Goal: Task Accomplishment & Management: Complete application form

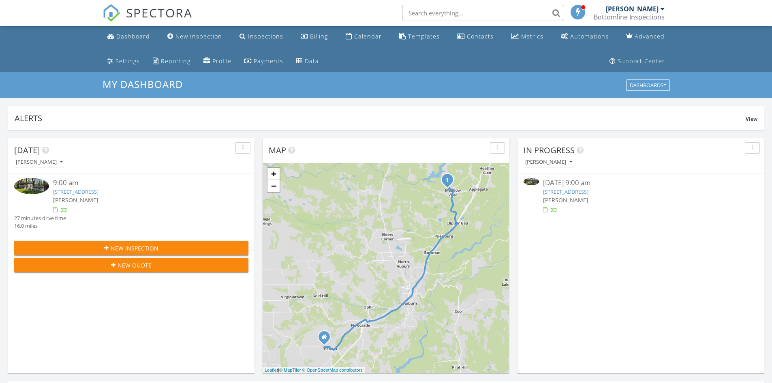
scroll to position [4, 4]
click at [495, 82] on h3 "My Dashboard" at bounding box center [387, 84] width 568 height 11
click at [99, 190] on link "1331 Oak View Ln, Meadow Vista, CA 95722" at bounding box center [75, 191] width 45 height 7
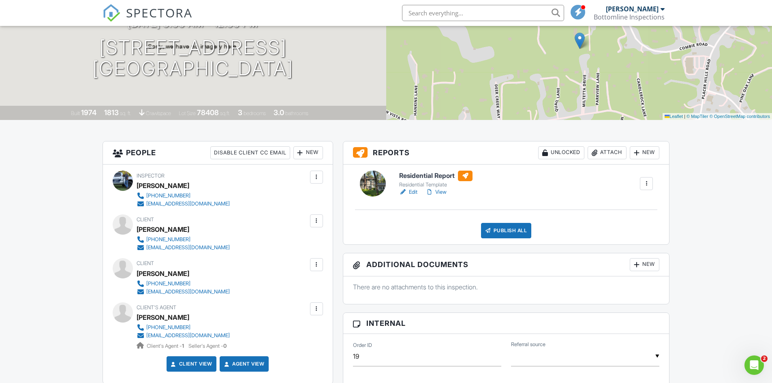
click at [413, 191] on link "Edit" at bounding box center [408, 192] width 18 height 8
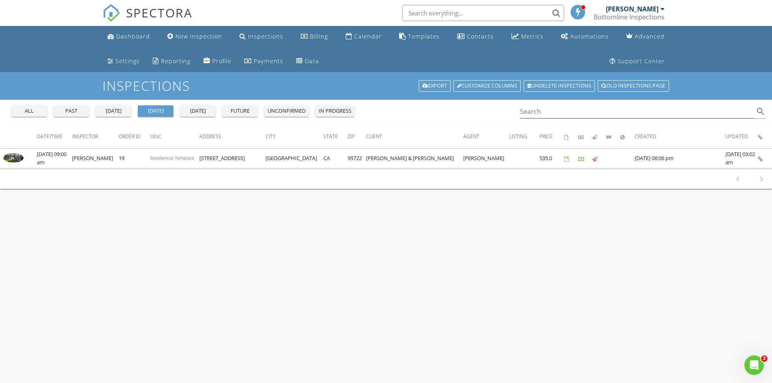
click at [21, 113] on div "all" at bounding box center [29, 111] width 29 height 8
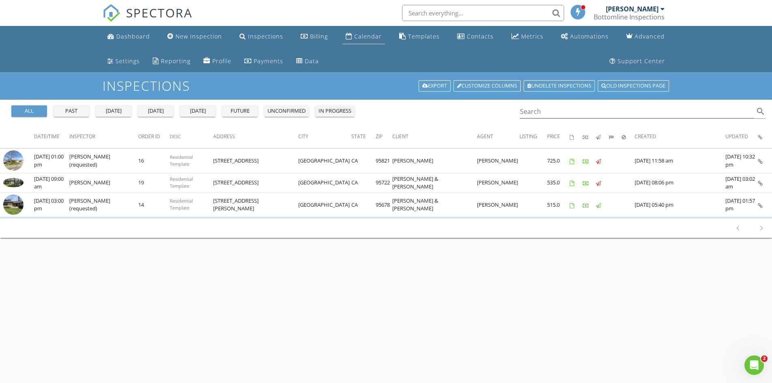
click at [343, 32] on link "Calendar" at bounding box center [364, 36] width 43 height 15
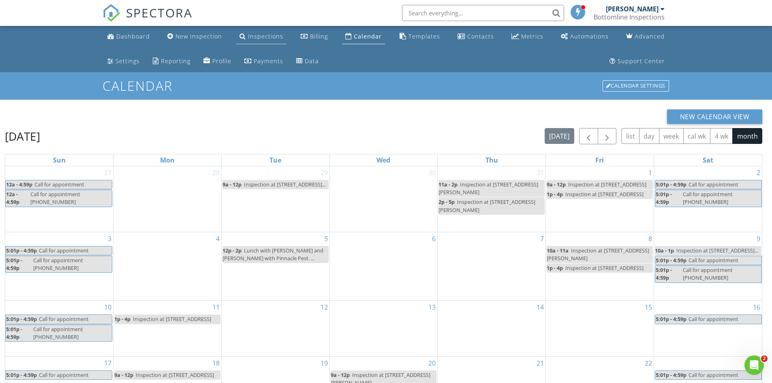
click at [254, 36] on div "Inspections" at bounding box center [265, 36] width 35 height 8
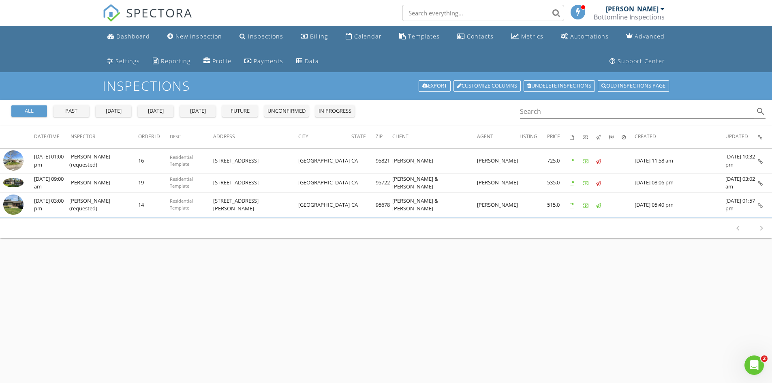
click at [149, 110] on div "today" at bounding box center [155, 111] width 29 height 8
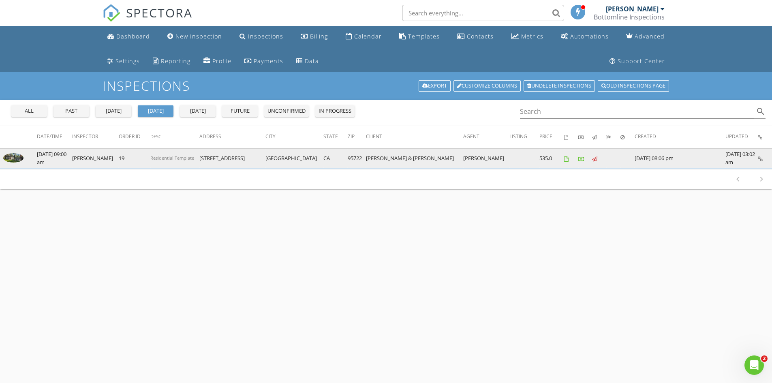
click at [761, 158] on icon at bounding box center [760, 159] width 5 height 5
click at [761, 159] on icon at bounding box center [760, 159] width 5 height 5
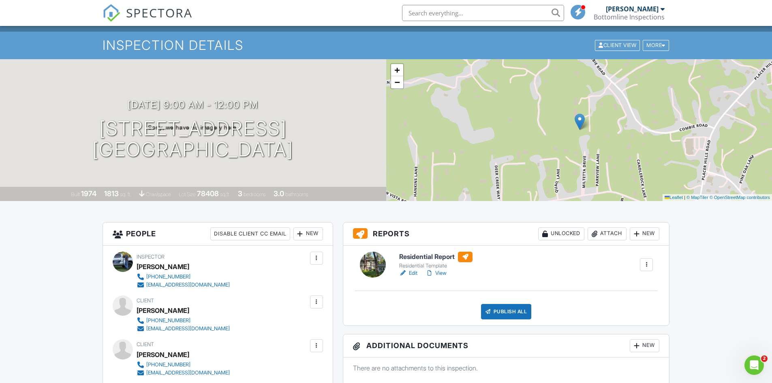
click at [444, 273] on link "View" at bounding box center [436, 273] width 21 height 8
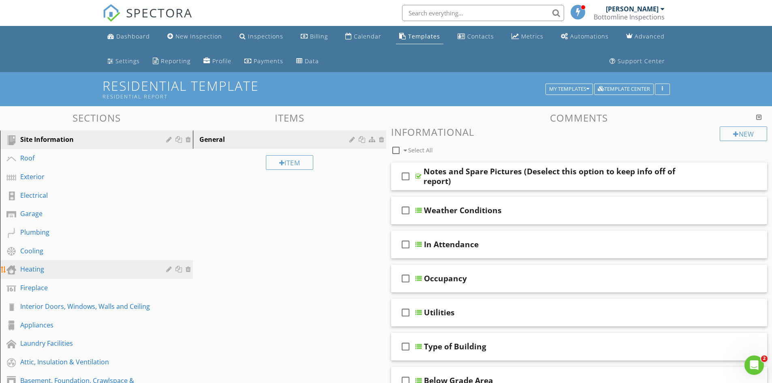
click at [59, 267] on div "Heating" at bounding box center [87, 269] width 134 height 10
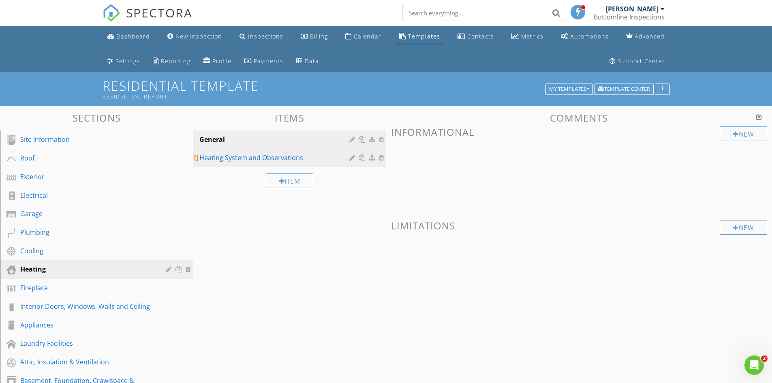
click at [240, 154] on div "Heating System and Observations" at bounding box center [275, 158] width 152 height 10
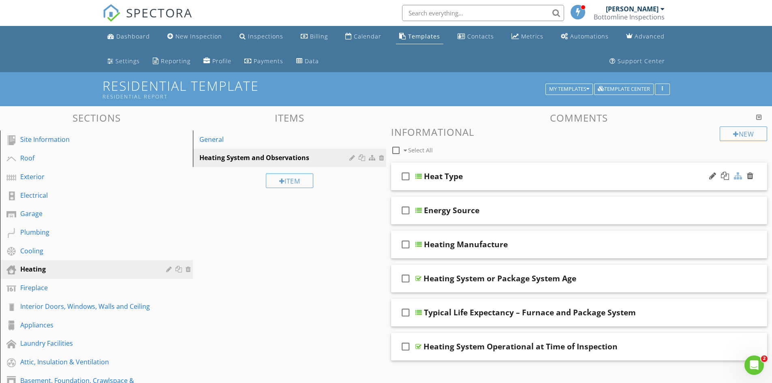
click at [740, 176] on div at bounding box center [738, 176] width 8 height 8
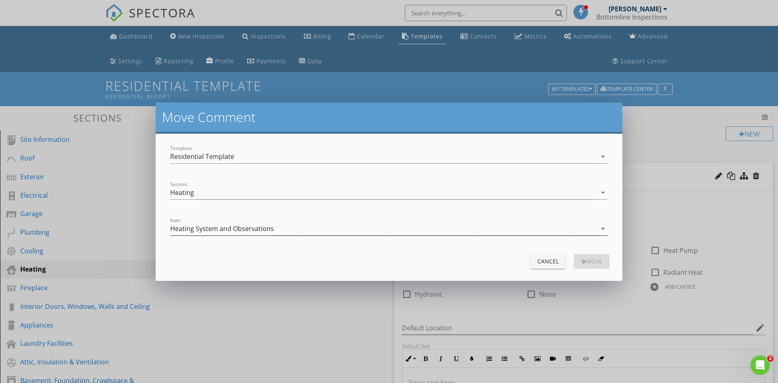
click at [602, 227] on icon "arrow_drop_down" at bounding box center [603, 229] width 10 height 10
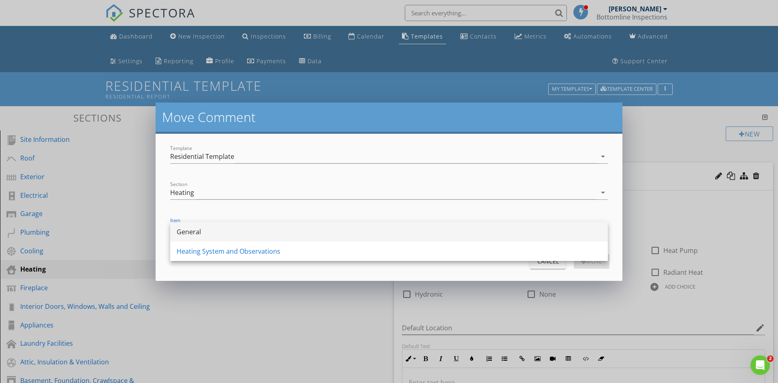
click at [427, 234] on div "General" at bounding box center [389, 232] width 425 height 10
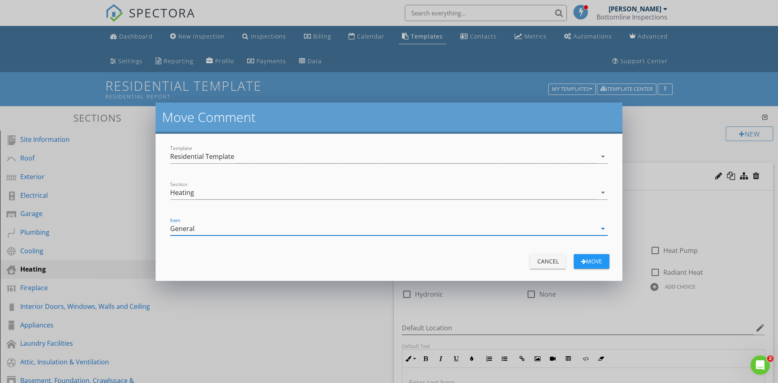
click at [585, 259] on div "Move" at bounding box center [592, 261] width 23 height 9
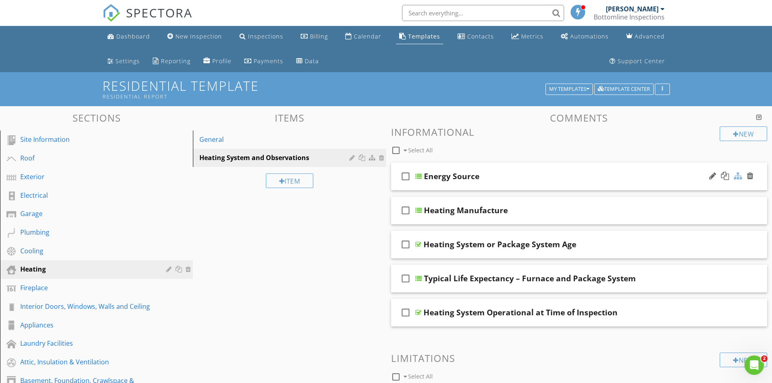
click at [738, 176] on div at bounding box center [738, 176] width 8 height 8
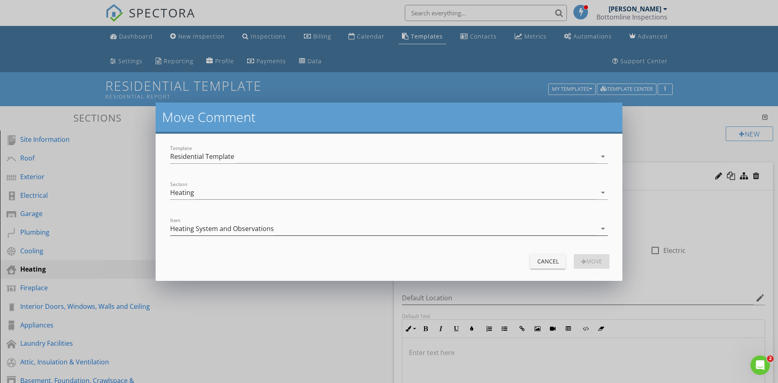
click at [602, 227] on icon "arrow_drop_down" at bounding box center [603, 229] width 10 height 10
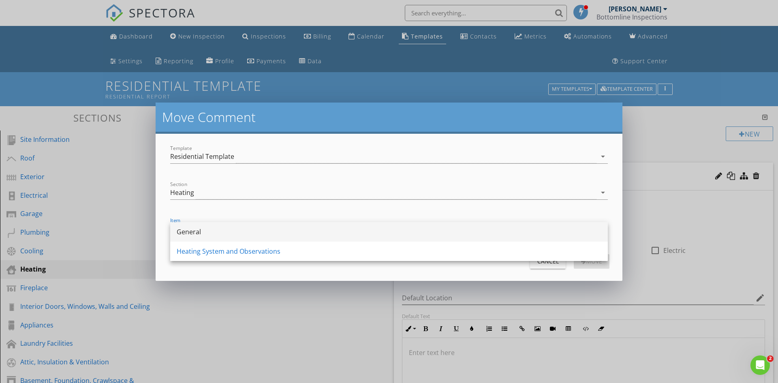
click at [428, 229] on div "General" at bounding box center [389, 232] width 425 height 10
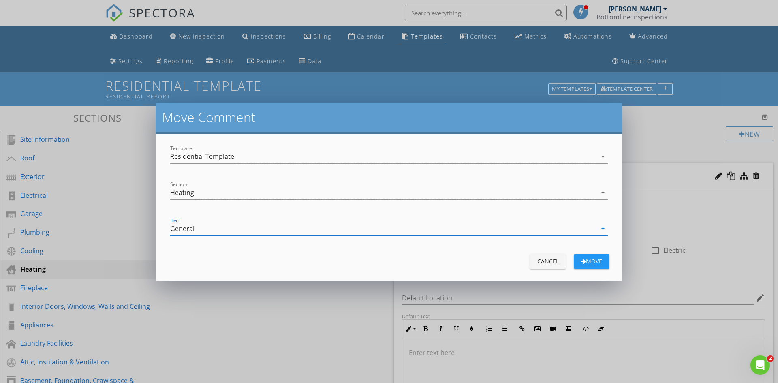
click at [606, 262] on button "Move" at bounding box center [592, 261] width 36 height 15
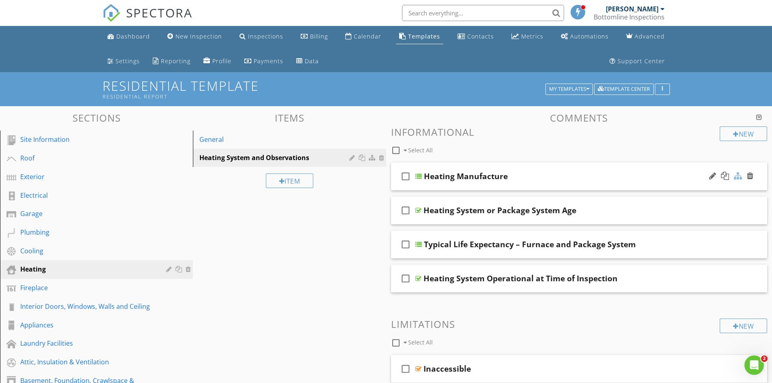
click at [738, 177] on div at bounding box center [738, 176] width 8 height 8
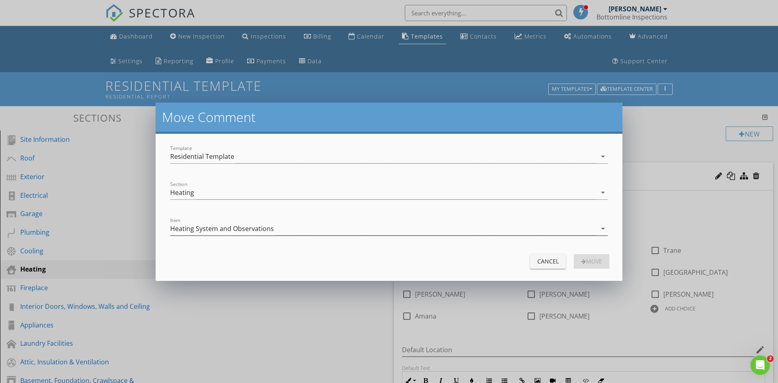
click at [600, 227] on icon "arrow_drop_down" at bounding box center [603, 229] width 10 height 10
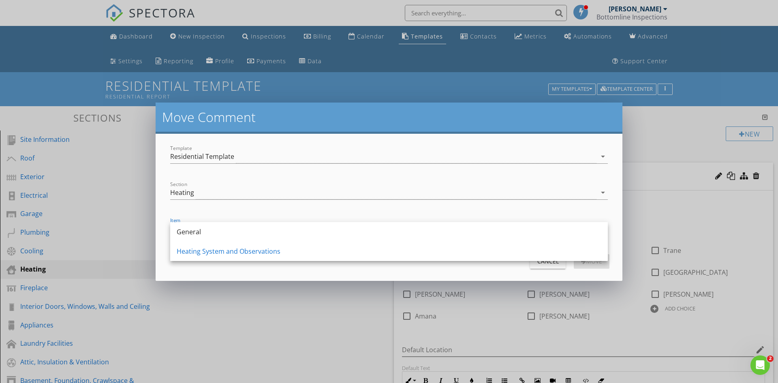
click at [455, 230] on div "General" at bounding box center [389, 232] width 425 height 10
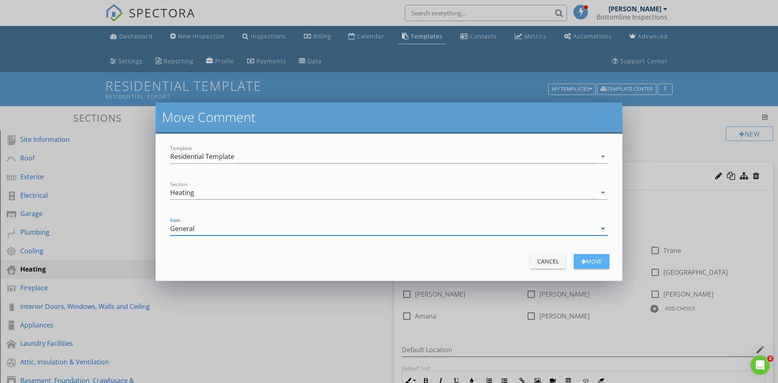
click at [585, 257] on div "Move" at bounding box center [592, 261] width 23 height 9
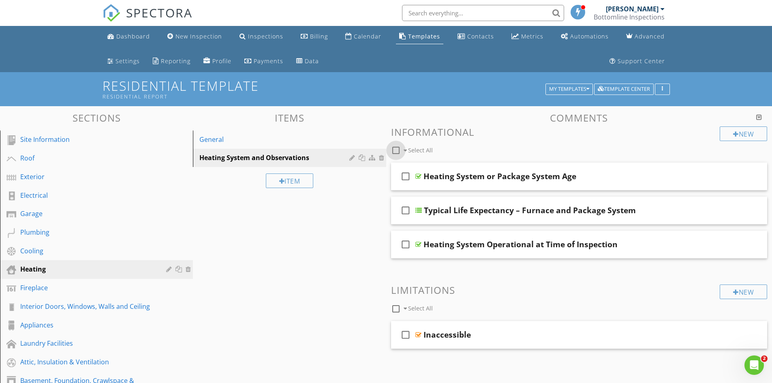
click at [397, 151] on div at bounding box center [396, 151] width 14 height 14
checkbox input "true"
click at [456, 151] on div at bounding box center [455, 150] width 6 height 6
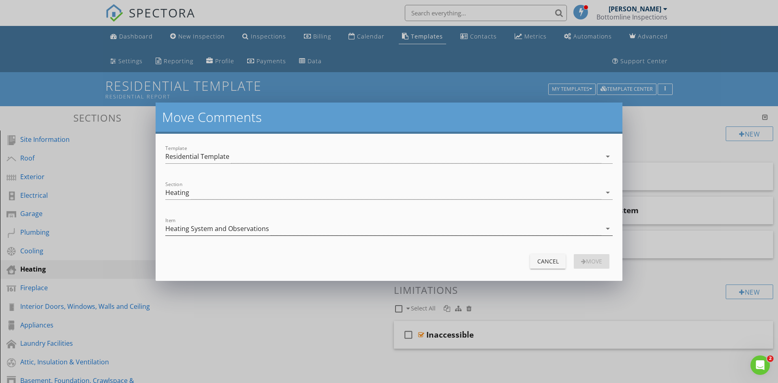
click at [608, 226] on icon "arrow_drop_down" at bounding box center [608, 229] width 10 height 10
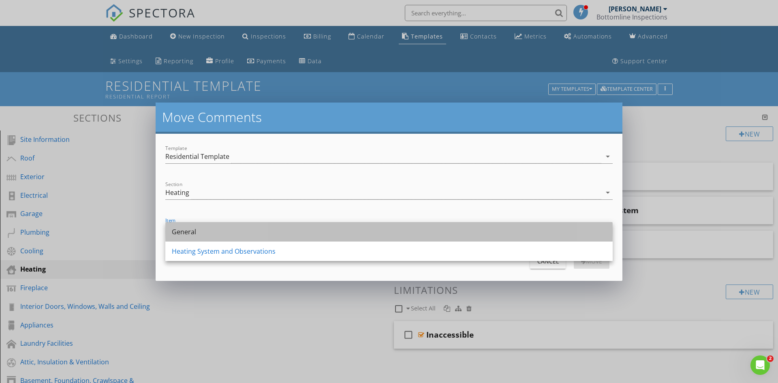
click at [507, 230] on div "General" at bounding box center [389, 232] width 435 height 10
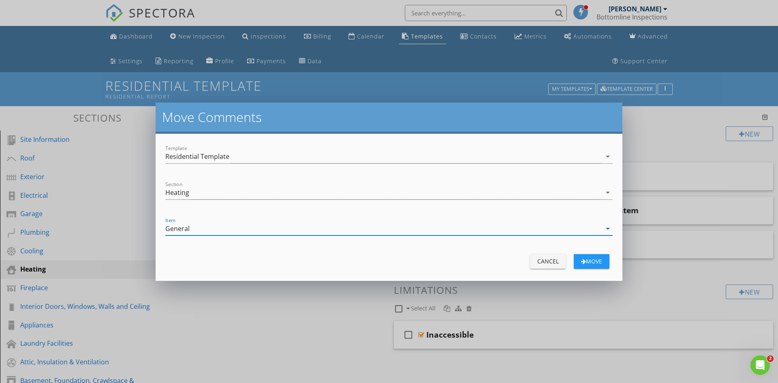
click at [585, 260] on div "move" at bounding box center [592, 261] width 23 height 9
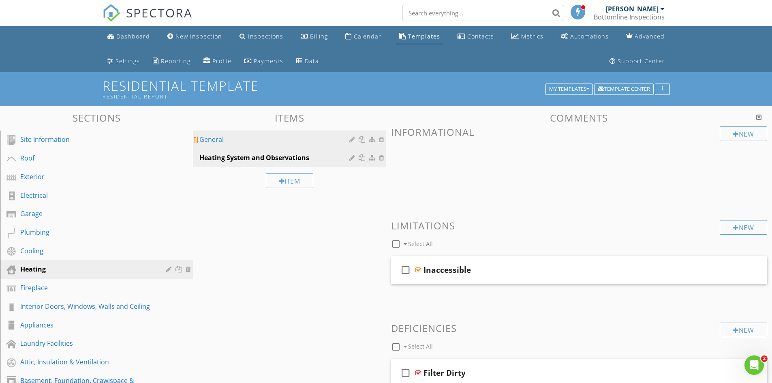
click at [205, 141] on div "General" at bounding box center [275, 140] width 152 height 10
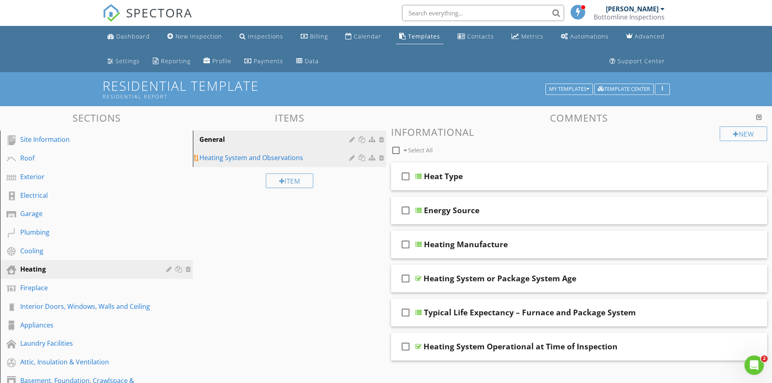
click at [282, 152] on link "Heating System and Observations" at bounding box center [290, 158] width 191 height 18
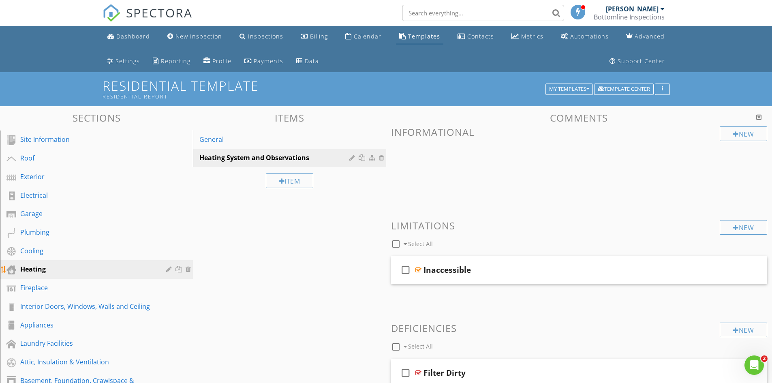
click at [171, 268] on div at bounding box center [170, 269] width 8 height 6
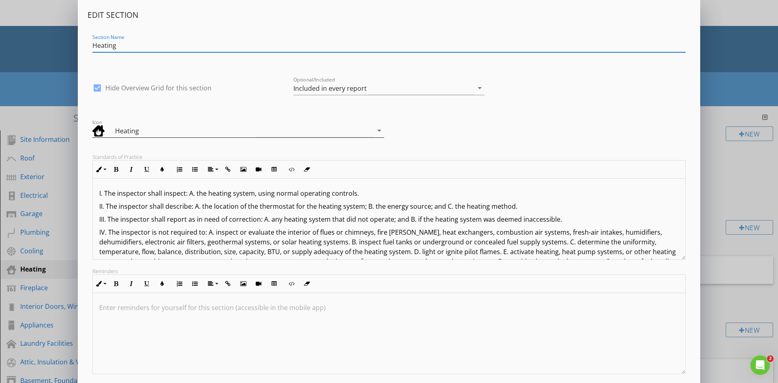
click at [178, 126] on div "Heating" at bounding box center [185, 131] width 141 height 10
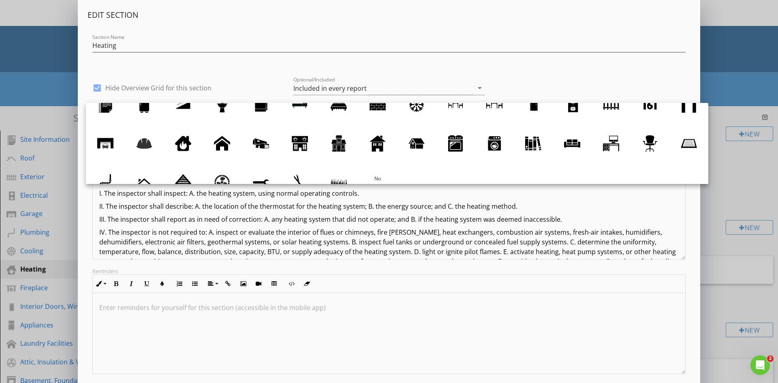
click at [504, 25] on div "Edit Section Section Name Heating check_box Hide Overview Grid for this section…" at bounding box center [389, 192] width 603 height 364
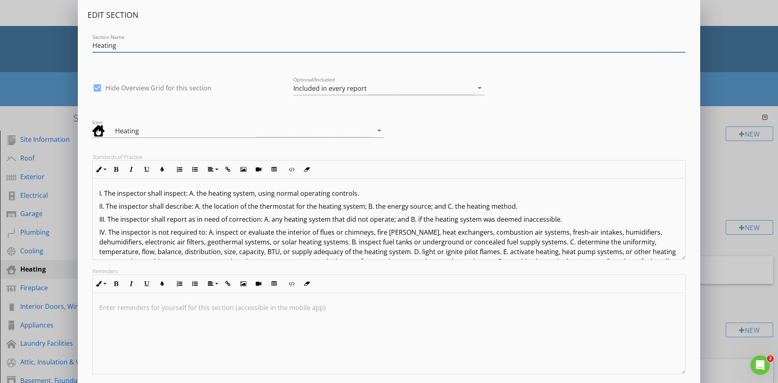
click at [135, 43] on input "Heating" at bounding box center [389, 45] width 594 height 13
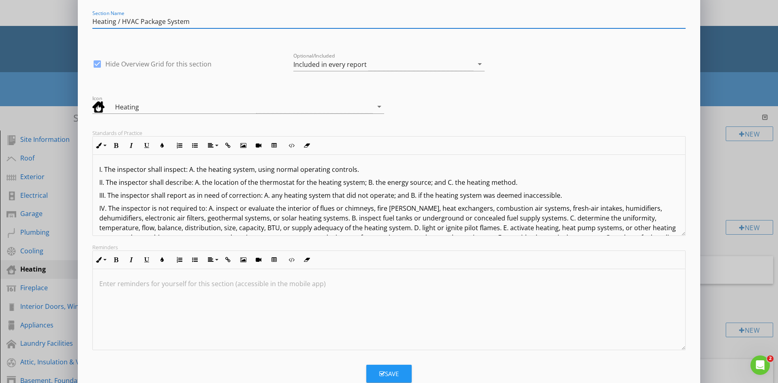
scroll to position [46, 0]
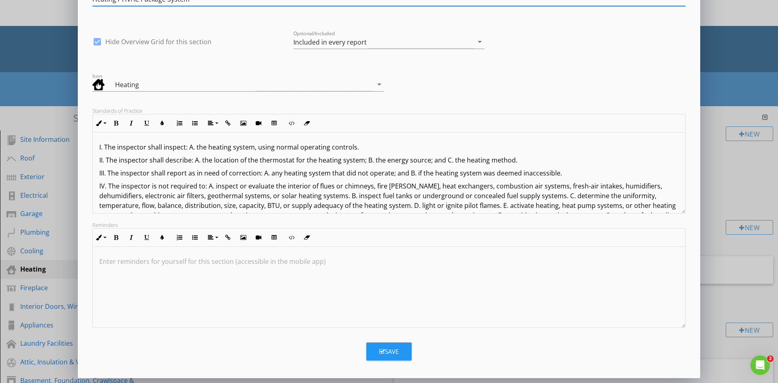
type input "Heating / HVAC Package System"
click at [386, 354] on div "Save" at bounding box center [388, 351] width 19 height 9
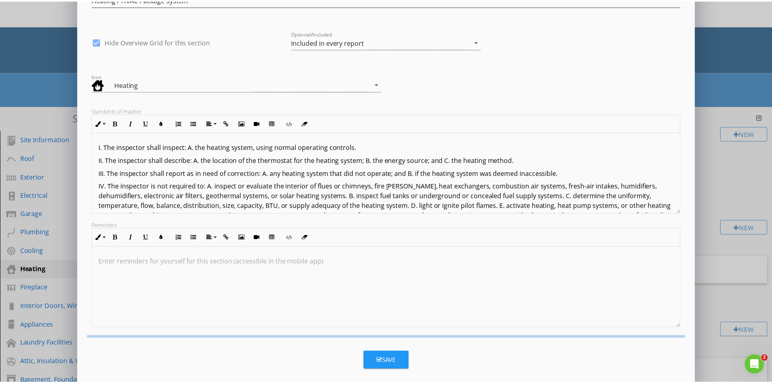
scroll to position [0, 0]
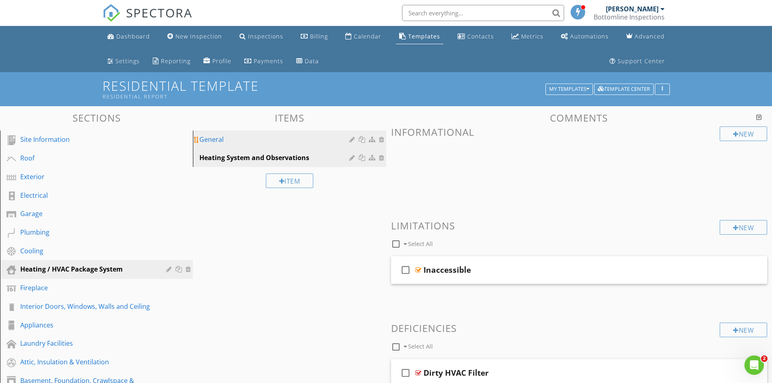
click at [210, 136] on div "General" at bounding box center [275, 140] width 152 height 10
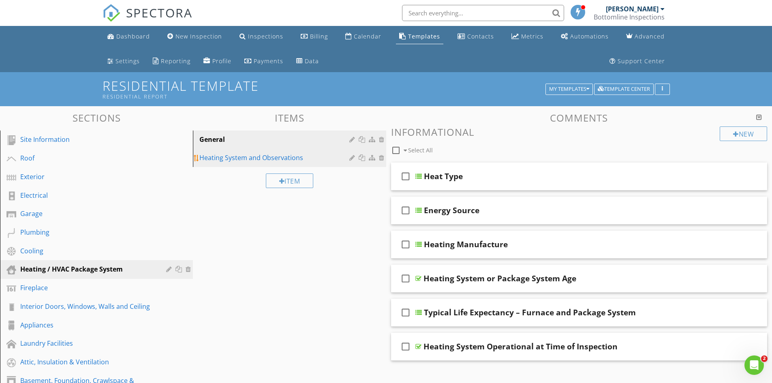
click at [270, 159] on div "Heating System and Observations" at bounding box center [275, 158] width 152 height 10
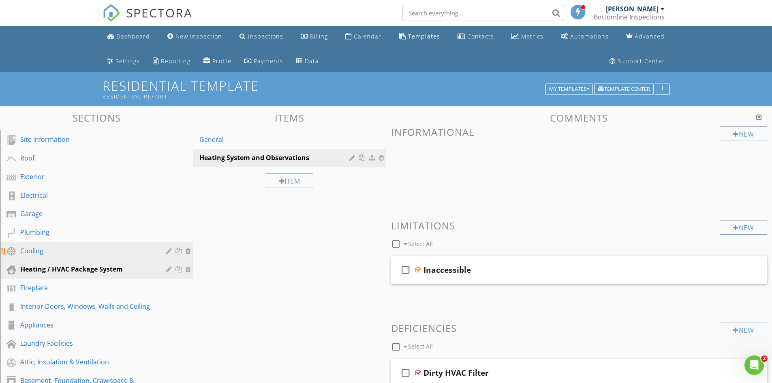
click at [55, 249] on div "Cooling" at bounding box center [87, 251] width 134 height 10
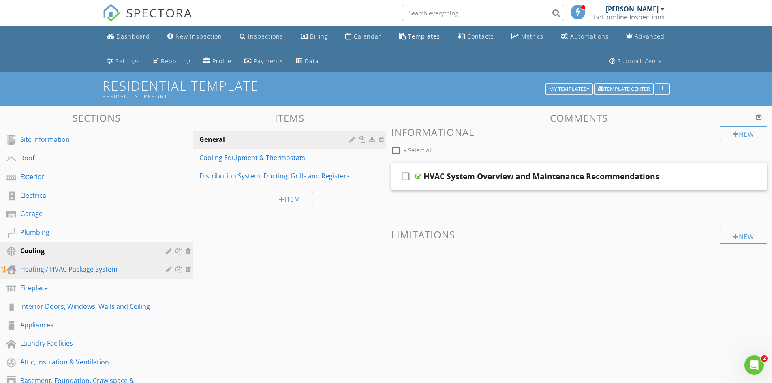
click at [76, 269] on div "Heating / HVAC Package System" at bounding box center [87, 269] width 134 height 10
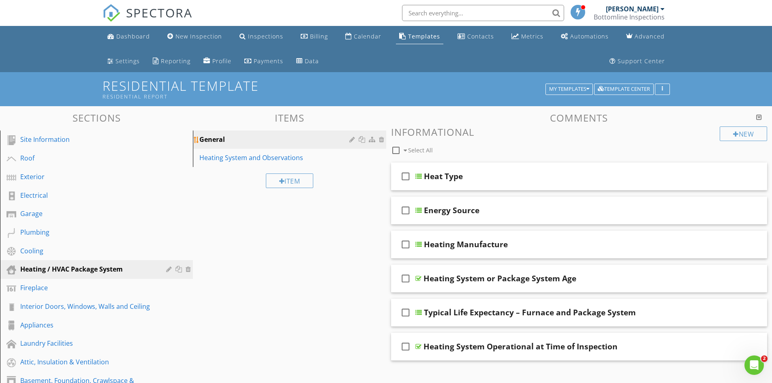
click at [229, 136] on div "General" at bounding box center [275, 140] width 152 height 10
click at [239, 132] on link "General" at bounding box center [290, 140] width 191 height 18
click at [253, 161] on div "Heating System and Observations" at bounding box center [275, 158] width 152 height 10
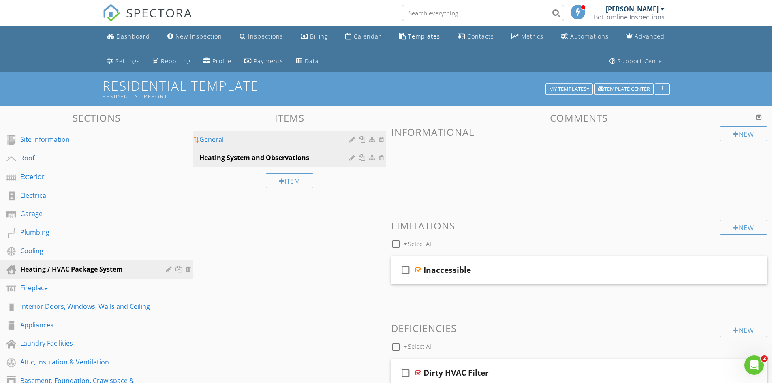
click at [263, 140] on div "General" at bounding box center [275, 140] width 152 height 10
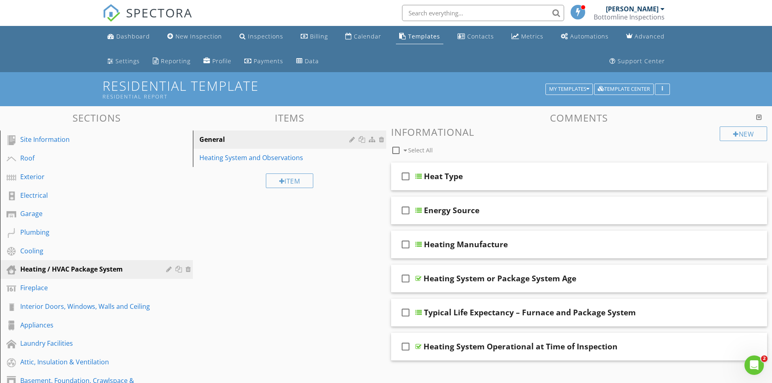
click at [406, 150] on span at bounding box center [405, 151] width 3 height 6
checkbox input "true"
click at [453, 151] on div at bounding box center [455, 150] width 6 height 6
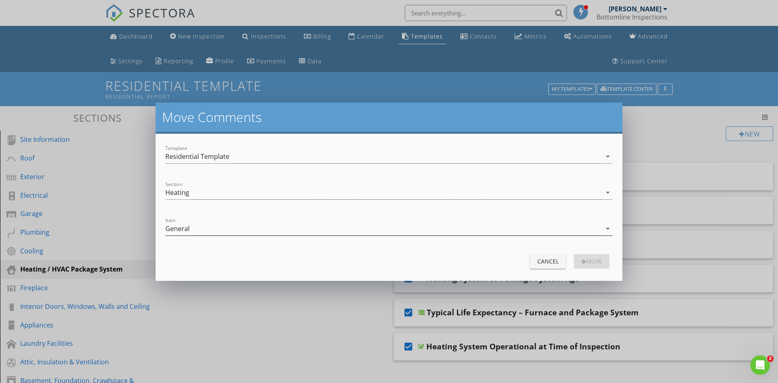
click at [608, 231] on icon "arrow_drop_down" at bounding box center [608, 229] width 10 height 10
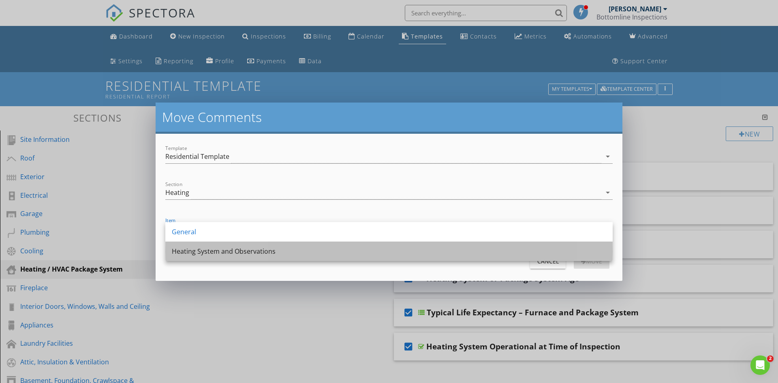
click at [401, 251] on div "Heating System and Observations" at bounding box center [389, 252] width 435 height 10
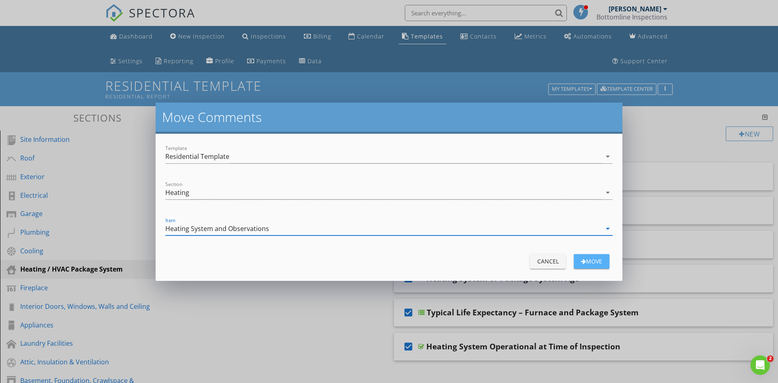
click at [603, 262] on div "move" at bounding box center [592, 261] width 23 height 9
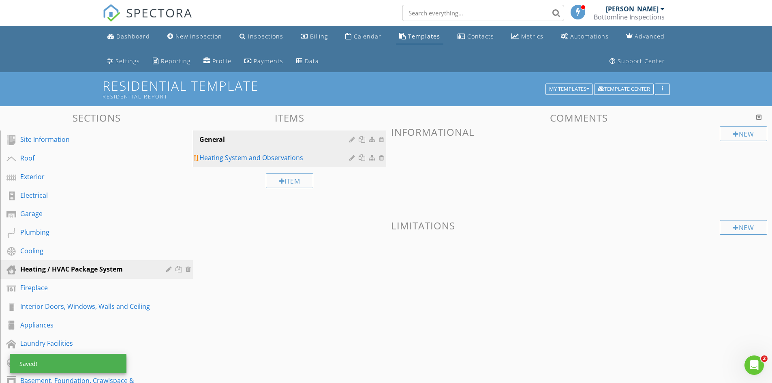
click at [273, 160] on div "Heating System and Observations" at bounding box center [275, 158] width 152 height 10
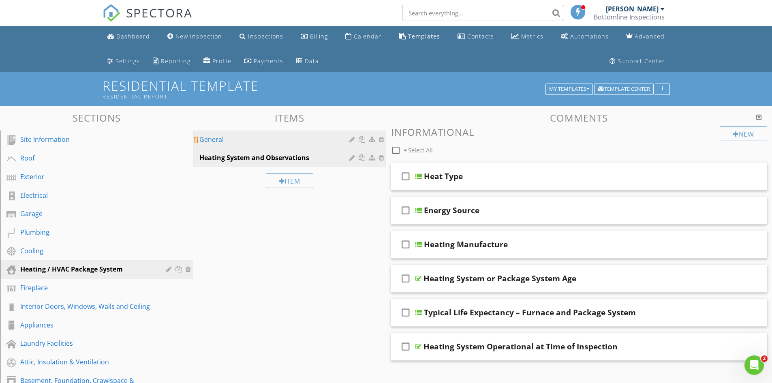
click at [223, 138] on div "General" at bounding box center [275, 140] width 152 height 10
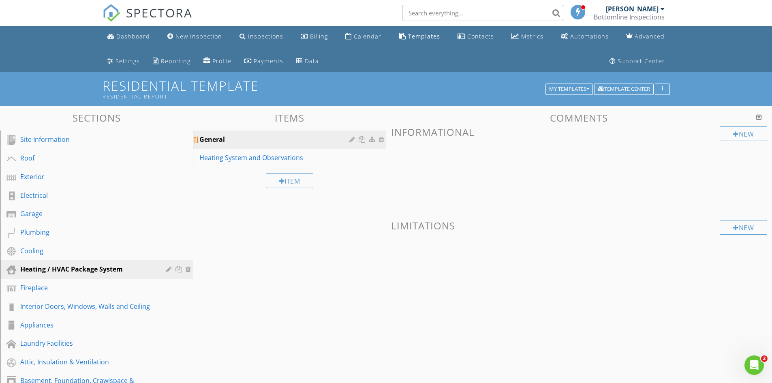
click at [384, 139] on div at bounding box center [382, 139] width 7 height 6
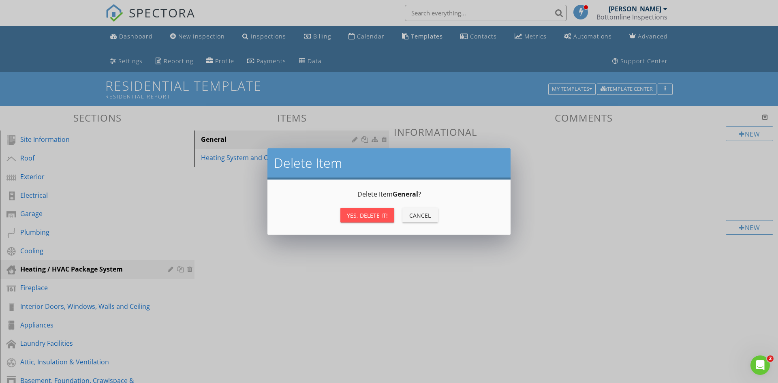
click at [376, 216] on div "Yes, Delete it!" at bounding box center [367, 215] width 41 height 9
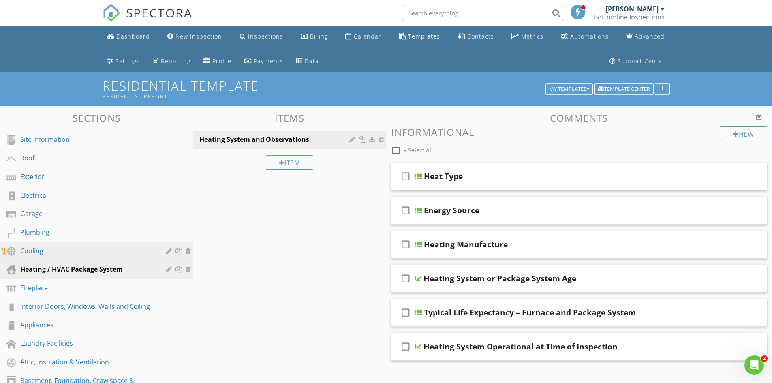
click at [64, 253] on div "Cooling" at bounding box center [87, 251] width 134 height 10
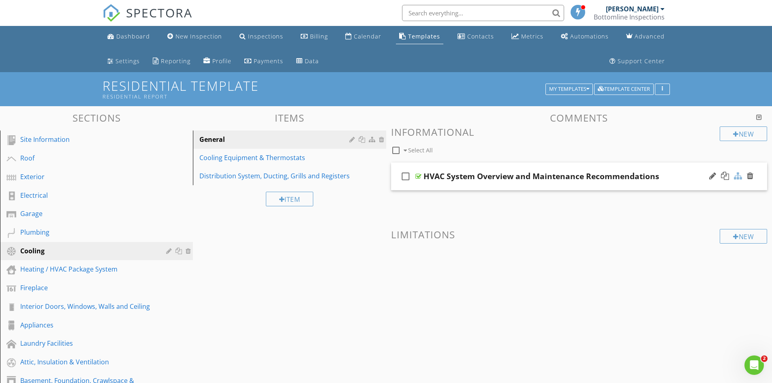
click at [738, 176] on div at bounding box center [738, 176] width 8 height 8
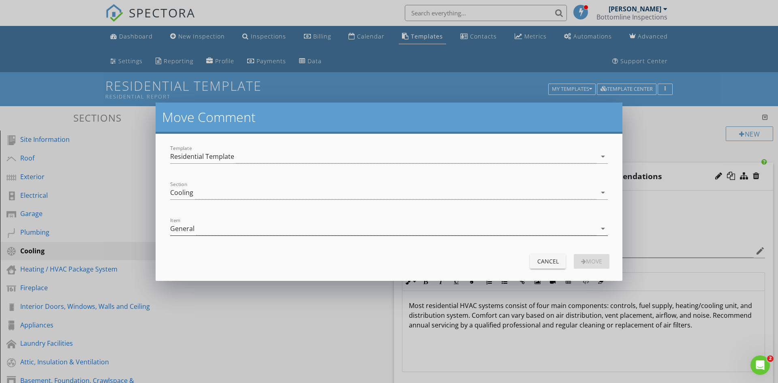
click at [602, 227] on icon "arrow_drop_down" at bounding box center [603, 229] width 10 height 10
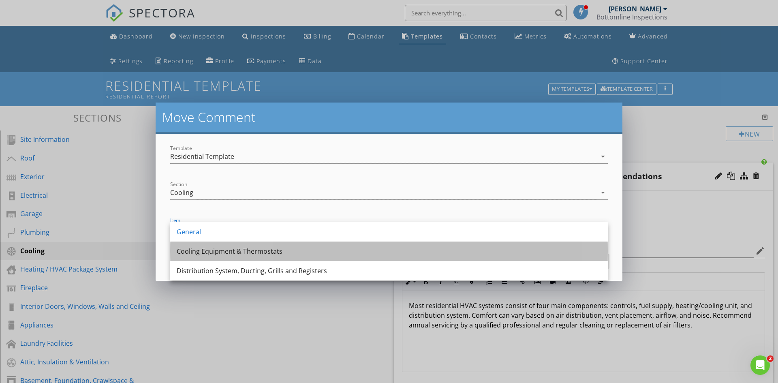
click at [452, 251] on div "Cooling Equipment & Thermostats" at bounding box center [389, 252] width 425 height 10
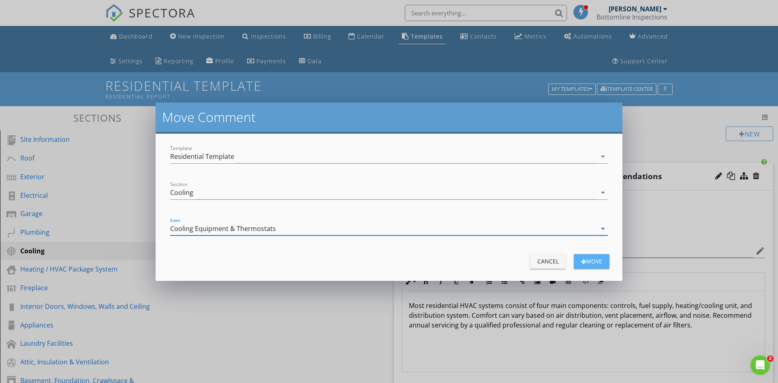
click at [596, 260] on div "Move" at bounding box center [592, 261] width 23 height 9
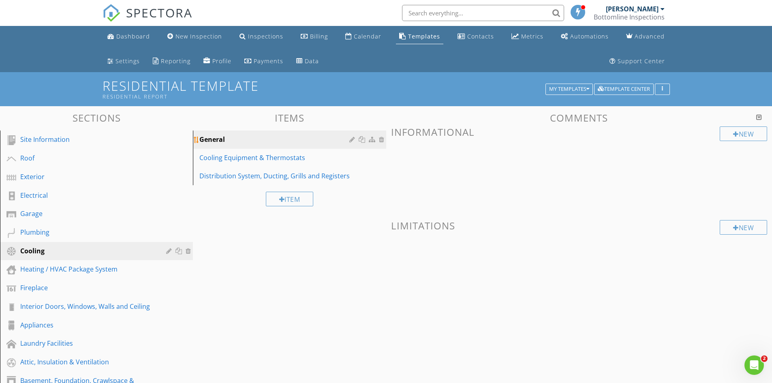
click at [382, 139] on div at bounding box center [382, 139] width 7 height 6
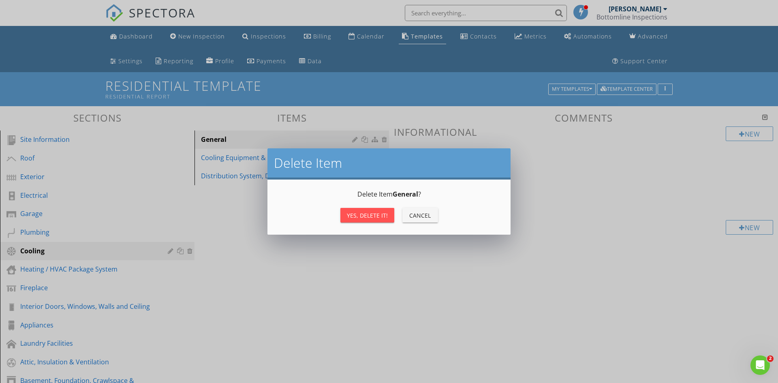
click at [368, 213] on div "Yes, Delete it!" at bounding box center [367, 215] width 41 height 9
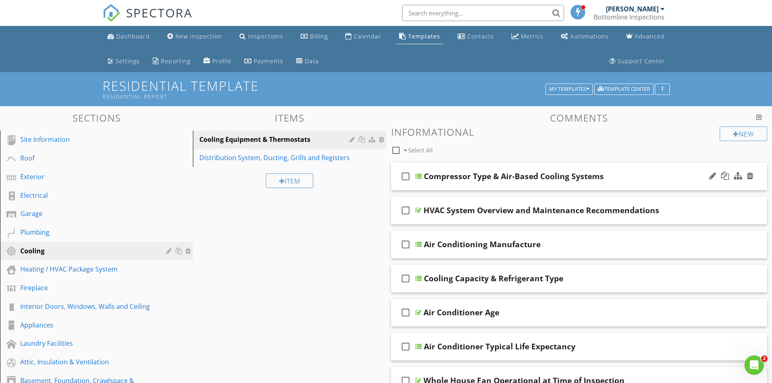
click at [420, 175] on div at bounding box center [419, 176] width 6 height 6
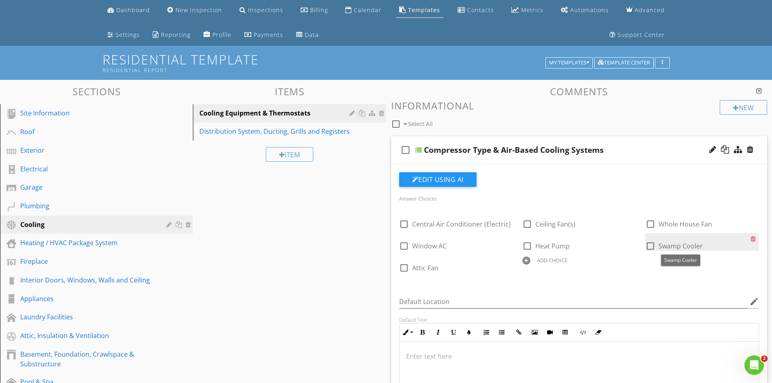
scroll to position [41, 0]
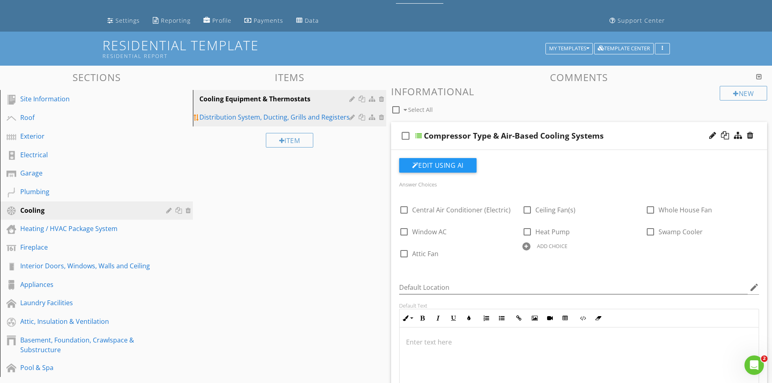
click at [235, 118] on div "Distribution System, Ducting, Grills and Registers" at bounding box center [275, 117] width 152 height 10
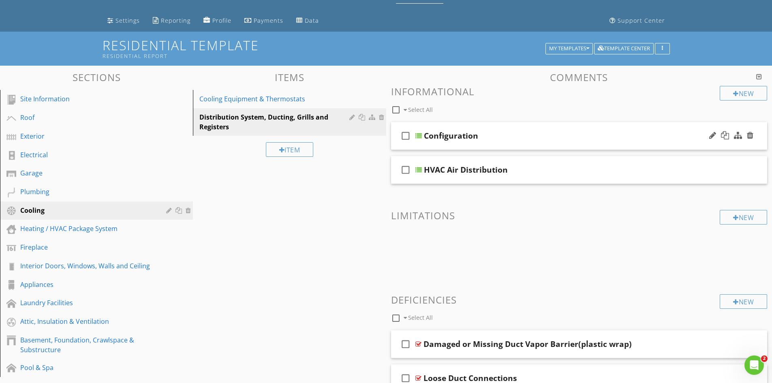
click at [420, 137] on div at bounding box center [419, 136] width 6 height 6
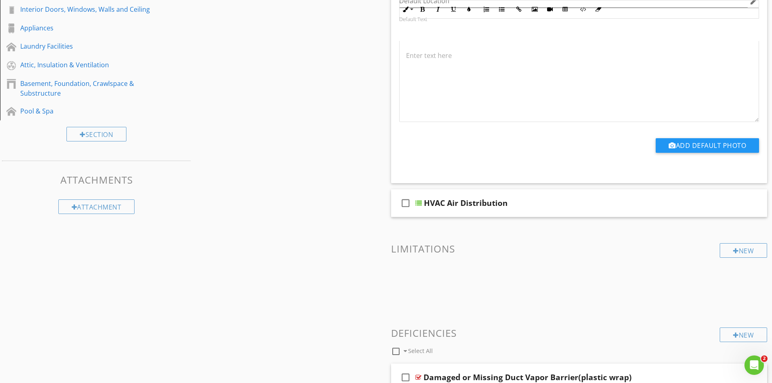
scroll to position [324, 0]
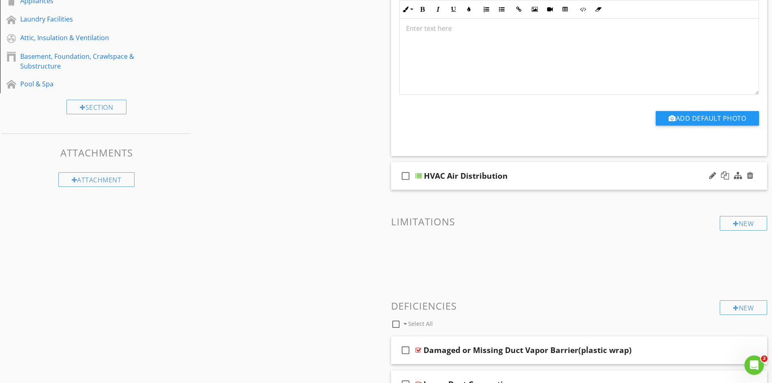
click at [418, 176] on div at bounding box center [419, 176] width 6 height 6
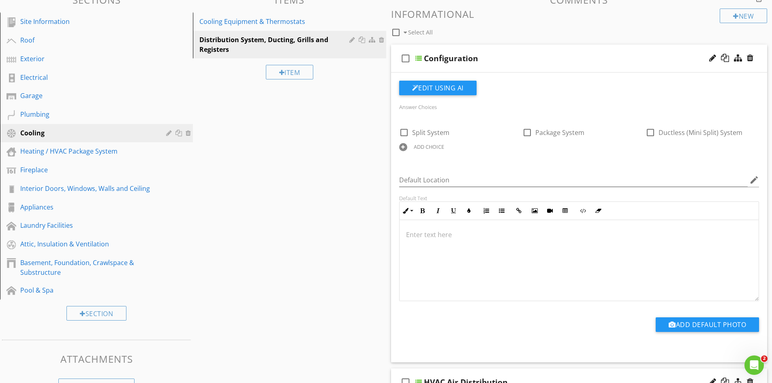
scroll to position [0, 0]
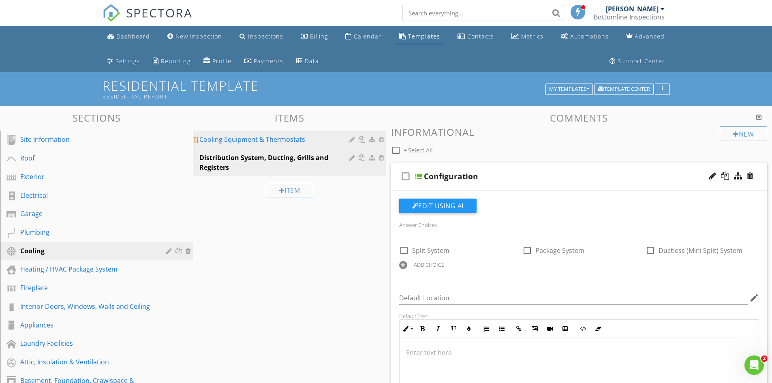
click at [292, 136] on div "Cooling Equipment & Thermostats" at bounding box center [275, 140] width 152 height 10
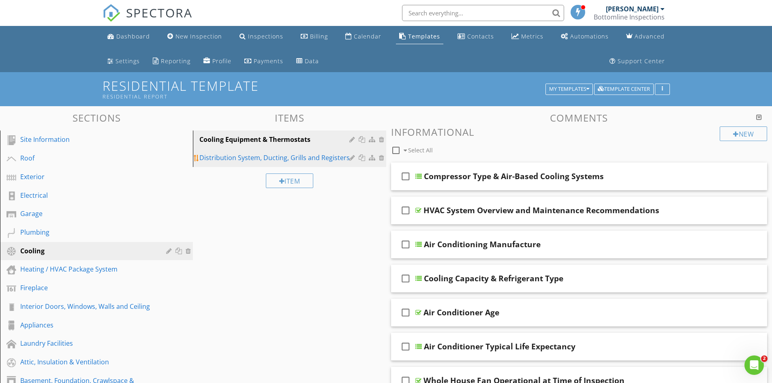
click at [227, 161] on div "Distribution System, Ducting, Grills and Registers" at bounding box center [275, 158] width 152 height 10
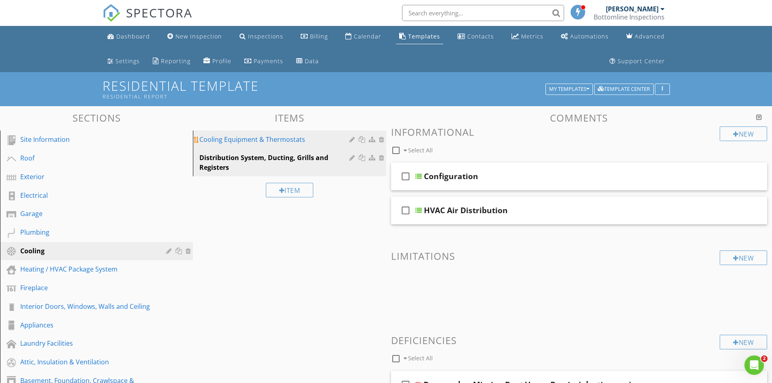
click at [242, 138] on div "Cooling Equipment & Thermostats" at bounding box center [275, 140] width 152 height 10
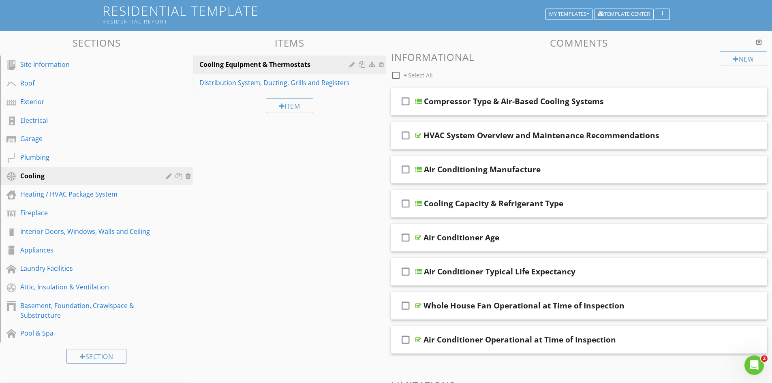
scroll to position [127, 0]
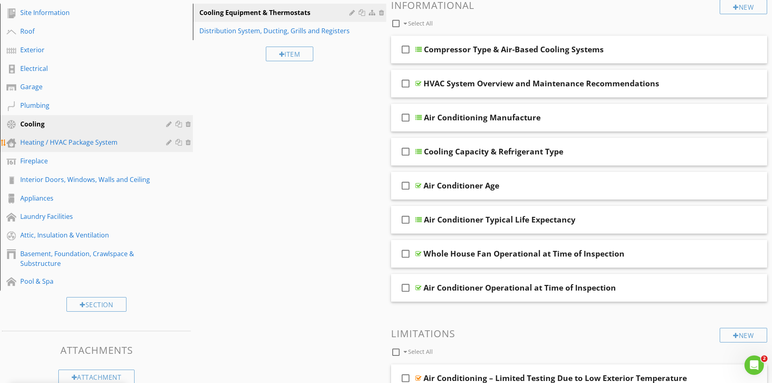
click at [70, 139] on div "Heating / HVAC Package System" at bounding box center [87, 142] width 134 height 10
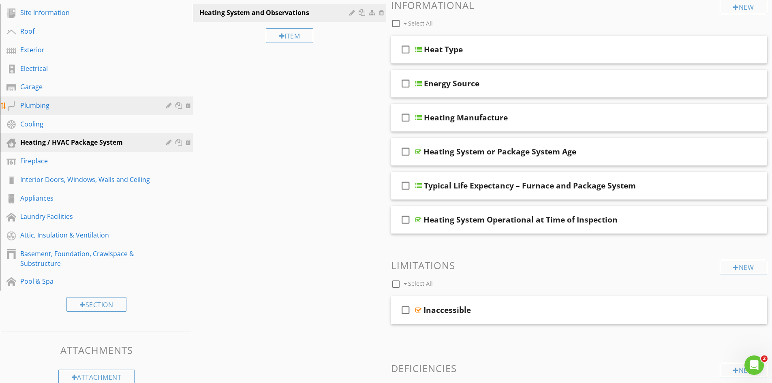
click at [76, 108] on div "Plumbing" at bounding box center [87, 106] width 134 height 10
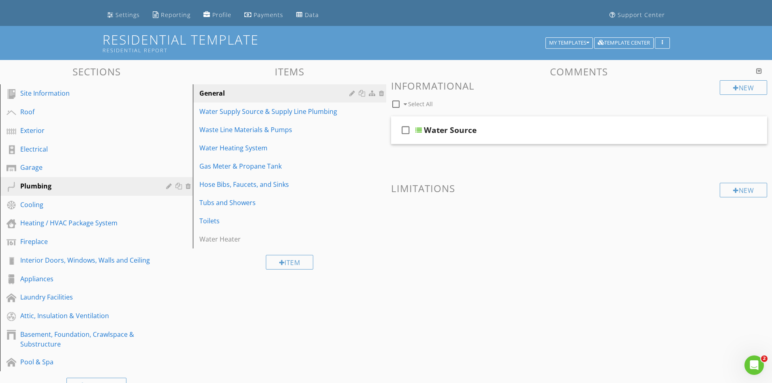
scroll to position [46, 0]
click at [420, 131] on div at bounding box center [419, 130] width 6 height 6
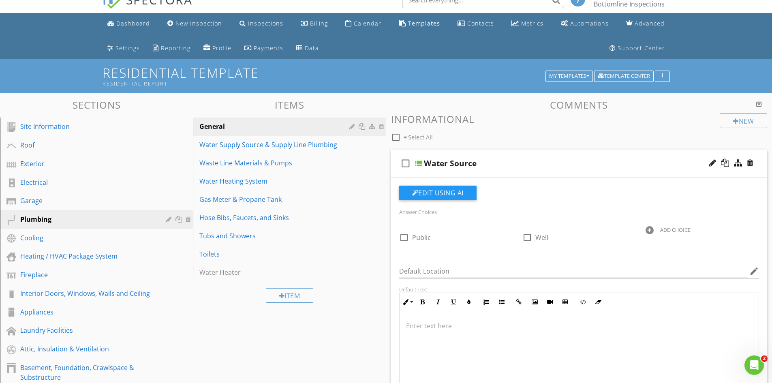
scroll to position [0, 0]
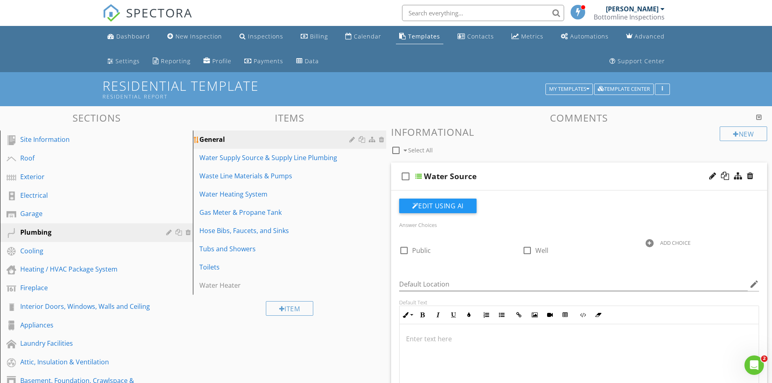
click at [262, 136] on div "General" at bounding box center [275, 140] width 152 height 10
click at [266, 155] on div "Water Supply Source & Supply Line Plumbing" at bounding box center [275, 158] width 152 height 10
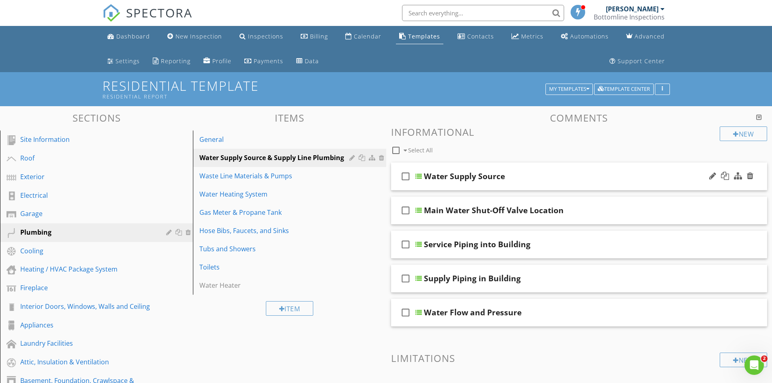
click at [418, 176] on div at bounding box center [419, 176] width 6 height 6
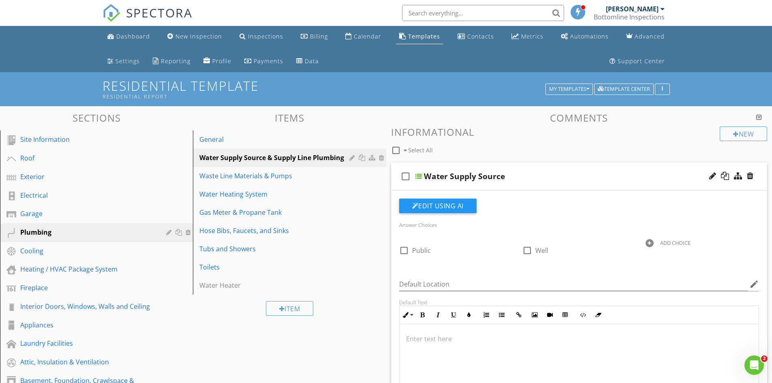
click at [420, 176] on div at bounding box center [419, 176] width 6 height 6
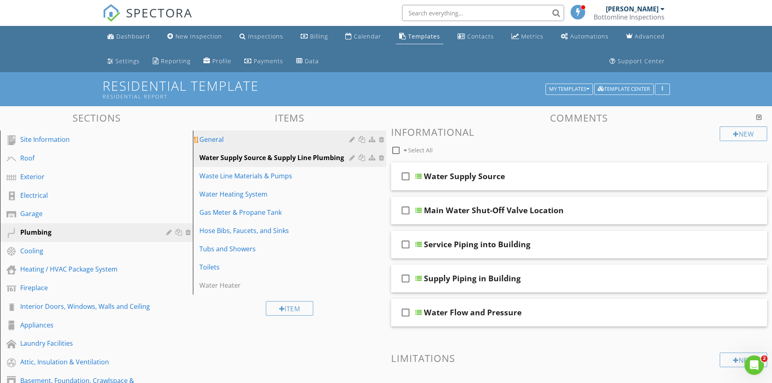
click at [288, 148] on link "General" at bounding box center [290, 140] width 191 height 18
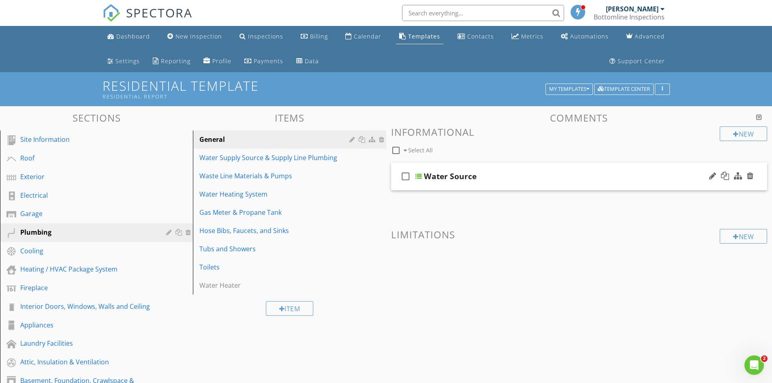
click at [417, 177] on div at bounding box center [419, 176] width 6 height 6
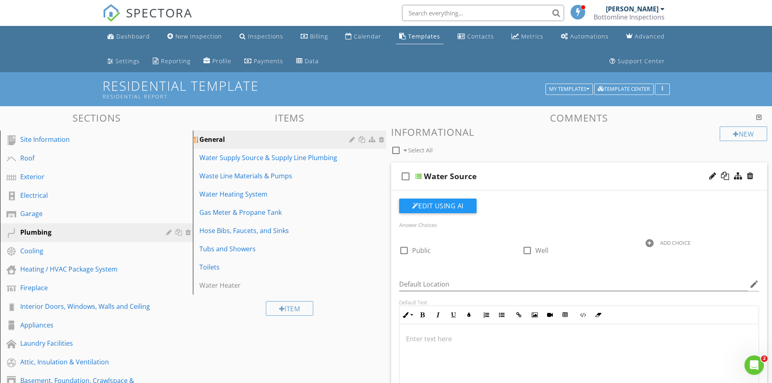
click at [383, 138] on div at bounding box center [382, 139] width 7 height 6
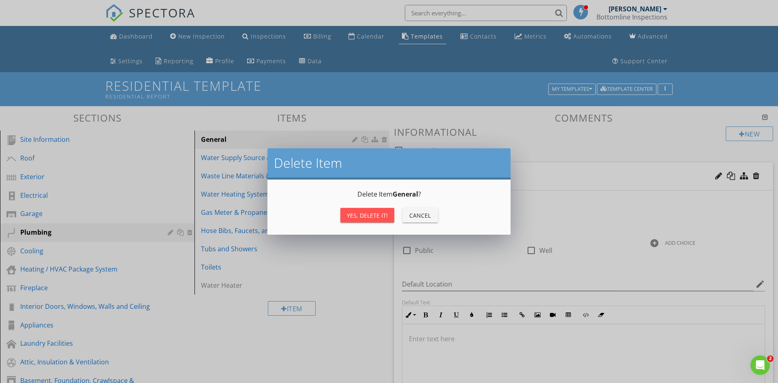
click at [361, 212] on div "Yes, Delete it!" at bounding box center [367, 215] width 41 height 9
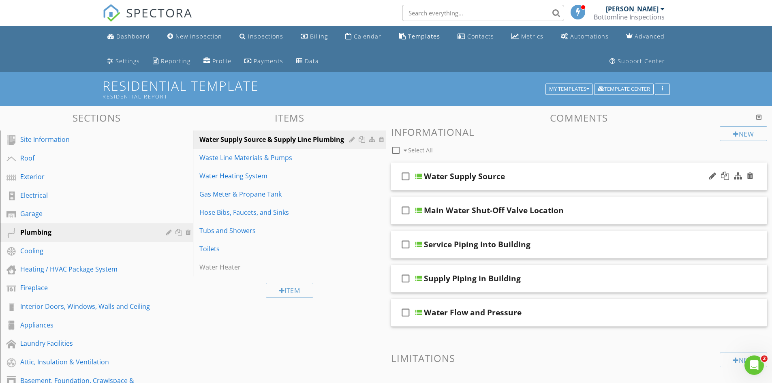
click at [419, 174] on div at bounding box center [419, 176] width 6 height 6
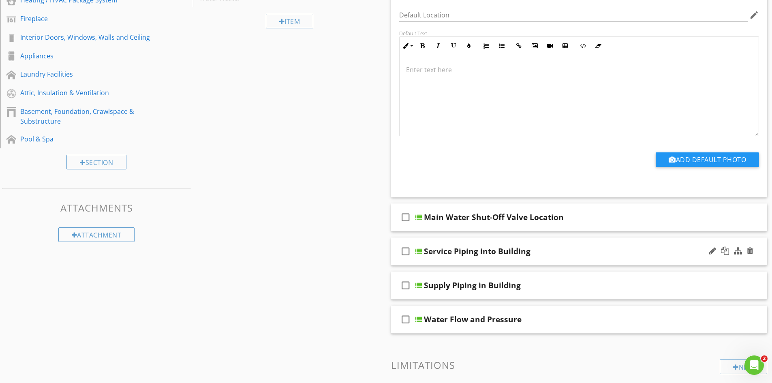
scroll to position [284, 0]
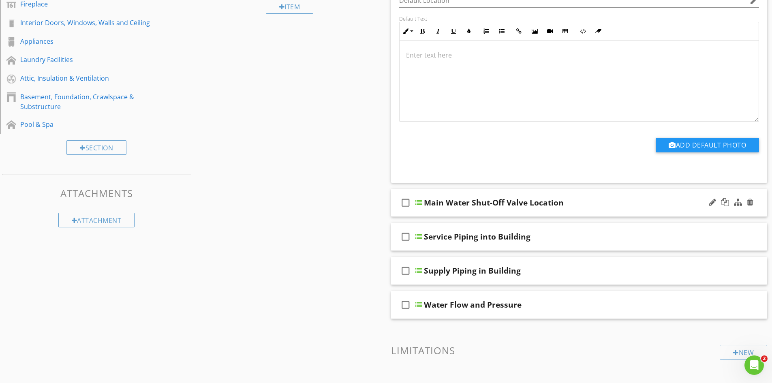
click at [418, 203] on div at bounding box center [419, 202] width 6 height 6
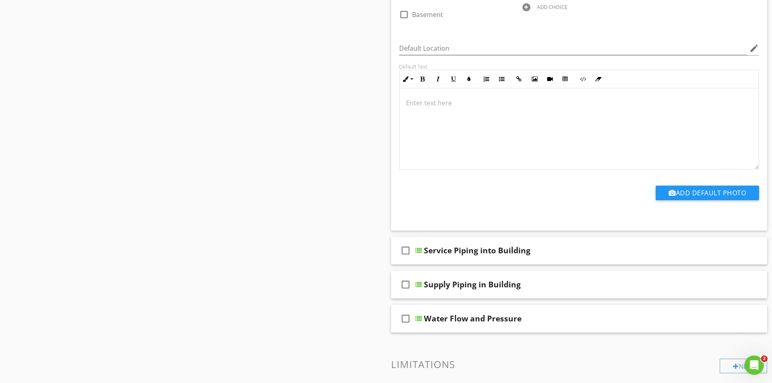
scroll to position [608, 0]
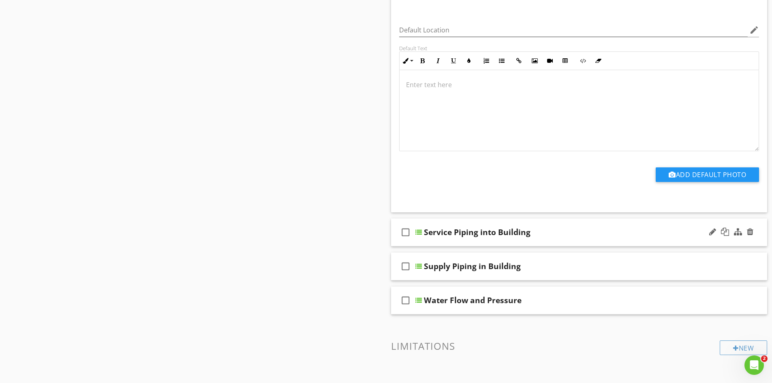
click at [420, 230] on div at bounding box center [419, 232] width 6 height 6
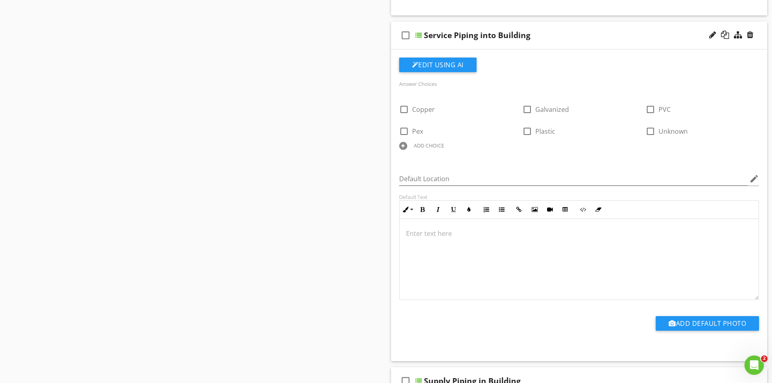
scroll to position [811, 0]
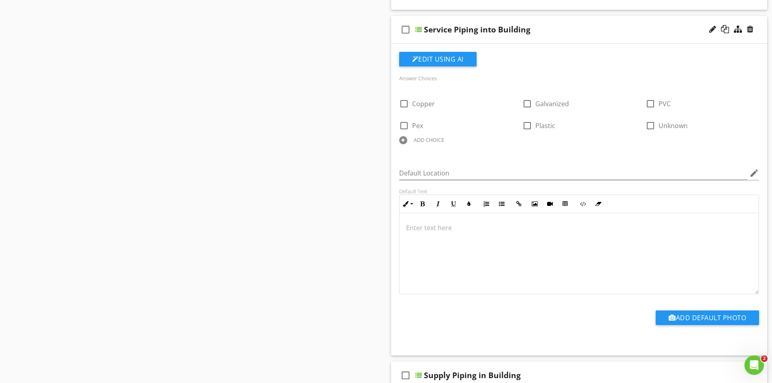
click at [435, 139] on div "ADD CHOICE" at bounding box center [429, 140] width 30 height 6
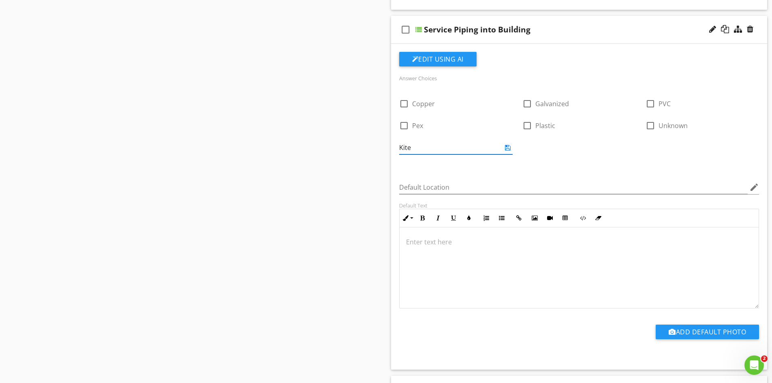
type input "Kitec"
click at [505, 147] on icon at bounding box center [508, 147] width 6 height 6
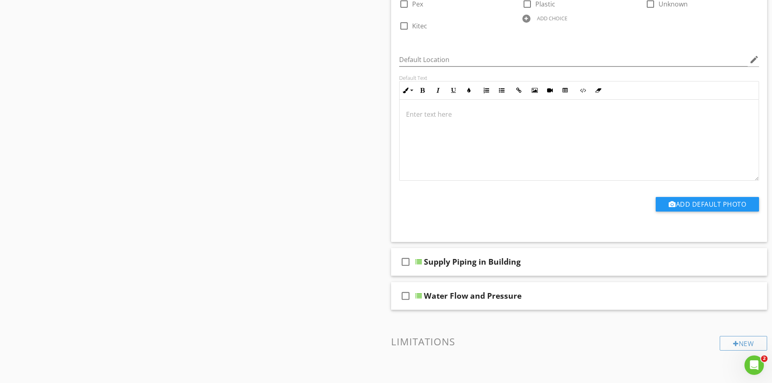
scroll to position [973, 0]
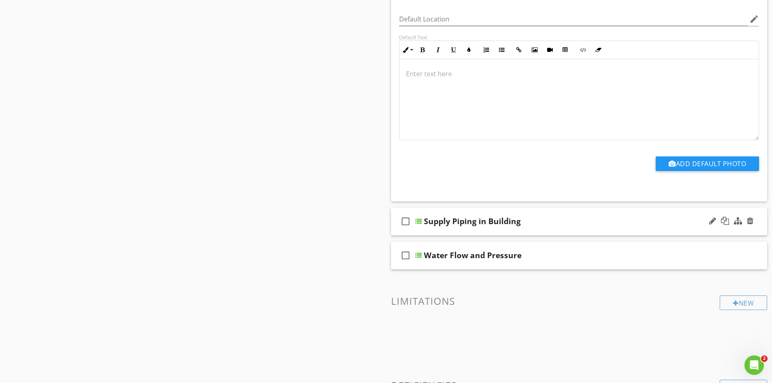
click at [420, 219] on div at bounding box center [419, 221] width 6 height 6
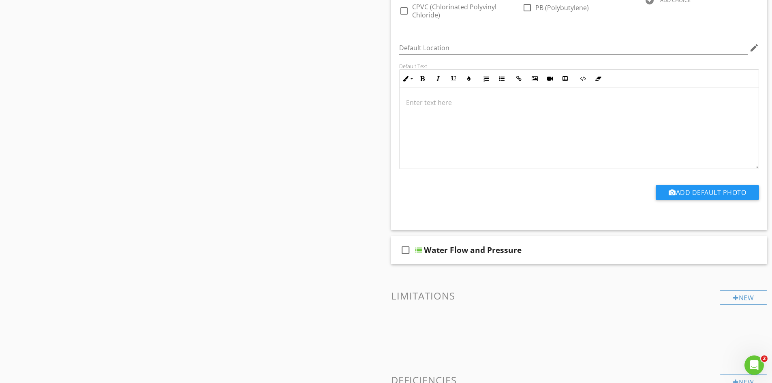
scroll to position [1338, 0]
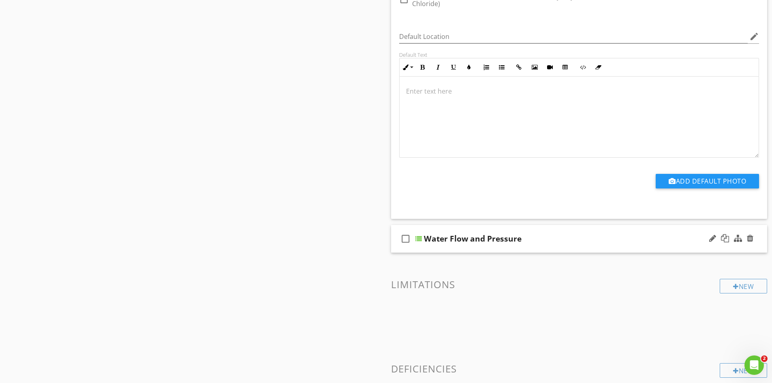
click at [421, 237] on div at bounding box center [419, 239] width 6 height 6
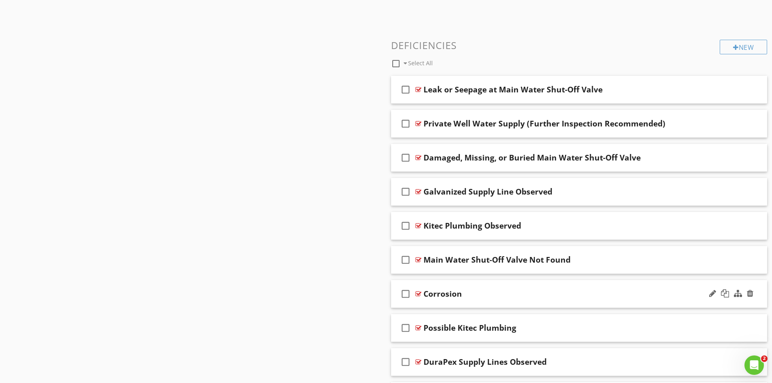
scroll to position [1933, 0]
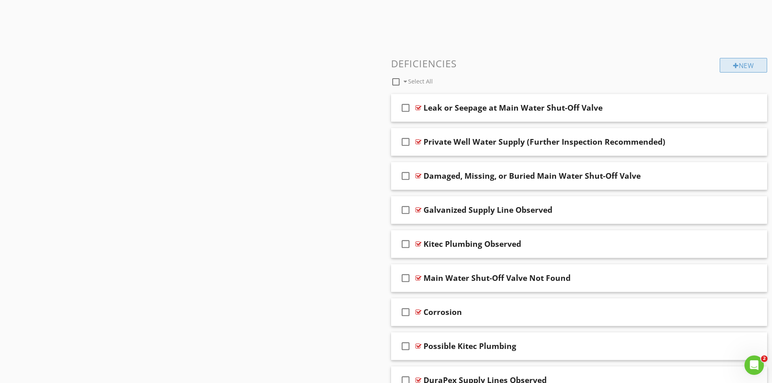
click at [747, 65] on div "New" at bounding box center [743, 65] width 47 height 15
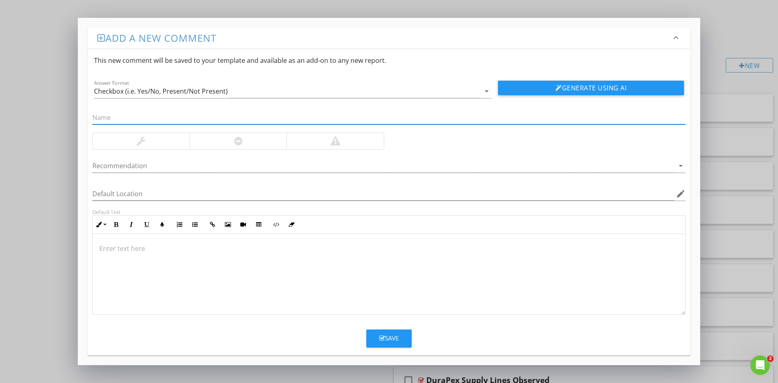
click at [157, 280] on div at bounding box center [389, 274] width 593 height 81
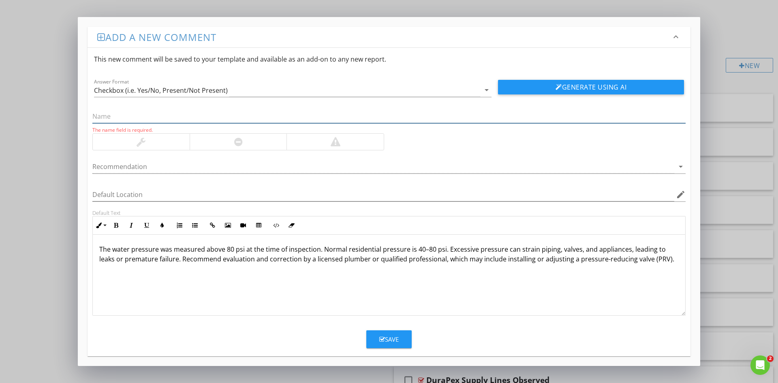
click at [147, 112] on input "text" at bounding box center [389, 116] width 594 height 13
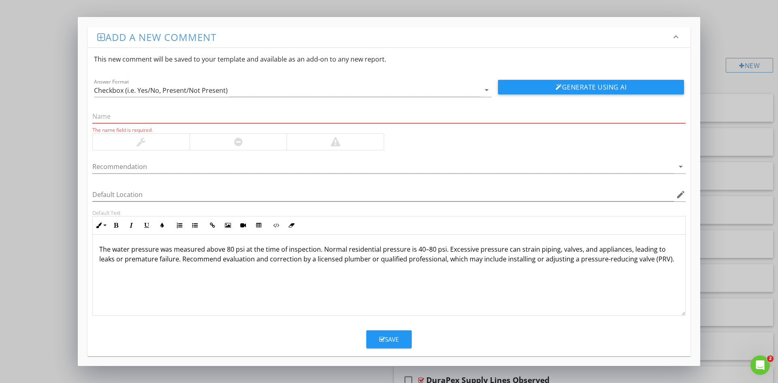
paste input "High Water Pressure"
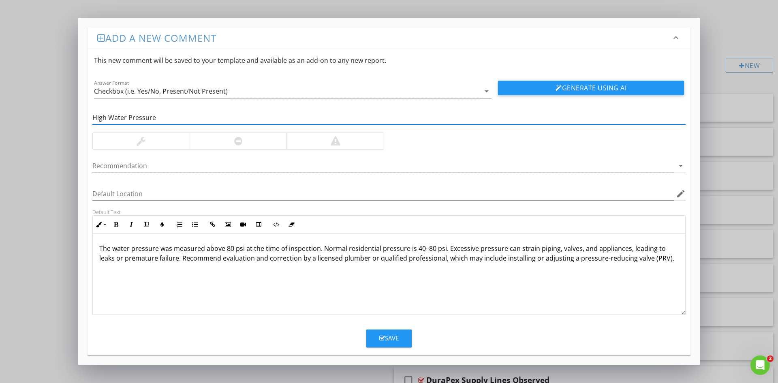
type input "High Water Pressure"
click at [241, 141] on div at bounding box center [238, 141] width 9 height 10
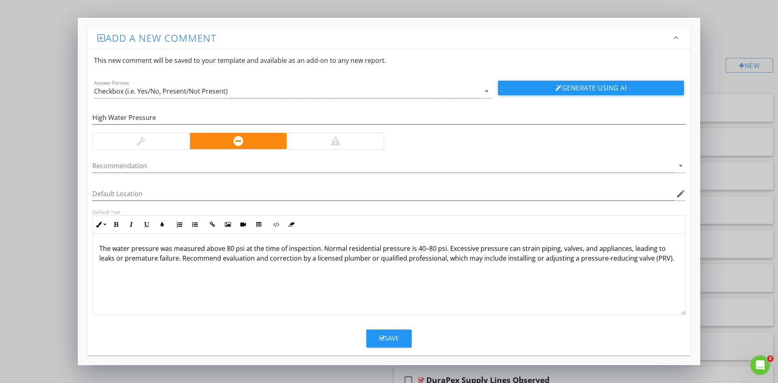
click at [396, 339] on div "Save" at bounding box center [388, 338] width 19 height 9
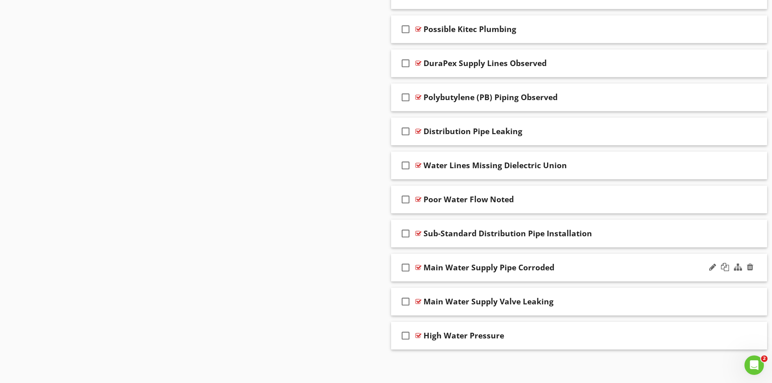
scroll to position [2251, 0]
click at [586, 341] on div "check_box_outline_blank High Water Pressure" at bounding box center [579, 335] width 377 height 28
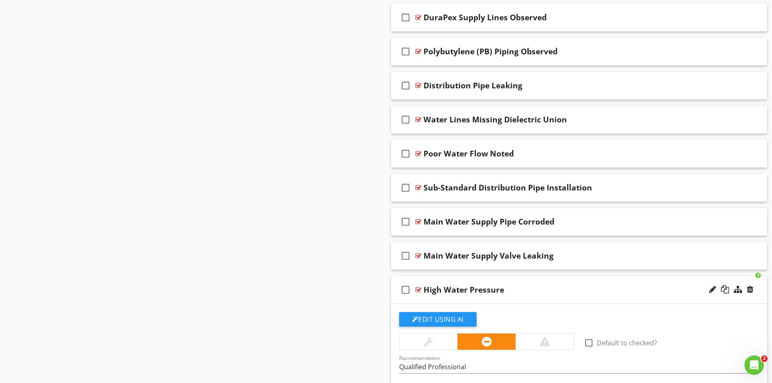
scroll to position [2454, 0]
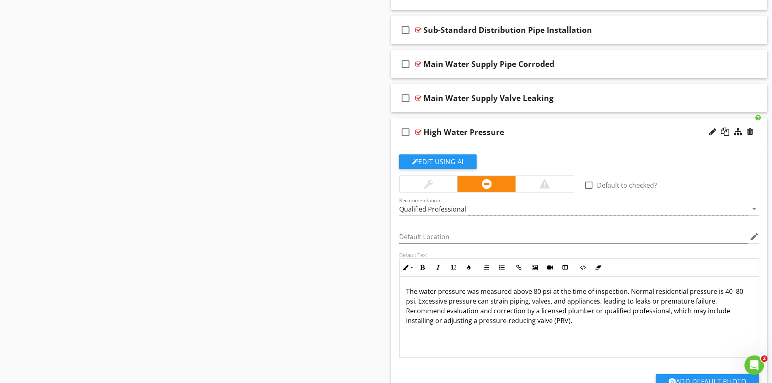
click at [756, 208] on icon "arrow_drop_down" at bounding box center [755, 209] width 10 height 10
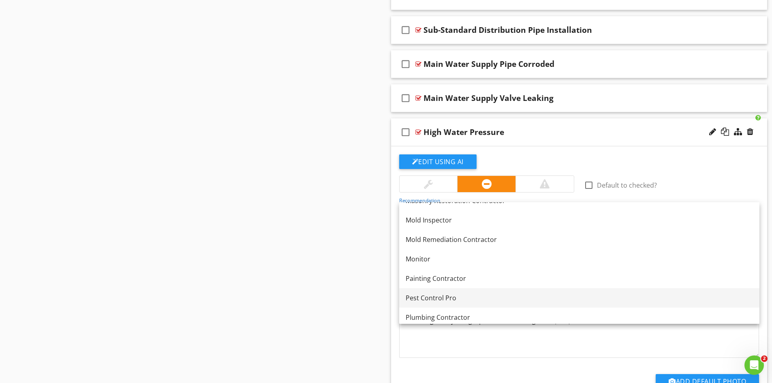
scroll to position [851, 0]
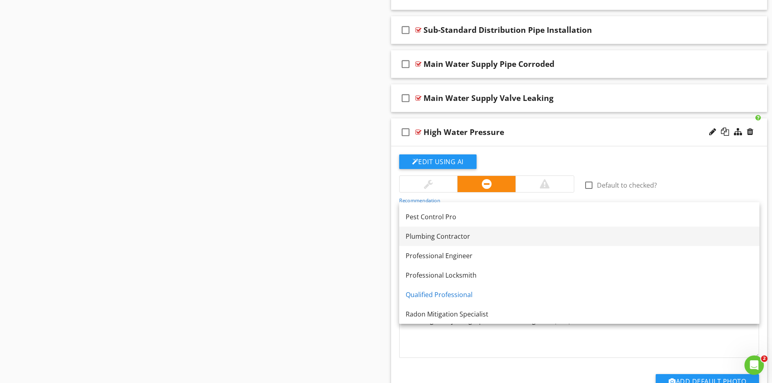
click at [447, 236] on div "Plumbing Contractor" at bounding box center [579, 237] width 347 height 10
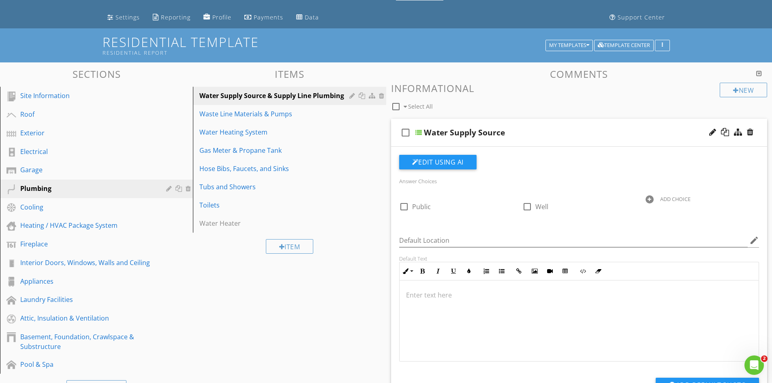
scroll to position [10, 0]
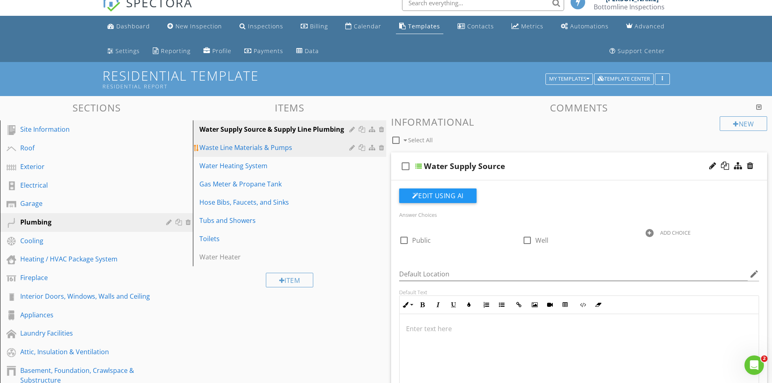
click at [289, 150] on div "Waste Line Materials & Pumps" at bounding box center [275, 148] width 152 height 10
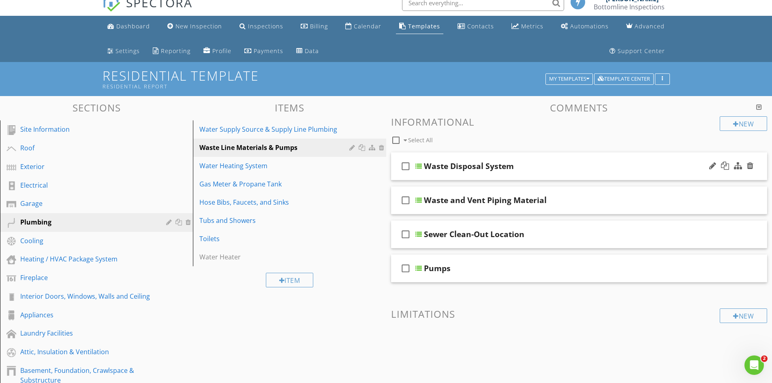
click at [420, 167] on div at bounding box center [419, 166] width 6 height 6
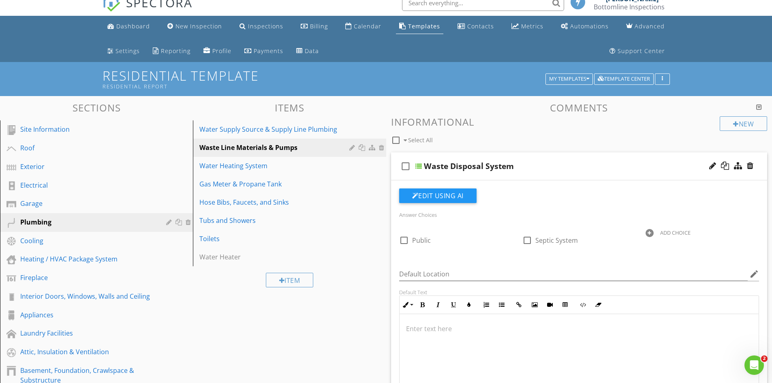
click at [420, 167] on div at bounding box center [419, 166] width 6 height 6
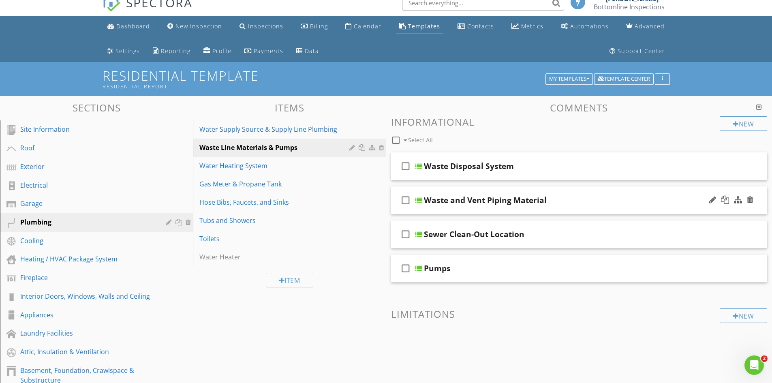
click at [422, 203] on div "check_box_outline_blank Waste and Vent Piping Material" at bounding box center [579, 201] width 377 height 28
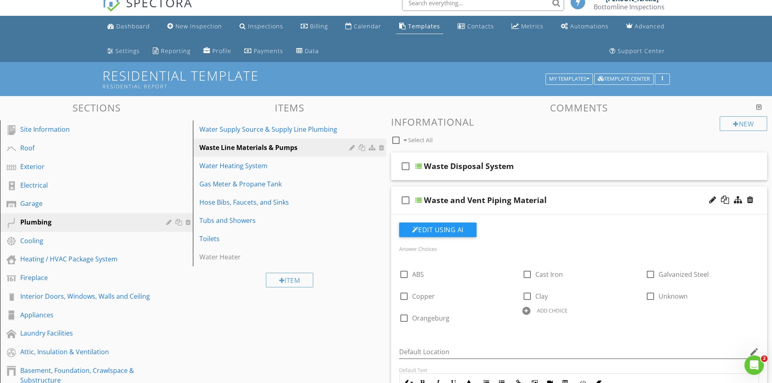
click at [414, 200] on div "check_box_outline_blank" at bounding box center [407, 200] width 16 height 19
click at [409, 202] on icon "check_box" at bounding box center [405, 200] width 13 height 19
click at [419, 201] on div at bounding box center [419, 200] width 6 height 6
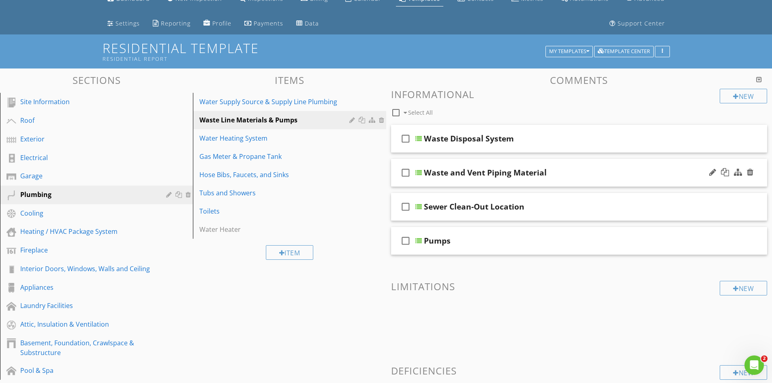
scroll to position [51, 0]
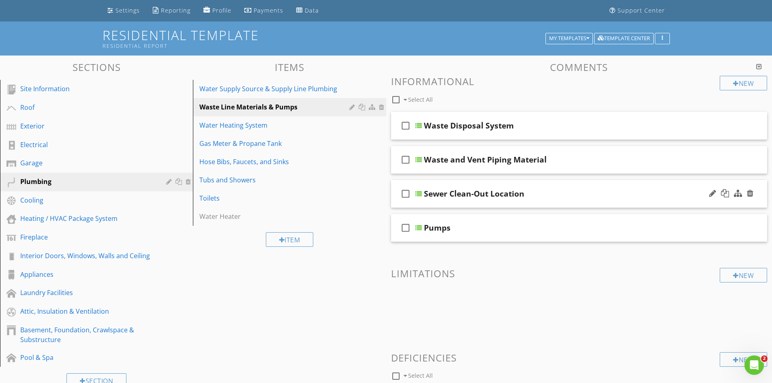
click at [417, 192] on div at bounding box center [419, 194] width 6 height 6
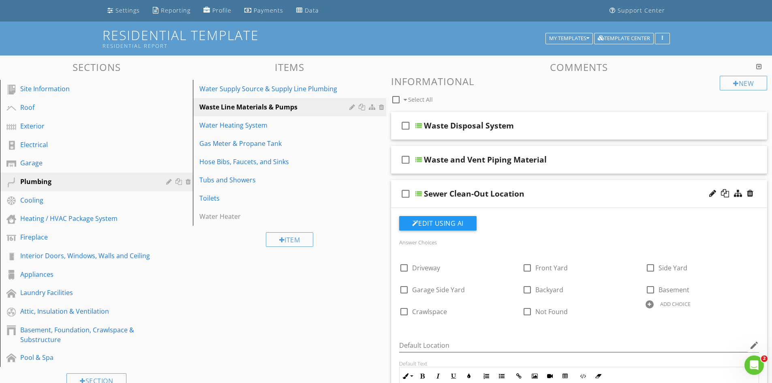
click at [418, 194] on div at bounding box center [419, 194] width 6 height 6
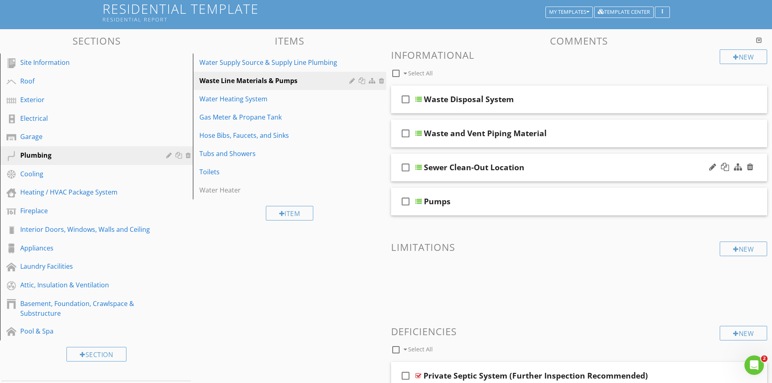
scroll to position [91, 0]
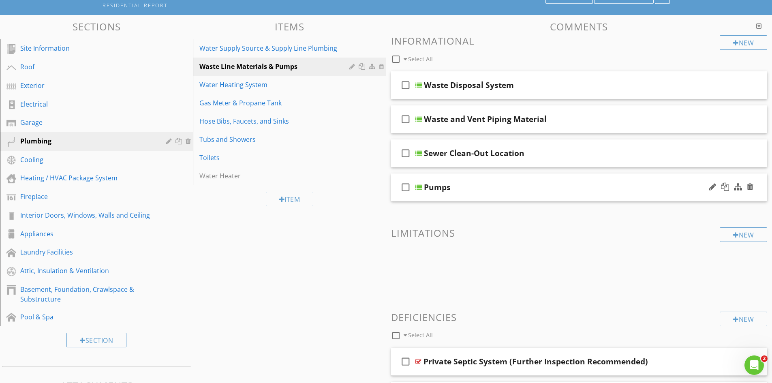
click at [418, 191] on div "check_box_outline_blank Pumps" at bounding box center [579, 188] width 377 height 28
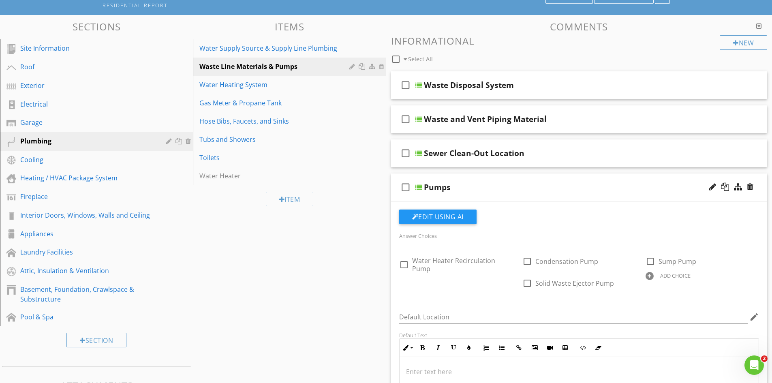
click at [418, 187] on div at bounding box center [419, 187] width 6 height 6
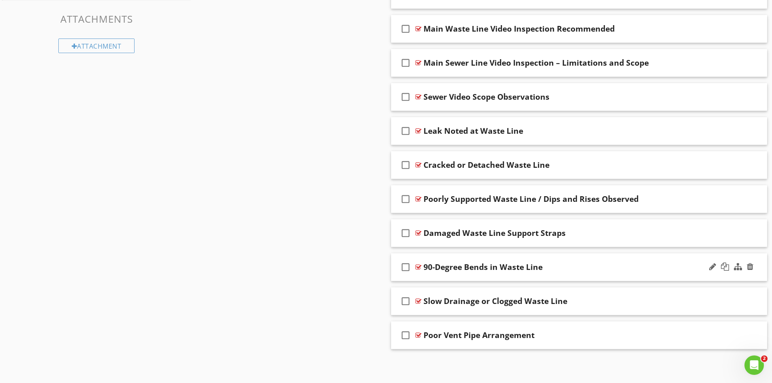
scroll to position [459, 0]
click at [667, 266] on div "90-Degree Bends in Waste Line" at bounding box center [559, 267] width 270 height 10
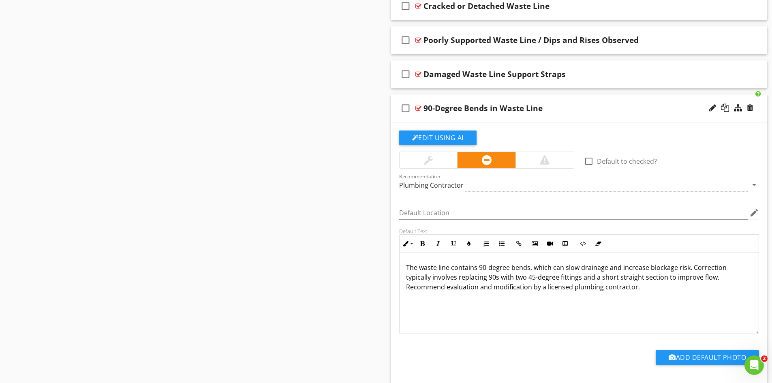
scroll to position [621, 0]
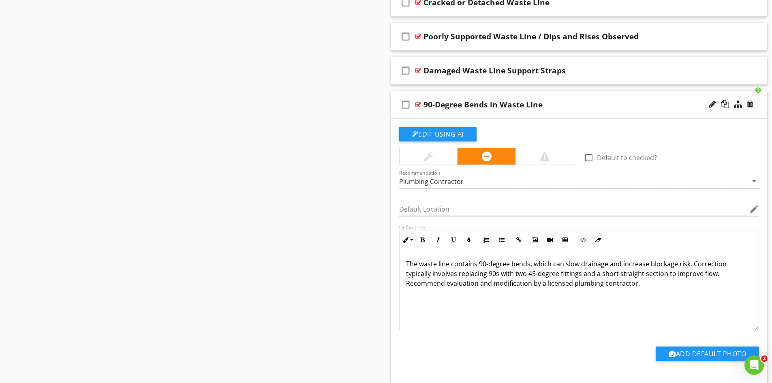
click at [417, 103] on div at bounding box center [419, 104] width 6 height 6
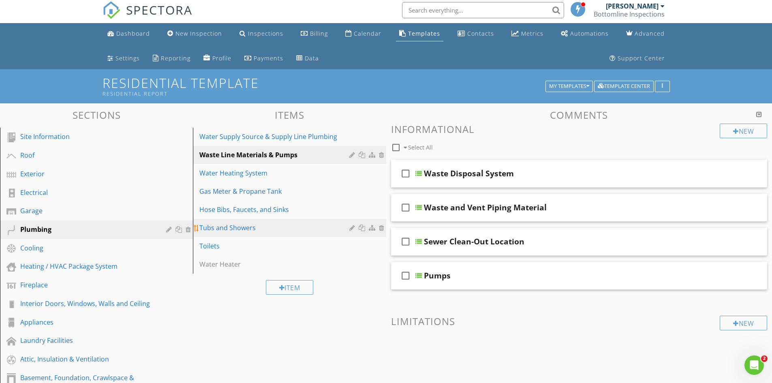
scroll to position [0, 0]
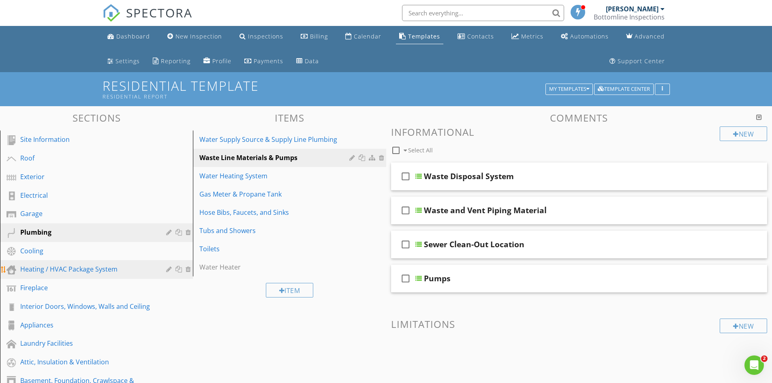
click at [60, 273] on div "Heating / HVAC Package System" at bounding box center [87, 269] width 134 height 10
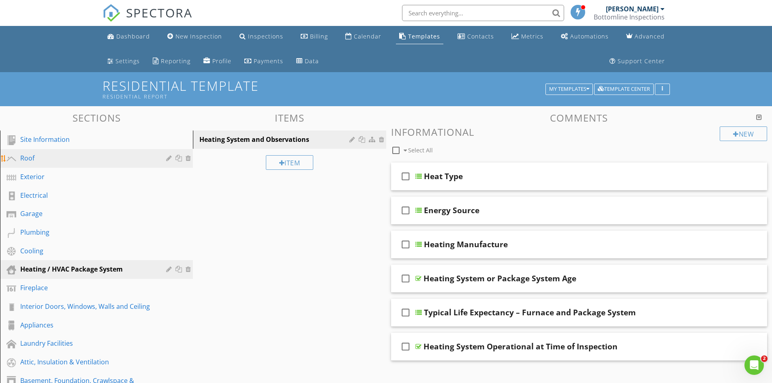
click at [62, 161] on div "Roof" at bounding box center [87, 158] width 134 height 10
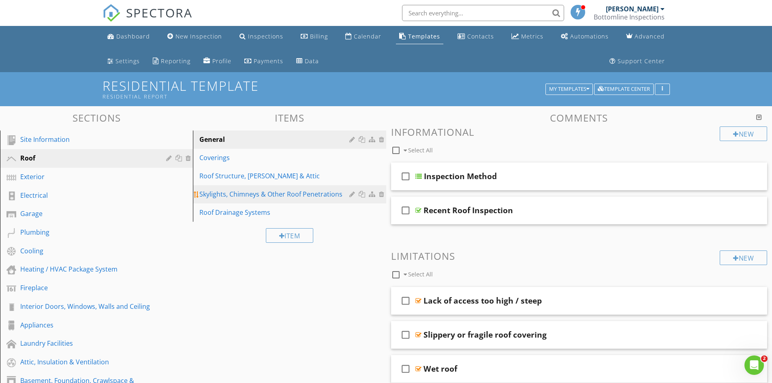
click at [247, 195] on div "Skylights, Chimneys & Other Roof Penetrations" at bounding box center [275, 194] width 152 height 10
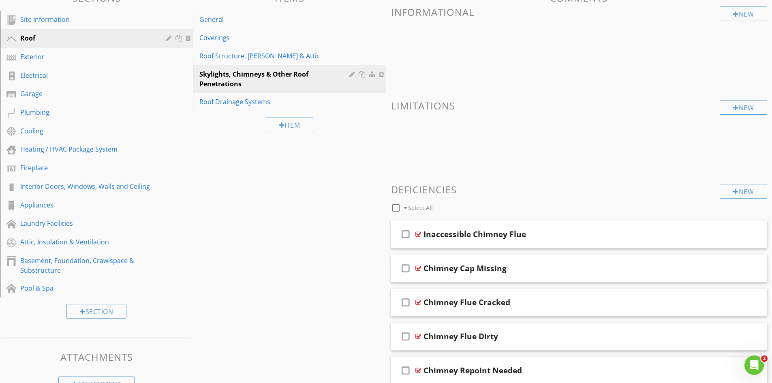
scroll to position [122, 0]
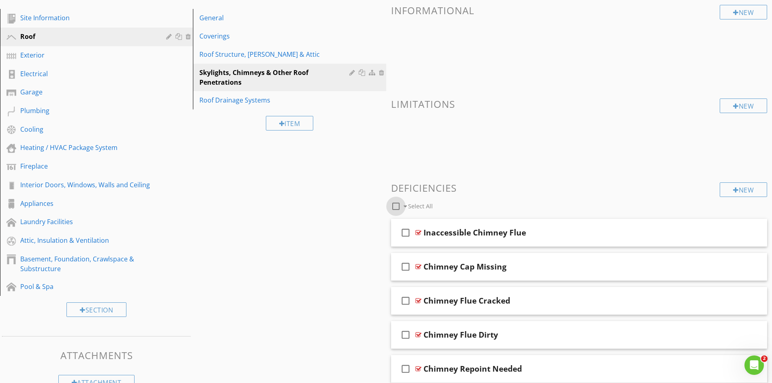
click at [397, 206] on div at bounding box center [396, 206] width 14 height 14
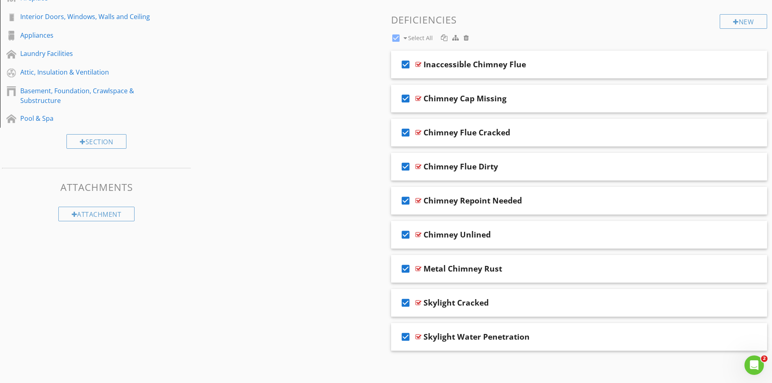
scroll to position [292, 0]
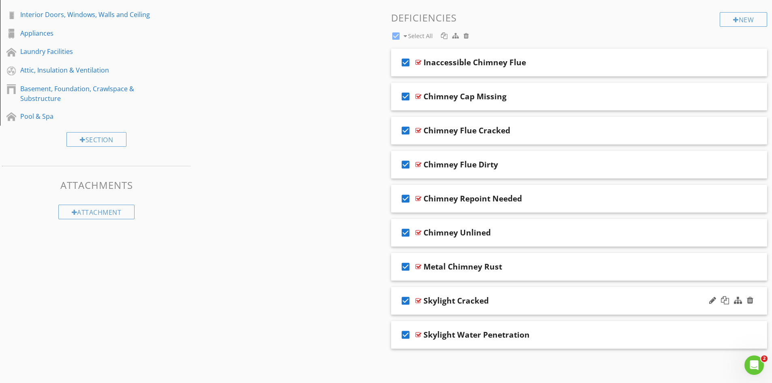
click at [405, 299] on icon "check_box" at bounding box center [405, 300] width 13 height 19
checkbox input "false"
click at [407, 334] on icon "check_box" at bounding box center [405, 334] width 13 height 19
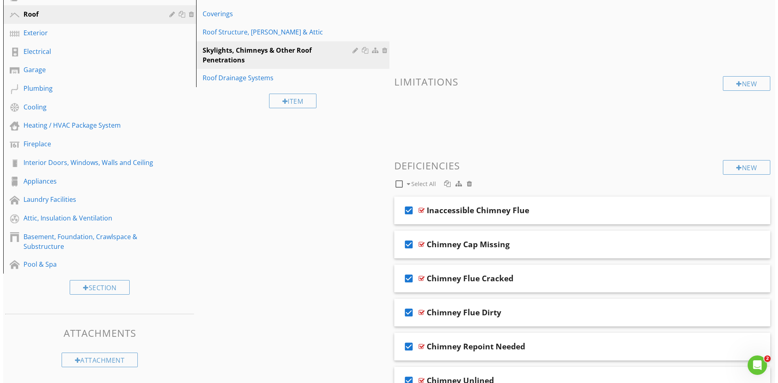
scroll to position [130, 0]
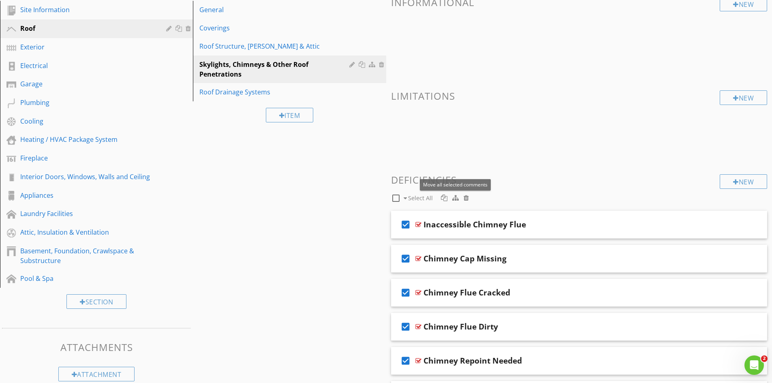
click at [454, 199] on div at bounding box center [455, 198] width 6 height 6
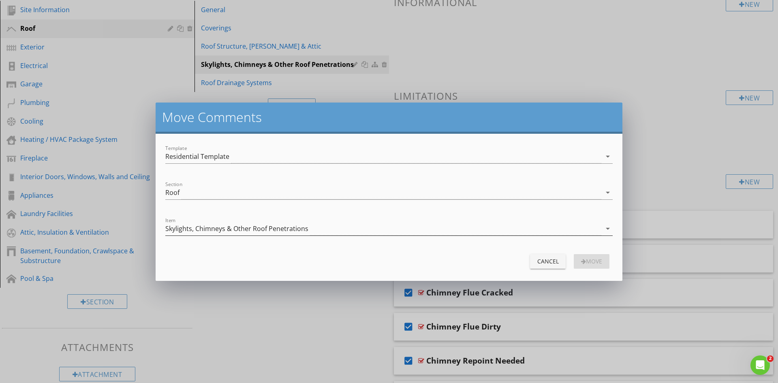
click at [608, 228] on icon "arrow_drop_down" at bounding box center [608, 229] width 10 height 10
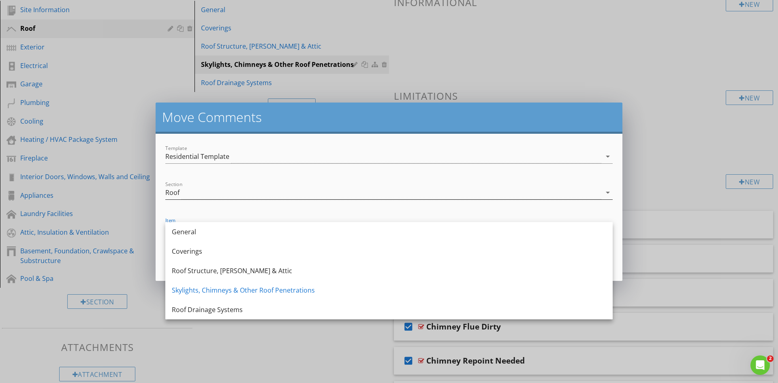
click at [610, 191] on icon "arrow_drop_down" at bounding box center [608, 193] width 10 height 10
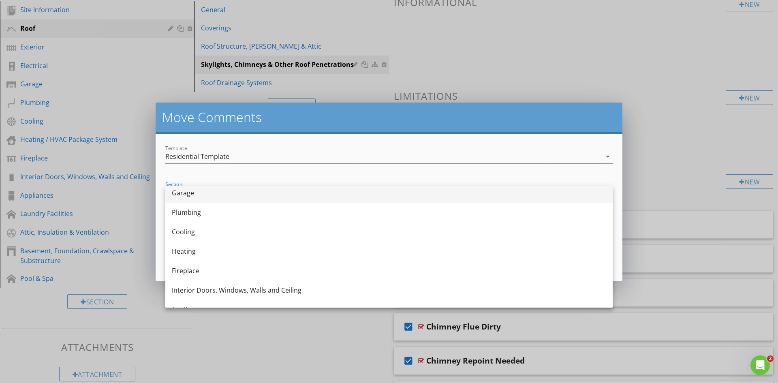
scroll to position [81, 0]
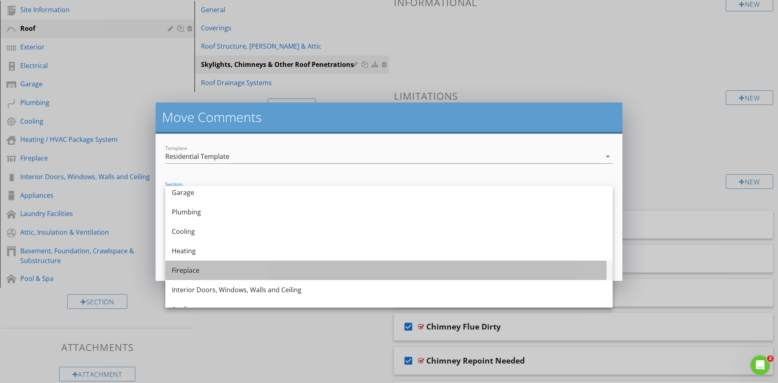
click at [328, 271] on div "Fireplace" at bounding box center [389, 271] width 435 height 10
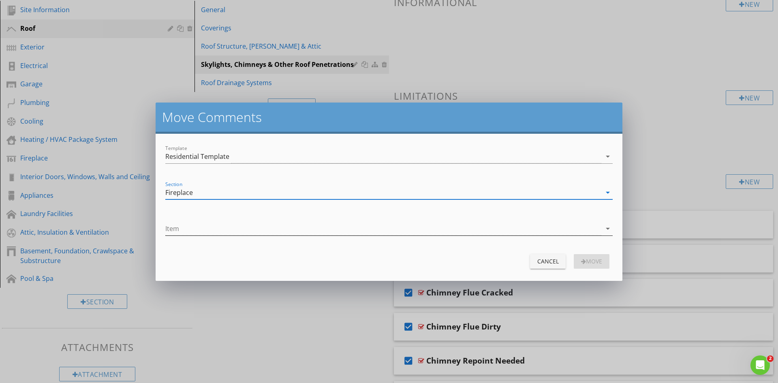
click at [611, 228] on icon "arrow_drop_down" at bounding box center [608, 229] width 10 height 10
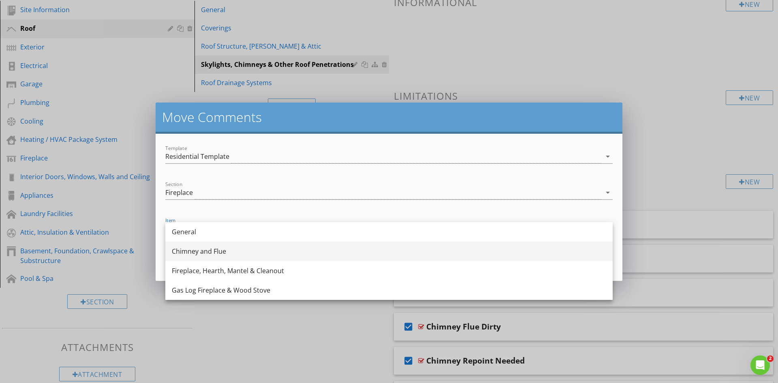
click at [432, 251] on div "Chimney and Flue" at bounding box center [389, 252] width 435 height 10
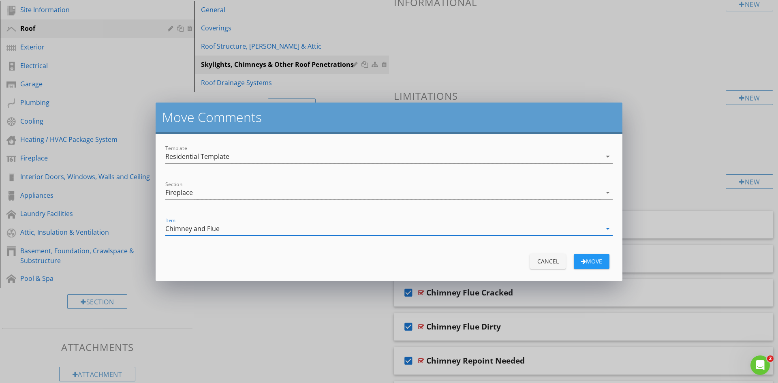
click at [592, 259] on div "move" at bounding box center [592, 261] width 23 height 9
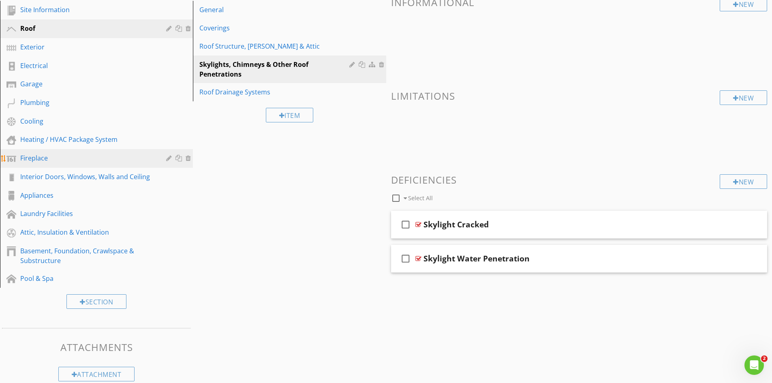
click at [47, 159] on div "Fireplace" at bounding box center [87, 158] width 134 height 10
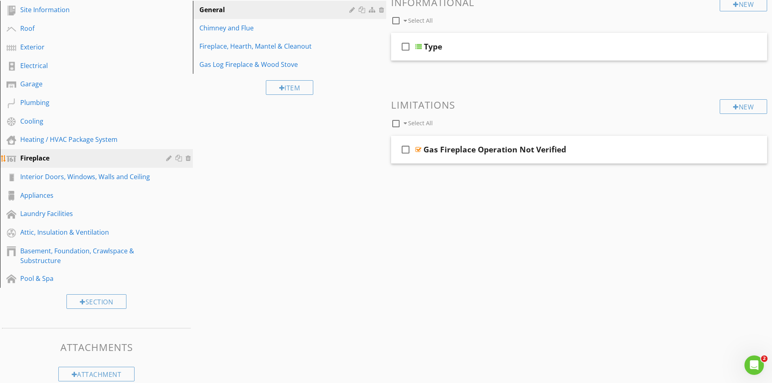
click at [169, 157] on div at bounding box center [170, 158] width 8 height 6
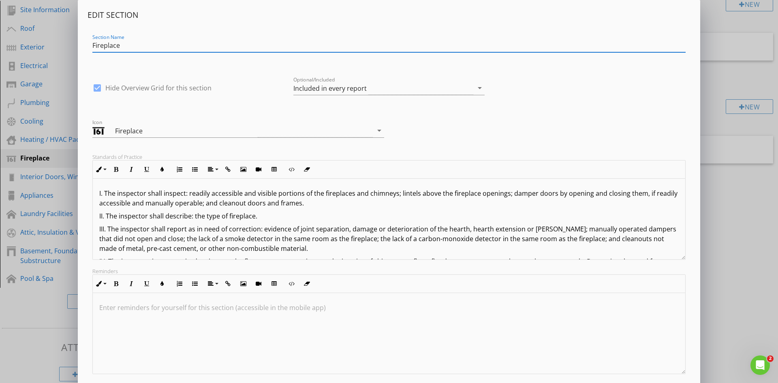
click at [185, 45] on input "Fireplace" at bounding box center [389, 45] width 594 height 13
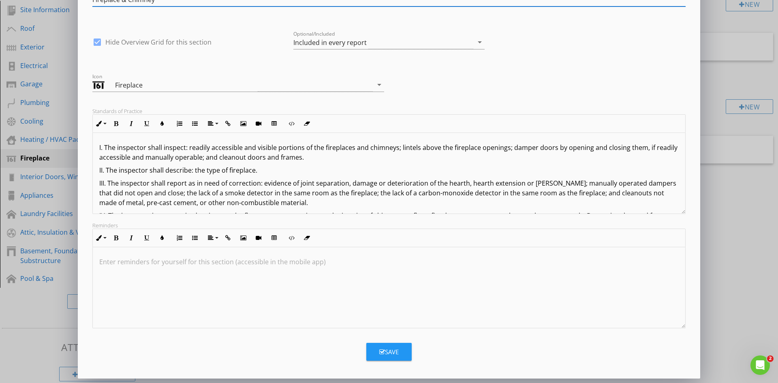
scroll to position [46, 0]
type input "Fireplace & Chimney"
click at [391, 348] on div "Save" at bounding box center [388, 351] width 19 height 9
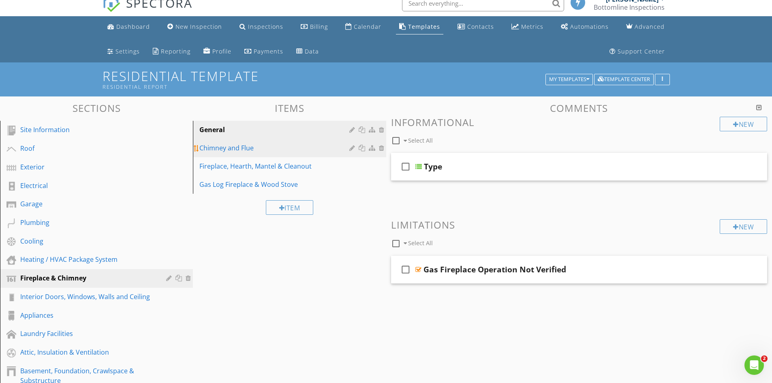
scroll to position [8, 0]
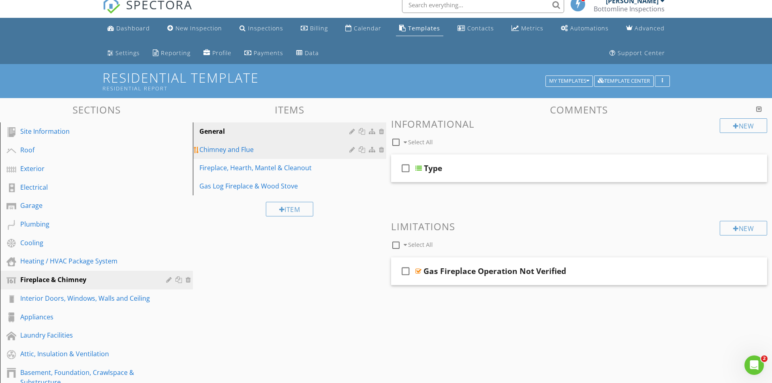
click at [253, 150] on div "Chimney and Flue" at bounding box center [275, 150] width 152 height 10
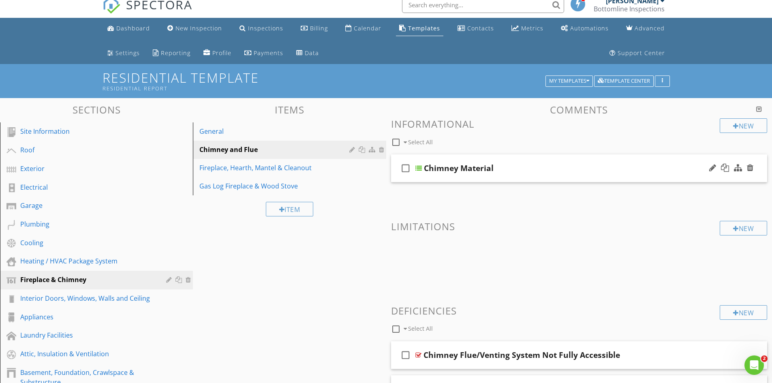
click at [420, 167] on div at bounding box center [419, 168] width 6 height 6
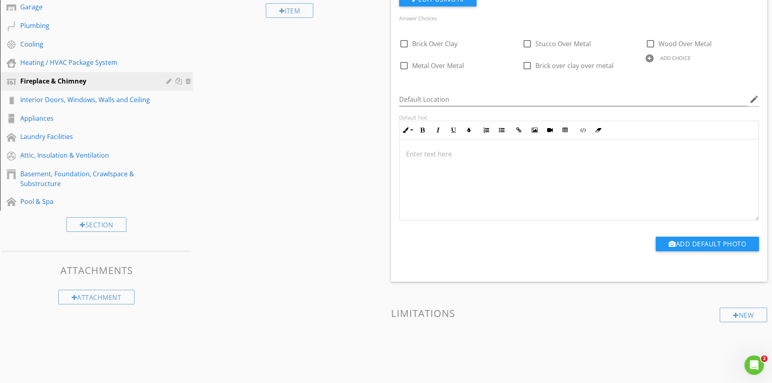
scroll to position [101, 0]
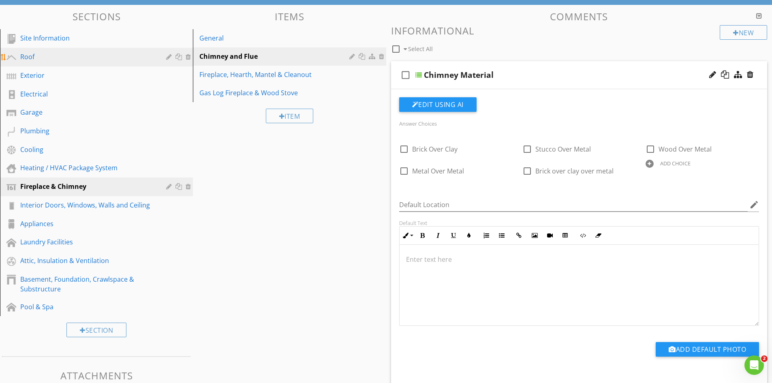
click at [60, 60] on div "Roof" at bounding box center [87, 57] width 134 height 10
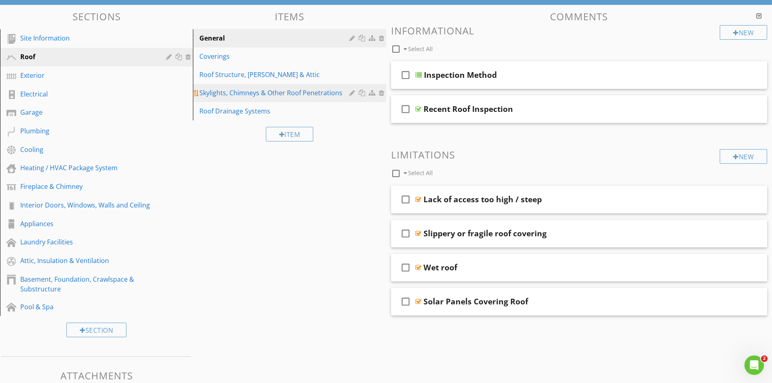
click at [354, 92] on div at bounding box center [353, 93] width 8 height 6
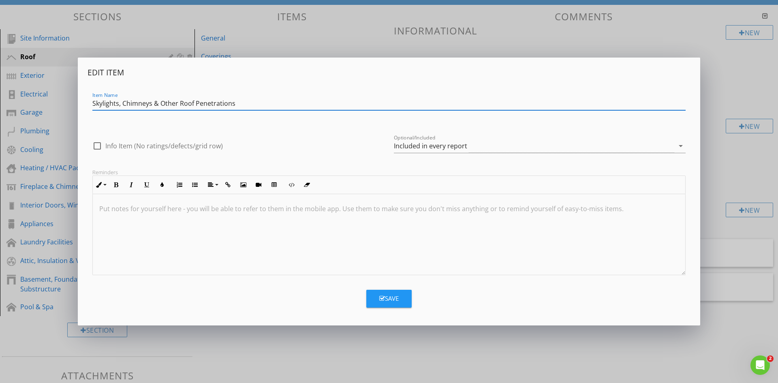
drag, startPoint x: 122, startPoint y: 102, endPoint x: 154, endPoint y: 102, distance: 31.2
click at [154, 102] on input "Skylights, Chimneys & Other Roof Penetrations" at bounding box center [389, 103] width 594 height 13
type input "Skylights & Other Roof Penetrations"
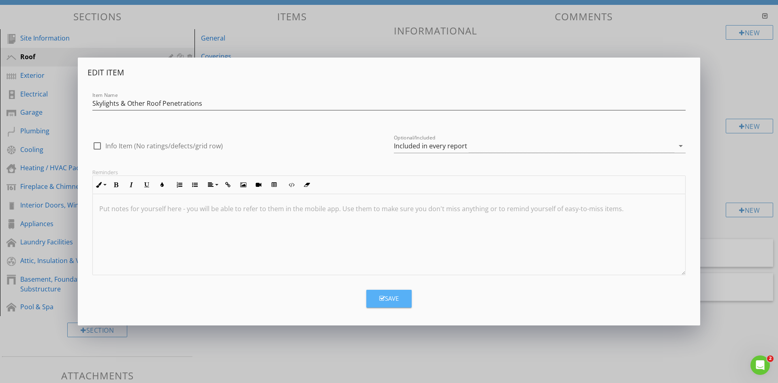
click at [399, 299] on div "Save" at bounding box center [388, 298] width 19 height 9
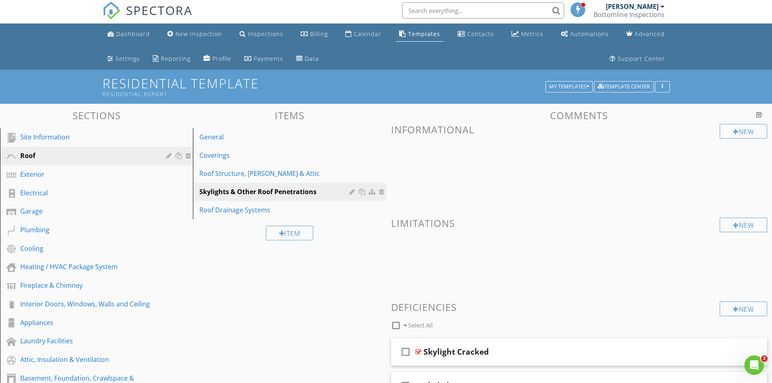
scroll to position [0, 0]
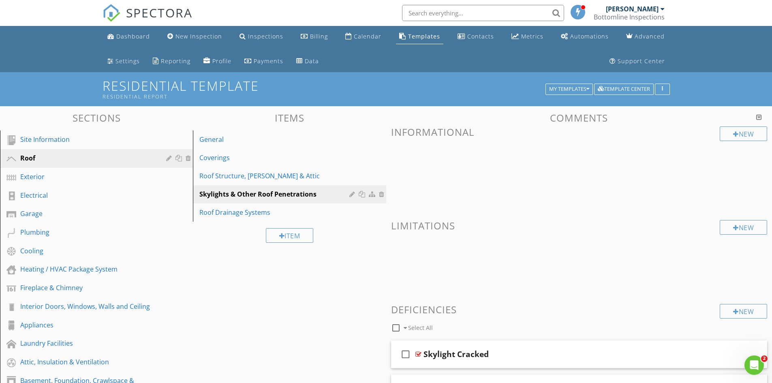
click at [457, 134] on h3 "Informational" at bounding box center [579, 131] width 377 height 11
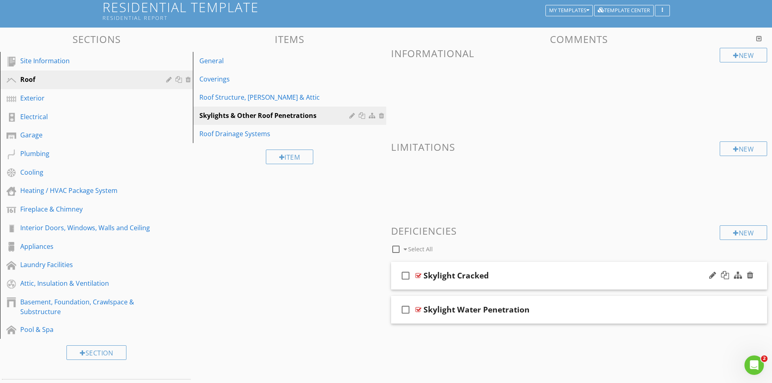
scroll to position [81, 0]
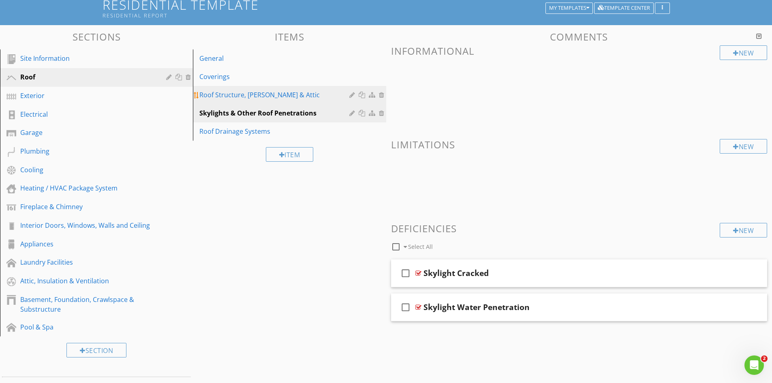
click at [255, 95] on div "Roof Structure, Eaves & Attic" at bounding box center [275, 95] width 152 height 10
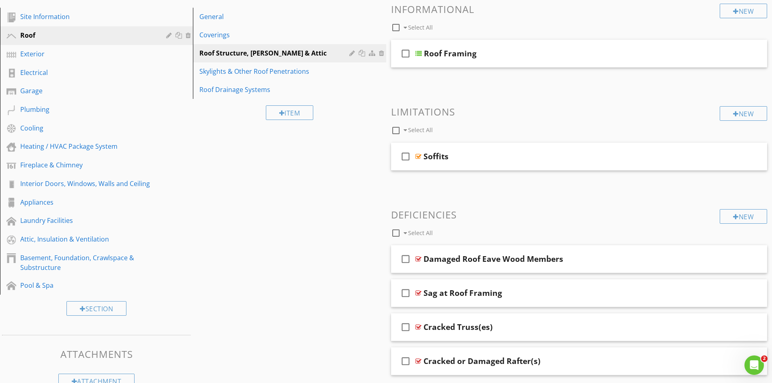
scroll to position [109, 0]
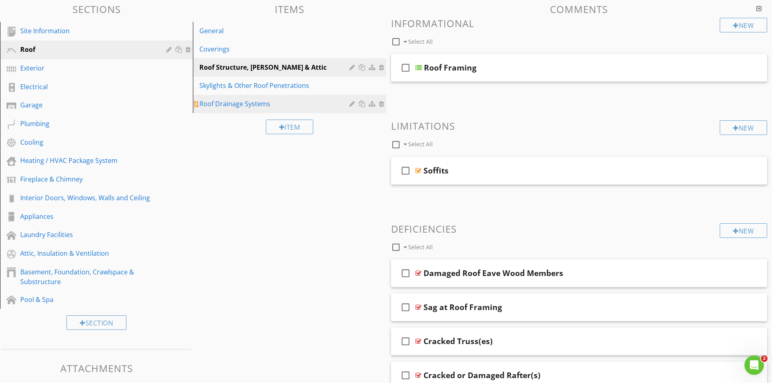
click at [271, 105] on div "Roof Drainage Systems" at bounding box center [275, 104] width 152 height 10
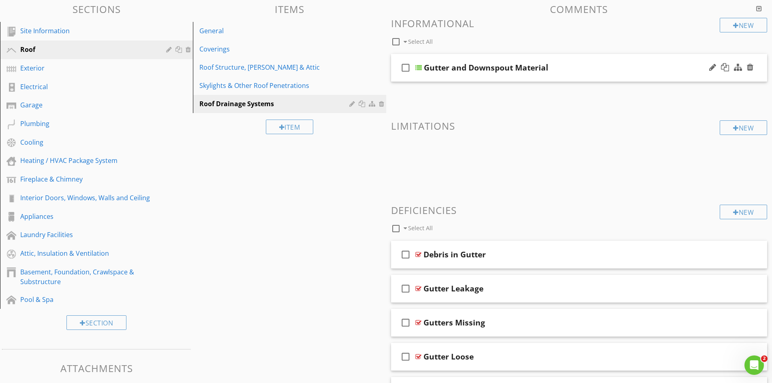
click at [420, 69] on div at bounding box center [419, 67] width 6 height 6
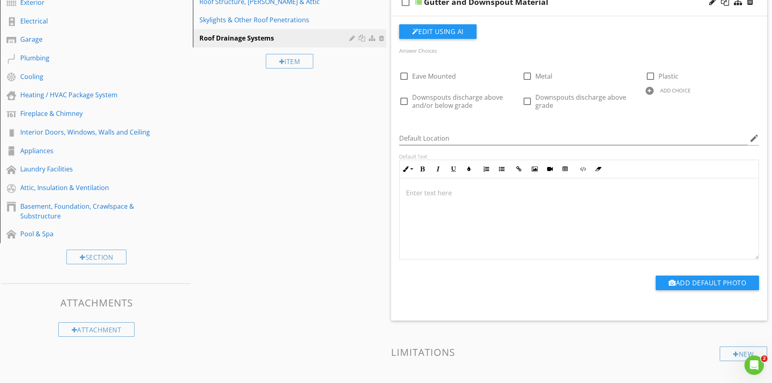
scroll to position [53, 0]
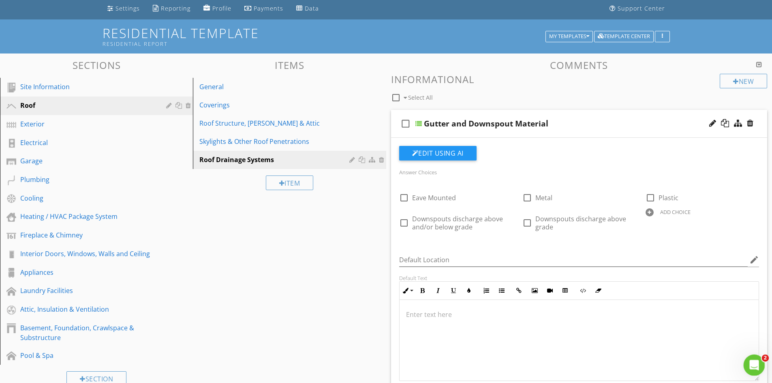
click at [750, 362] on icon "Open Intercom Messenger" at bounding box center [753, 364] width 13 height 13
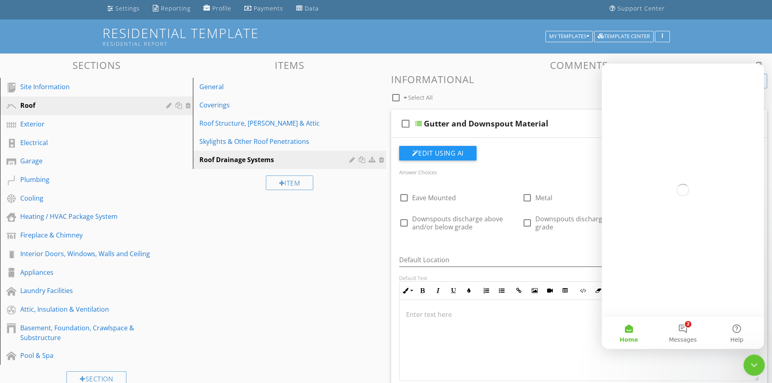
scroll to position [0, 0]
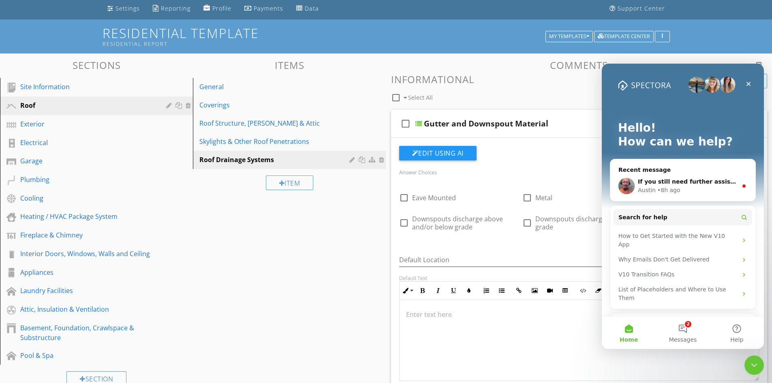
click at [692, 169] on div "Recent message" at bounding box center [683, 170] width 129 height 9
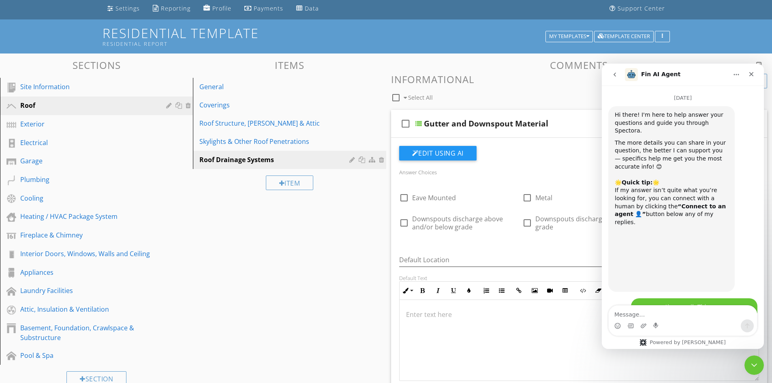
scroll to position [20, 0]
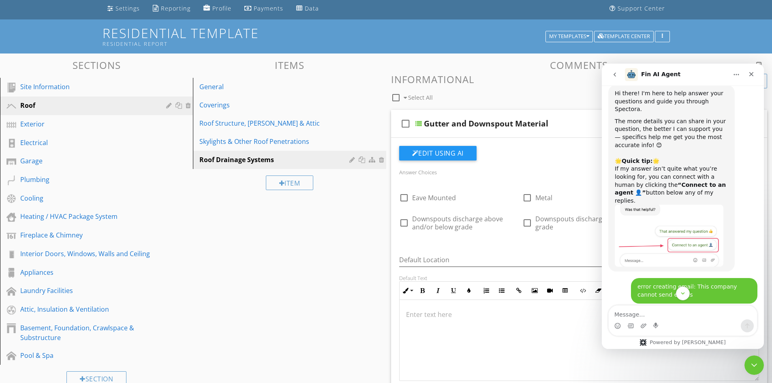
click at [682, 315] on textarea "Message…" at bounding box center [683, 313] width 148 height 14
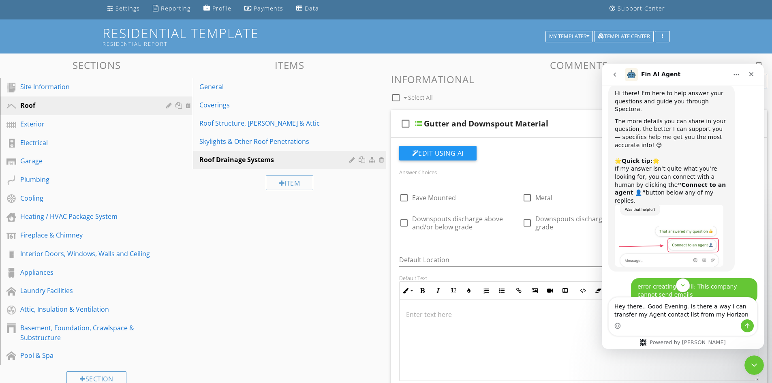
click at [693, 314] on textarea "Hey there.. Good Evening. Is there a way I can transfer my Agent contact list f…" at bounding box center [683, 309] width 148 height 22
click at [754, 314] on textarea "Hey there.. Good Evening. Is there a way I can transfer my Agent contact list f…" at bounding box center [683, 304] width 148 height 30
drag, startPoint x: 98, startPoint y: 250, endPoint x: 592, endPoint y: 360, distance: 506.3
click at [592, 360] on div at bounding box center [580, 340] width 360 height 81
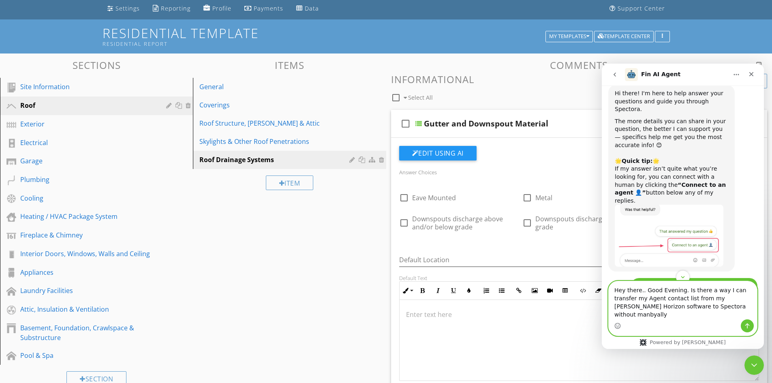
click at [716, 315] on textarea "Hey there.. Good Evening. Is there a way I can transfer my Agent contact list f…" at bounding box center [683, 300] width 148 height 38
drag, startPoint x: 747, startPoint y: 322, endPoint x: 678, endPoint y: 322, distance: 68.9
click at [691, 326] on div "Intercom messenger" at bounding box center [683, 325] width 148 height 13
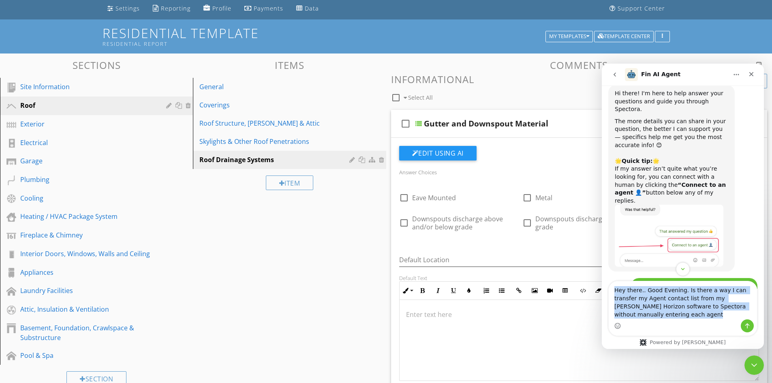
drag, startPoint x: 657, startPoint y: 319, endPoint x: 592, endPoint y: 281, distance: 75.0
click html "Fin AI Agent August 18 Hi there! I'm here to help answer your questions and gui…"
copy div "The "This company cannot send emails" error indicates your account isn't verifi…"
click at [635, 315] on textarea "Hey there.. Good Evening. Is there a way I can transfer my Agent contact list f…" at bounding box center [683, 300] width 148 height 38
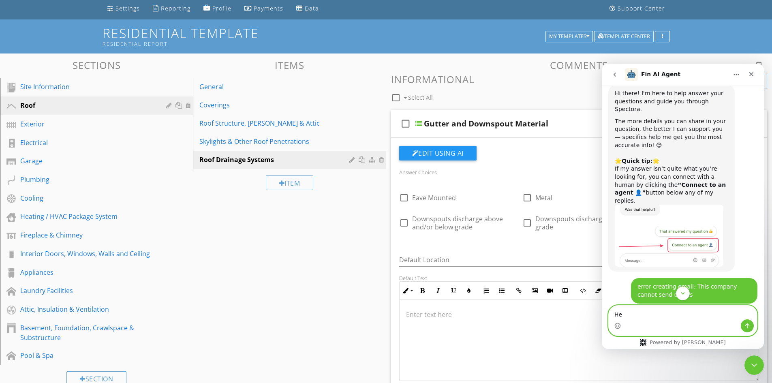
type textarea "H"
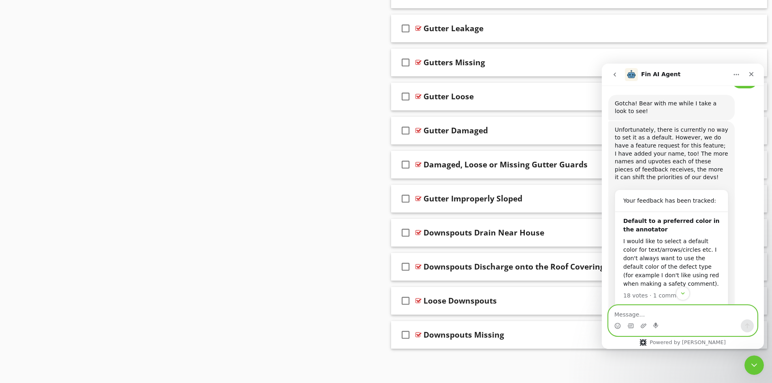
scroll to position [3284, 0]
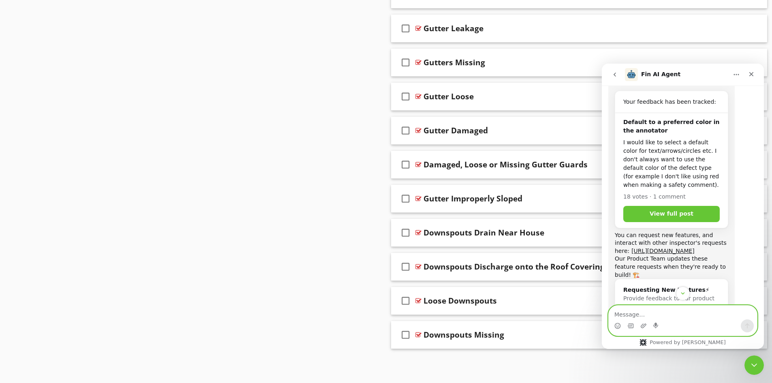
click at [680, 316] on textarea "Message…" at bounding box center [683, 313] width 148 height 14
paste textarea "The "This company cannot send emails" error indicates your account isn't verifi…"
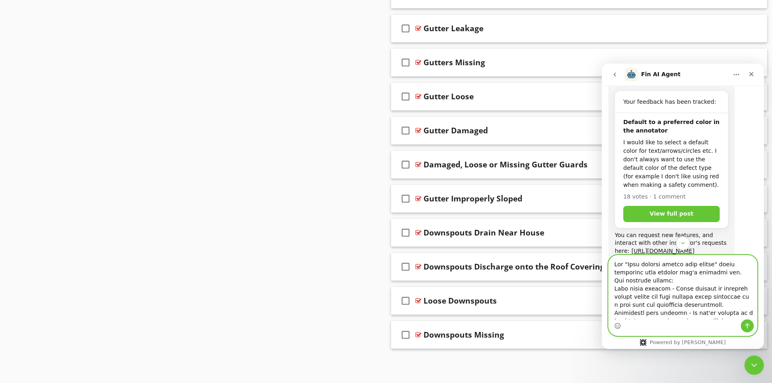
scroll to position [2527, 0]
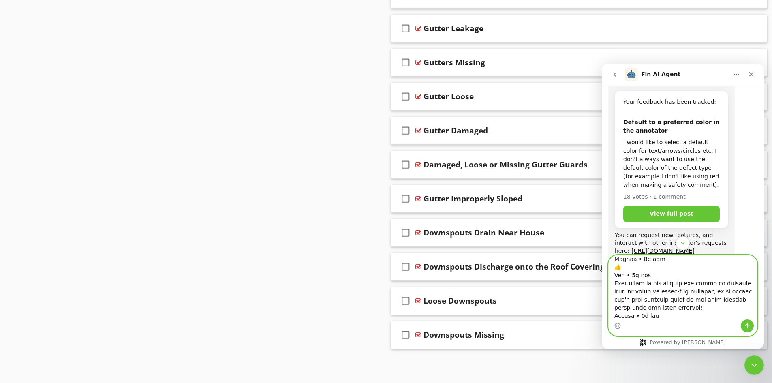
type textarea "The "This company cannot send emails" error indicates your account isn't verifi…"
click at [747, 324] on icon "Send a message…" at bounding box center [747, 326] width 6 height 6
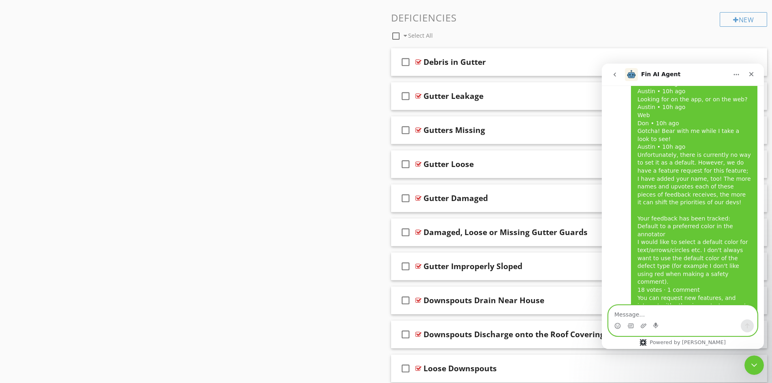
scroll to position [580, 0]
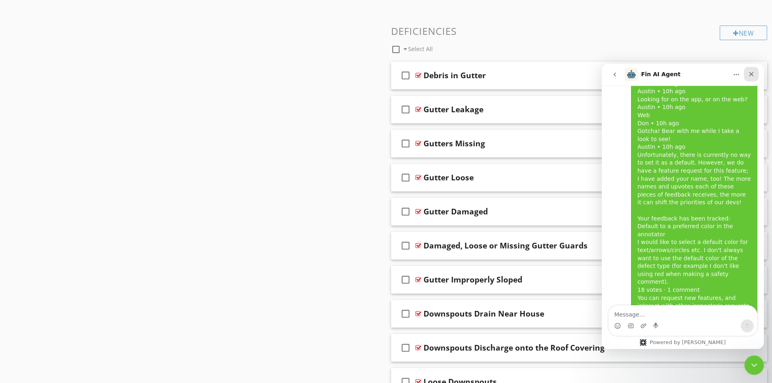
click at [755, 73] on div "Close" at bounding box center [751, 74] width 15 height 15
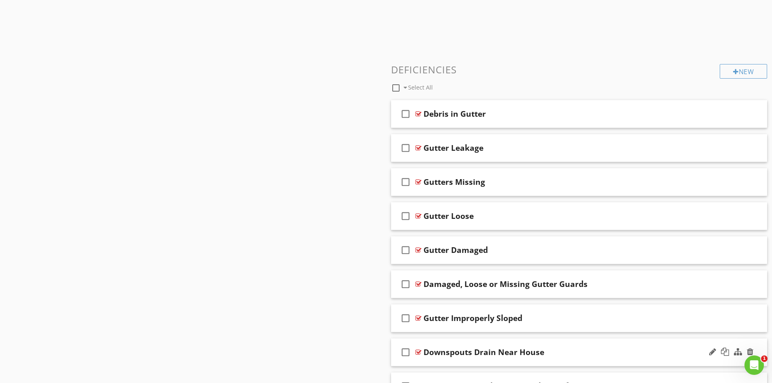
scroll to position [539, 0]
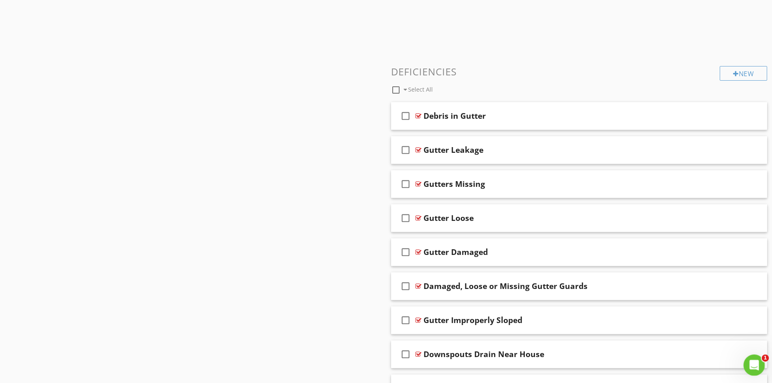
click at [757, 363] on icon "Open Intercom Messenger" at bounding box center [753, 364] width 13 height 13
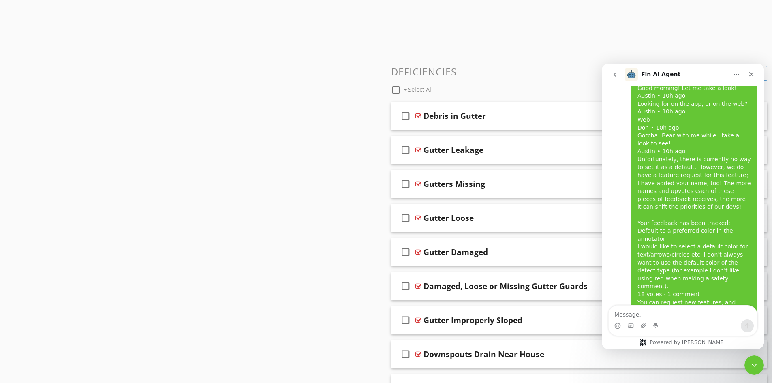
scroll to position [6378, 0]
click at [751, 73] on icon "Close" at bounding box center [751, 74] width 6 height 6
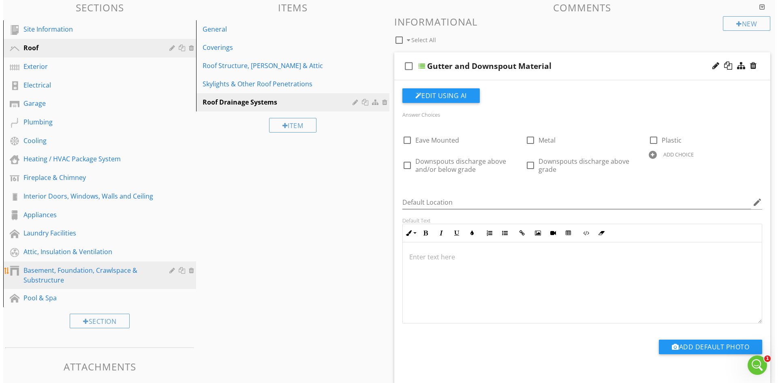
scroll to position [122, 0]
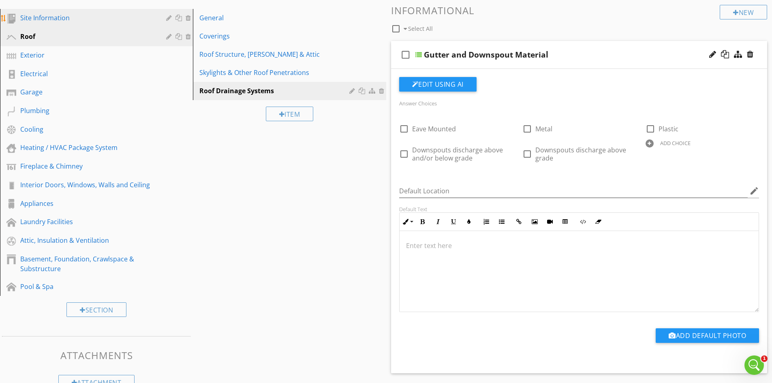
click at [33, 17] on div "Site Information" at bounding box center [87, 18] width 134 height 10
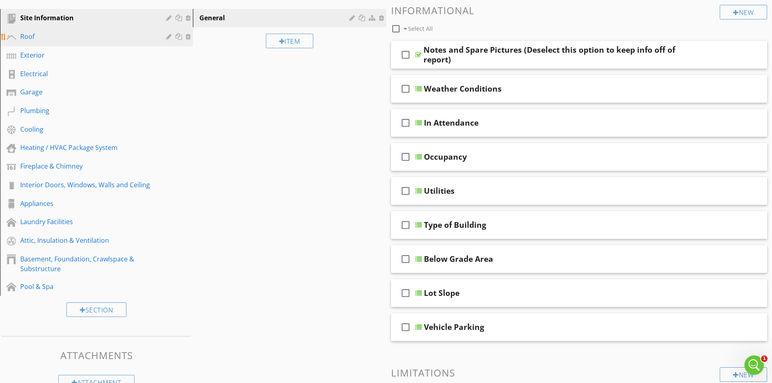
click at [31, 36] on div "Roof" at bounding box center [87, 37] width 134 height 10
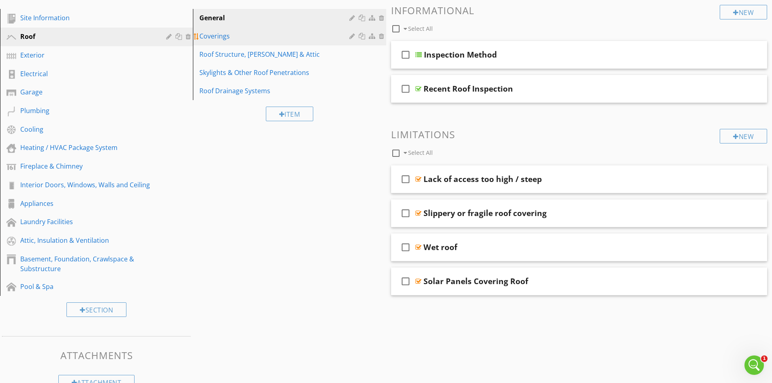
click at [268, 36] on div "Coverings" at bounding box center [275, 36] width 152 height 10
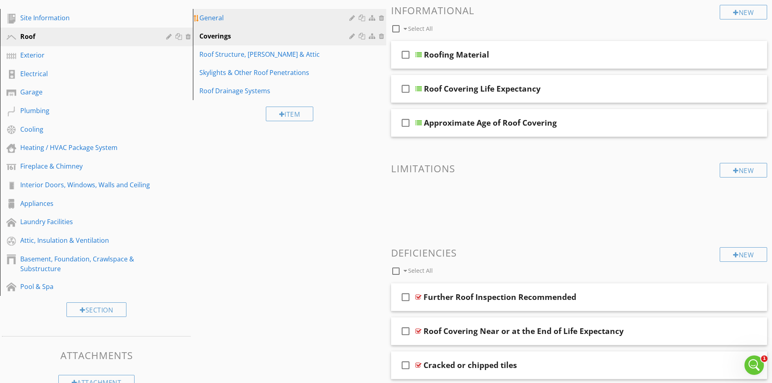
click at [273, 23] on div "General" at bounding box center [275, 18] width 152 height 10
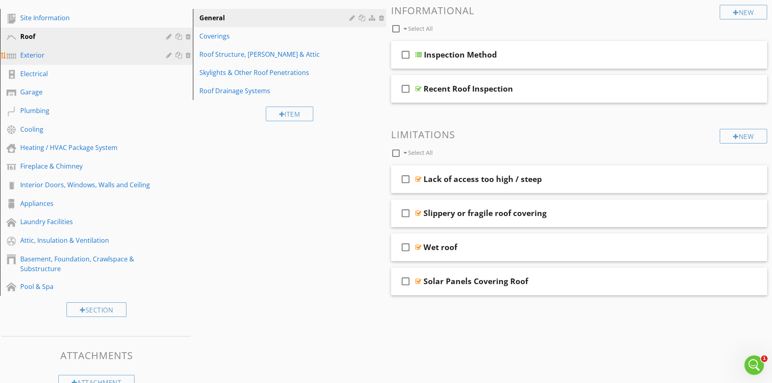
click at [77, 50] on div "Exterior" at bounding box center [87, 55] width 134 height 10
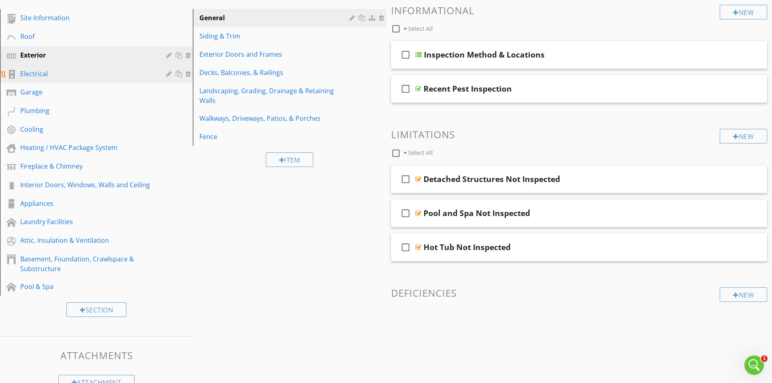
click at [74, 74] on div "Electrical" at bounding box center [87, 74] width 134 height 10
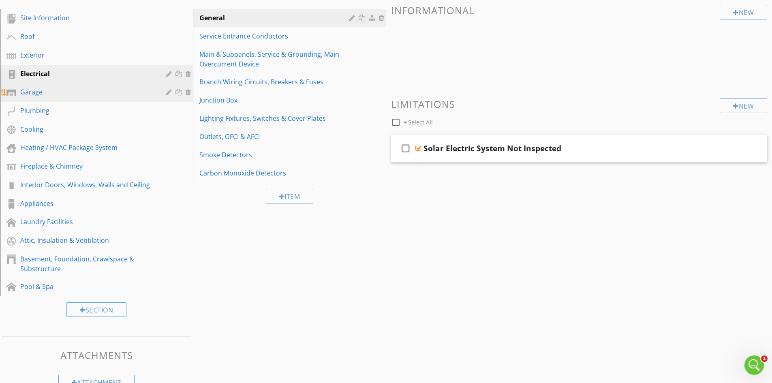
click at [104, 90] on div "Garage" at bounding box center [87, 92] width 134 height 10
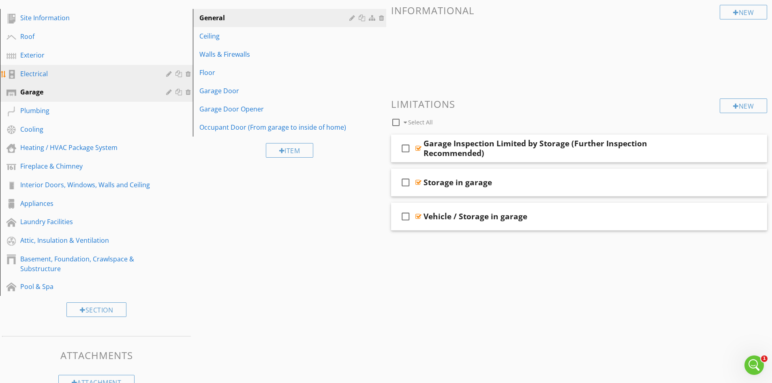
click at [96, 74] on div "Electrical" at bounding box center [87, 74] width 134 height 10
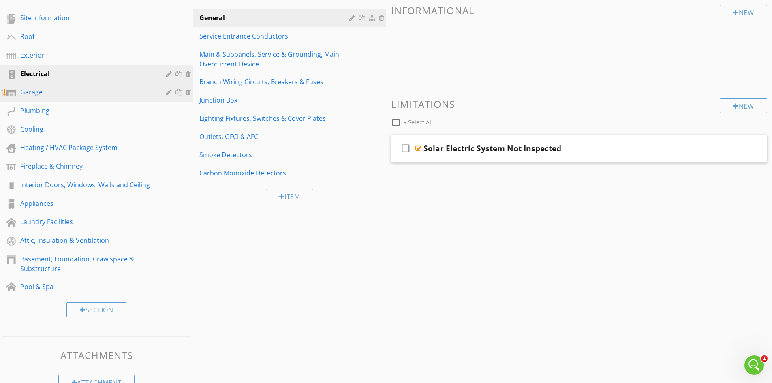
click at [84, 89] on div "Garage" at bounding box center [87, 92] width 134 height 10
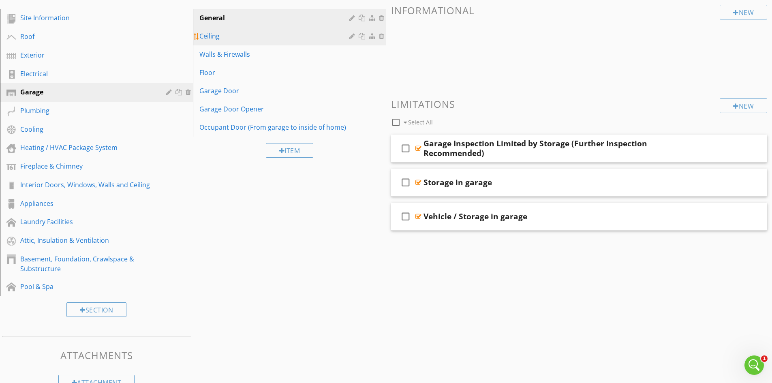
click at [208, 40] on div "Ceiling" at bounding box center [275, 36] width 152 height 10
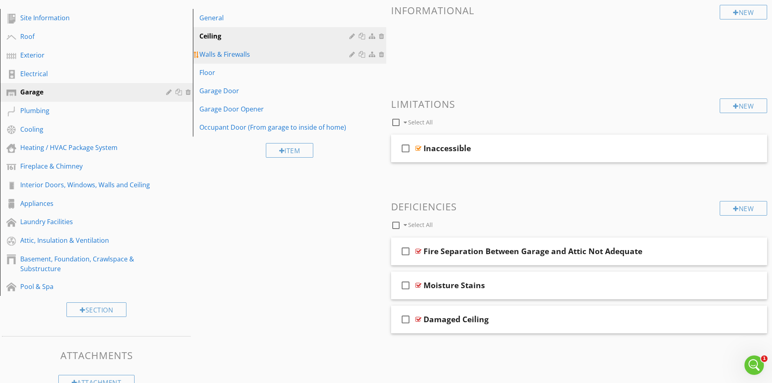
click at [218, 54] on div "Walls & Firewalls" at bounding box center [275, 54] width 152 height 10
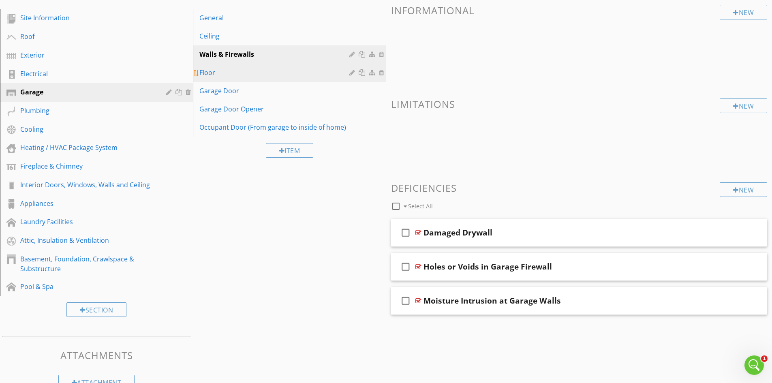
click at [217, 69] on div "Floor" at bounding box center [275, 73] width 152 height 10
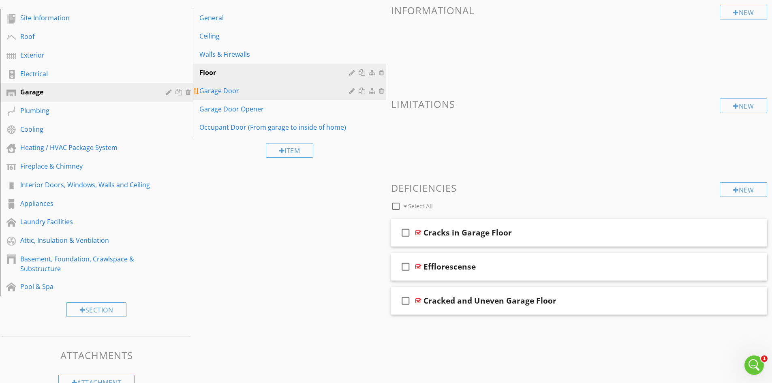
click at [220, 88] on div "Garage Door" at bounding box center [275, 91] width 152 height 10
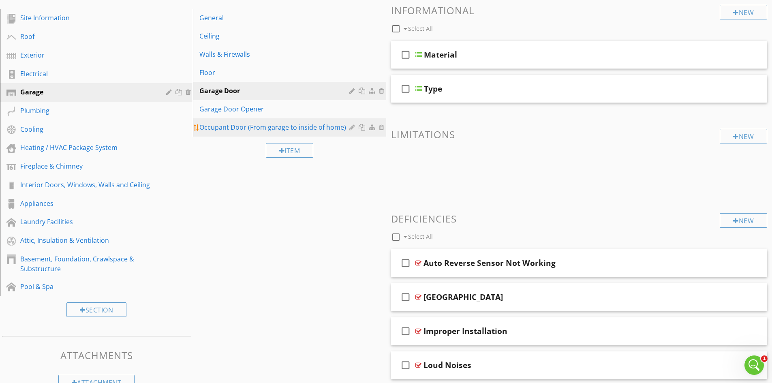
click at [230, 131] on div "Occupant Door (From garage to inside of home)" at bounding box center [275, 127] width 152 height 10
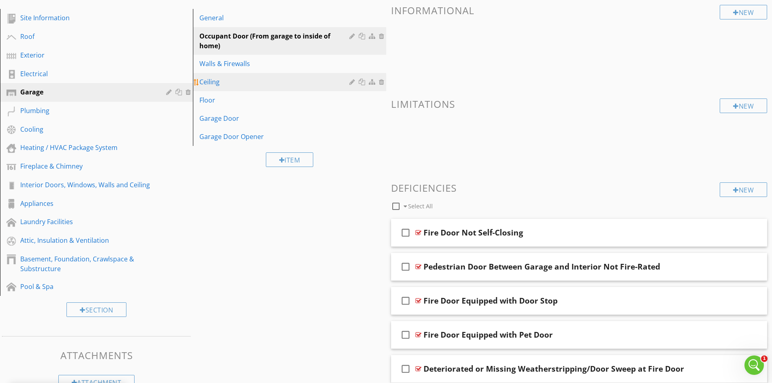
click at [244, 82] on div "Ceiling" at bounding box center [275, 82] width 152 height 10
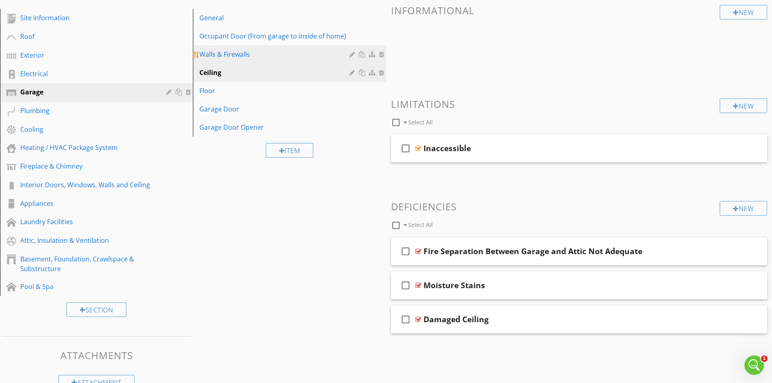
click at [273, 54] on div "Walls & Firewalls" at bounding box center [275, 54] width 152 height 10
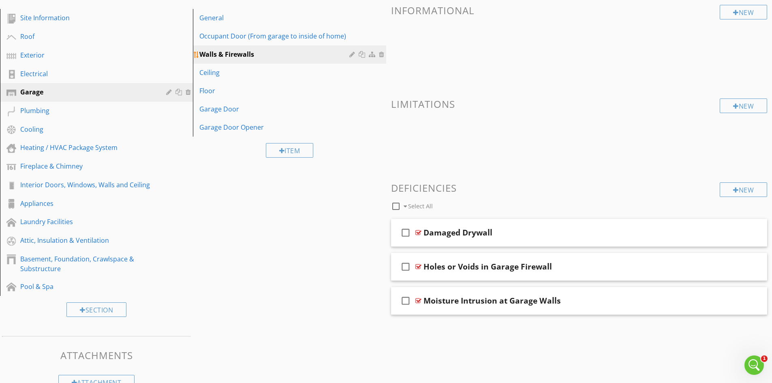
click at [351, 53] on div at bounding box center [353, 54] width 8 height 6
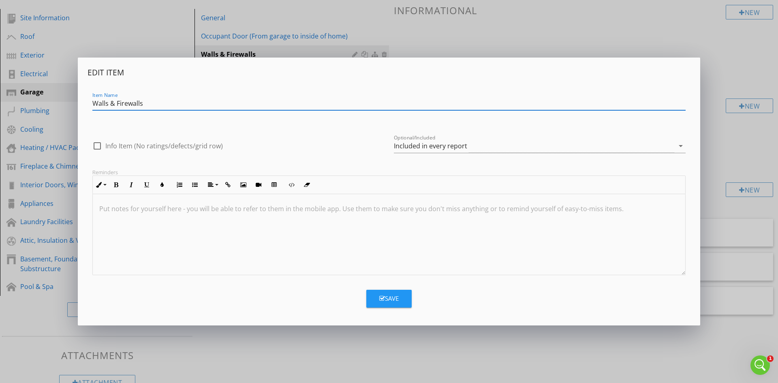
click at [173, 100] on input "Walls & Firewalls" at bounding box center [389, 103] width 594 height 13
type input "Walls & Ceilings"
click at [405, 296] on button "Save" at bounding box center [389, 299] width 45 height 18
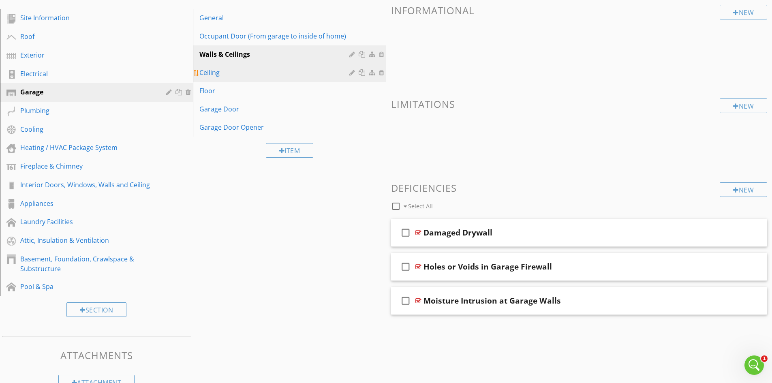
click at [212, 71] on div "Ceiling" at bounding box center [275, 73] width 152 height 10
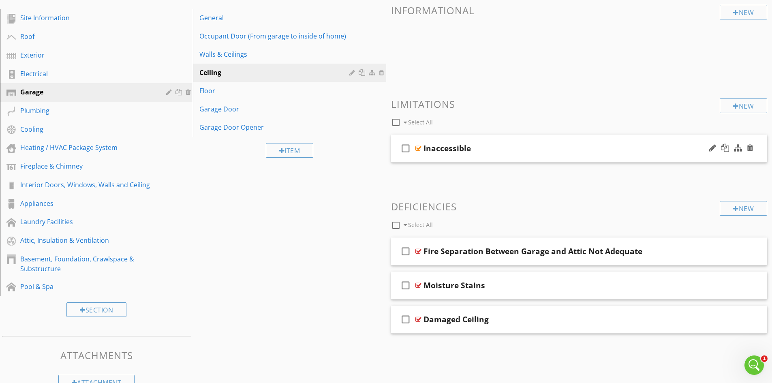
click at [451, 150] on div "Inaccessible" at bounding box center [447, 149] width 47 height 10
click at [417, 147] on div at bounding box center [419, 148] width 6 height 6
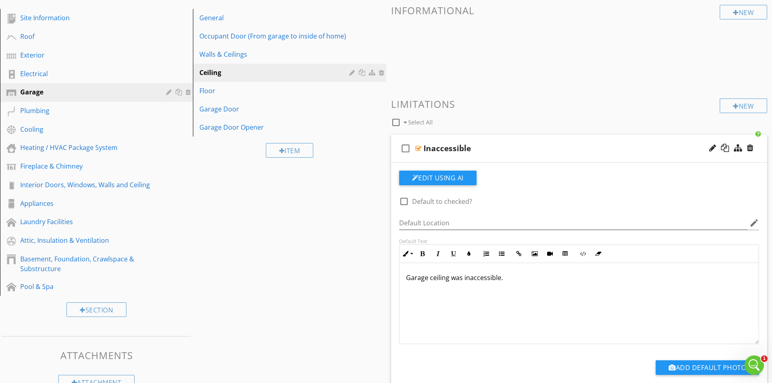
click at [417, 147] on div at bounding box center [419, 148] width 6 height 6
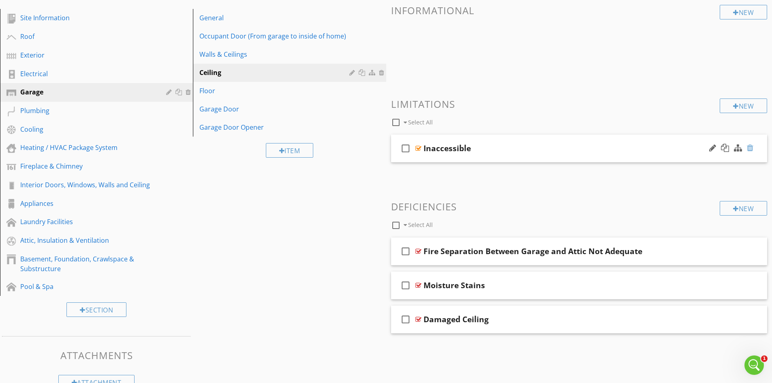
click at [751, 146] on div at bounding box center [750, 148] width 6 height 8
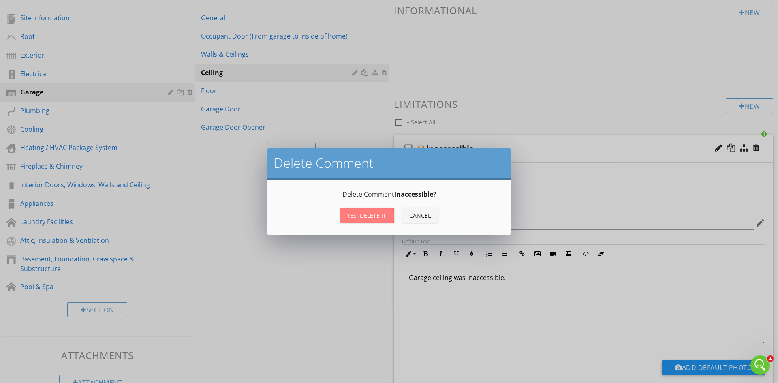
click at [373, 213] on div "Yes, Delete it!" at bounding box center [367, 215] width 41 height 9
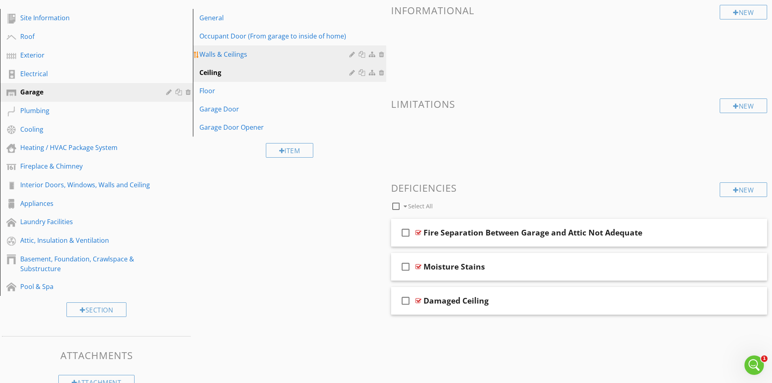
click at [265, 54] on div "Walls & Ceilings" at bounding box center [275, 54] width 152 height 10
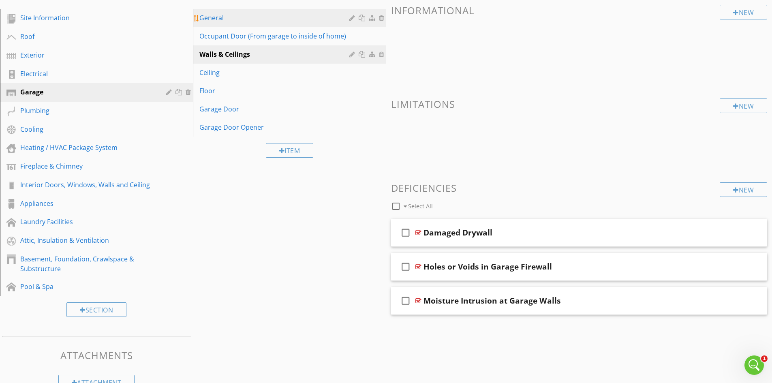
click at [238, 11] on link "General" at bounding box center [290, 18] width 191 height 18
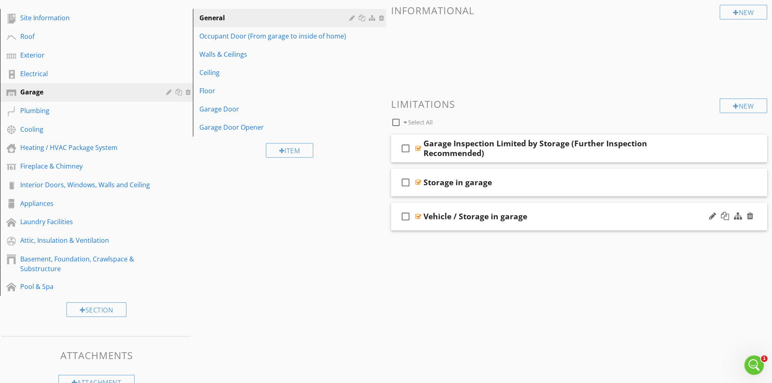
click at [417, 217] on div at bounding box center [419, 216] width 6 height 6
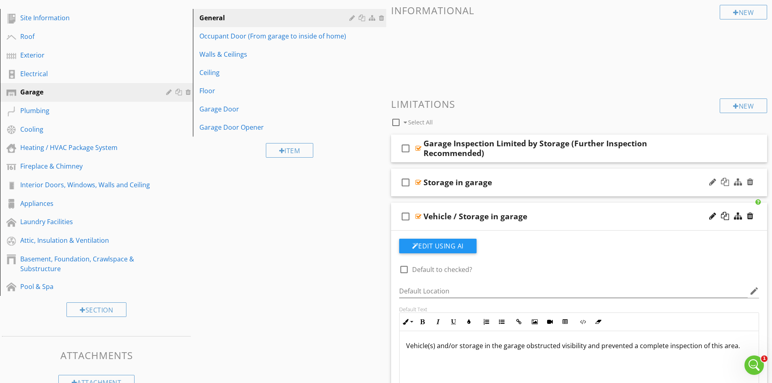
click at [417, 182] on div at bounding box center [419, 182] width 6 height 6
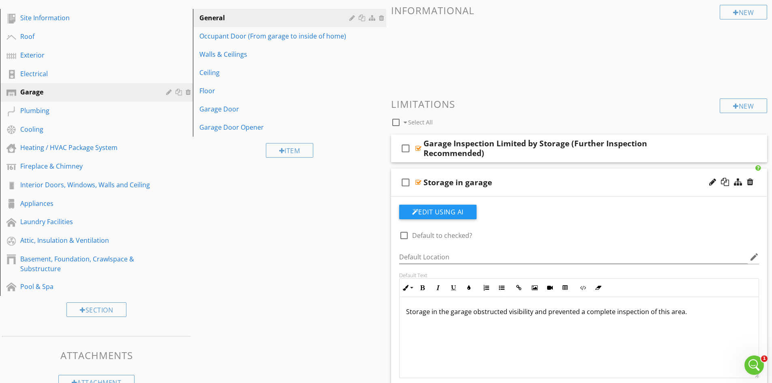
click at [418, 183] on div at bounding box center [419, 182] width 6 height 6
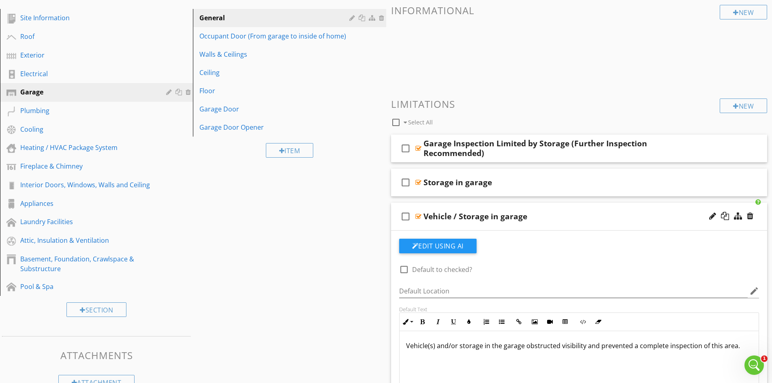
click at [418, 215] on div at bounding box center [419, 216] width 6 height 6
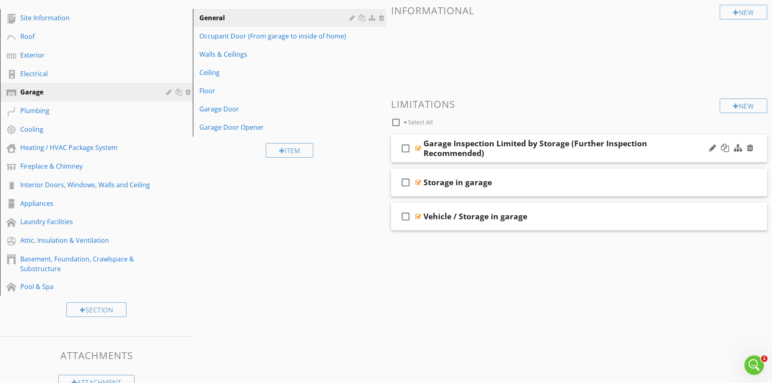
click at [417, 149] on div at bounding box center [419, 148] width 6 height 6
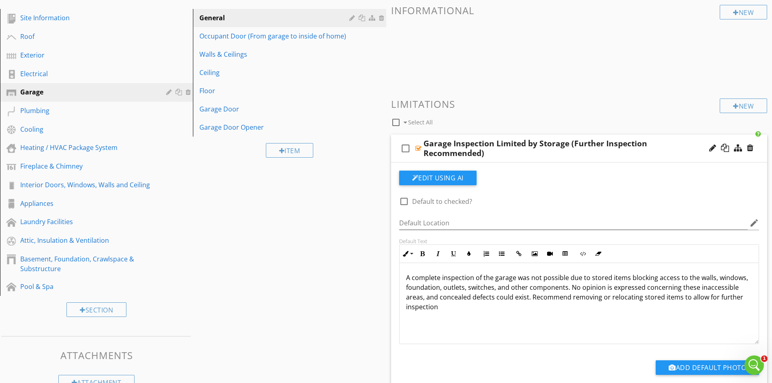
click at [417, 149] on div at bounding box center [419, 148] width 6 height 6
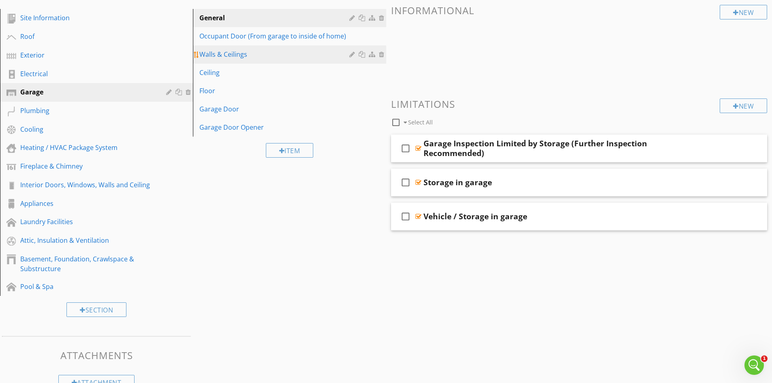
click at [250, 58] on div "Walls & Ceilings" at bounding box center [275, 54] width 152 height 10
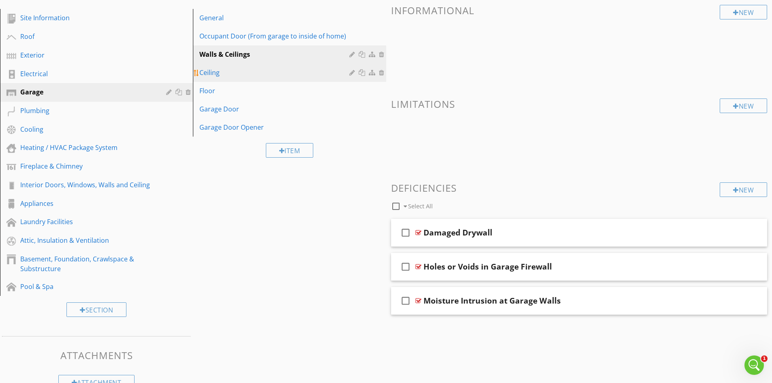
click at [235, 71] on div "Ceiling" at bounding box center [275, 73] width 152 height 10
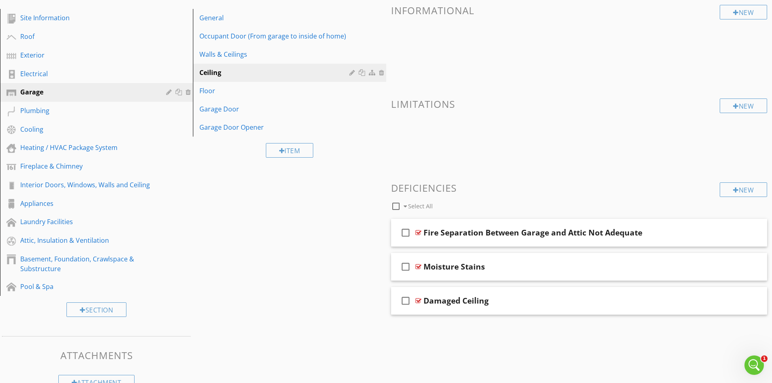
click at [396, 206] on div at bounding box center [396, 206] width 14 height 14
checkbox input "true"
click at [454, 207] on div at bounding box center [455, 206] width 6 height 6
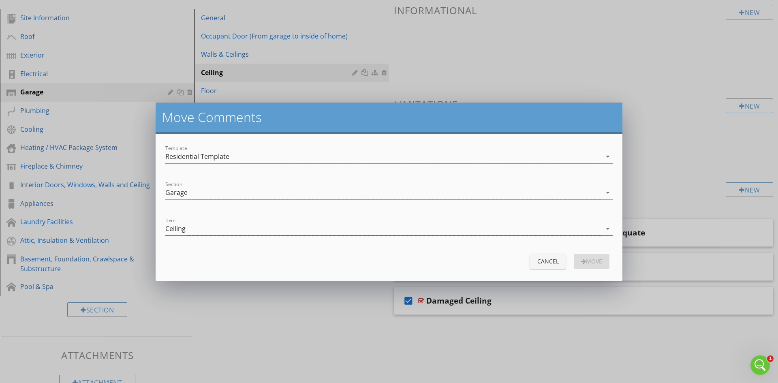
click at [609, 229] on icon "arrow_drop_down" at bounding box center [608, 229] width 10 height 10
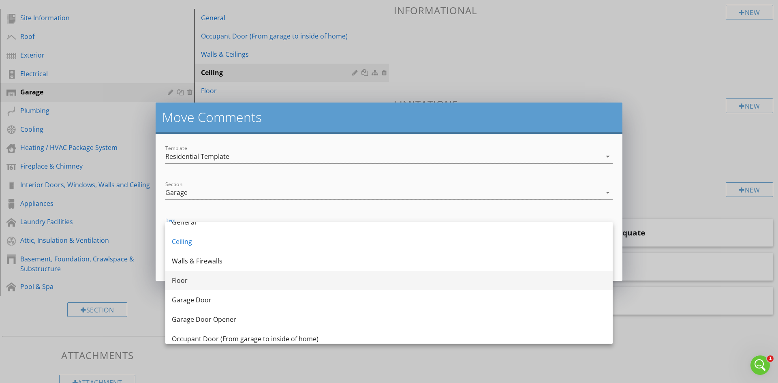
scroll to position [15, 0]
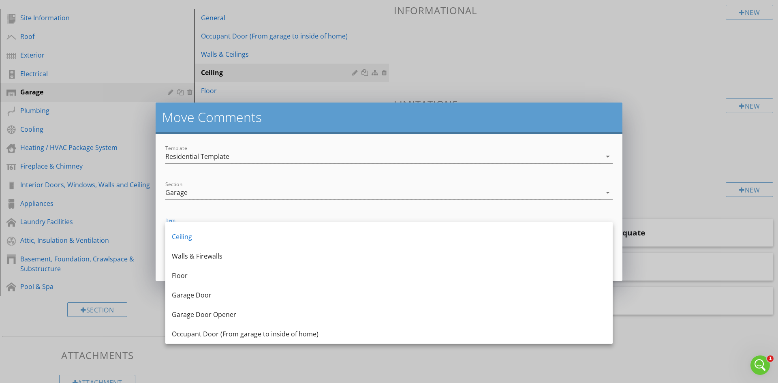
click at [531, 177] on form "Template Residential Template arrow_drop_down Section Garage arrow_drop_down It…" at bounding box center [389, 207] width 467 height 147
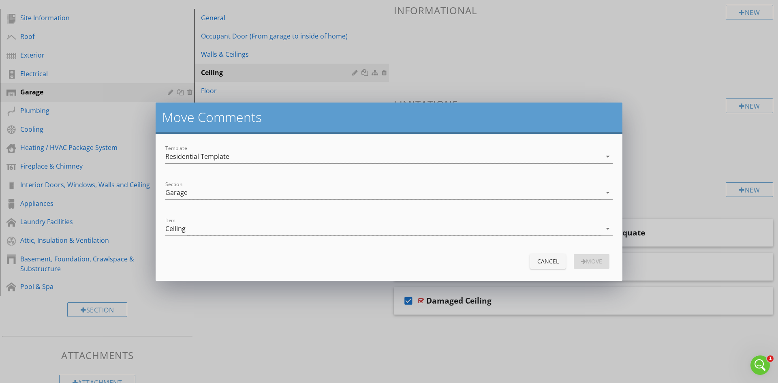
click at [546, 261] on div "Cancel" at bounding box center [548, 261] width 23 height 9
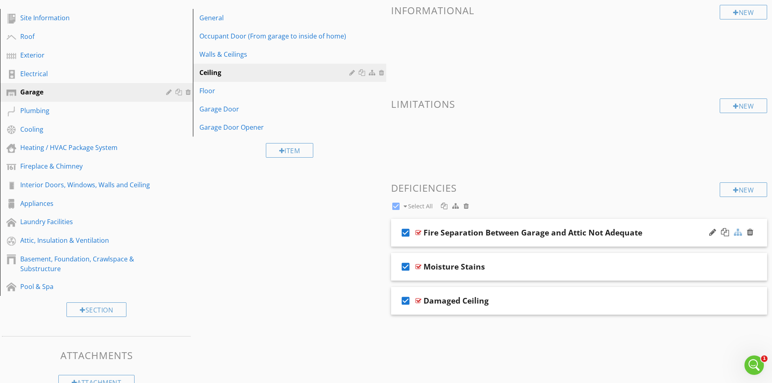
click at [738, 233] on div at bounding box center [738, 232] width 8 height 8
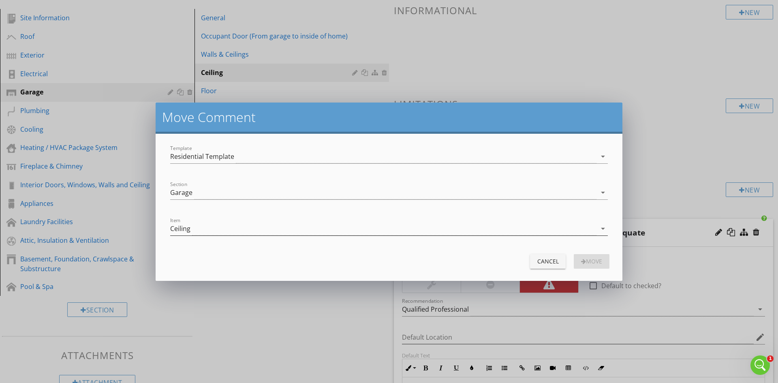
click at [602, 226] on icon "arrow_drop_down" at bounding box center [603, 229] width 10 height 10
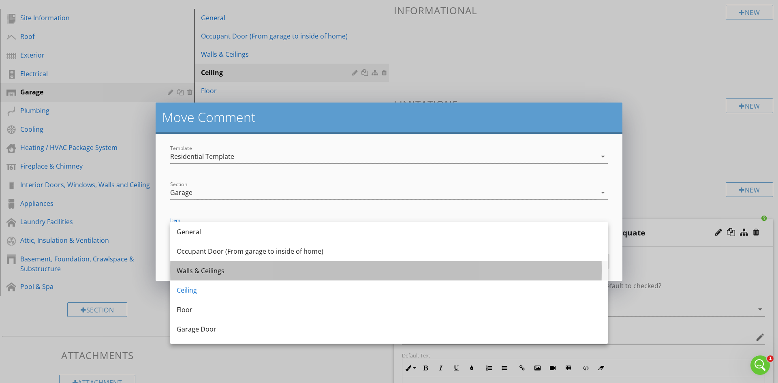
click at [442, 268] on div "Walls & Ceilings" at bounding box center [389, 271] width 425 height 10
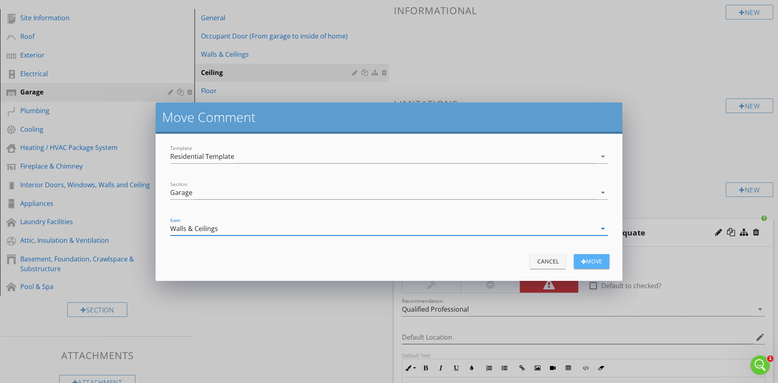
click at [594, 261] on div "Move" at bounding box center [592, 261] width 23 height 9
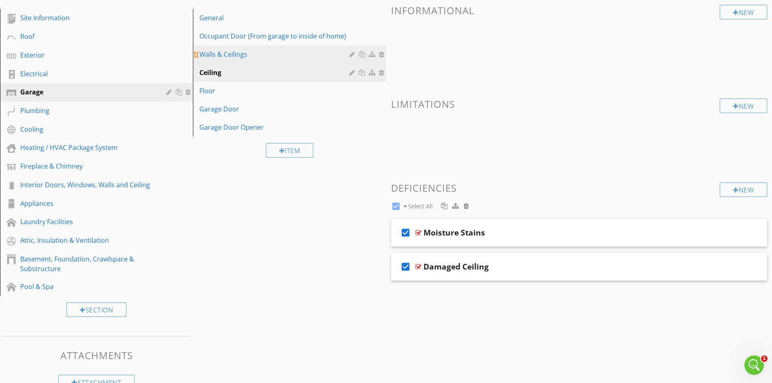
click at [263, 52] on div "Walls & Ceilings" at bounding box center [275, 54] width 152 height 10
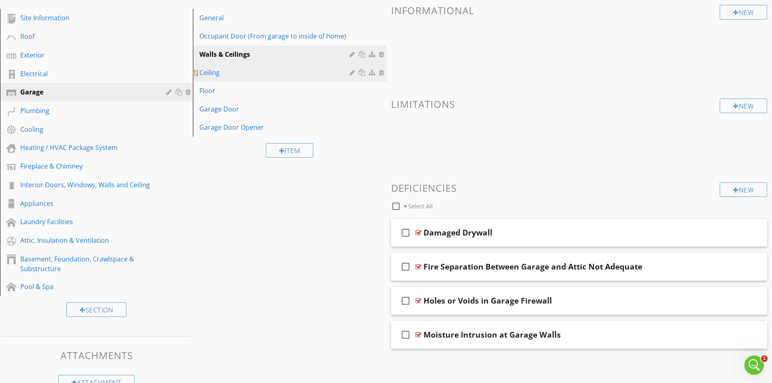
click at [239, 69] on div "Ceiling" at bounding box center [275, 73] width 152 height 10
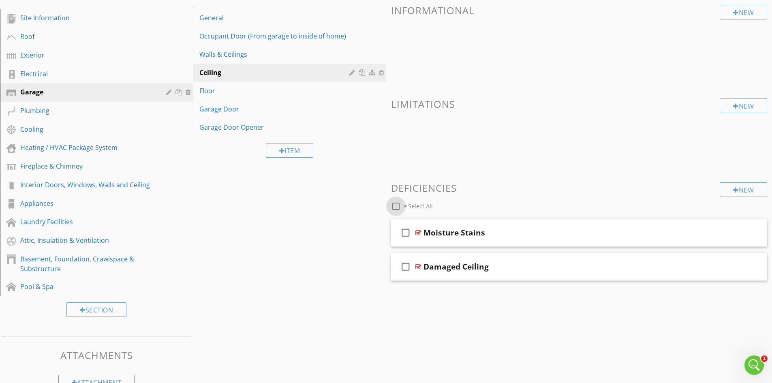
click at [396, 207] on div at bounding box center [396, 206] width 14 height 14
checkbox input "true"
click at [454, 206] on div at bounding box center [455, 206] width 6 height 6
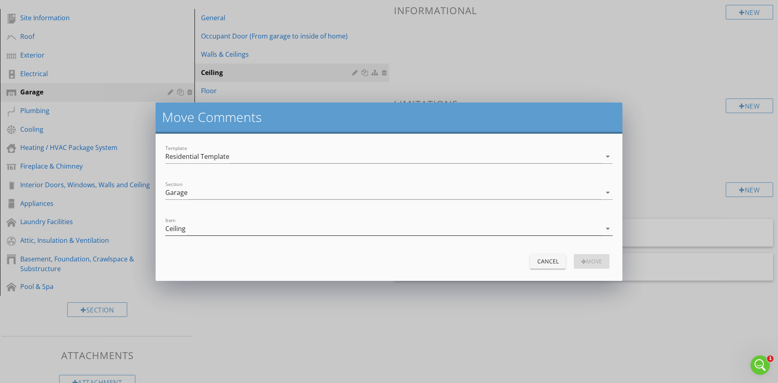
click at [609, 227] on icon "arrow_drop_down" at bounding box center [608, 229] width 10 height 10
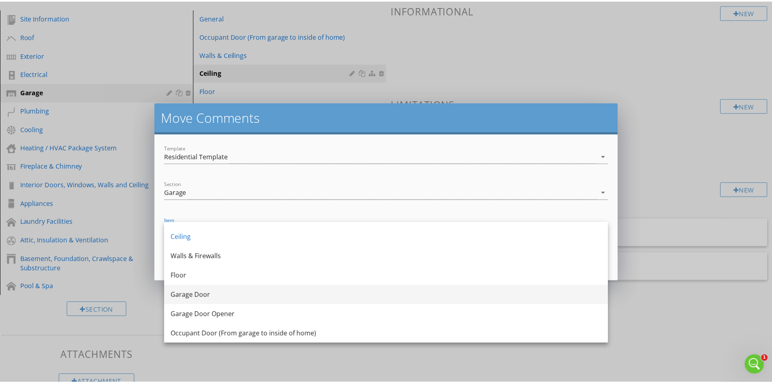
scroll to position [0, 0]
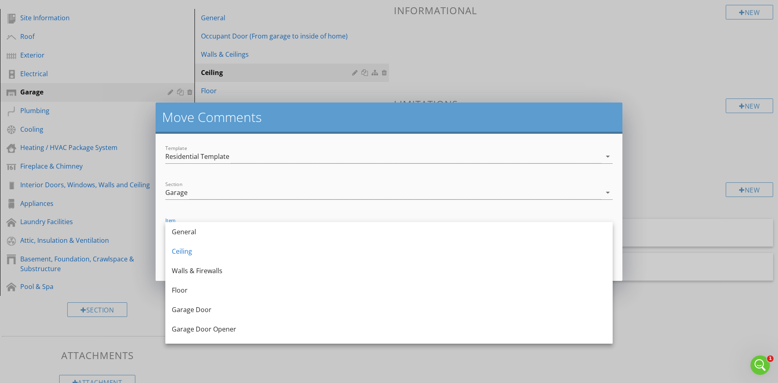
click at [695, 144] on div "move Comments Template Residential Template arrow_drop_down Section Garage arro…" at bounding box center [389, 191] width 778 height 383
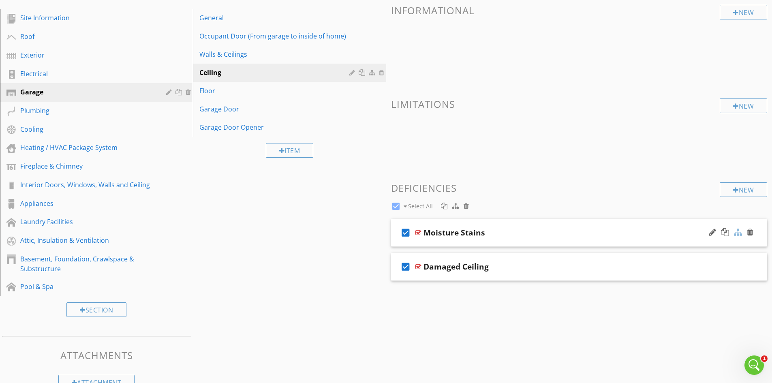
click at [735, 231] on div at bounding box center [738, 232] width 8 height 8
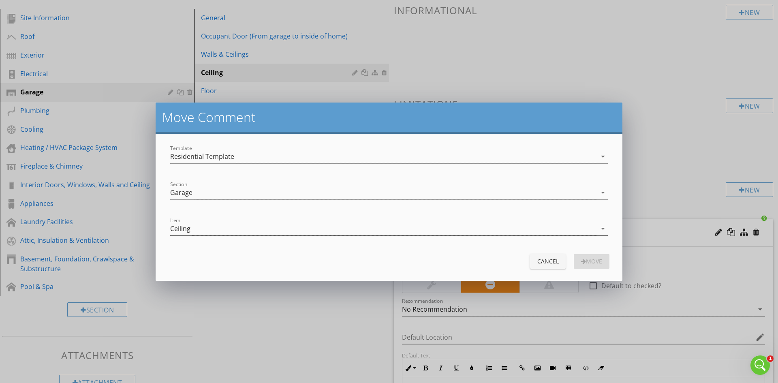
click at [603, 227] on icon "arrow_drop_down" at bounding box center [603, 229] width 10 height 10
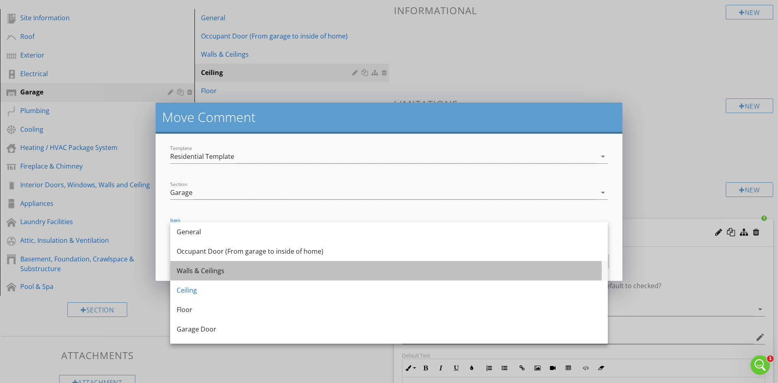
click at [365, 272] on div "Walls & Ceilings" at bounding box center [389, 271] width 425 height 10
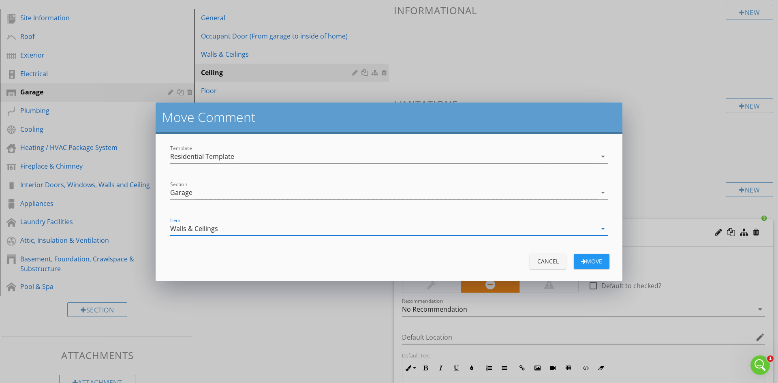
click at [583, 262] on div "button" at bounding box center [583, 262] width 5 height 6
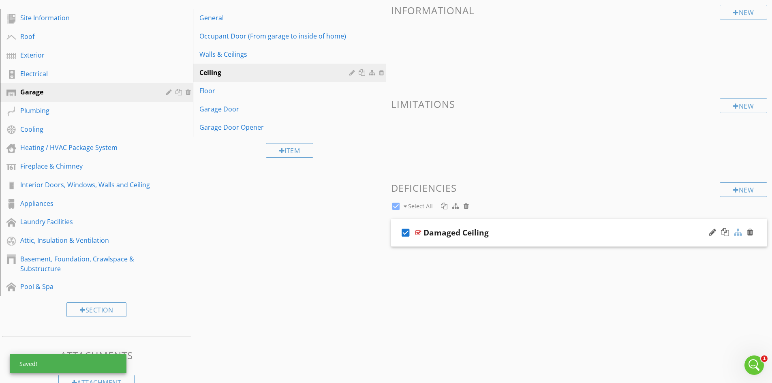
click at [738, 232] on div at bounding box center [738, 232] width 8 height 8
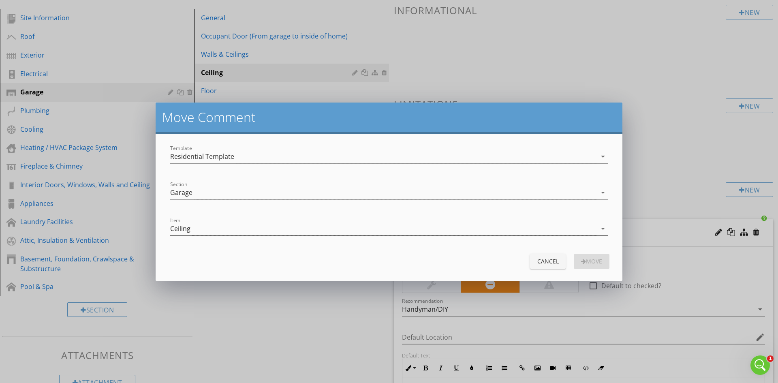
click at [602, 229] on icon "arrow_drop_down" at bounding box center [603, 229] width 10 height 10
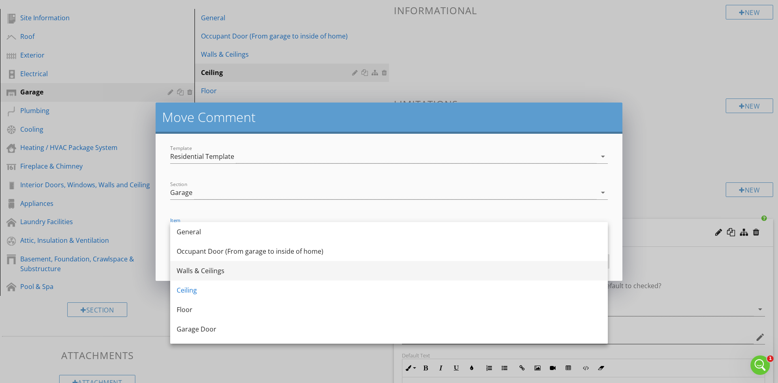
click at [349, 273] on div "Walls & Ceilings" at bounding box center [389, 271] width 425 height 10
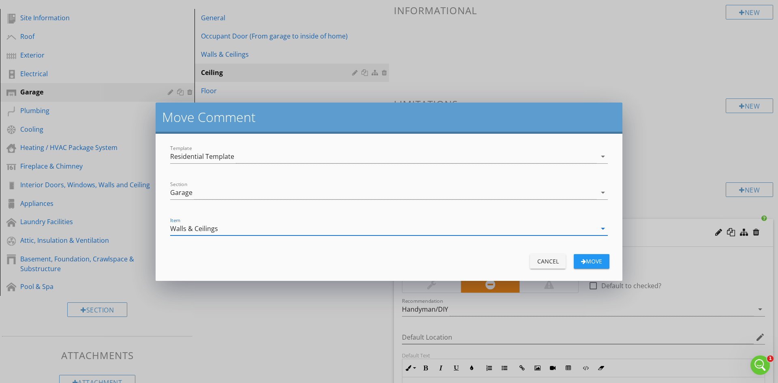
click at [597, 260] on div "Move" at bounding box center [592, 261] width 23 height 9
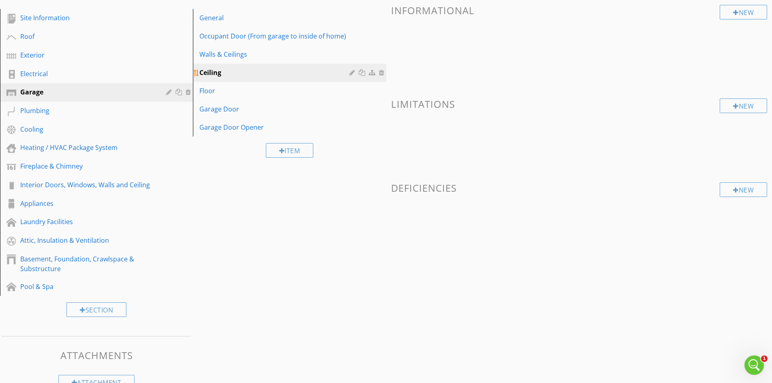
click at [380, 70] on div at bounding box center [382, 72] width 7 height 6
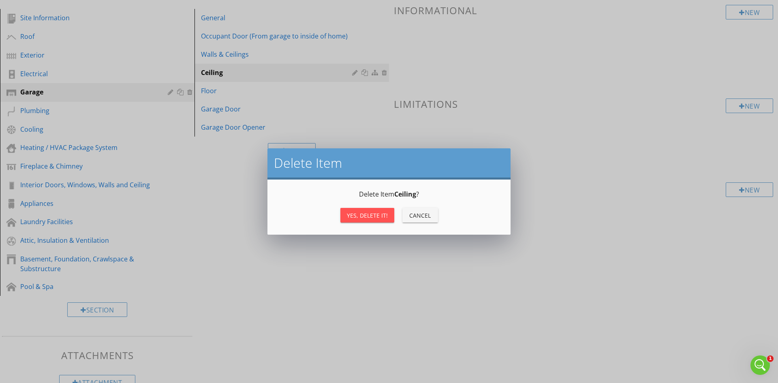
click at [361, 214] on div "Yes, Delete it!" at bounding box center [367, 215] width 41 height 9
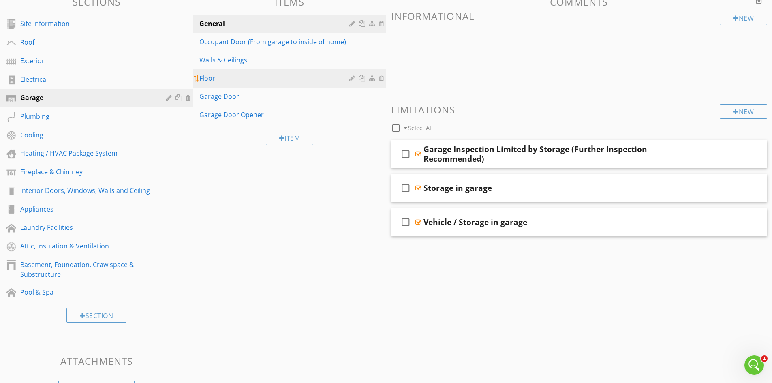
scroll to position [102, 0]
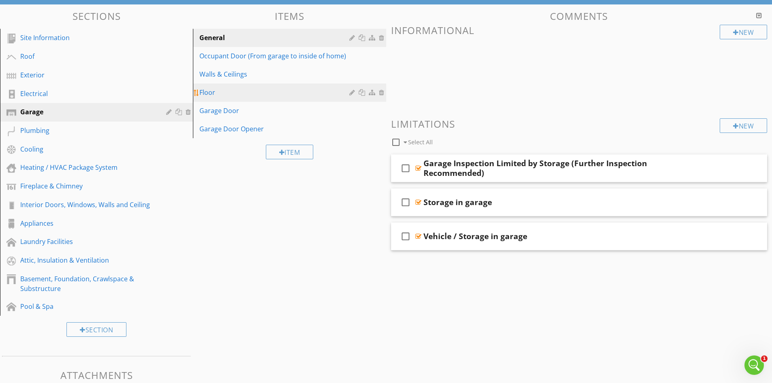
click at [216, 91] on div "Floor" at bounding box center [275, 93] width 152 height 10
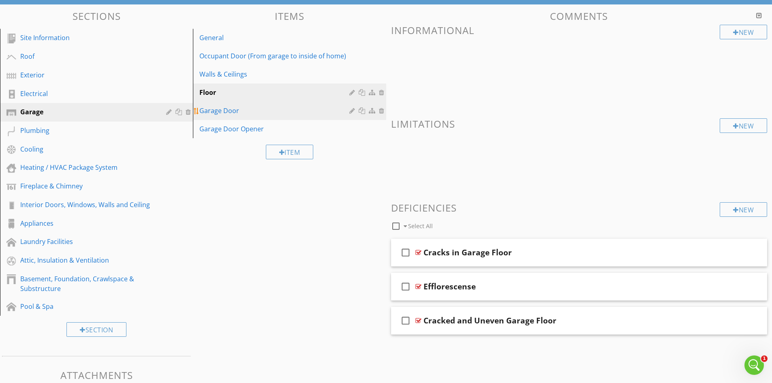
click at [247, 111] on div "Garage Door" at bounding box center [275, 111] width 152 height 10
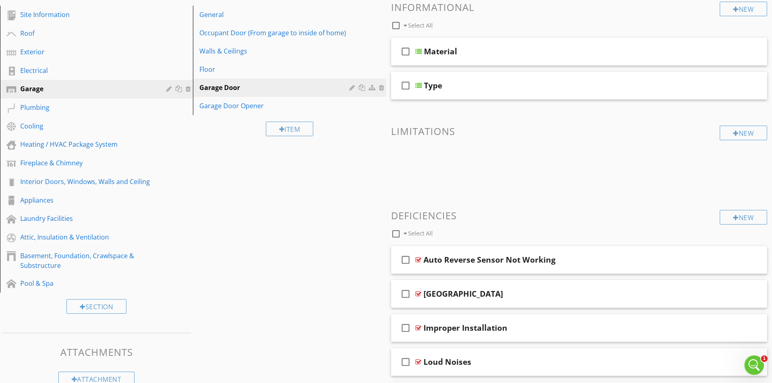
scroll to position [58, 0]
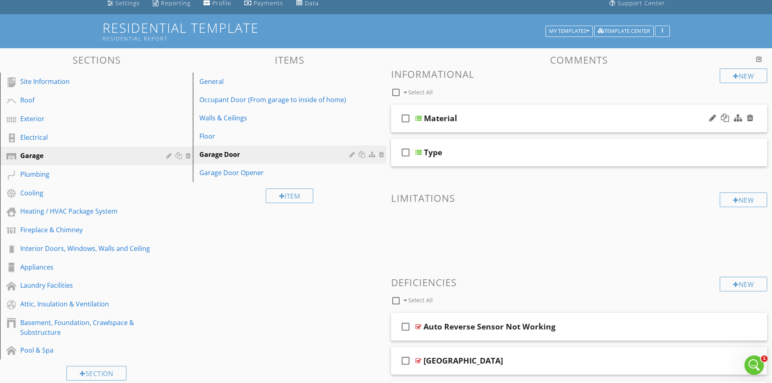
click at [419, 118] on div at bounding box center [419, 118] width 6 height 6
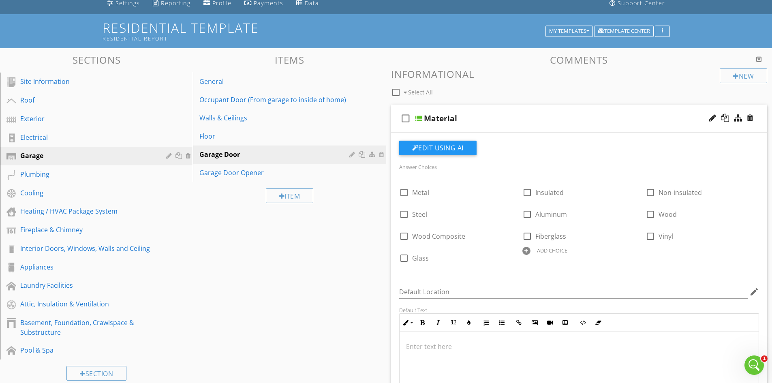
click at [419, 118] on div at bounding box center [419, 118] width 6 height 6
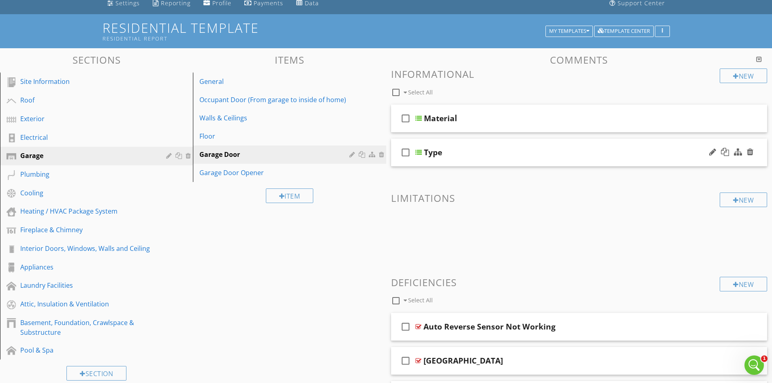
click at [420, 153] on div at bounding box center [419, 152] width 6 height 6
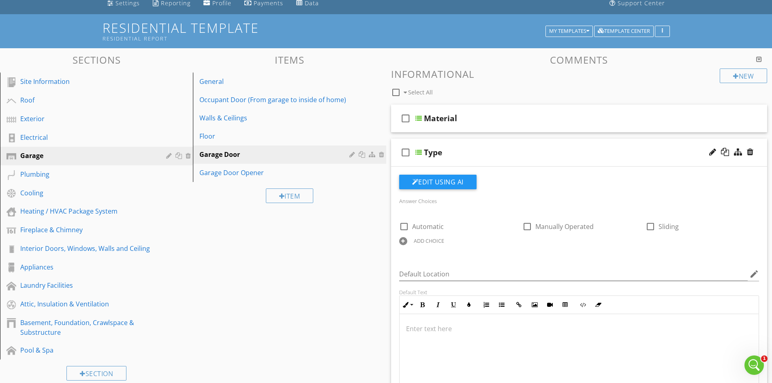
click at [420, 153] on div at bounding box center [419, 152] width 6 height 6
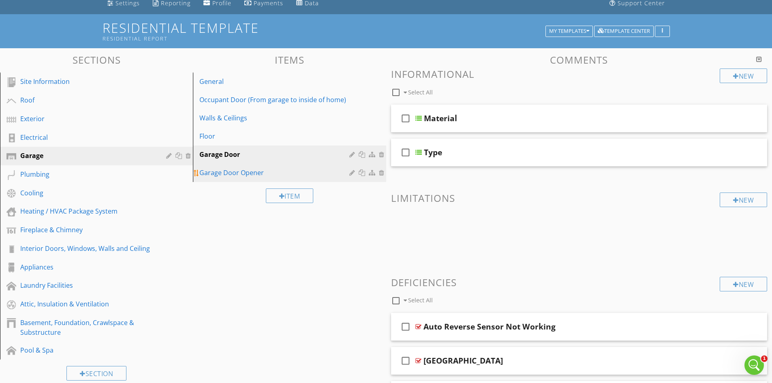
click at [254, 174] on div "Garage Door Opener" at bounding box center [275, 173] width 152 height 10
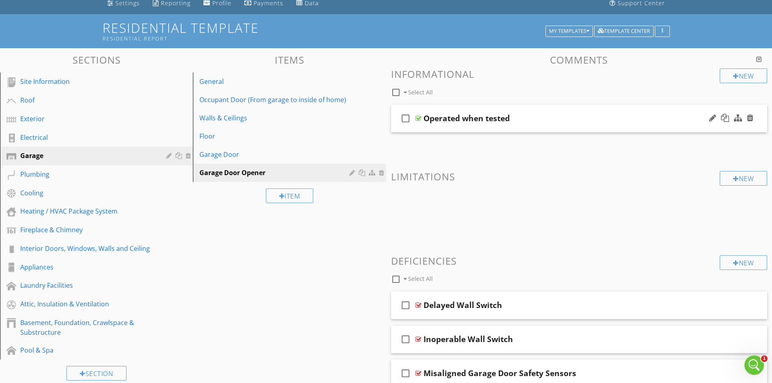
click at [418, 120] on div at bounding box center [419, 118] width 6 height 6
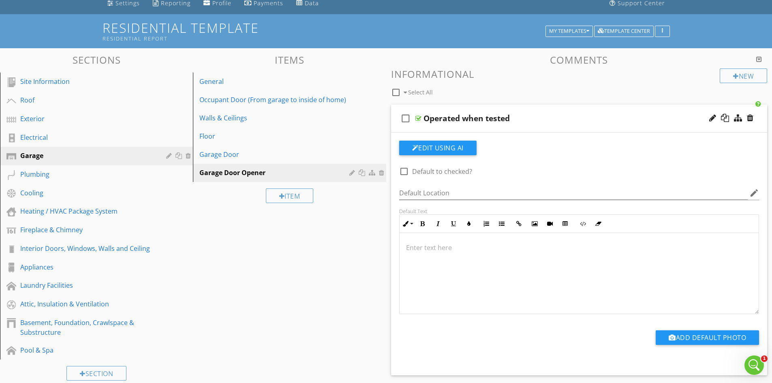
click at [418, 120] on div at bounding box center [419, 118] width 6 height 6
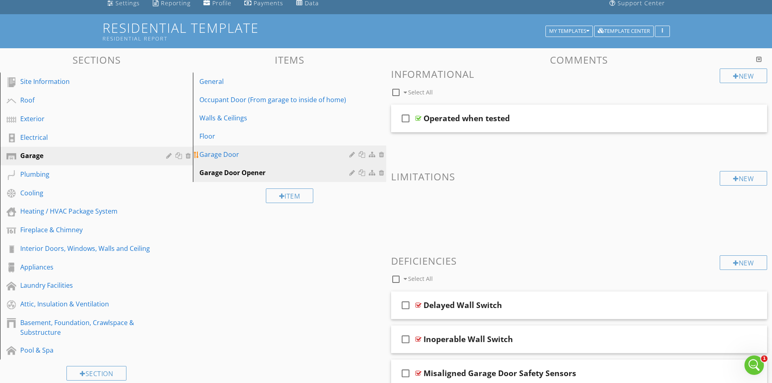
click at [327, 152] on div "Garage Door" at bounding box center [275, 155] width 152 height 10
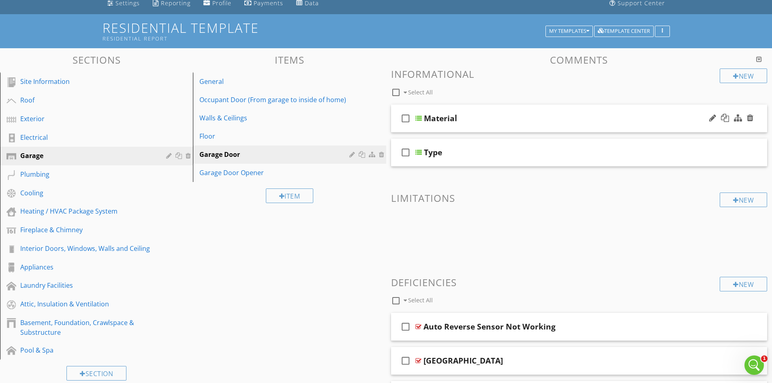
click at [418, 116] on div at bounding box center [419, 118] width 6 height 6
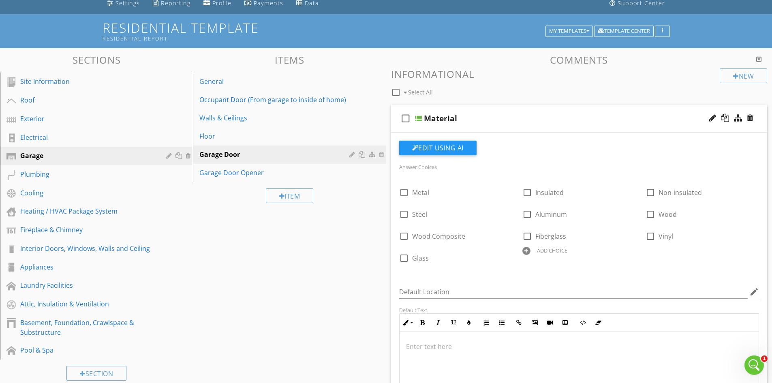
click at [418, 116] on div at bounding box center [419, 118] width 6 height 6
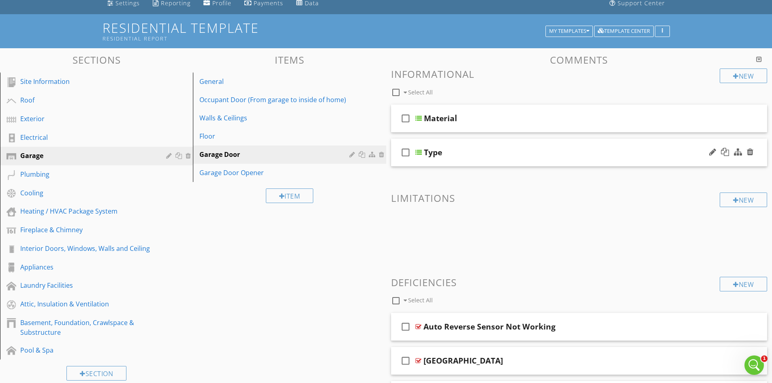
click at [419, 154] on div at bounding box center [419, 152] width 6 height 6
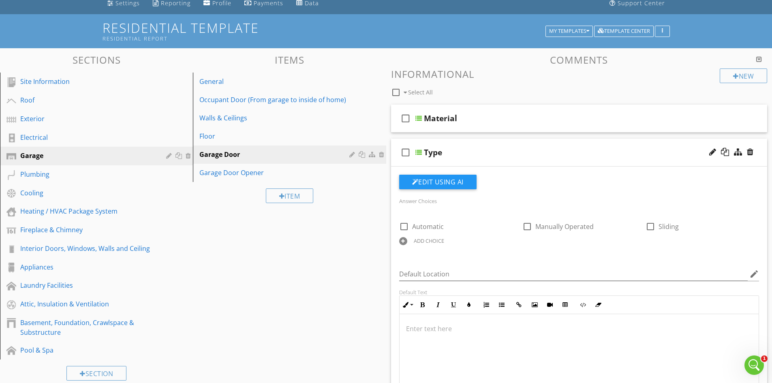
click at [419, 154] on div at bounding box center [419, 152] width 6 height 6
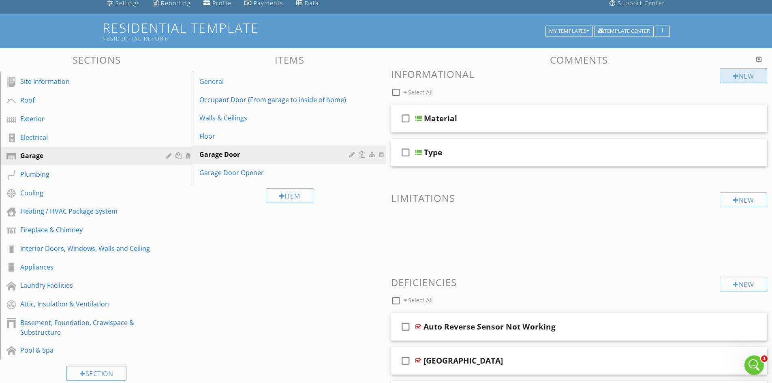
click at [747, 73] on div "New" at bounding box center [743, 76] width 47 height 15
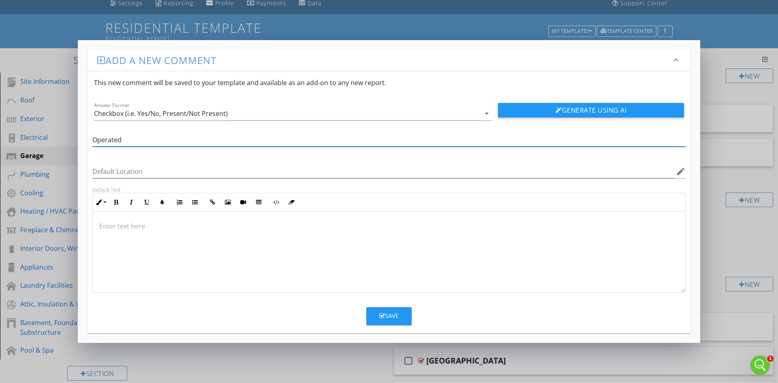
type input "Operated when tested"
click at [379, 313] on icon "button" at bounding box center [382, 316] width 6 height 6
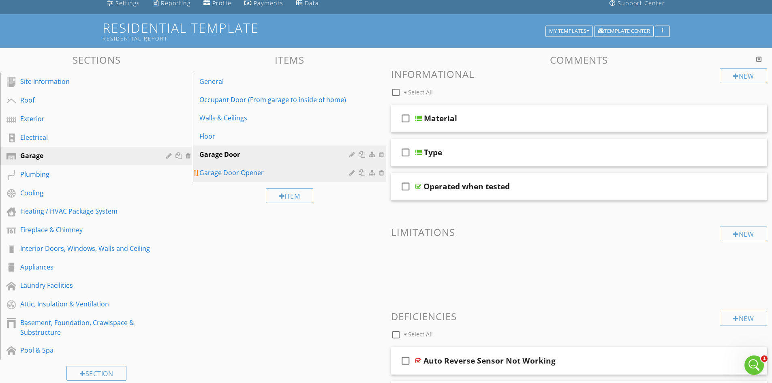
click at [272, 171] on div "Garage Door Opener" at bounding box center [275, 173] width 152 height 10
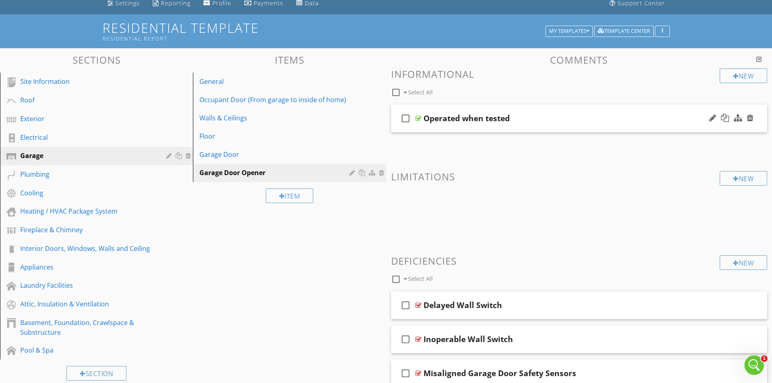
click at [419, 120] on div at bounding box center [419, 118] width 6 height 6
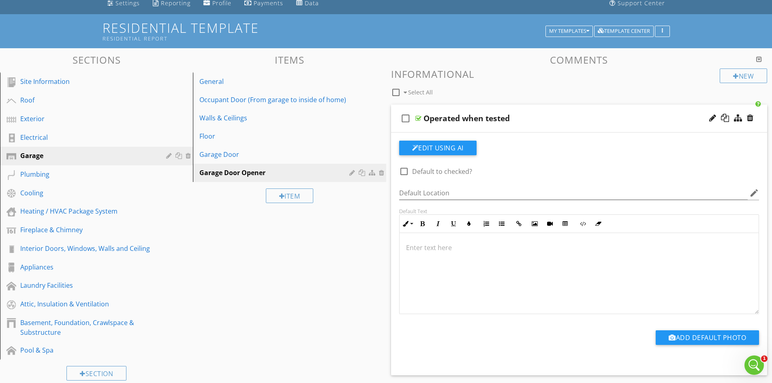
click at [419, 120] on div at bounding box center [419, 118] width 6 height 6
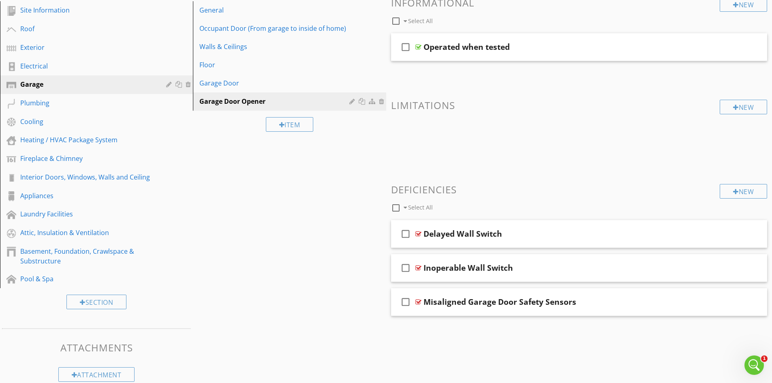
scroll to position [139, 0]
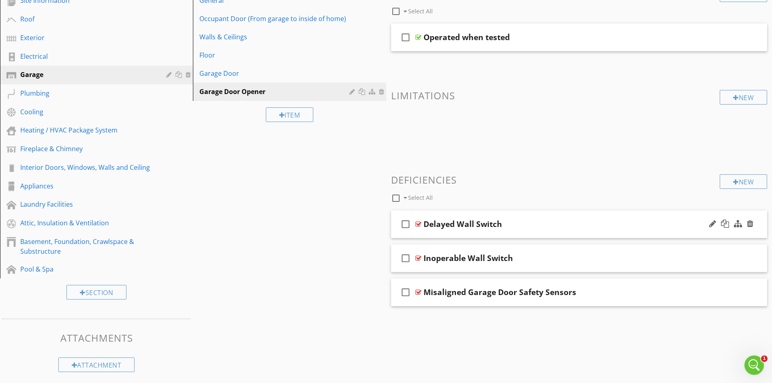
click at [416, 224] on div at bounding box center [419, 224] width 6 height 6
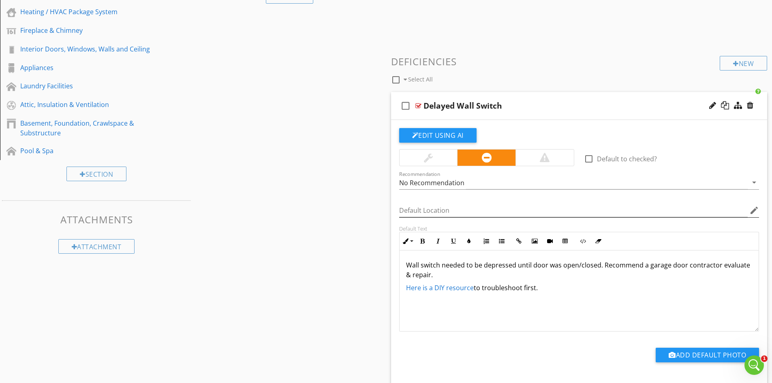
scroll to position [261, 0]
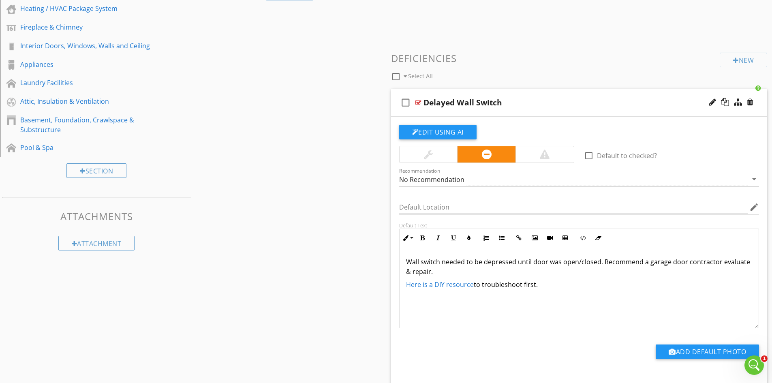
click at [418, 102] on div at bounding box center [419, 102] width 6 height 6
type textarea "<p>Wall switch needed to be depressed until door was open/closed. Recommend a g…"
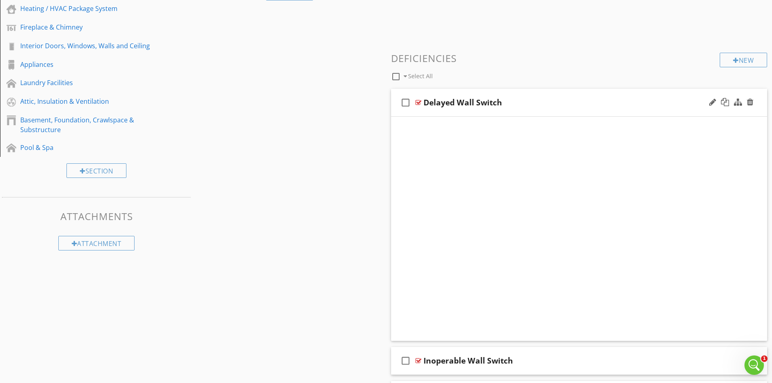
scroll to position [142, 0]
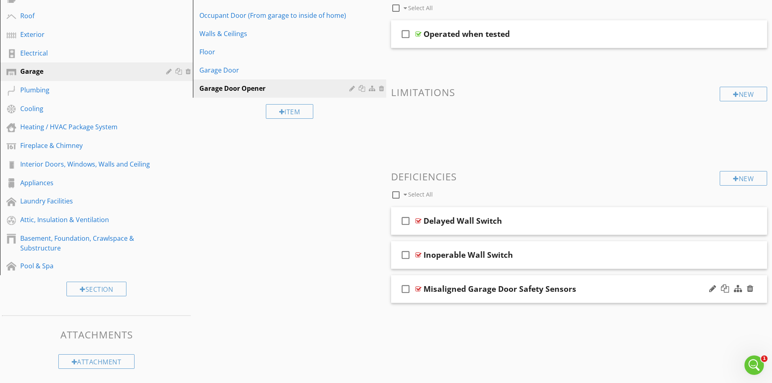
click at [417, 288] on div at bounding box center [419, 289] width 6 height 6
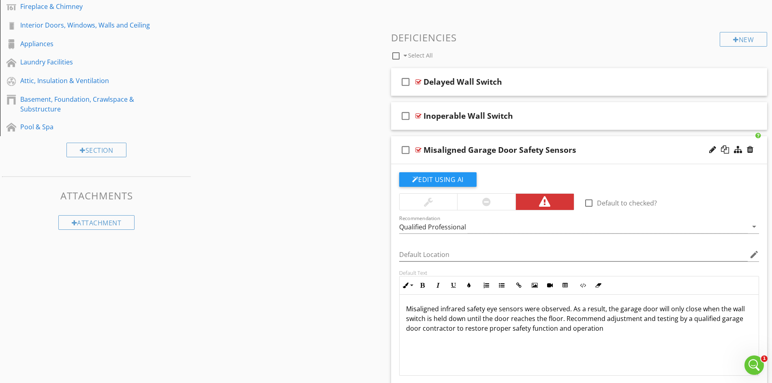
scroll to position [301, 0]
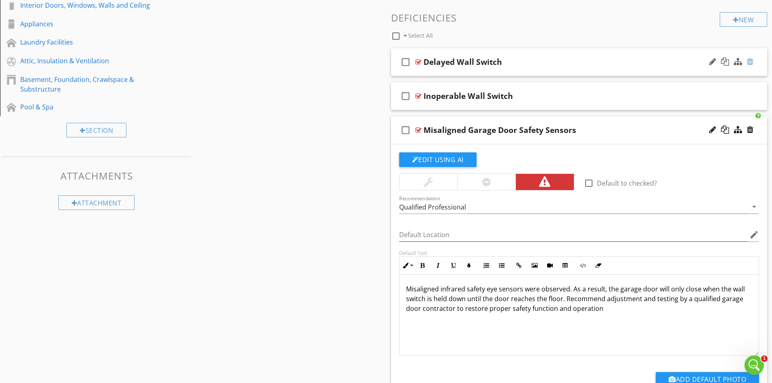
click at [750, 62] on div at bounding box center [750, 62] width 6 height 8
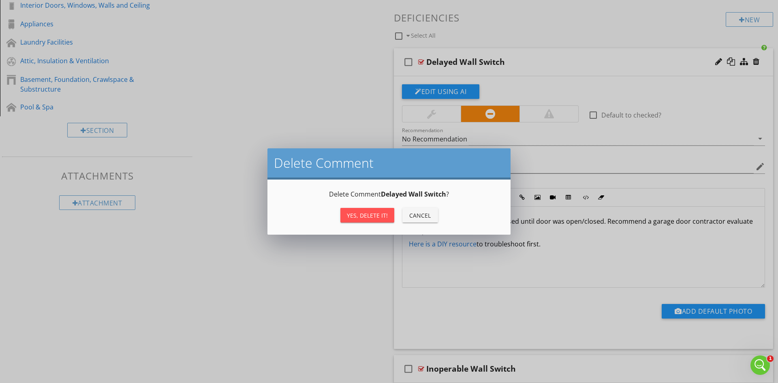
click at [364, 216] on div "Yes, Delete it!" at bounding box center [367, 215] width 41 height 9
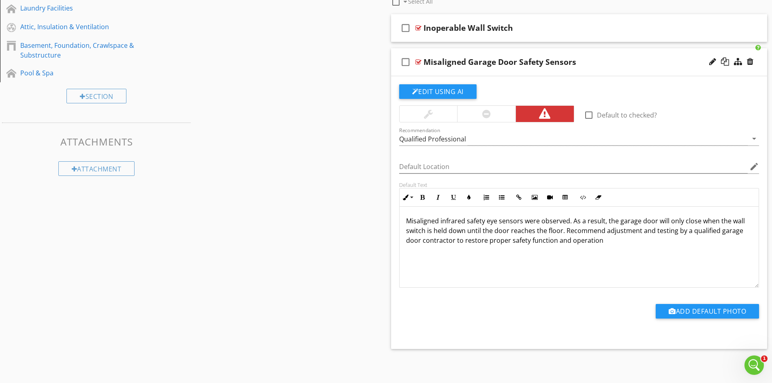
scroll to position [214, 0]
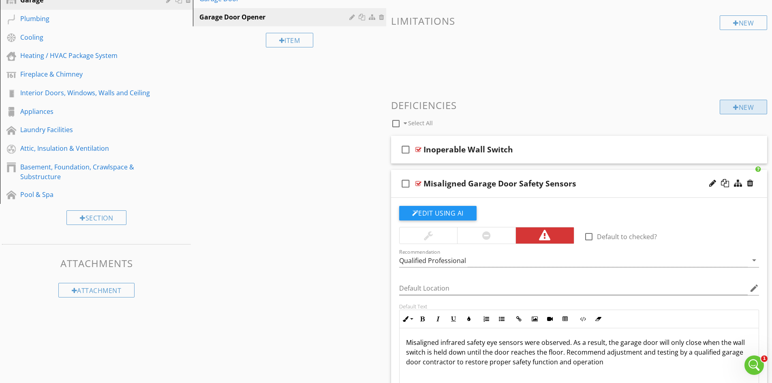
click at [740, 108] on div "New" at bounding box center [743, 107] width 47 height 15
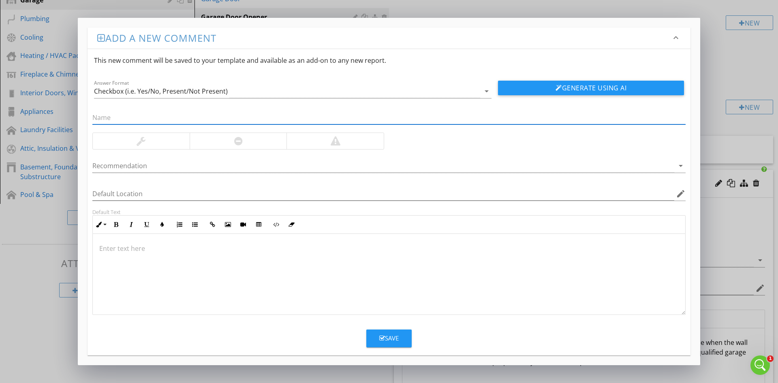
click at [233, 279] on div at bounding box center [389, 274] width 593 height 81
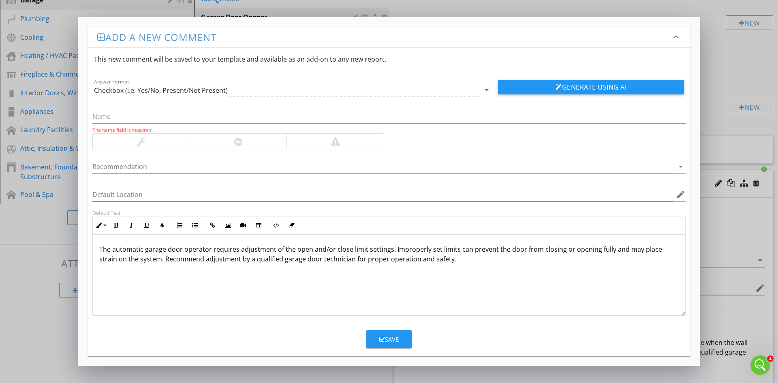
click at [238, 141] on div at bounding box center [238, 142] width 9 height 10
click at [177, 115] on input "text" at bounding box center [389, 116] width 594 height 13
paste input "Garage Door Operator Adjustment"
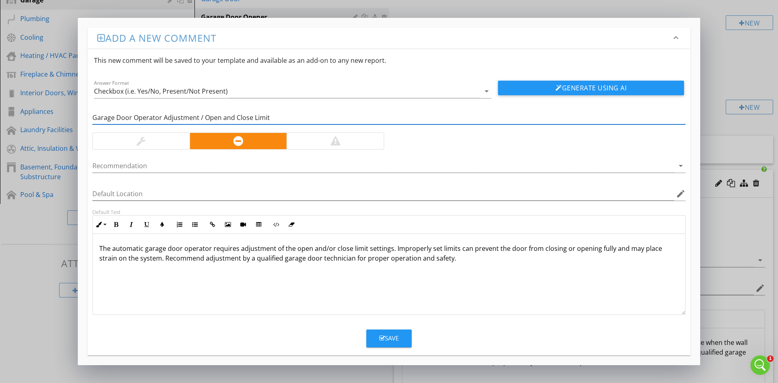
drag, startPoint x: 203, startPoint y: 116, endPoint x: 167, endPoint y: 114, distance: 36.1
click at [167, 114] on input "Garage Door Operator Adjustment / Open and Close Limit" at bounding box center [389, 117] width 594 height 13
click at [280, 116] on input "Garage Door Operator Adjustment / Open and Close Limit" at bounding box center [389, 117] width 594 height 13
type input "Garage Door Operator Adjustment / Open and Close Limit"
click at [385, 335] on div "Save" at bounding box center [388, 338] width 19 height 9
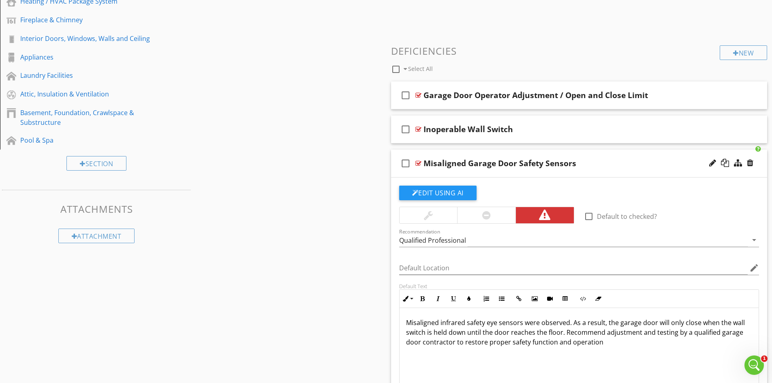
scroll to position [254, 0]
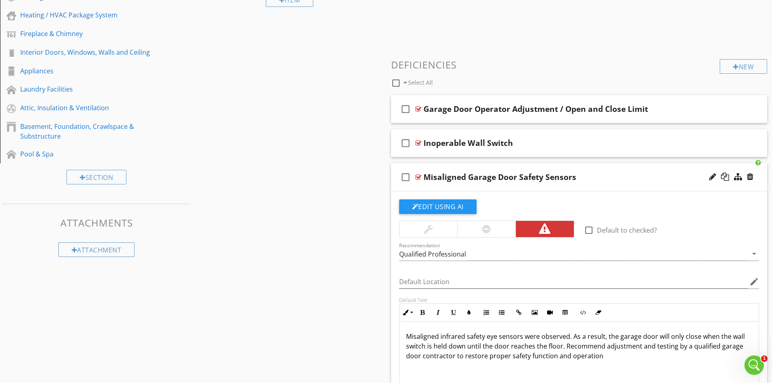
click at [419, 176] on div at bounding box center [419, 177] width 6 height 6
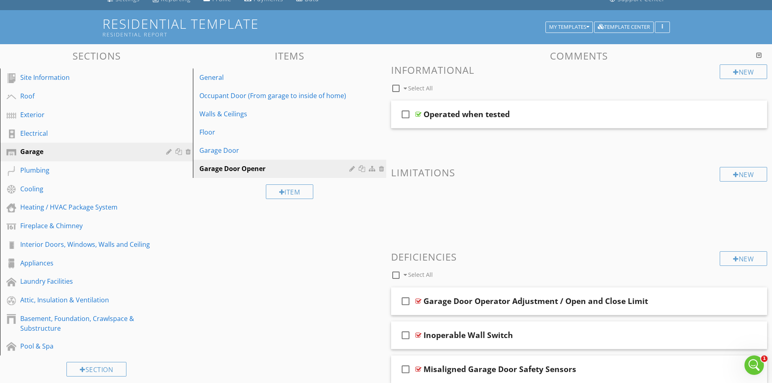
scroll to position [61, 0]
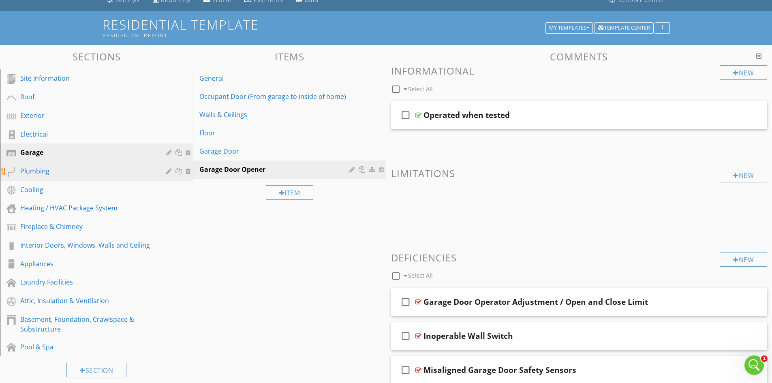
click at [90, 163] on link "Plumbing" at bounding box center [97, 171] width 191 height 19
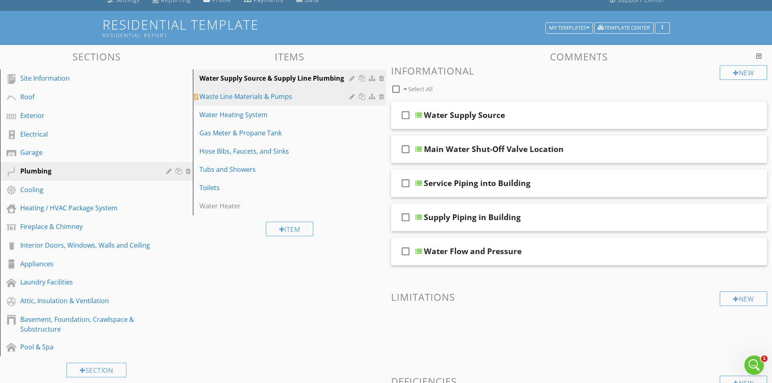
click at [283, 97] on div "Waste Line Materials & Pumps" at bounding box center [275, 97] width 152 height 10
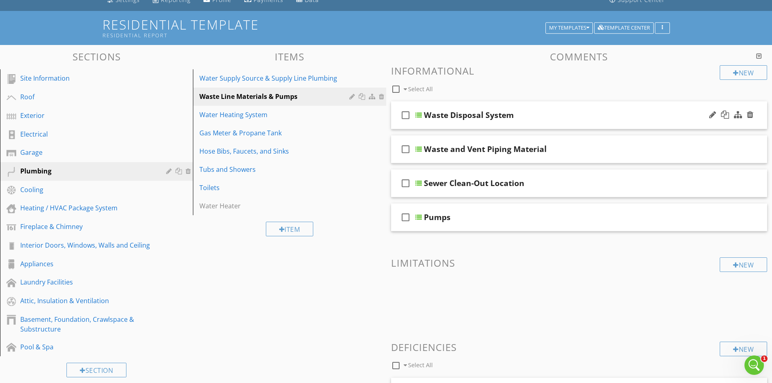
click at [420, 115] on div at bounding box center [419, 115] width 6 height 6
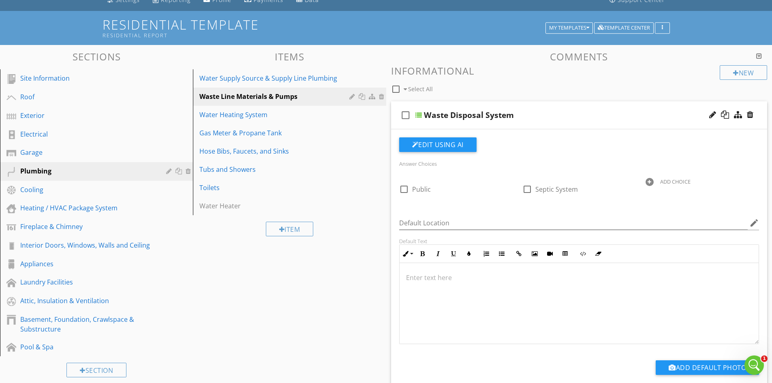
click at [419, 115] on div at bounding box center [419, 115] width 6 height 6
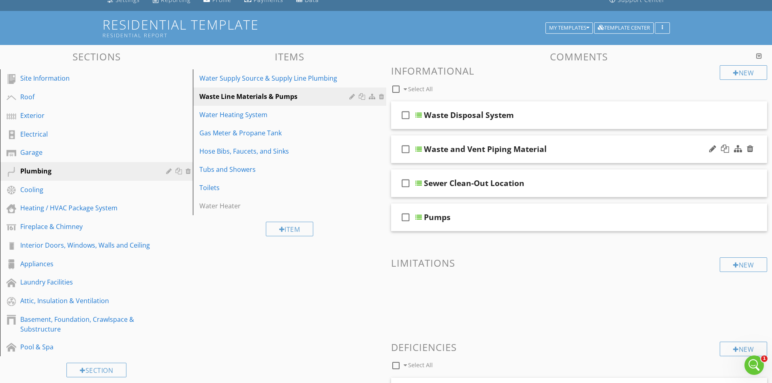
click at [420, 150] on div at bounding box center [419, 149] width 6 height 6
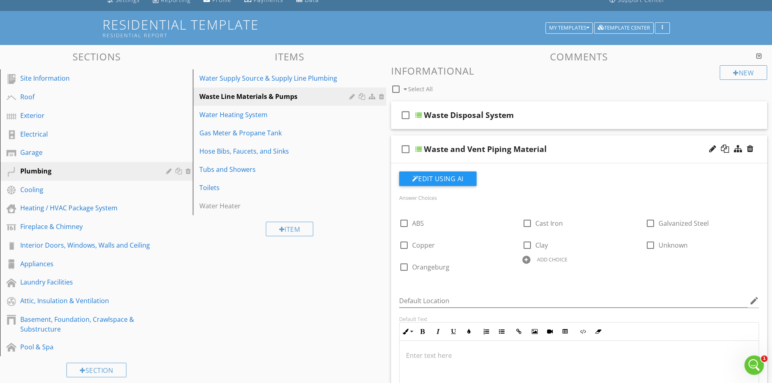
click at [420, 150] on div at bounding box center [419, 149] width 6 height 6
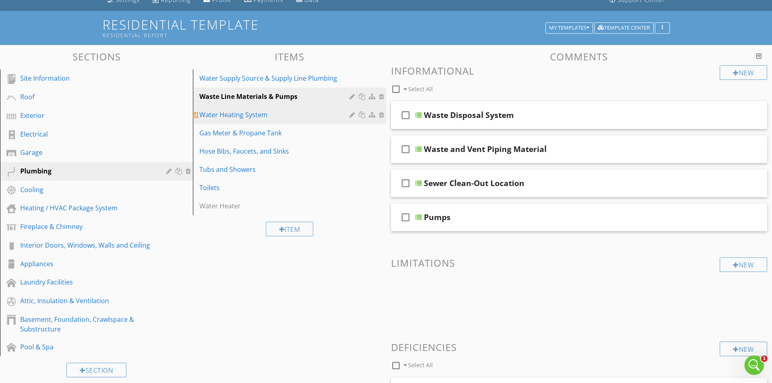
click at [276, 119] on div "Water Heating System" at bounding box center [275, 115] width 152 height 10
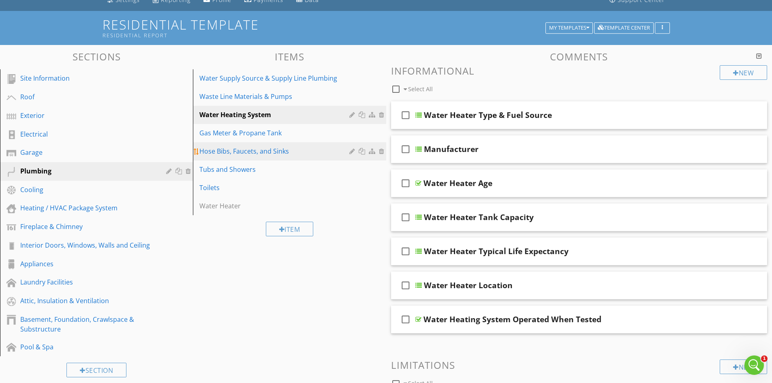
click at [259, 151] on div "Hose Bibs, Faucets, and Sinks" at bounding box center [275, 151] width 152 height 10
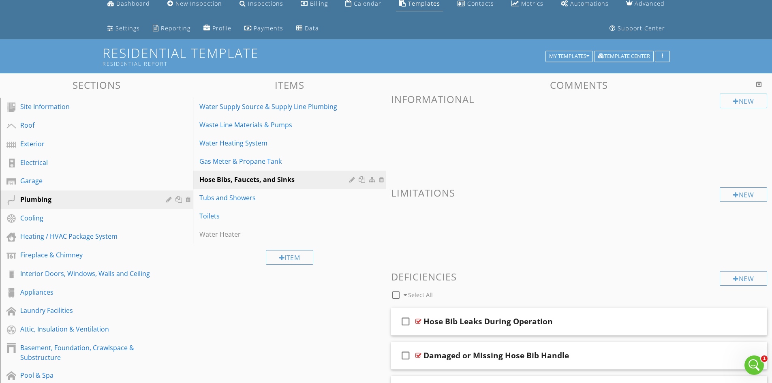
scroll to position [23, 0]
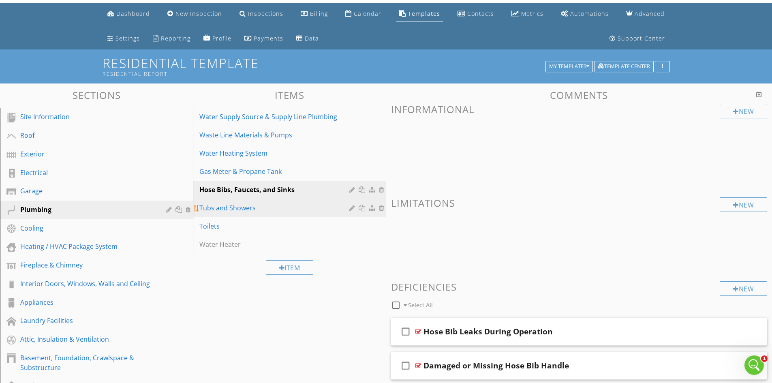
click at [251, 209] on div "Tubs and Showers" at bounding box center [275, 208] width 152 height 10
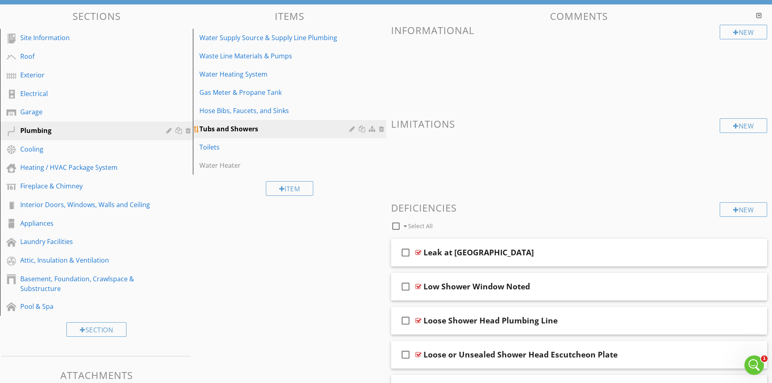
scroll to position [144, 0]
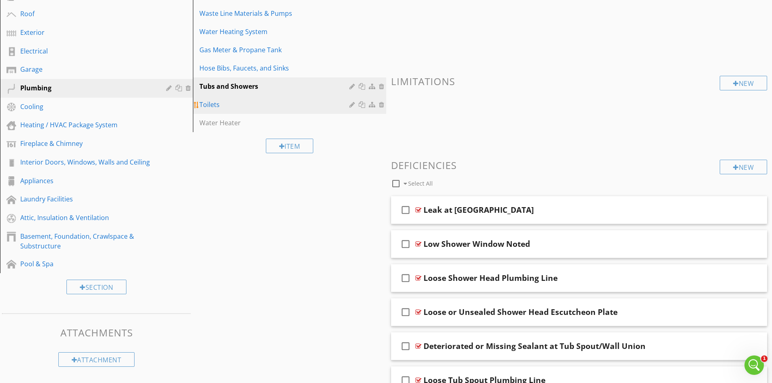
click at [218, 103] on div "Toilets" at bounding box center [275, 105] width 152 height 10
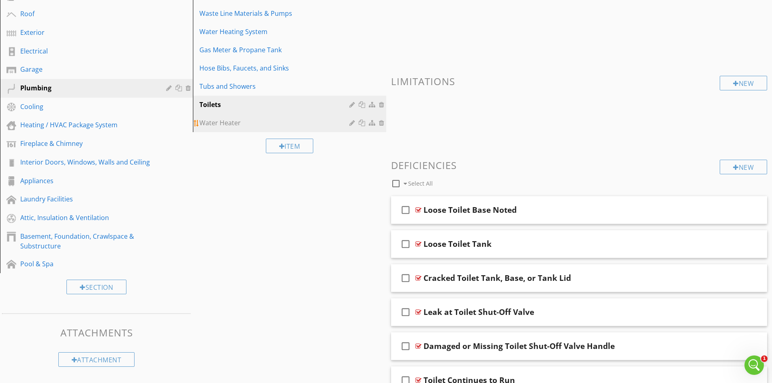
click at [217, 124] on div "Water Heater" at bounding box center [275, 123] width 152 height 10
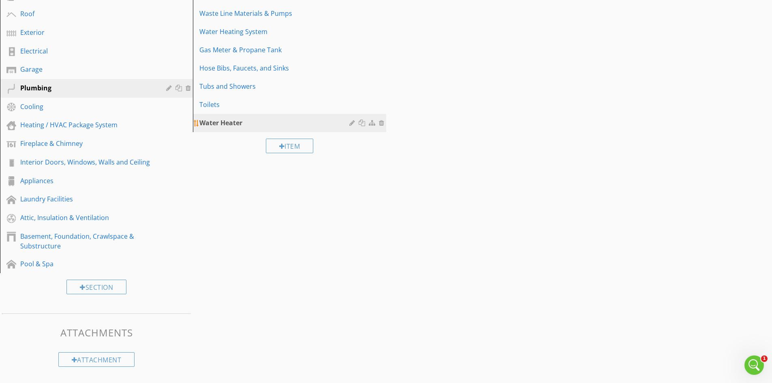
scroll to position [142, 0]
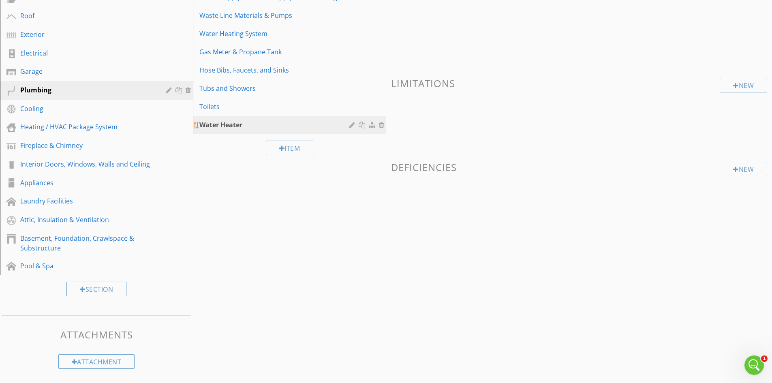
click at [382, 126] on div at bounding box center [382, 125] width 7 height 6
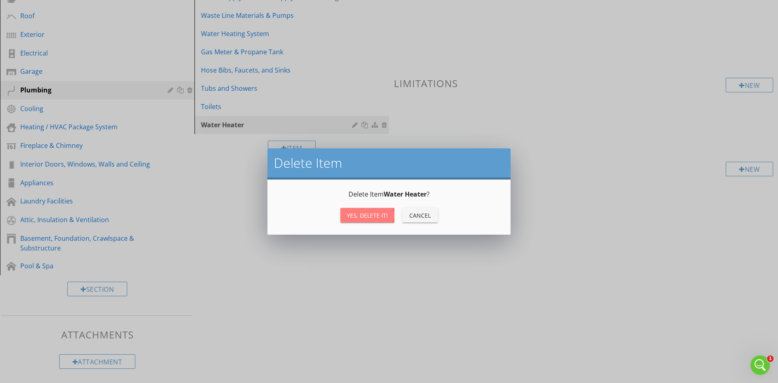
click at [373, 212] on div "Yes, Delete it!" at bounding box center [367, 215] width 41 height 9
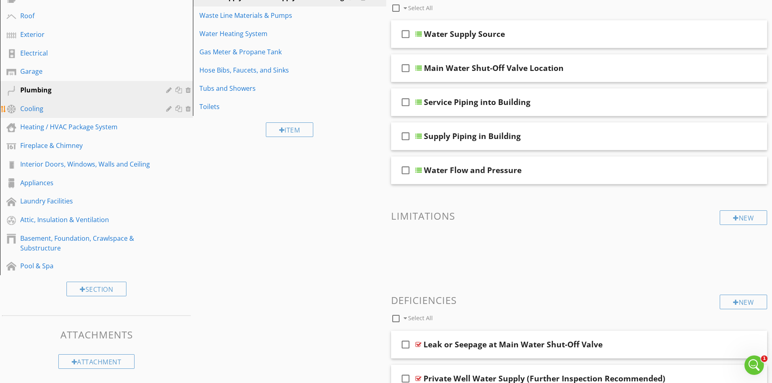
click at [69, 109] on div "Cooling" at bounding box center [87, 109] width 134 height 10
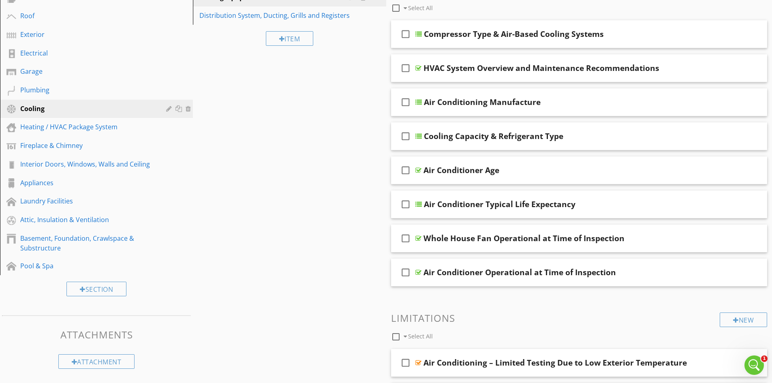
scroll to position [21, 0]
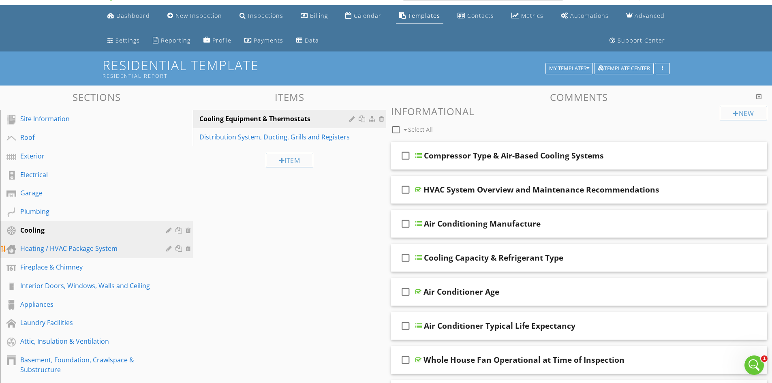
click at [111, 253] on div "Heating / HVAC Package System" at bounding box center [87, 249] width 134 height 10
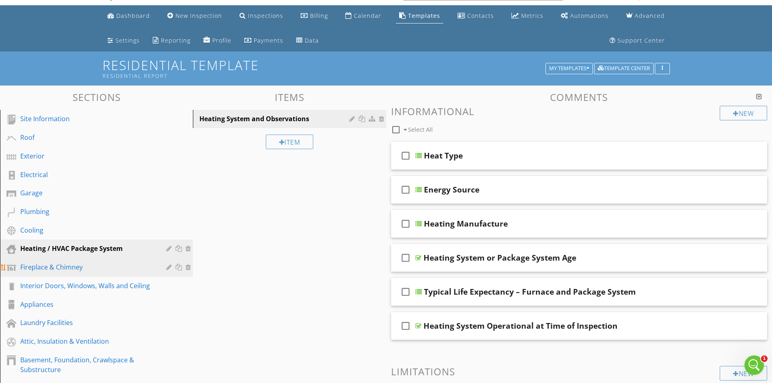
click at [100, 266] on div "Fireplace & Chimney" at bounding box center [87, 267] width 134 height 10
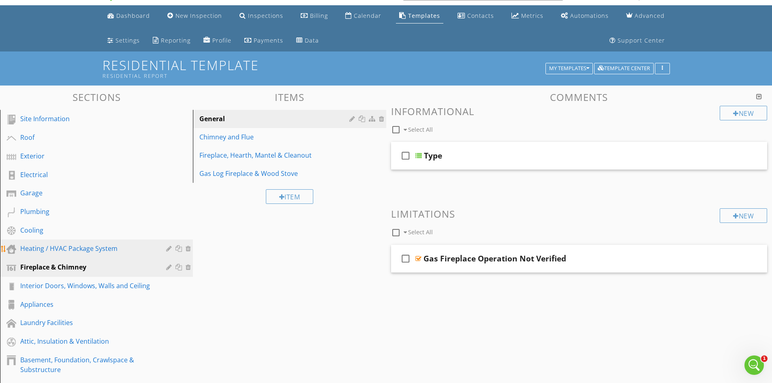
click at [109, 251] on div "Heating / HVAC Package System" at bounding box center [87, 249] width 134 height 10
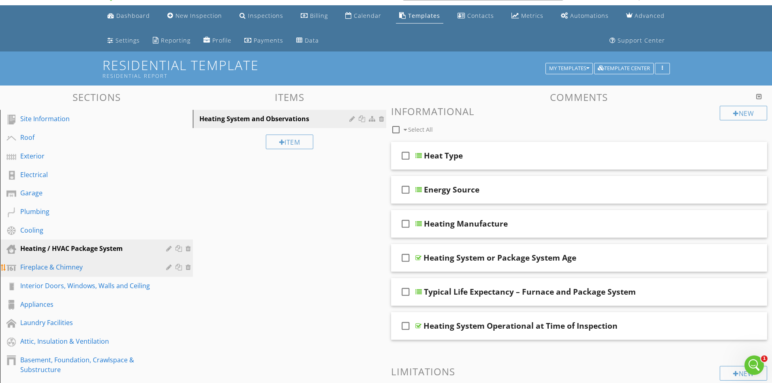
click at [105, 263] on div "Fireplace & Chimney" at bounding box center [87, 267] width 134 height 10
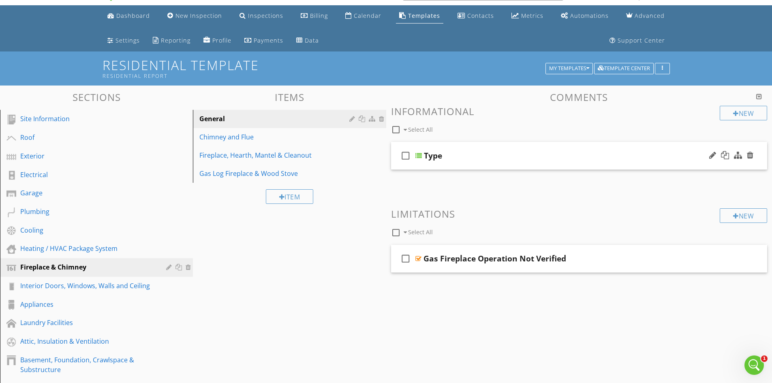
click at [418, 153] on div at bounding box center [419, 155] width 6 height 6
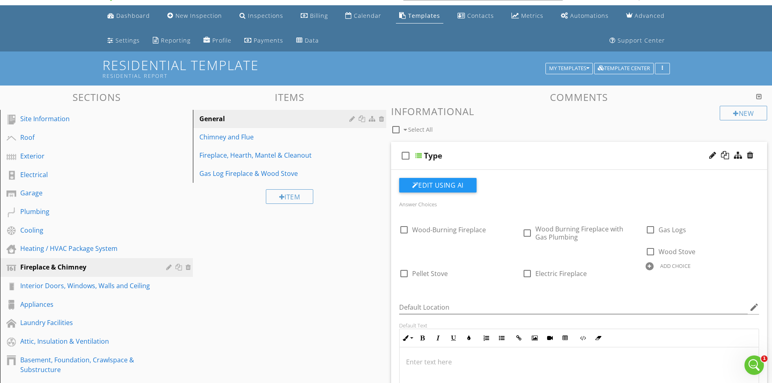
click at [420, 156] on div at bounding box center [419, 155] width 6 height 6
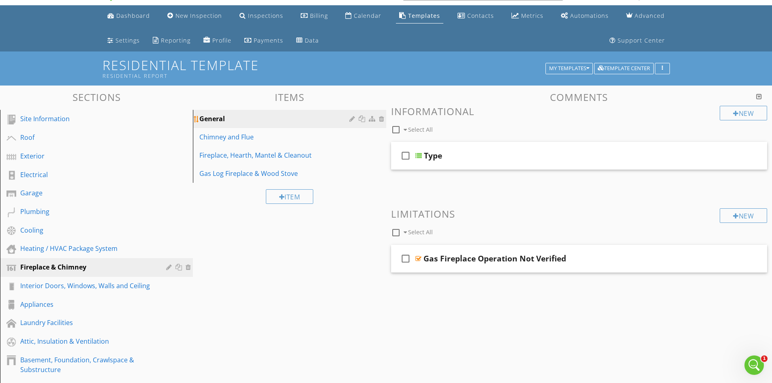
click at [353, 118] on div at bounding box center [353, 119] width 8 height 6
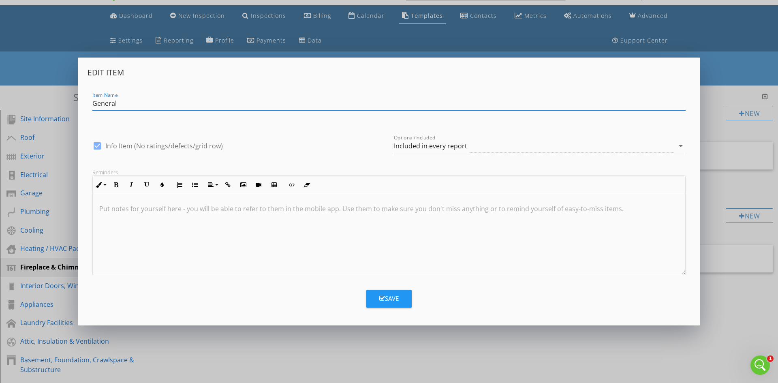
drag, startPoint x: 243, startPoint y: 106, endPoint x: 44, endPoint y: 109, distance: 199.5
click at [44, 109] on div "Edit Item Item Name General check_box Info Item (No ratings/defects/grid row) O…" at bounding box center [389, 191] width 778 height 383
type input "Fireplace Type"
click at [386, 300] on div "Save" at bounding box center [388, 298] width 19 height 9
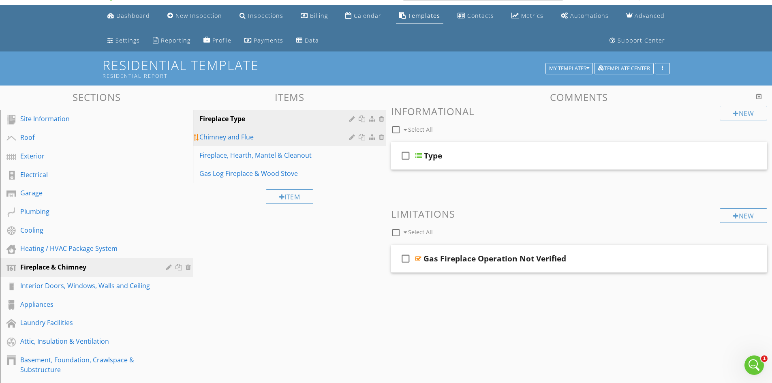
click at [245, 139] on div "Chimney and Flue" at bounding box center [275, 137] width 152 height 10
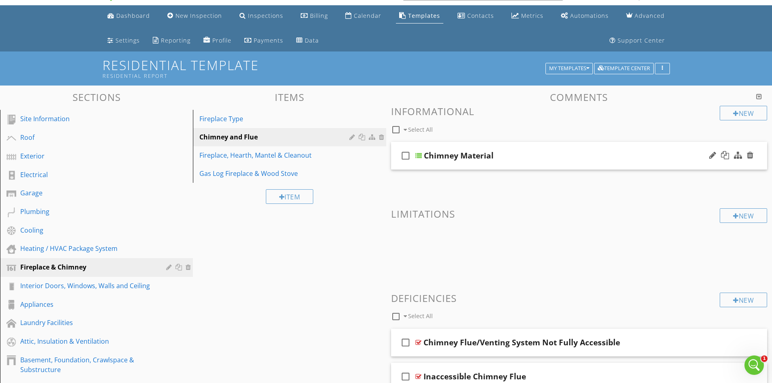
click at [418, 155] on div at bounding box center [419, 155] width 6 height 6
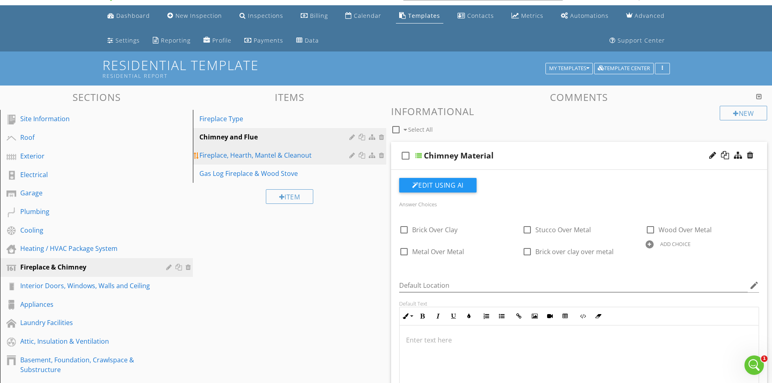
click at [303, 154] on div "Fireplace, Hearth, Mantel & Cleanout" at bounding box center [275, 155] width 152 height 10
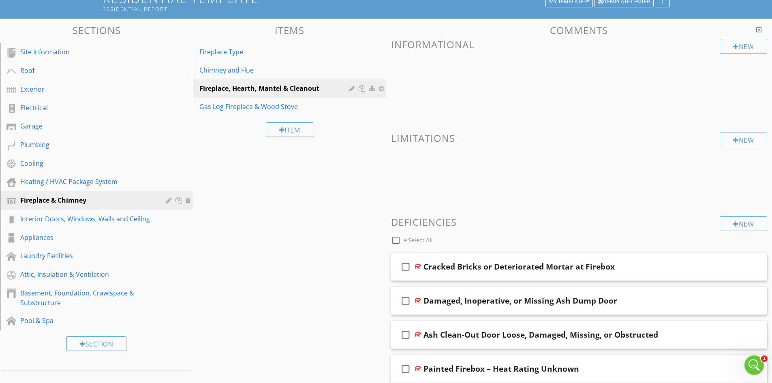
scroll to position [102, 0]
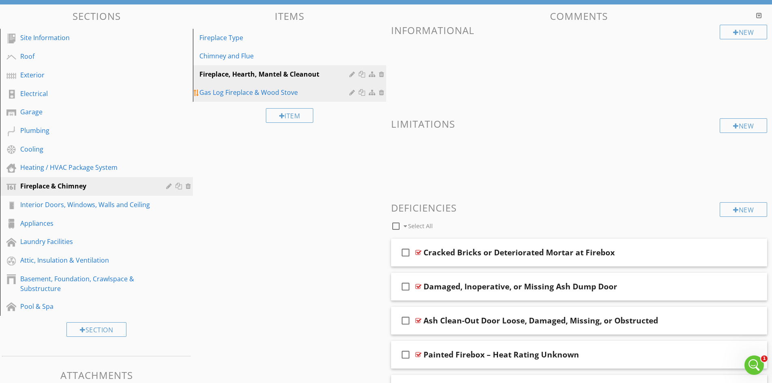
click at [295, 92] on div "Gas Log Fireplace & Wood Stove" at bounding box center [275, 93] width 152 height 10
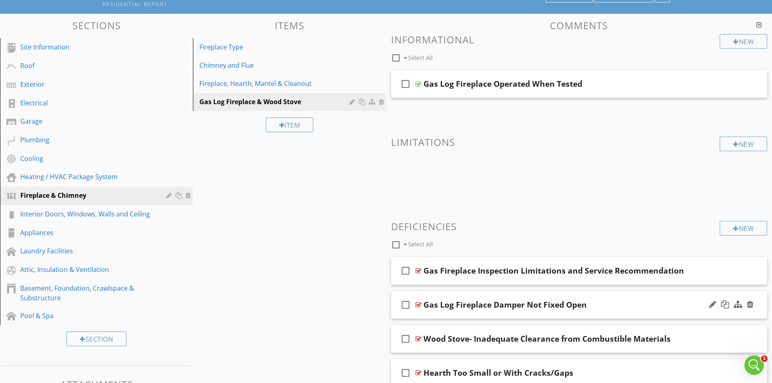
scroll to position [84, 0]
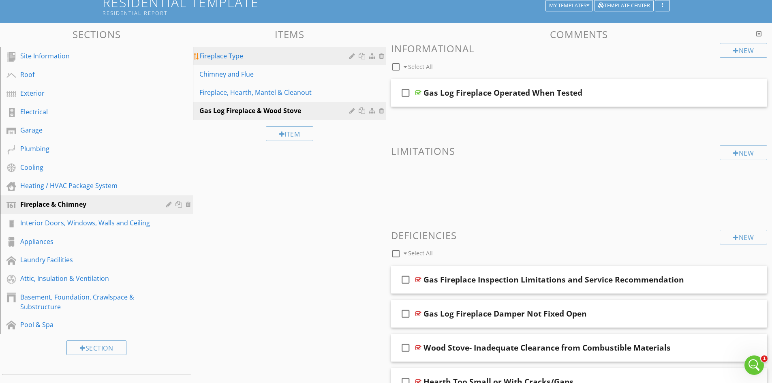
click at [274, 60] on div "Fireplace Type" at bounding box center [275, 56] width 152 height 10
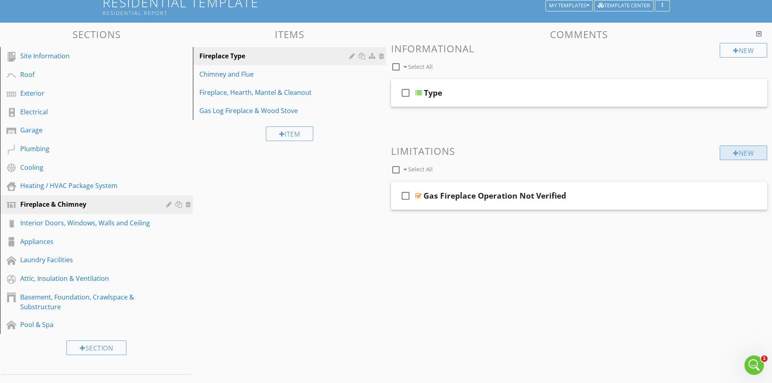
click at [748, 150] on div "New" at bounding box center [743, 153] width 47 height 15
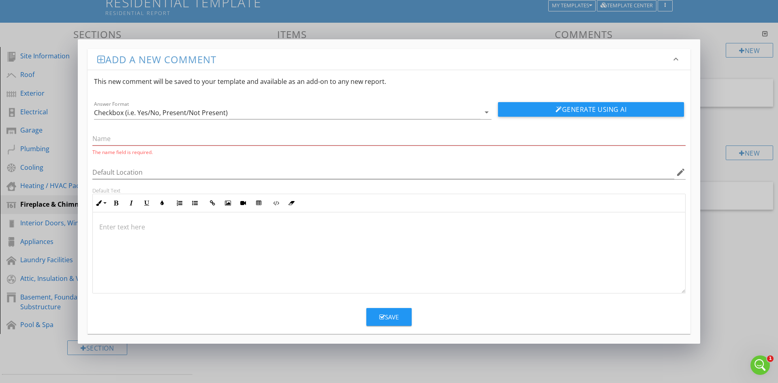
click at [300, 255] on div at bounding box center [389, 252] width 593 height 81
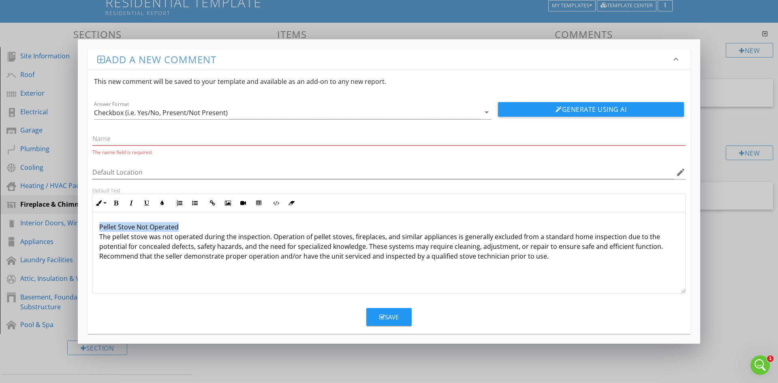
drag, startPoint x: 98, startPoint y: 225, endPoint x: 219, endPoint y: 225, distance: 120.4
click at [219, 225] on div "Pellet Stove Not Operated The pellet stove was not operated during the inspecti…" at bounding box center [389, 252] width 593 height 81
click at [100, 236] on p "The pellet stove was not operated during the inspection. Operation of pellet st…" at bounding box center [389, 241] width 580 height 39
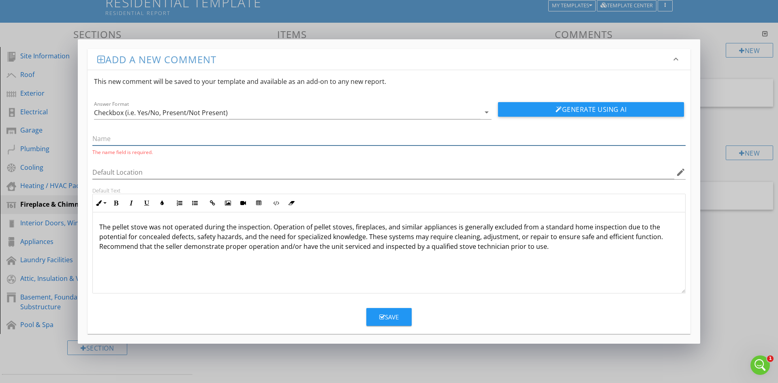
click at [118, 134] on input "text" at bounding box center [389, 138] width 594 height 13
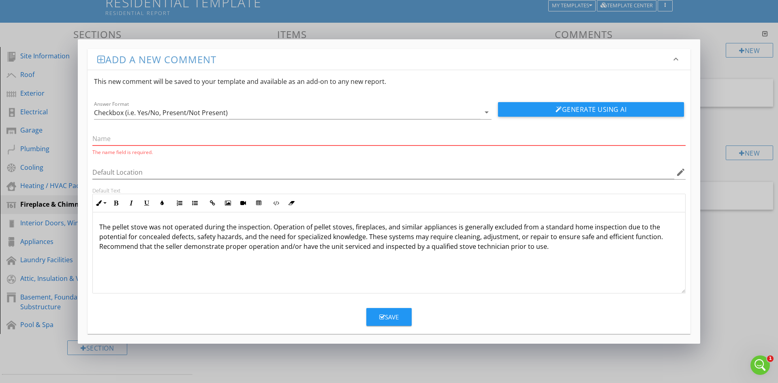
paste input "Pellet Stove Not Operated"
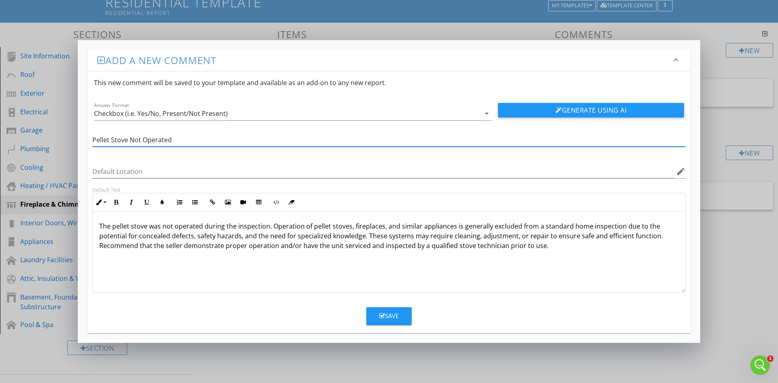
type input "Pellet Stove Not Operated"
click at [386, 316] on div "Save" at bounding box center [388, 315] width 19 height 9
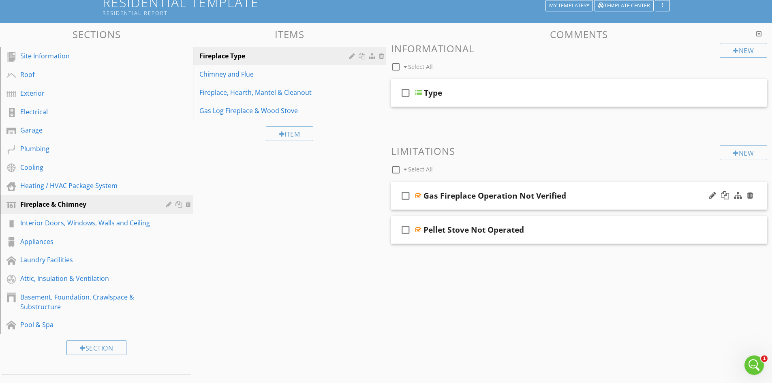
click at [673, 201] on div "check_box_outline_blank Gas Fireplace Operation Not Verified" at bounding box center [579, 196] width 377 height 28
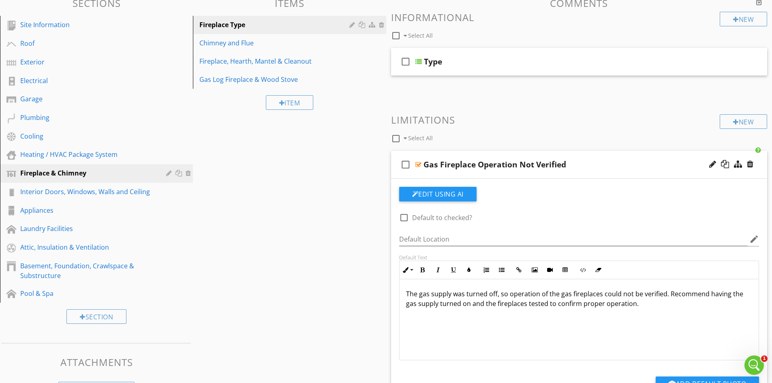
scroll to position [124, 0]
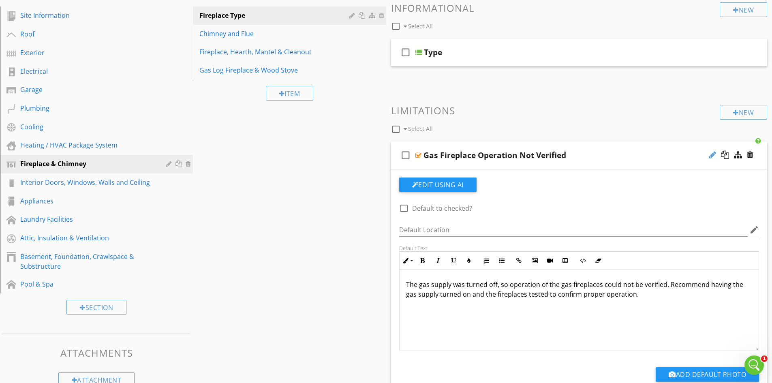
click at [710, 153] on div at bounding box center [713, 155] width 7 height 8
click at [283, 205] on div "Sections Site Information Roof Exterior Electrical Garage Plumbing Cooling Heat…" at bounding box center [386, 227] width 772 height 490
click at [711, 154] on div at bounding box center [713, 155] width 7 height 8
click at [583, 158] on input "Gas Fireplace Operation Not Verified" at bounding box center [559, 155] width 270 height 13
type input "Gas Fireplace Operation Not Verified- Gas Off"
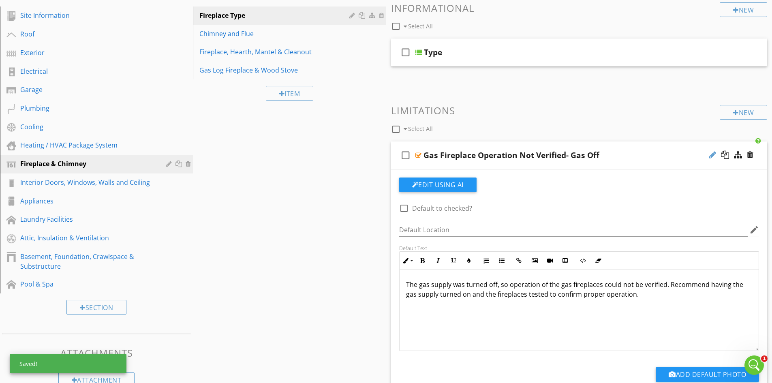
click at [713, 152] on div at bounding box center [713, 155] width 7 height 8
click at [420, 156] on div at bounding box center [419, 155] width 6 height 6
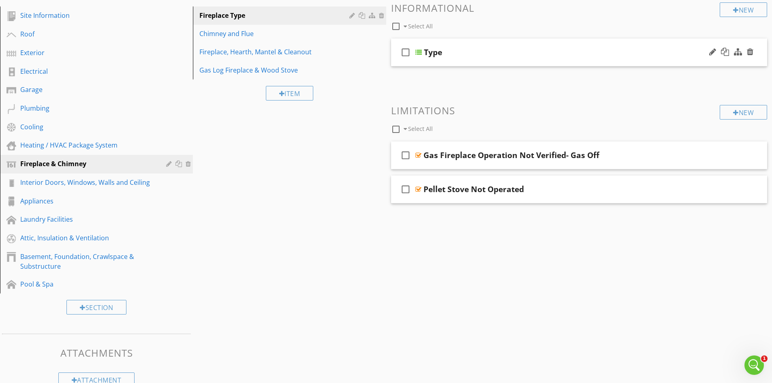
click at [417, 52] on div at bounding box center [419, 52] width 6 height 6
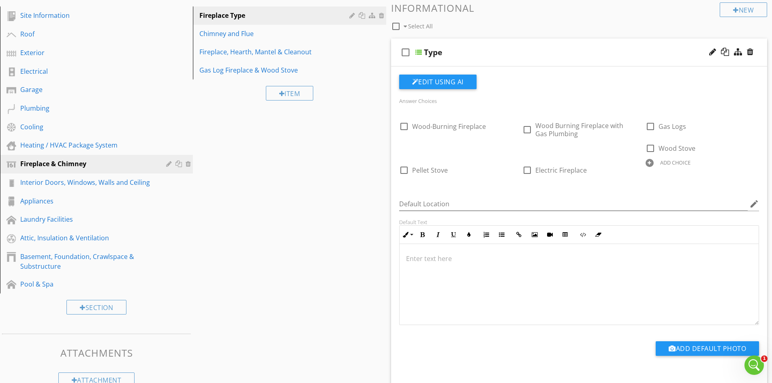
click at [418, 52] on div at bounding box center [419, 52] width 6 height 6
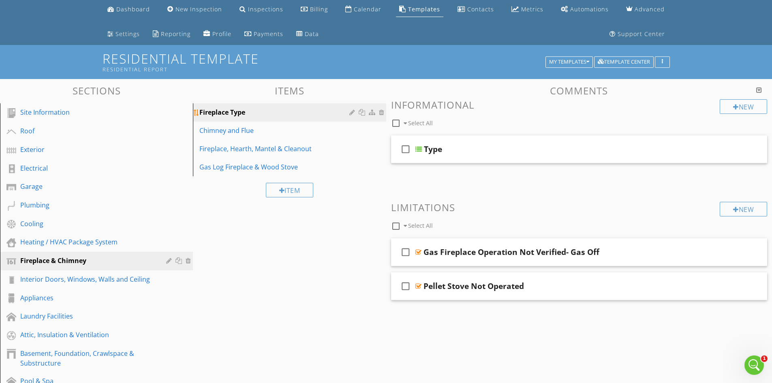
scroll to position [41, 0]
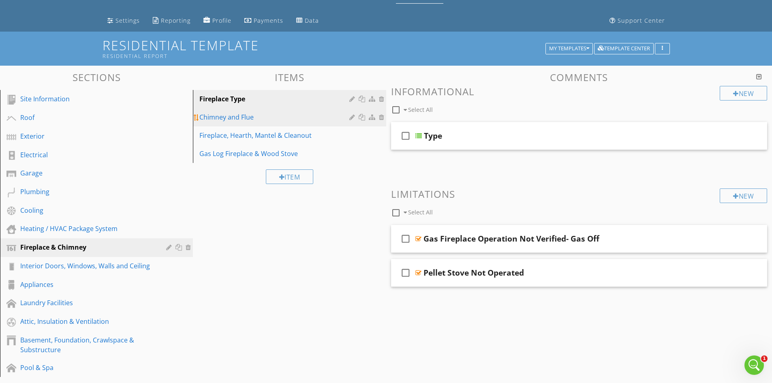
click at [226, 116] on div "Chimney and Flue" at bounding box center [275, 117] width 152 height 10
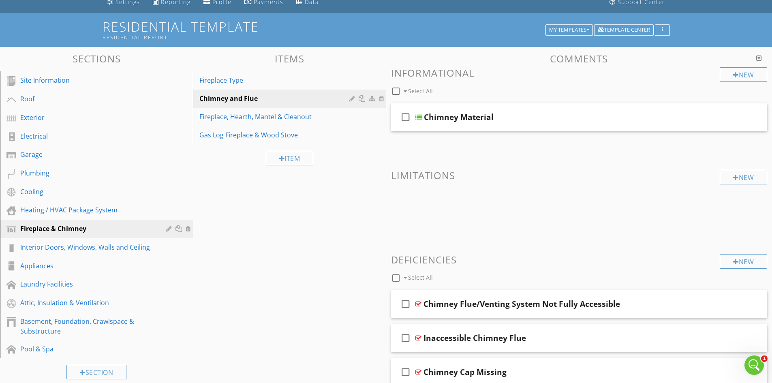
scroll to position [19, 0]
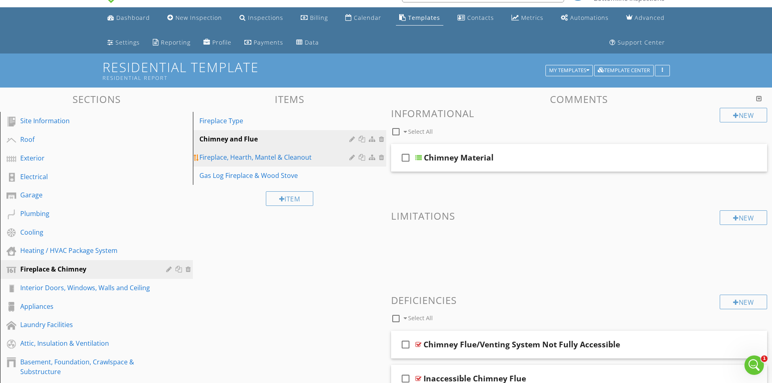
click at [251, 158] on div "Fireplace, Hearth, Mantel & Cleanout" at bounding box center [275, 157] width 152 height 10
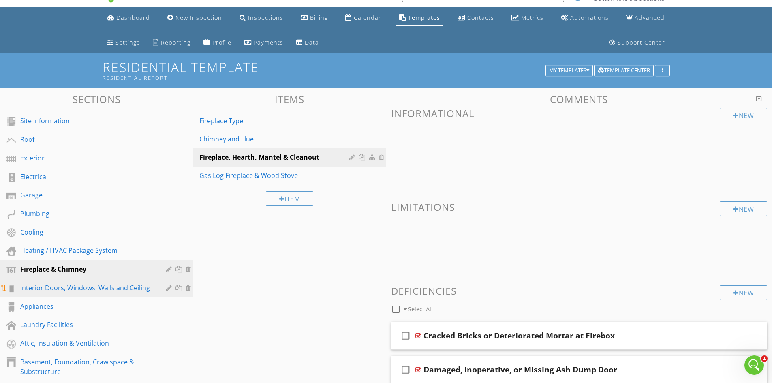
click at [98, 289] on div "Interior Doors, Windows, Walls and Ceiling" at bounding box center [87, 288] width 134 height 10
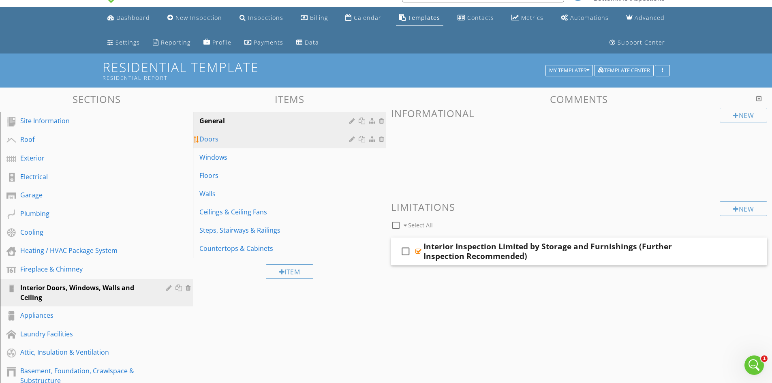
click at [285, 143] on div "Doors" at bounding box center [275, 139] width 152 height 10
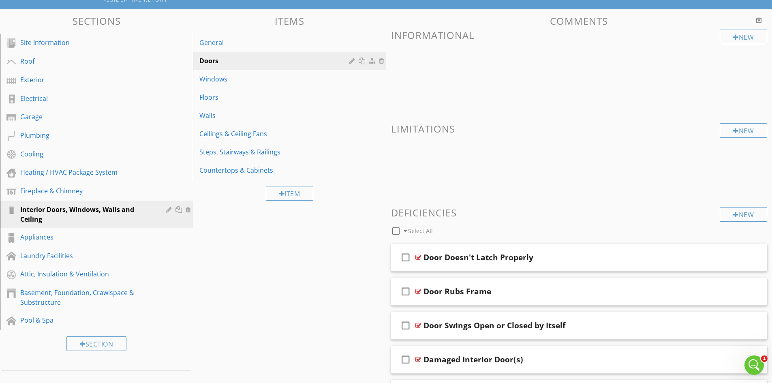
scroll to position [83, 0]
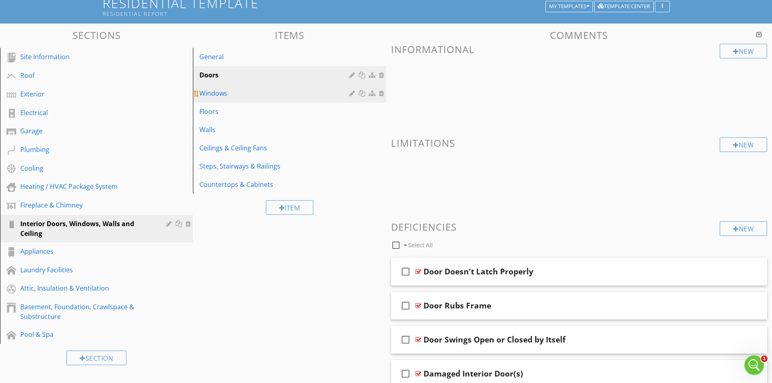
click at [265, 95] on div "Windows" at bounding box center [275, 93] width 152 height 10
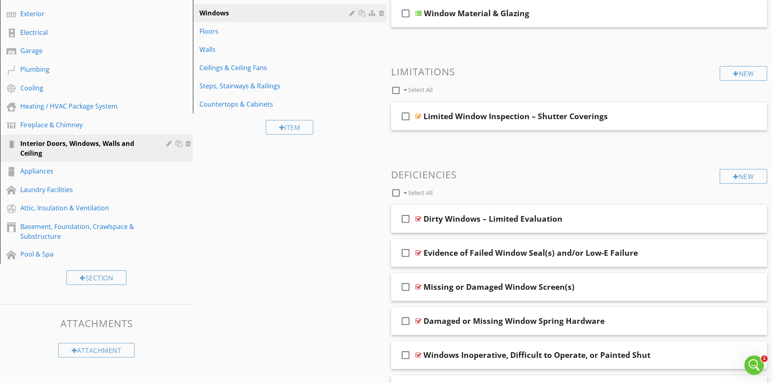
scroll to position [164, 0]
click at [633, 217] on div "Dirty Windows – Limited Evaluation" at bounding box center [559, 218] width 270 height 10
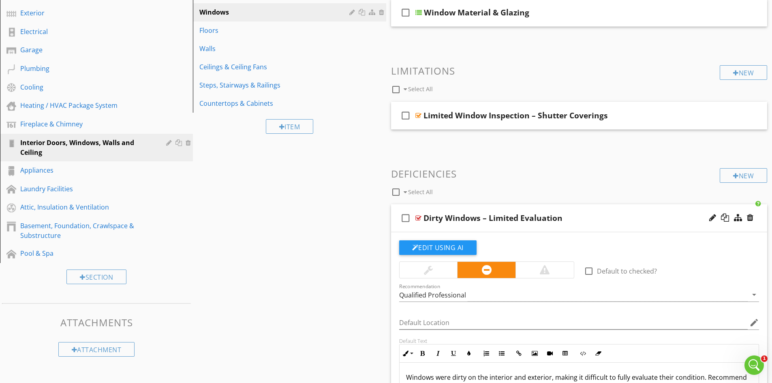
click at [633, 217] on div "Dirty Windows – Limited Evaluation" at bounding box center [559, 218] width 270 height 10
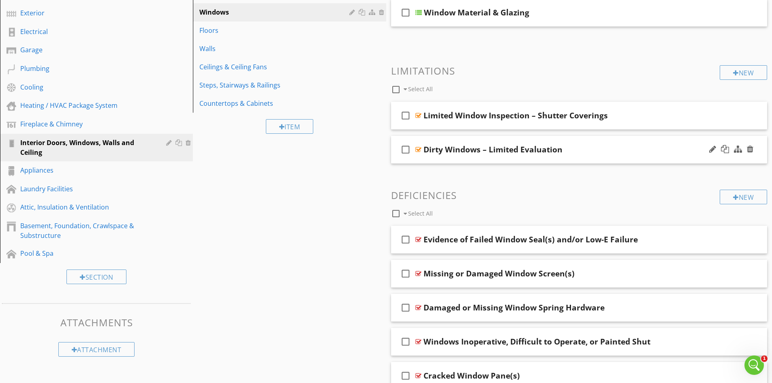
click at [632, 148] on div "Dirty Windows – Limited Evaluation" at bounding box center [559, 150] width 270 height 10
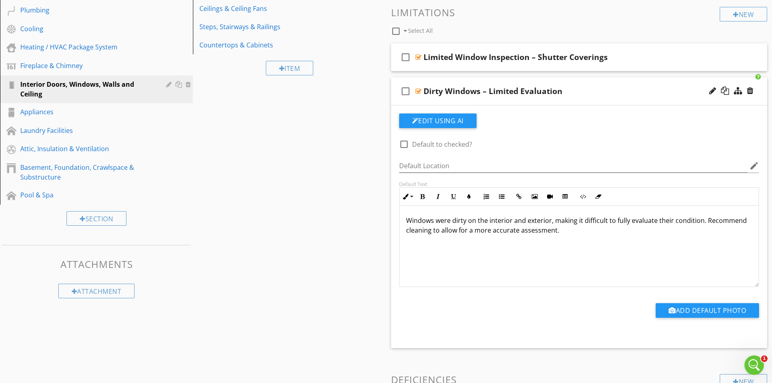
scroll to position [245, 0]
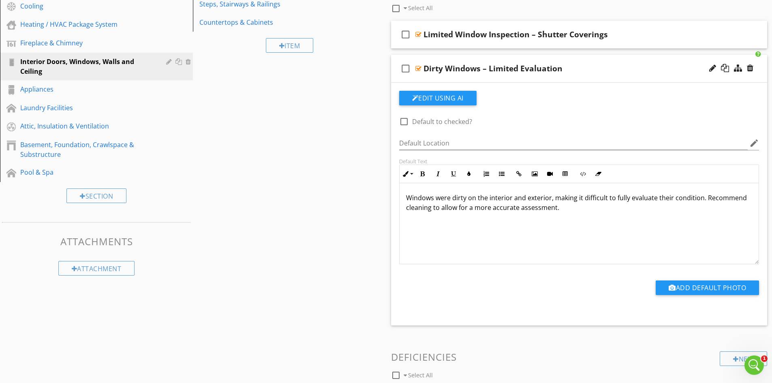
click at [418, 69] on div at bounding box center [419, 68] width 6 height 6
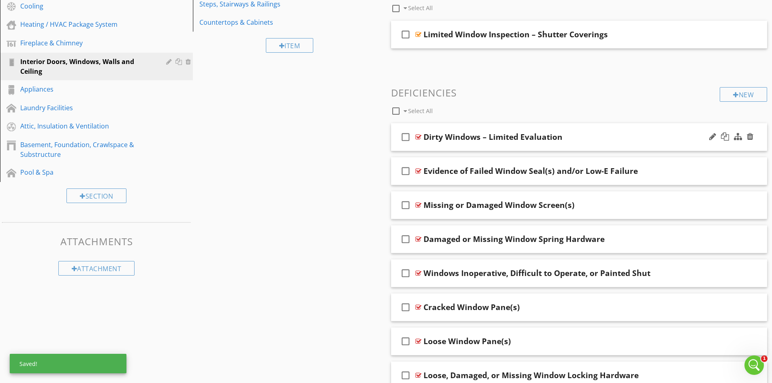
click at [635, 133] on div "Dirty Windows – Limited Evaluation" at bounding box center [559, 137] width 270 height 10
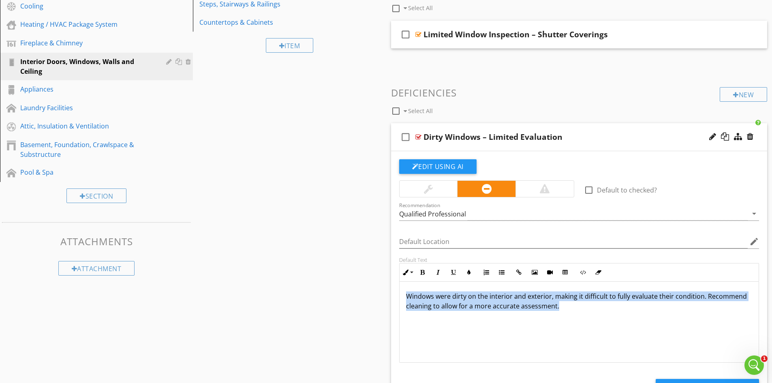
drag, startPoint x: 566, startPoint y: 307, endPoint x: 391, endPoint y: 291, distance: 175.9
click at [371, 291] on div "Sections Site Information Roof Exterior Electrical Garage Plumbing Cooling Heat…" at bounding box center [386, 326] width 772 height 930
copy p "Windows were dirty on the interior and exterior, making it difficult to fully e…"
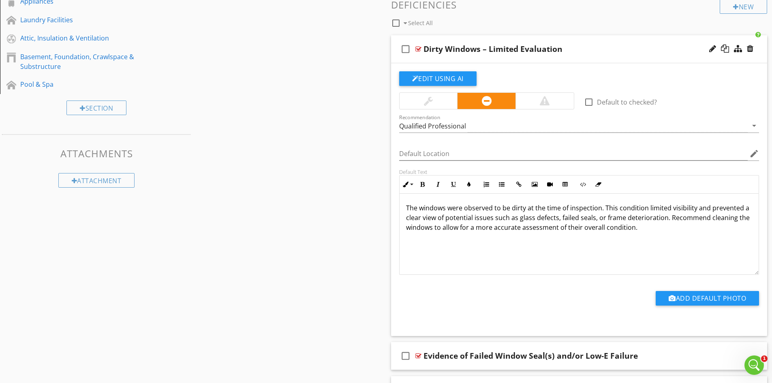
scroll to position [164, 0]
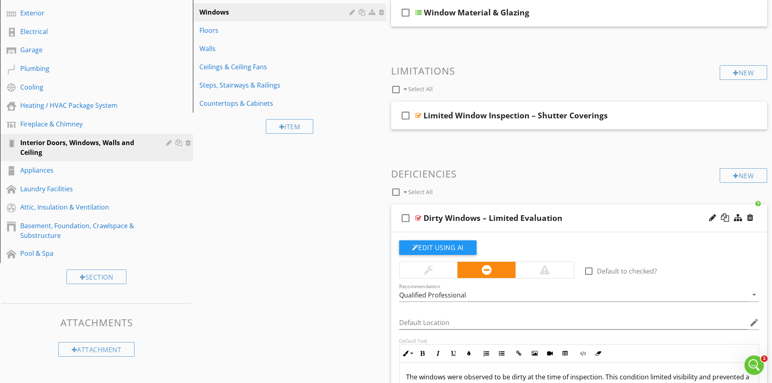
click at [420, 214] on div "check_box_outline_blank Dirty Windows – Limited Evaluation" at bounding box center [579, 218] width 377 height 28
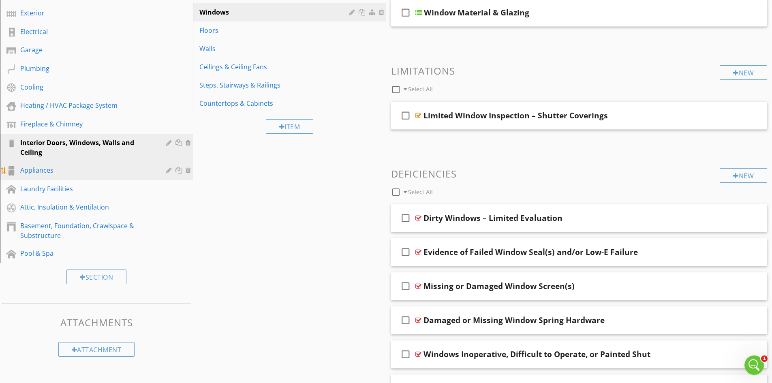
click at [51, 171] on div "Appliances" at bounding box center [87, 170] width 134 height 10
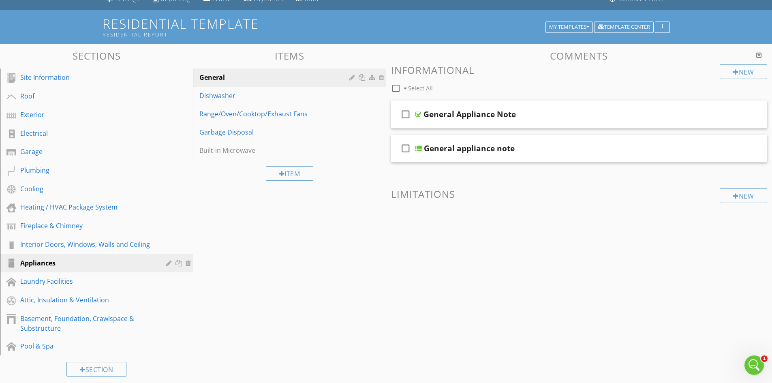
scroll to position [61, 0]
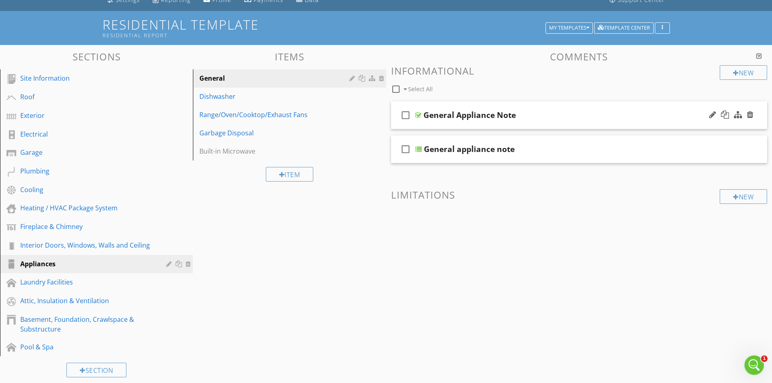
click at [418, 114] on div at bounding box center [419, 115] width 6 height 6
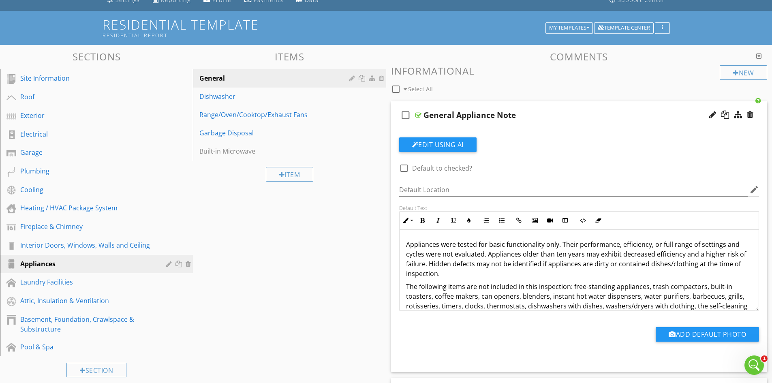
click at [418, 114] on div at bounding box center [419, 115] width 6 height 6
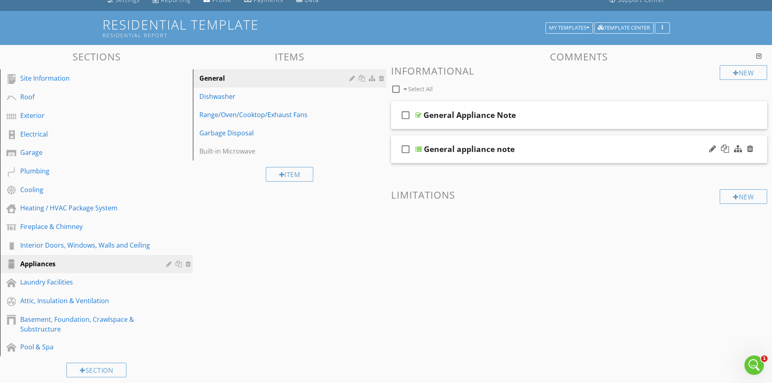
click at [418, 149] on div at bounding box center [419, 149] width 6 height 6
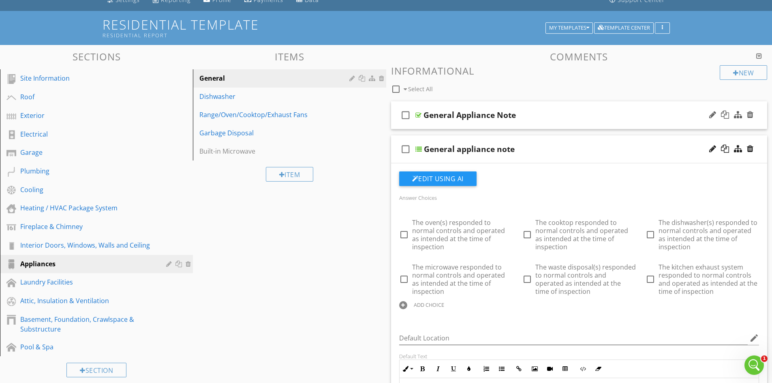
click at [420, 114] on div at bounding box center [419, 115] width 6 height 6
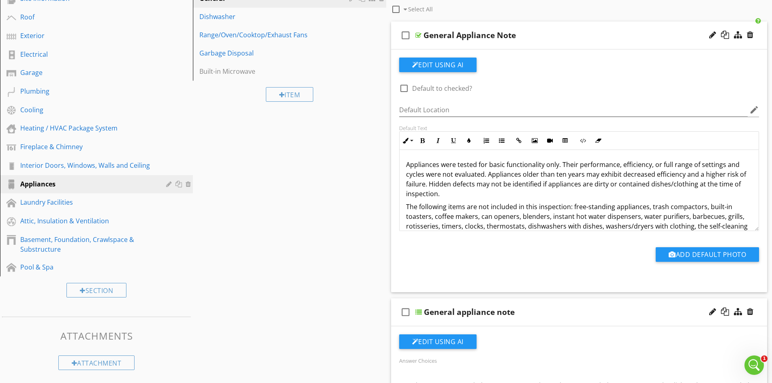
scroll to position [33, 0]
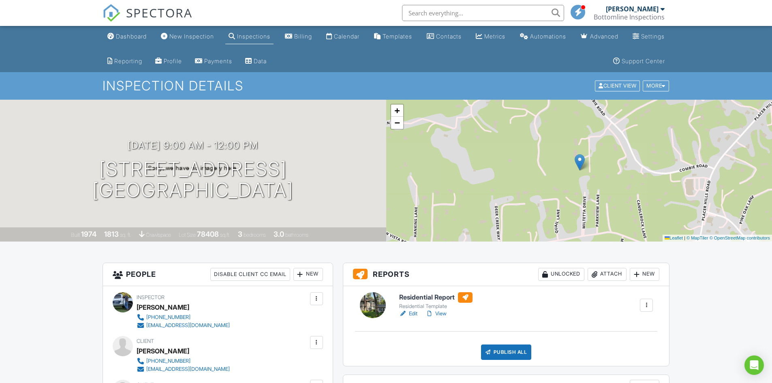
click at [412, 311] on link "Edit" at bounding box center [408, 314] width 18 height 8
click at [444, 313] on link "View" at bounding box center [436, 314] width 21 height 8
click at [412, 35] on div "Templates" at bounding box center [398, 36] width 30 height 7
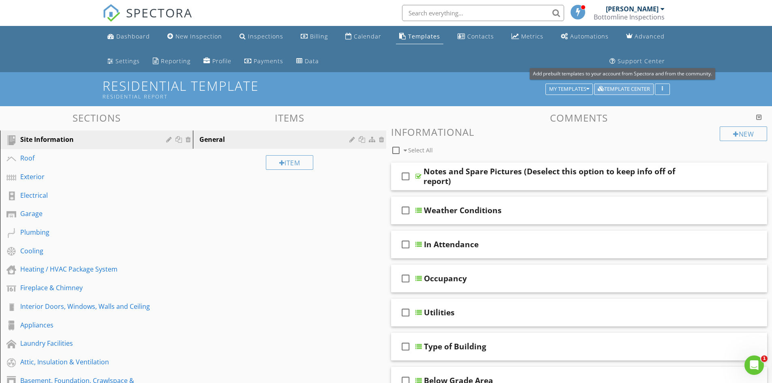
click at [630, 89] on div "Template Center" at bounding box center [624, 89] width 52 height 6
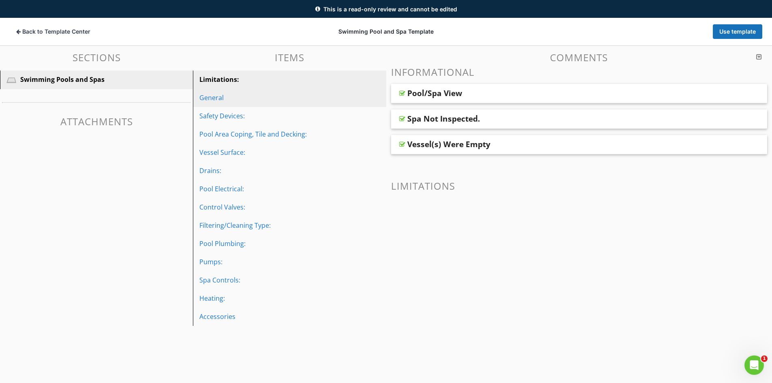
click at [232, 97] on div "General" at bounding box center [275, 98] width 152 height 10
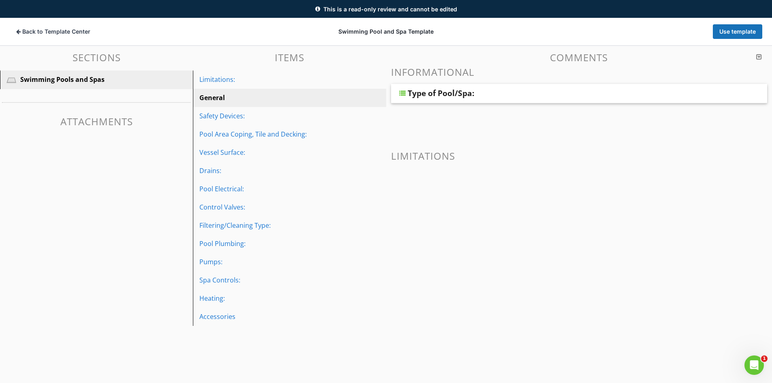
click at [405, 91] on div at bounding box center [402, 93] width 6 height 6
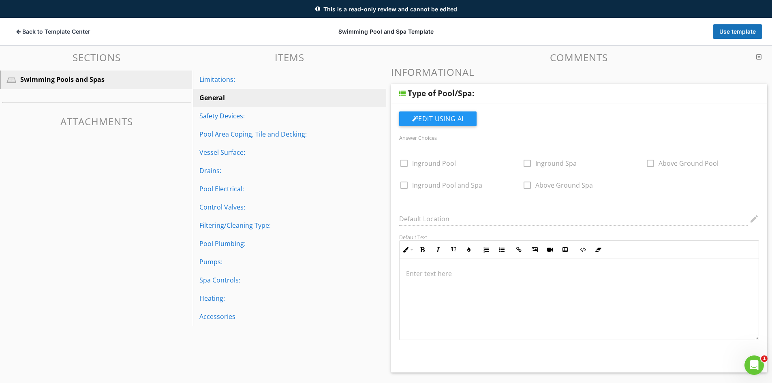
click at [405, 91] on div at bounding box center [402, 93] width 6 height 6
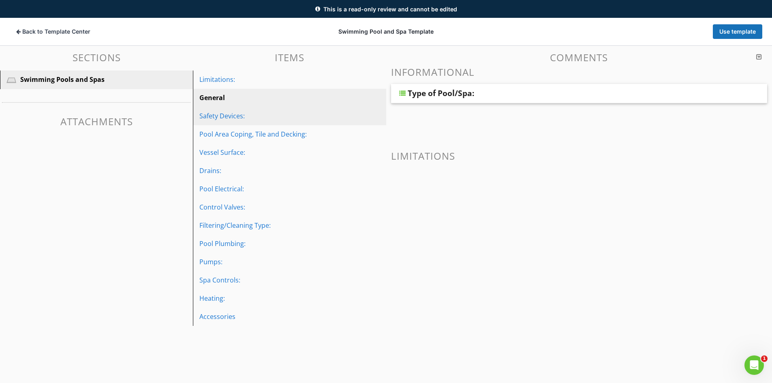
click at [228, 116] on div "Safety Devices:" at bounding box center [275, 116] width 152 height 10
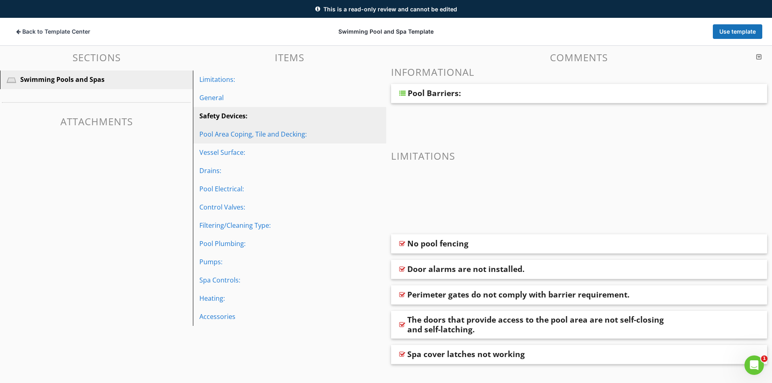
click at [232, 136] on div "Pool Area Coping, Tile and Decking:" at bounding box center [275, 134] width 152 height 10
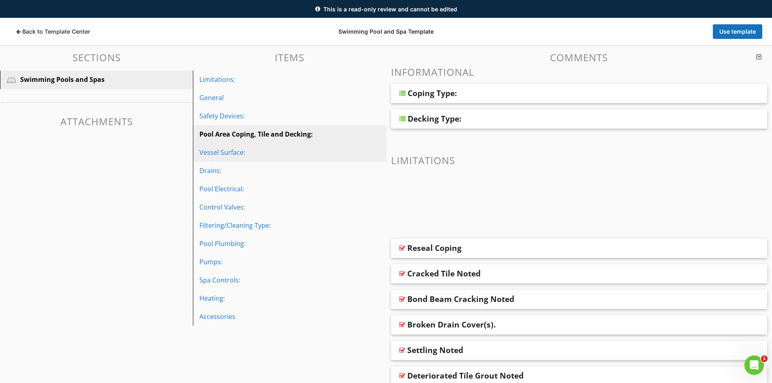
click at [235, 152] on div "Vessel Surface:" at bounding box center [275, 153] width 152 height 10
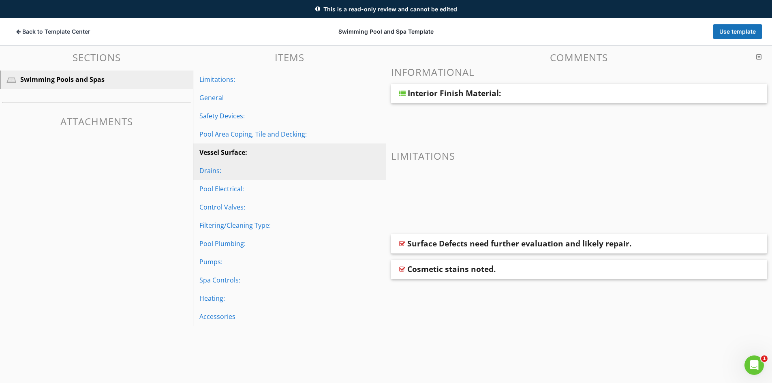
click at [240, 171] on div "Drains:" at bounding box center [275, 171] width 152 height 10
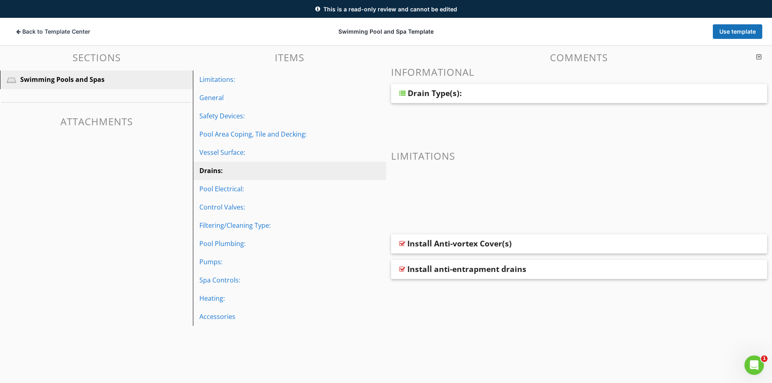
click at [408, 92] on div "Drain Type(s):" at bounding box center [435, 93] width 54 height 10
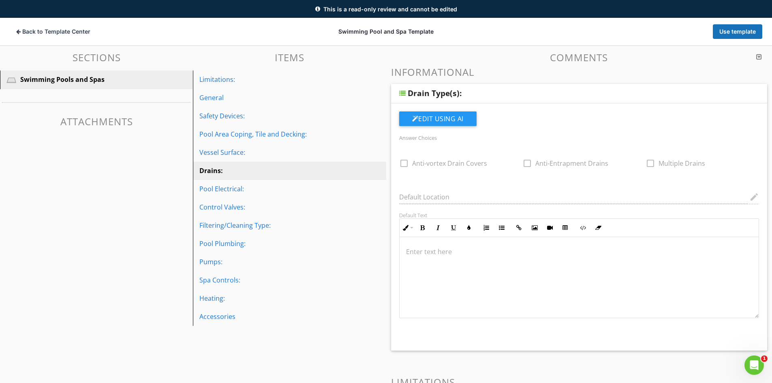
click at [404, 92] on div at bounding box center [402, 93] width 6 height 6
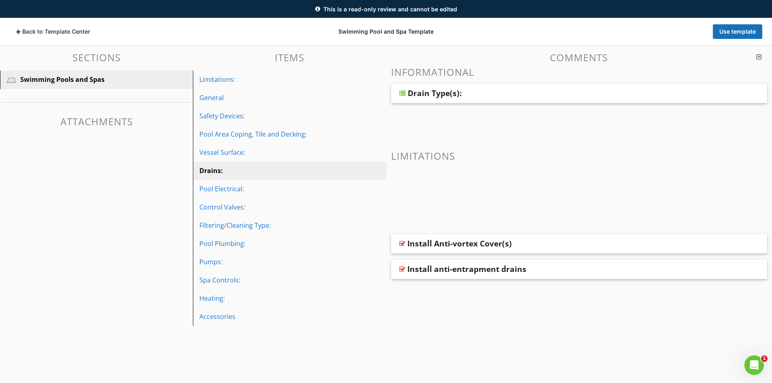
click at [422, 247] on div "Install Anti-vortex Cover(s)" at bounding box center [459, 244] width 105 height 10
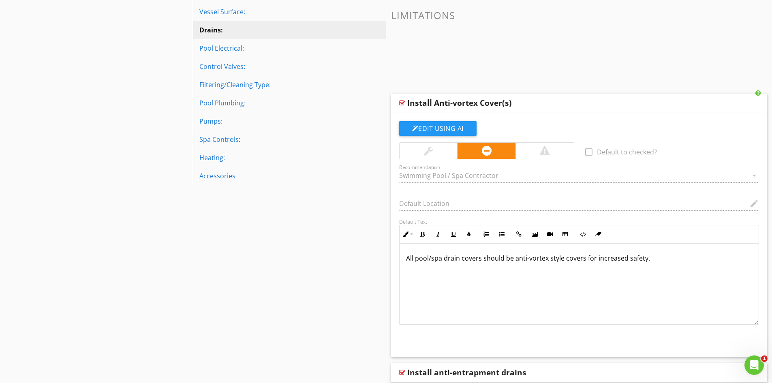
scroll to position [234, 0]
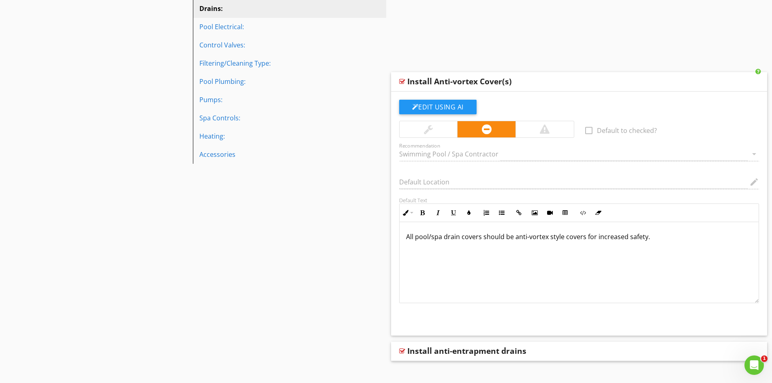
click at [405, 81] on div at bounding box center [402, 81] width 6 height 6
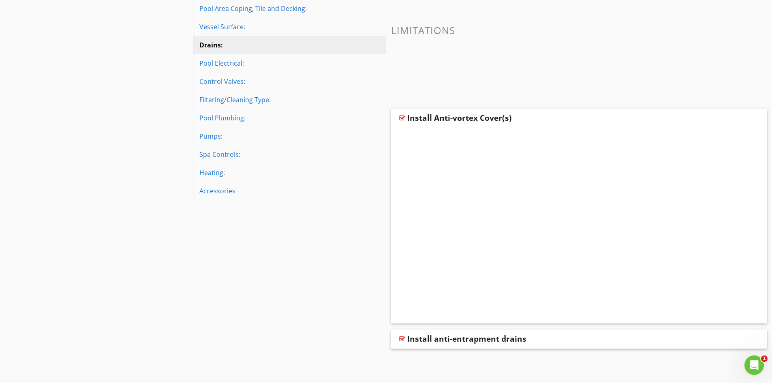
scroll to position [72, 0]
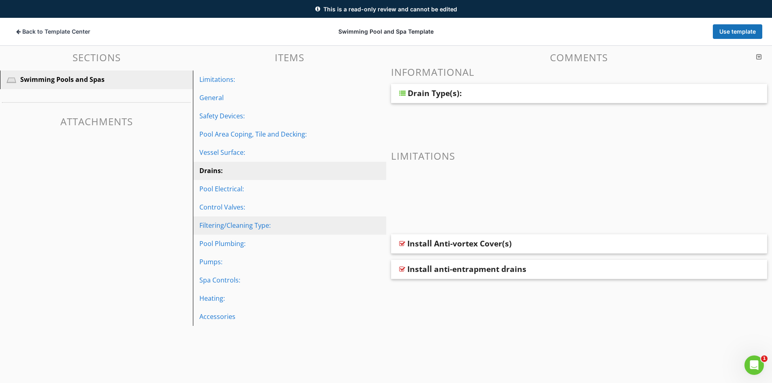
click at [251, 225] on div "Filtering/Cleaning Type:" at bounding box center [275, 226] width 152 height 10
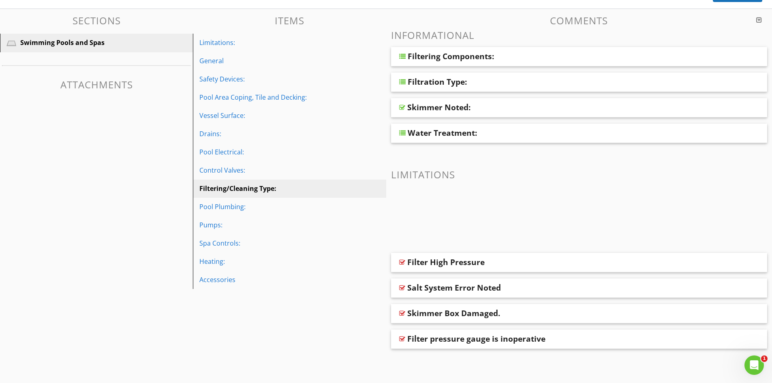
scroll to position [109, 0]
click at [403, 57] on div at bounding box center [402, 56] width 6 height 6
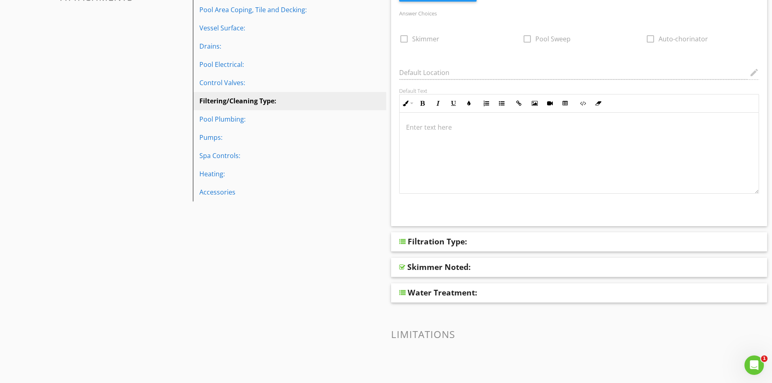
scroll to position [113, 0]
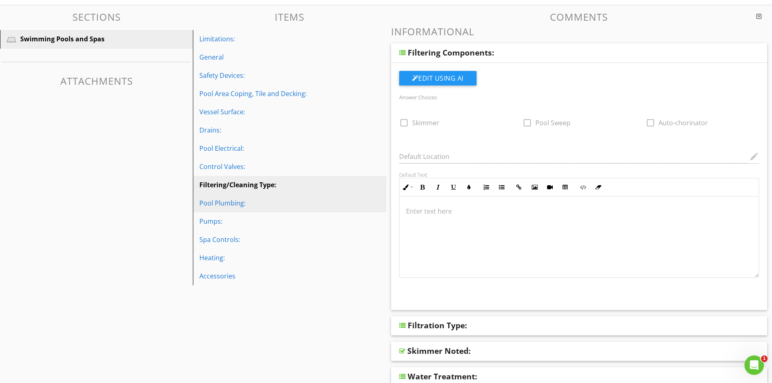
click at [253, 207] on div "Pool Plumbing:" at bounding box center [275, 203] width 152 height 10
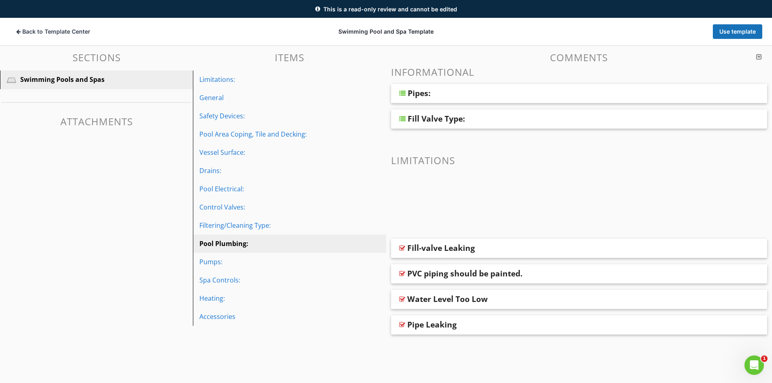
scroll to position [72, 0]
click at [402, 92] on div at bounding box center [402, 93] width 6 height 6
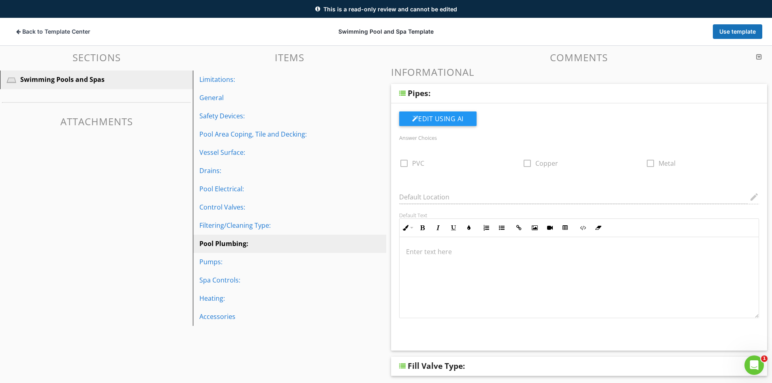
scroll to position [113, 0]
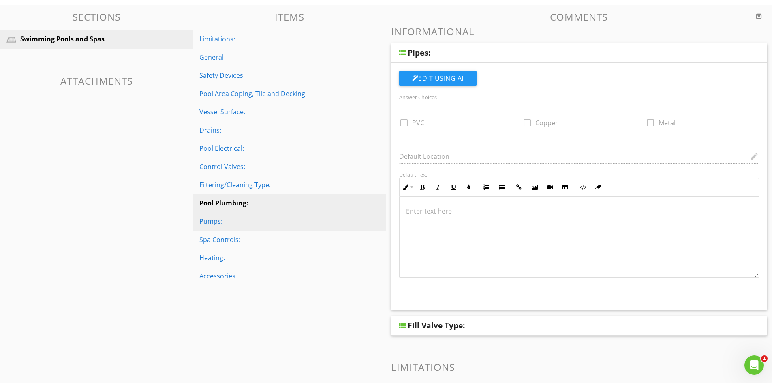
click at [267, 219] on div "Pumps:" at bounding box center [275, 222] width 152 height 10
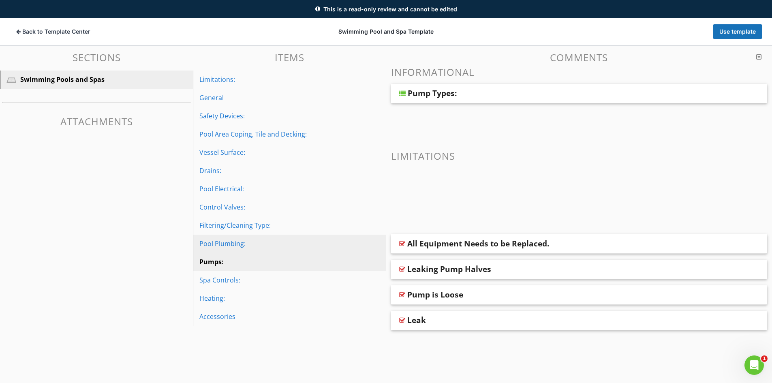
scroll to position [72, 0]
click at [403, 93] on div at bounding box center [402, 93] width 6 height 6
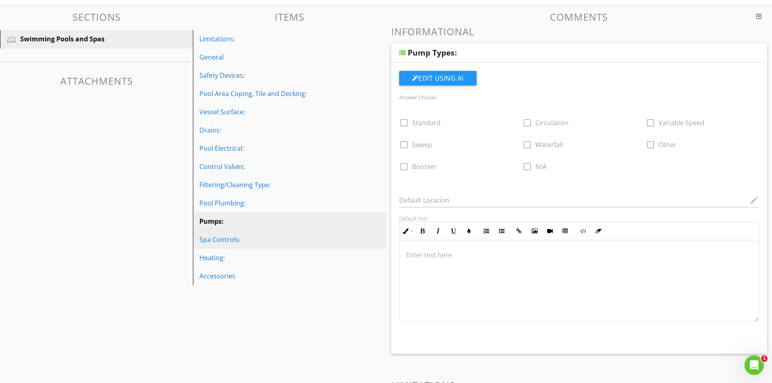
click at [244, 240] on div "Spa Controls:" at bounding box center [275, 240] width 152 height 10
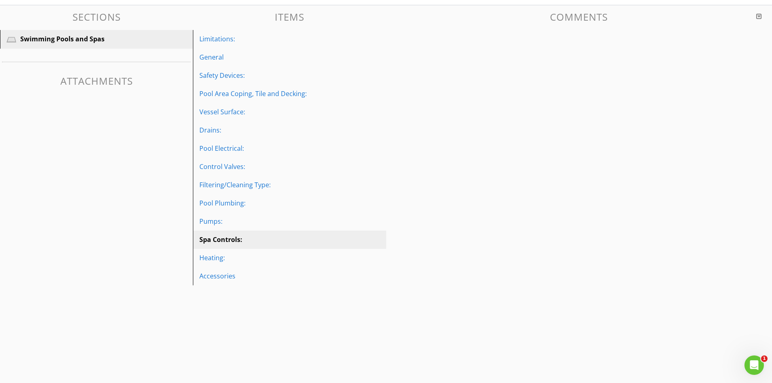
scroll to position [72, 0]
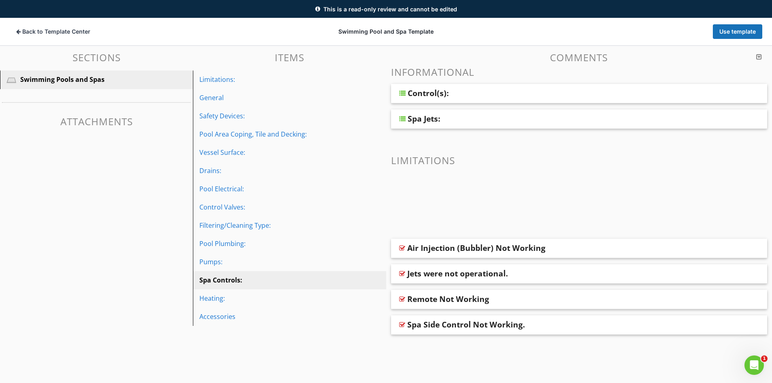
click at [403, 94] on div at bounding box center [402, 93] width 6 height 6
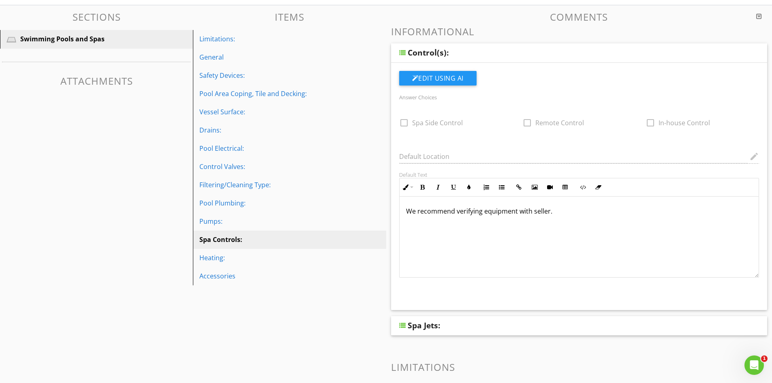
scroll to position [0, 0]
click at [406, 327] on div "Spa Jets:" at bounding box center [579, 325] width 377 height 19
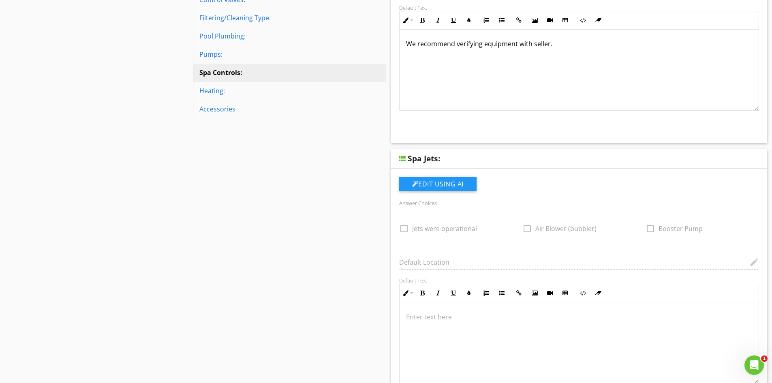
scroll to position [275, 0]
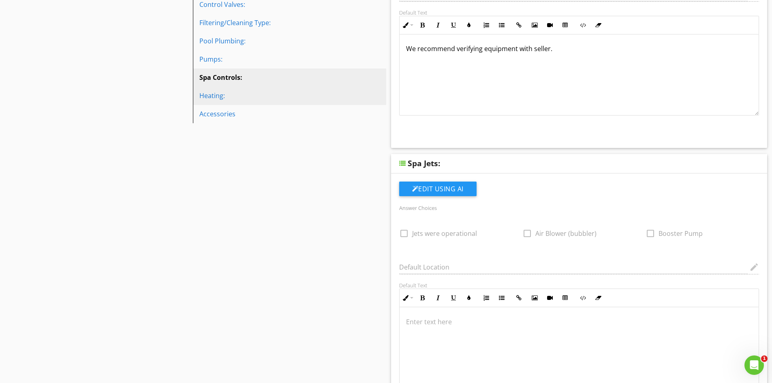
click at [225, 94] on div "Heating:" at bounding box center [275, 96] width 152 height 10
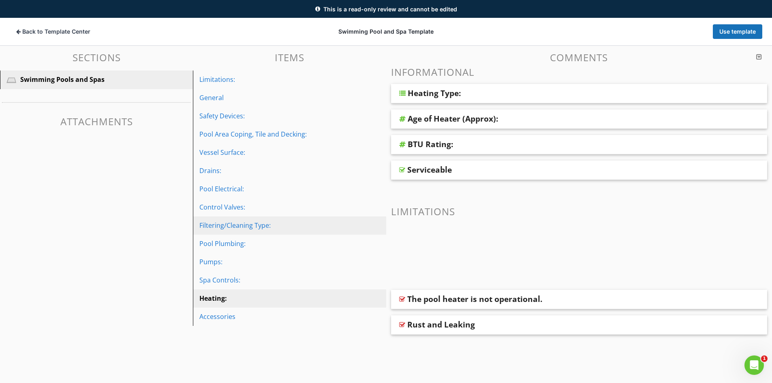
scroll to position [72, 0]
click at [406, 92] on div "Heating Type:" at bounding box center [579, 93] width 377 height 19
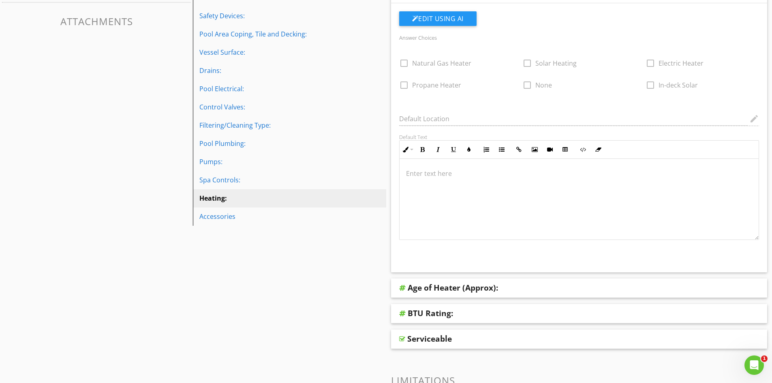
scroll to position [113, 0]
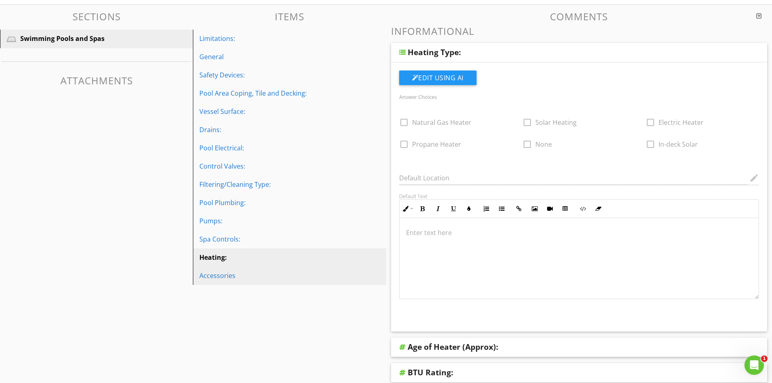
click at [240, 273] on div "Accessories" at bounding box center [275, 276] width 152 height 10
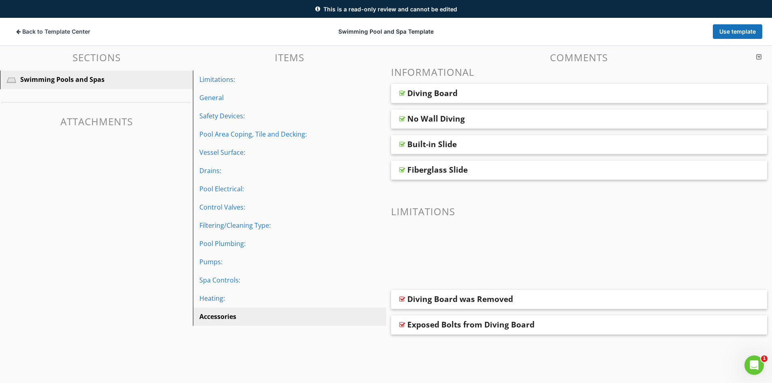
scroll to position [0, 0]
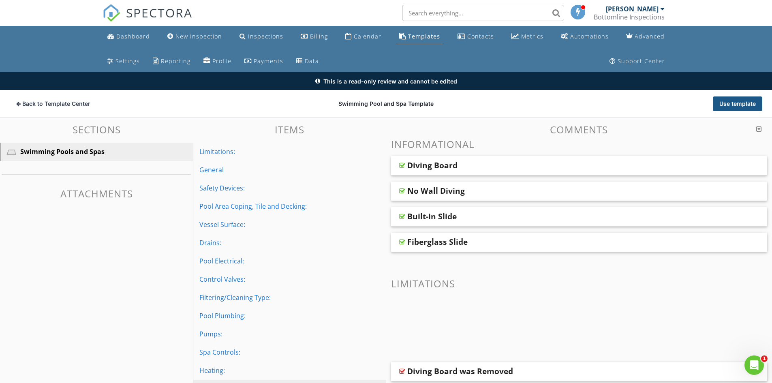
click at [741, 105] on button "Use template" at bounding box center [737, 103] width 49 height 15
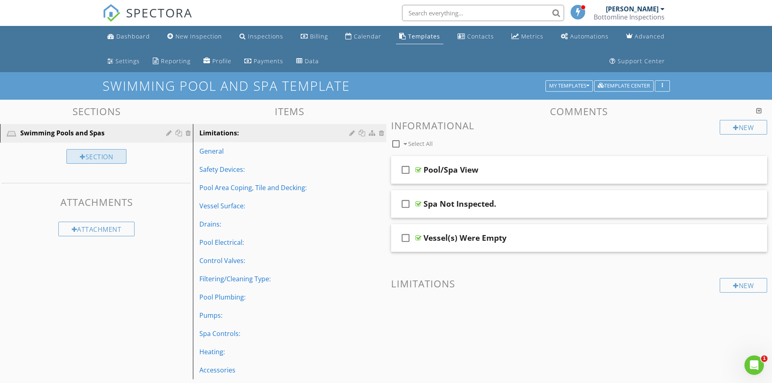
click at [99, 155] on div "Section" at bounding box center [96, 156] width 60 height 15
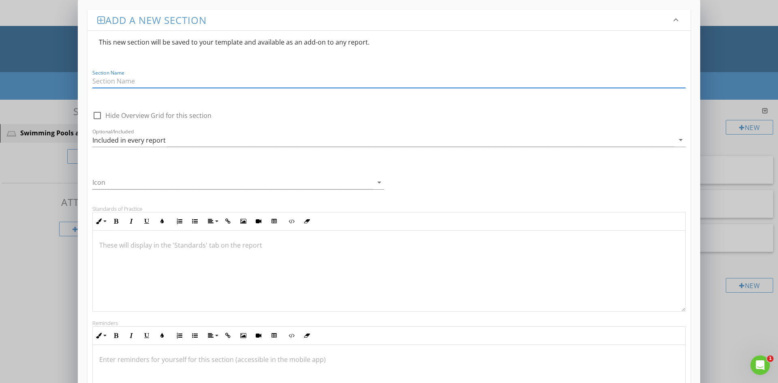
click at [41, 60] on div "Add a new section keyboard_arrow_down This new section will be saved to your te…" at bounding box center [389, 278] width 778 height 556
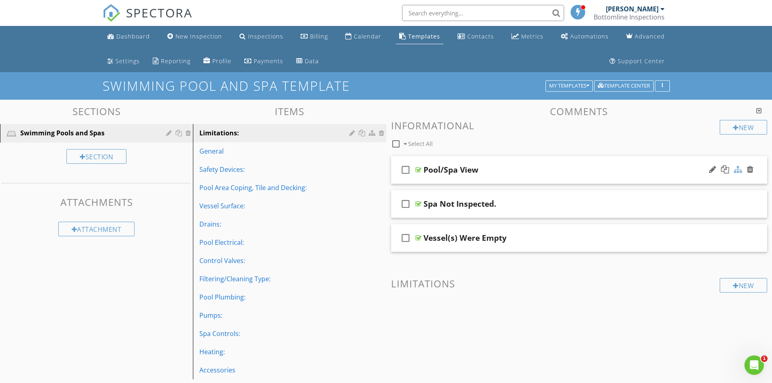
click at [740, 170] on div at bounding box center [738, 169] width 8 height 8
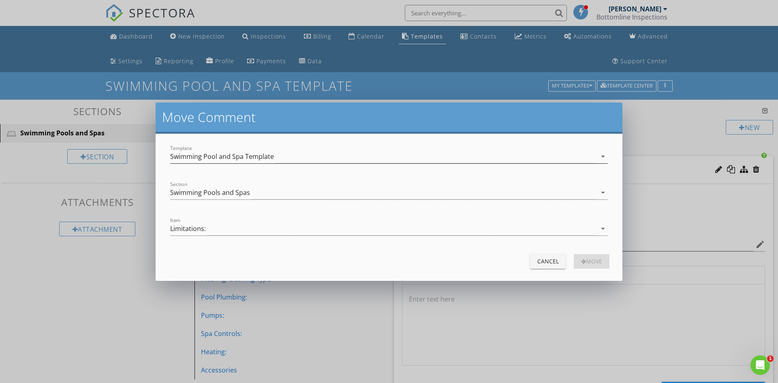
click at [605, 157] on icon "arrow_drop_down" at bounding box center [603, 157] width 10 height 10
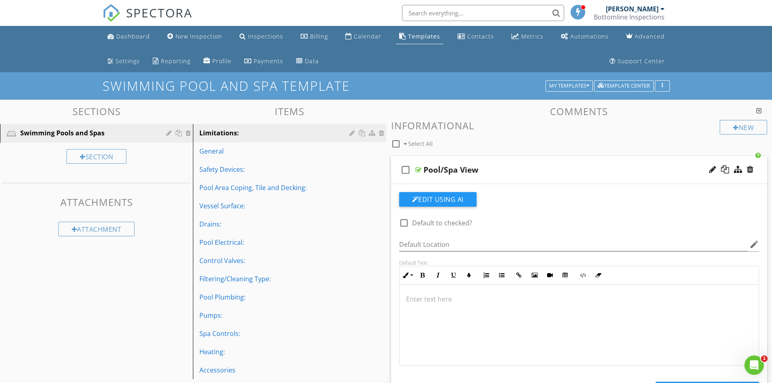
click at [714, 81] on div at bounding box center [386, 191] width 772 height 383
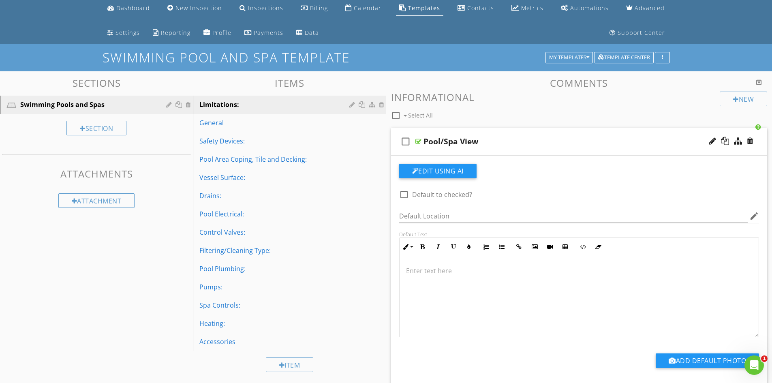
scroll to position [28, 0]
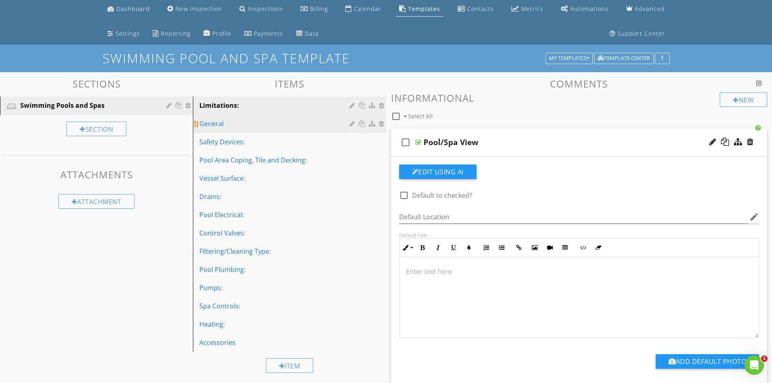
click at [238, 125] on div "General" at bounding box center [275, 124] width 152 height 10
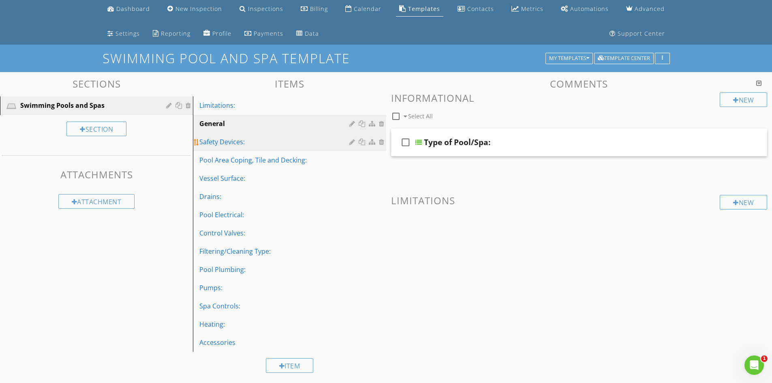
click at [234, 137] on div "Safety Devices:" at bounding box center [275, 142] width 152 height 10
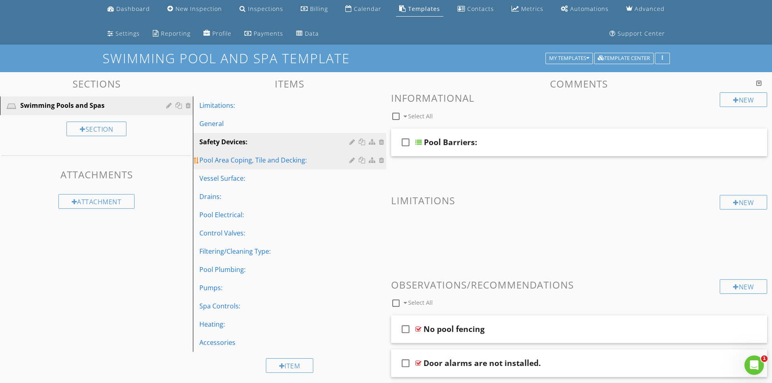
click at [219, 162] on div "Pool Area Coping, Tile and Decking:" at bounding box center [275, 160] width 152 height 10
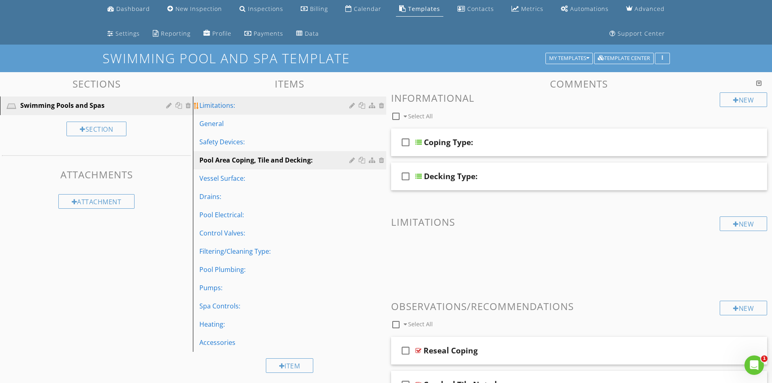
click at [221, 107] on div "Limitations:" at bounding box center [275, 106] width 152 height 10
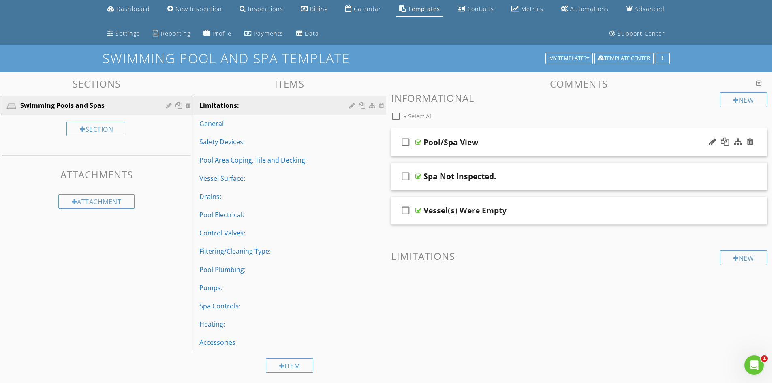
click at [437, 143] on div "Pool/Spa View" at bounding box center [451, 142] width 55 height 10
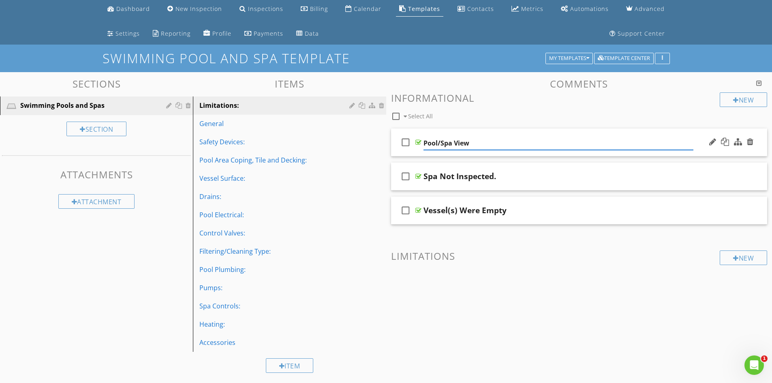
click at [418, 141] on div at bounding box center [419, 142] width 6 height 6
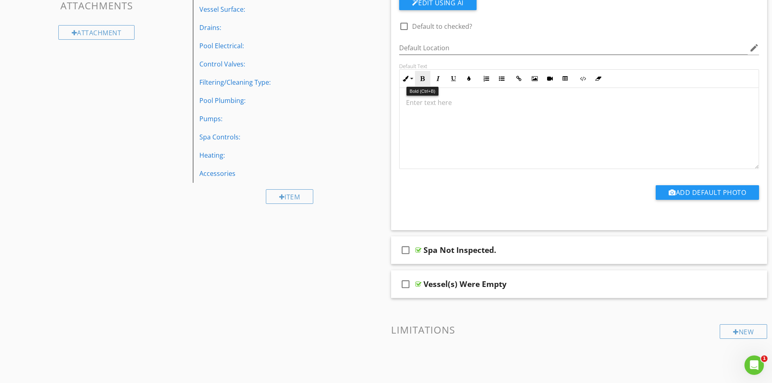
scroll to position [230, 0]
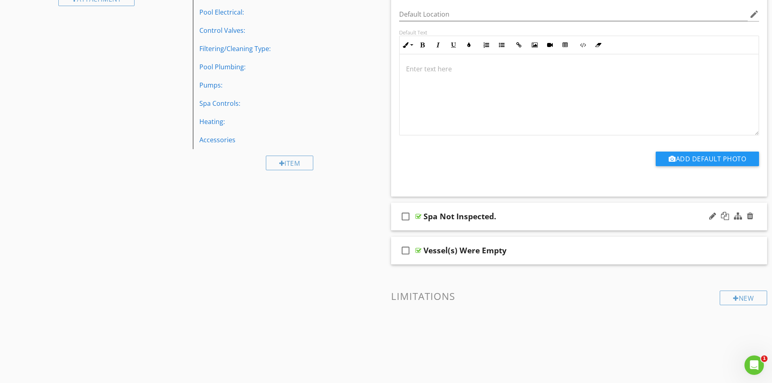
click at [416, 217] on div at bounding box center [419, 216] width 6 height 6
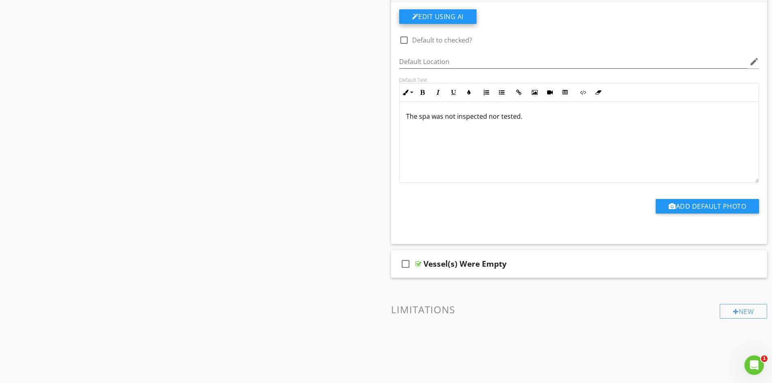
scroll to position [473, 0]
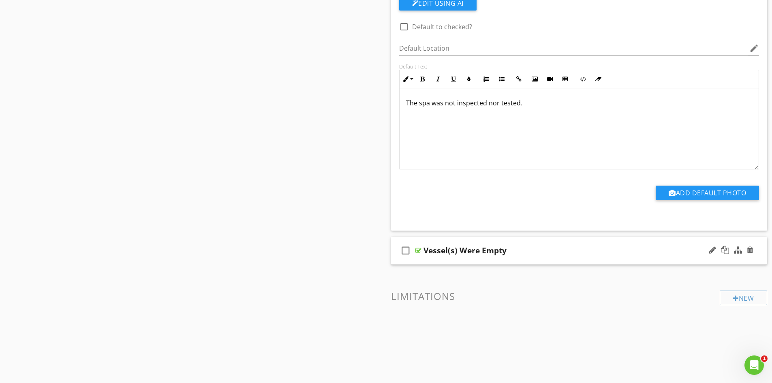
click at [418, 251] on div at bounding box center [419, 250] width 6 height 6
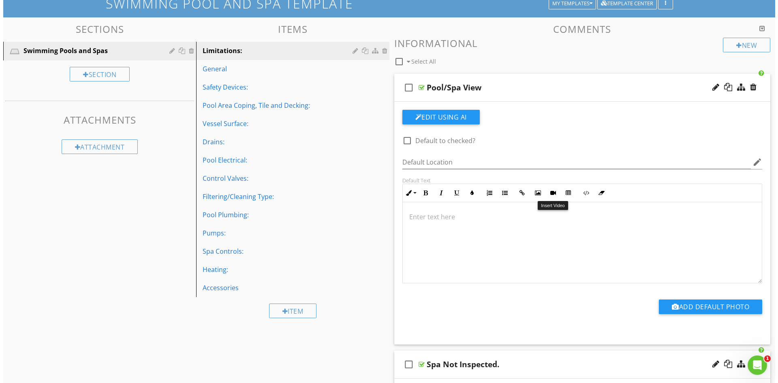
scroll to position [0, 0]
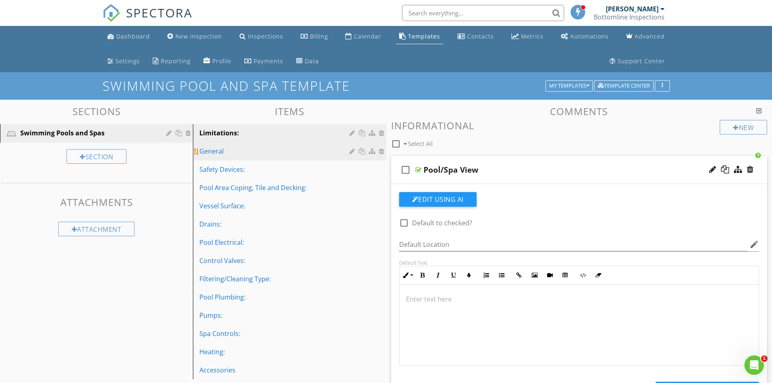
click at [227, 154] on div "General" at bounding box center [275, 151] width 152 height 10
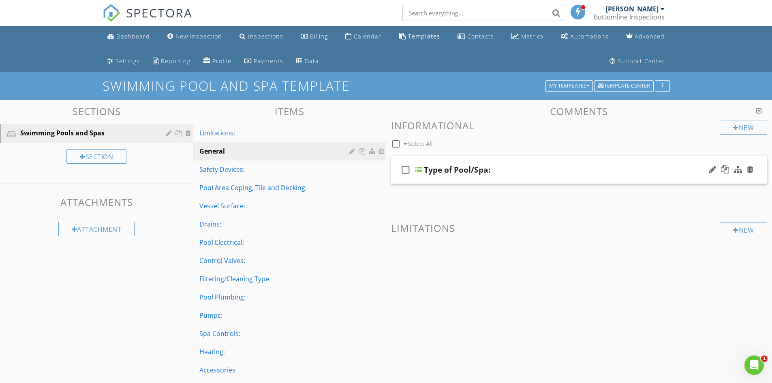
click at [420, 167] on div at bounding box center [419, 170] width 6 height 6
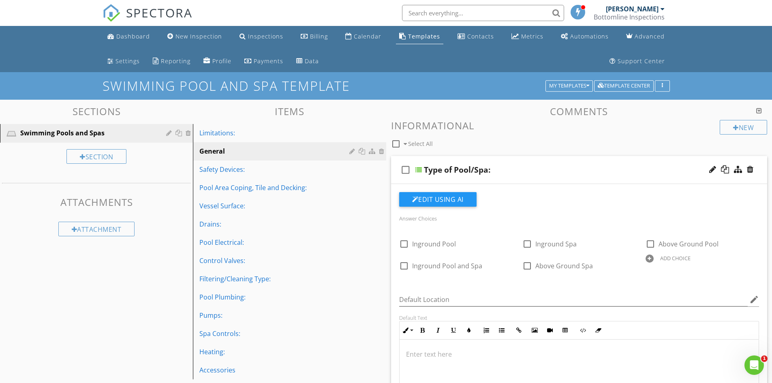
click at [420, 168] on div at bounding box center [419, 170] width 6 height 6
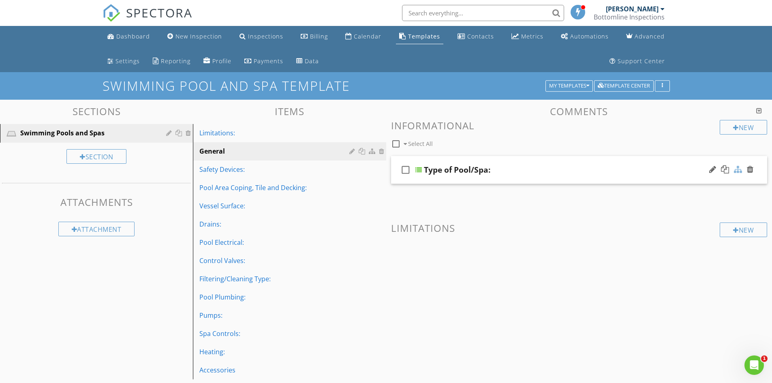
click at [740, 169] on div at bounding box center [738, 169] width 8 height 8
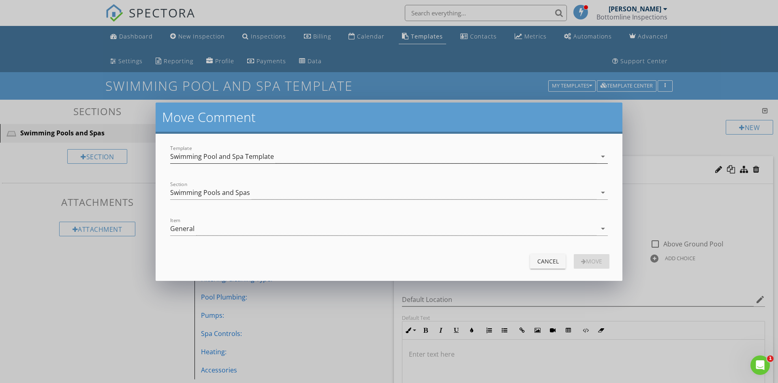
click at [603, 156] on icon "arrow_drop_down" at bounding box center [603, 157] width 10 height 10
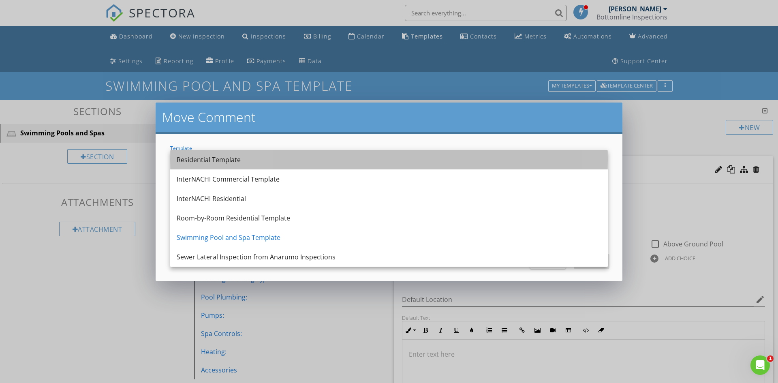
click at [437, 158] on div "Residential Template" at bounding box center [389, 160] width 425 height 10
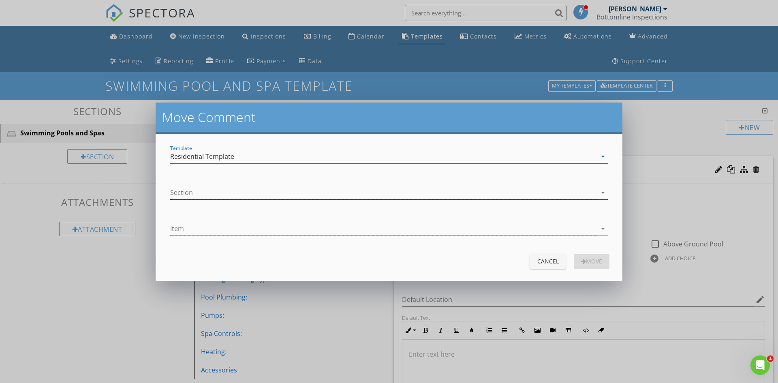
click at [604, 191] on icon "arrow_drop_down" at bounding box center [603, 193] width 10 height 10
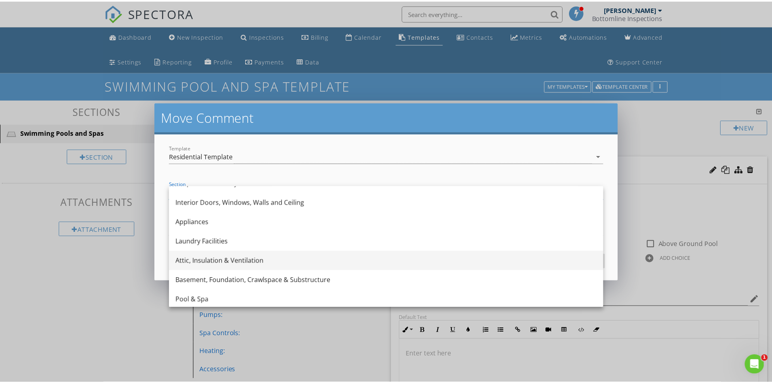
scroll to position [170, 0]
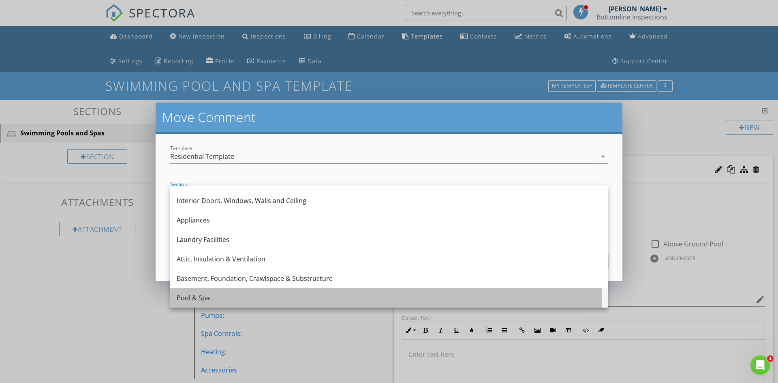
click at [288, 296] on div "Pool & Spa" at bounding box center [389, 298] width 425 height 10
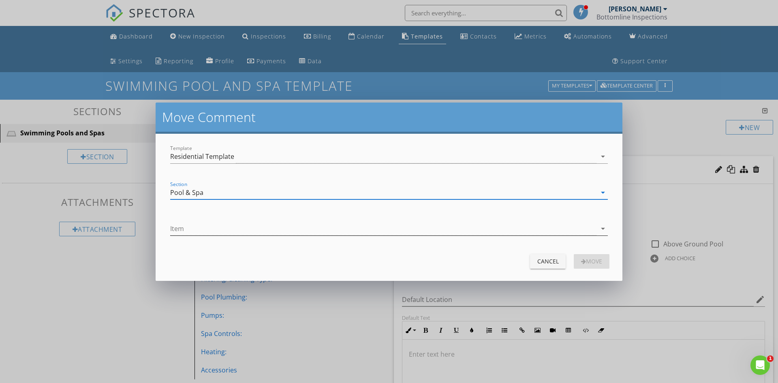
click at [603, 229] on icon "arrow_drop_down" at bounding box center [603, 229] width 10 height 10
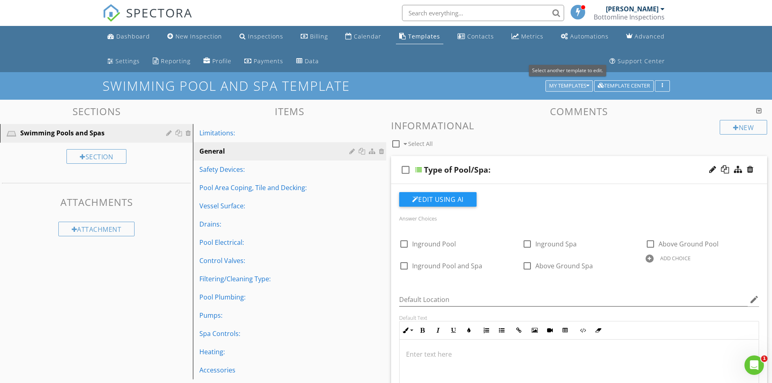
click at [587, 85] on icon "button" at bounding box center [588, 86] width 3 height 6
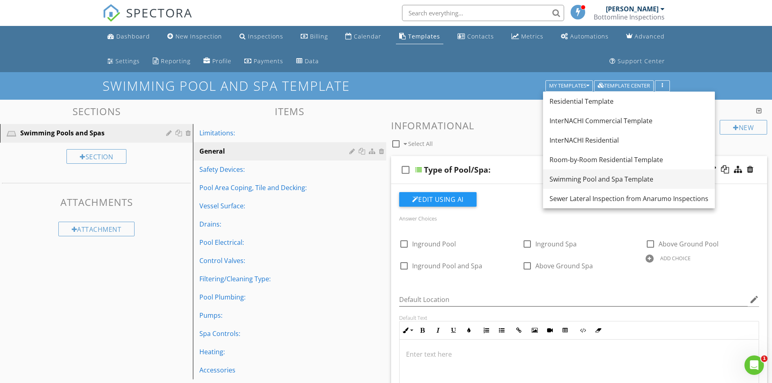
drag, startPoint x: 578, startPoint y: 177, endPoint x: 571, endPoint y: 182, distance: 8.8
click at [571, 182] on div "Swimming Pool and Spa Template" at bounding box center [629, 179] width 159 height 10
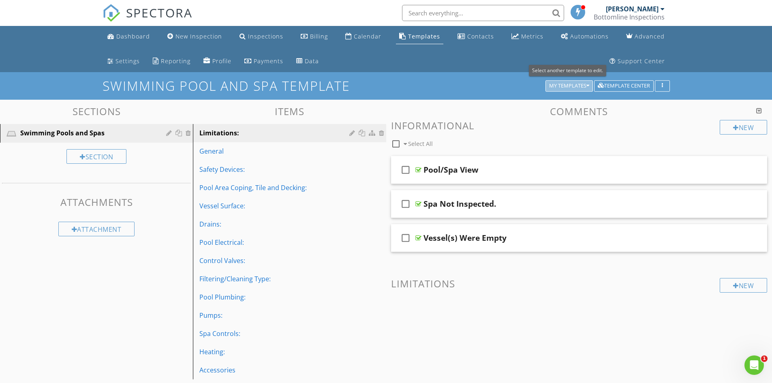
click at [585, 86] on div "My Templates" at bounding box center [569, 86] width 40 height 6
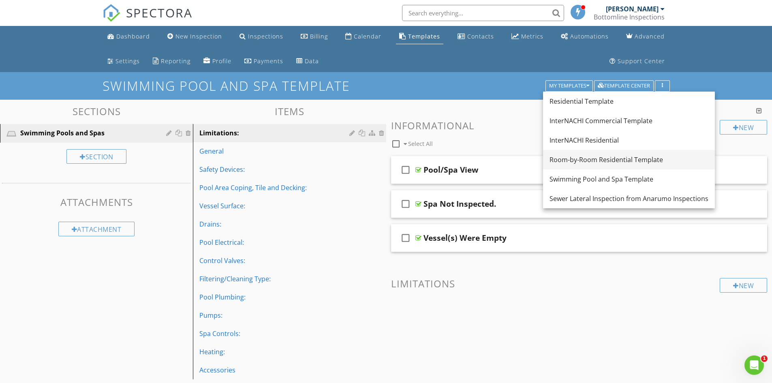
click at [587, 160] on div "Room-by-Room Residential Template" at bounding box center [629, 160] width 159 height 10
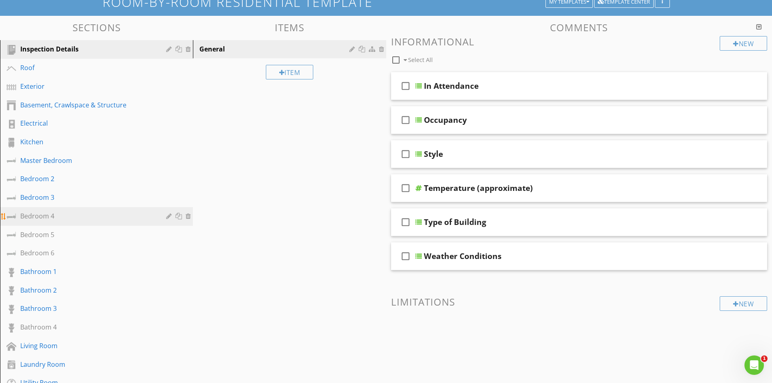
scroll to position [81, 0]
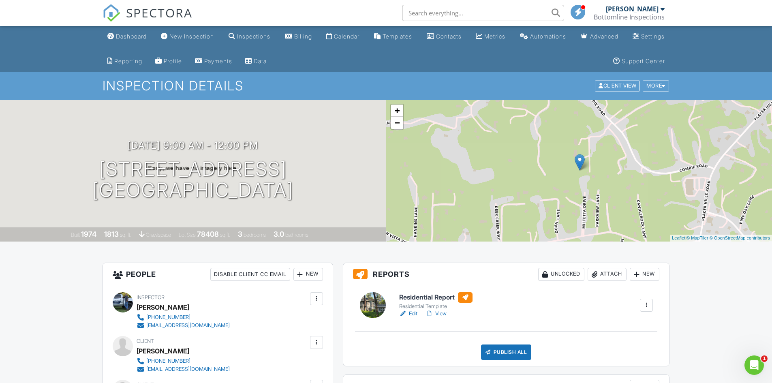
click at [412, 39] on div "Templates" at bounding box center [398, 36] width 30 height 7
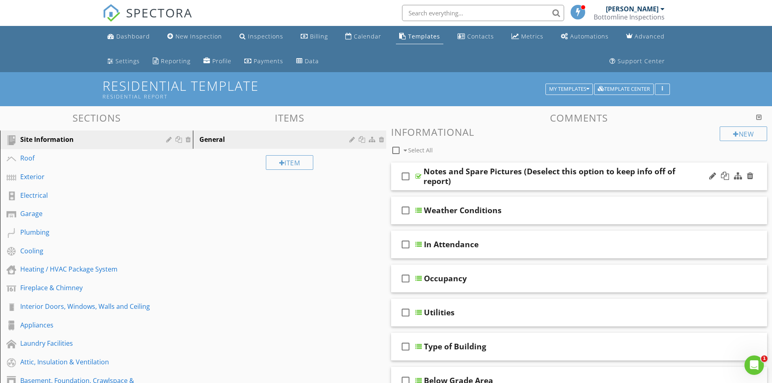
click at [489, 182] on div "Notes and Spare Pictures (Deselect this option to keep info off of report)" at bounding box center [559, 176] width 270 height 19
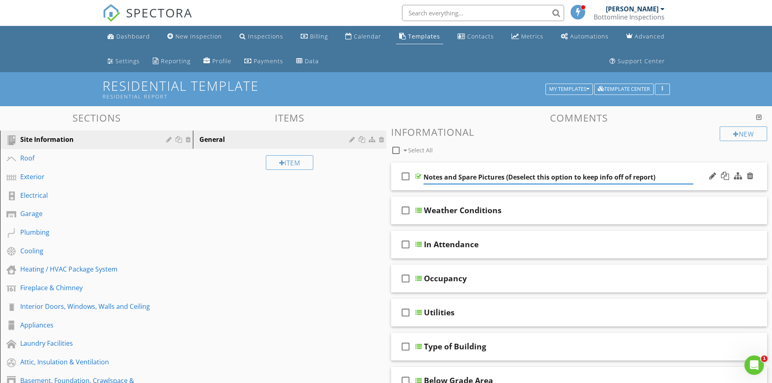
click at [416, 175] on div at bounding box center [419, 176] width 6 height 6
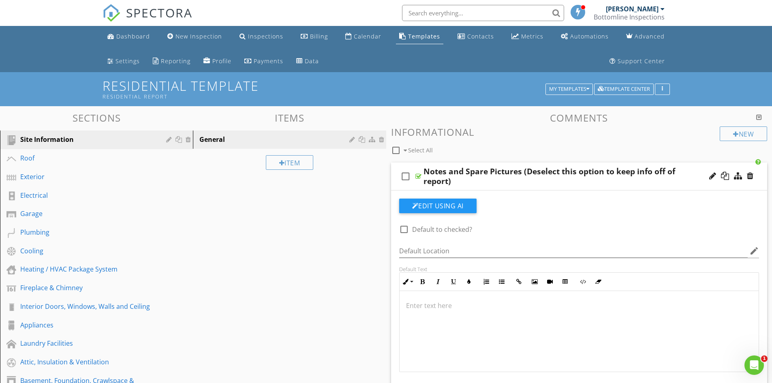
click at [417, 175] on div at bounding box center [419, 176] width 6 height 6
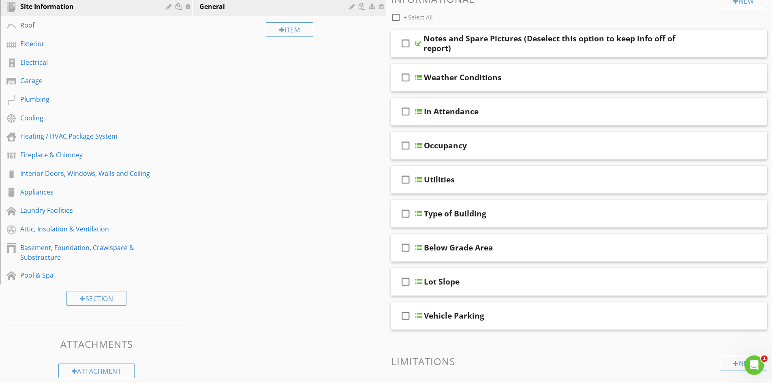
scroll to position [162, 0]
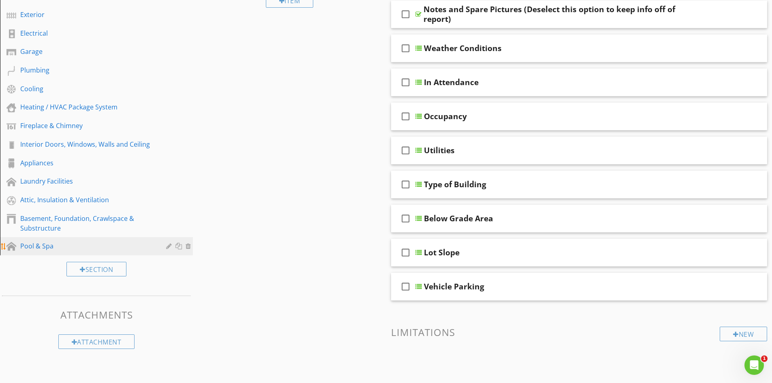
click at [43, 245] on div "Pool & Spa" at bounding box center [87, 246] width 134 height 10
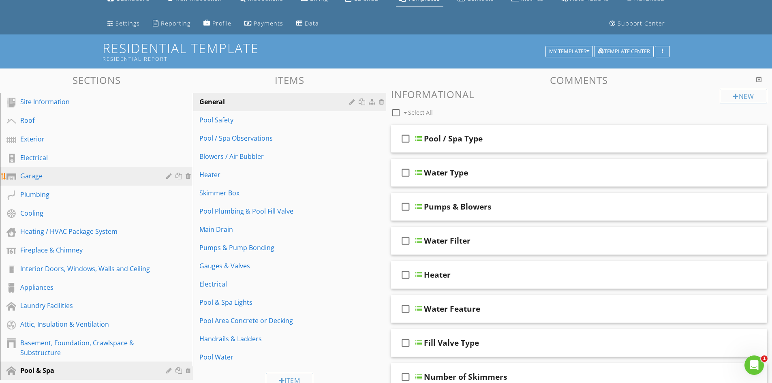
scroll to position [81, 0]
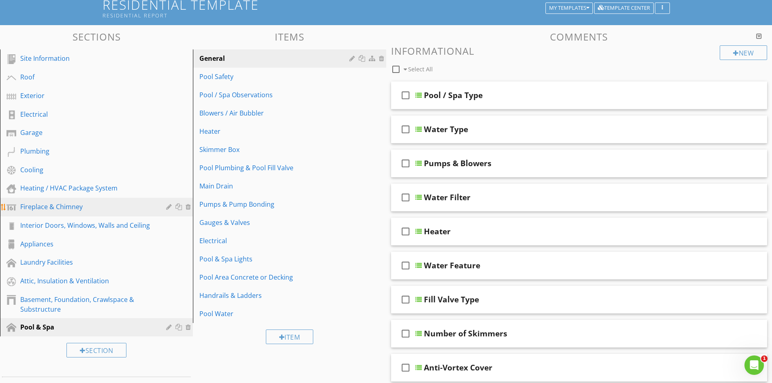
click at [64, 210] on div "Fireplace & Chimney" at bounding box center [87, 207] width 134 height 10
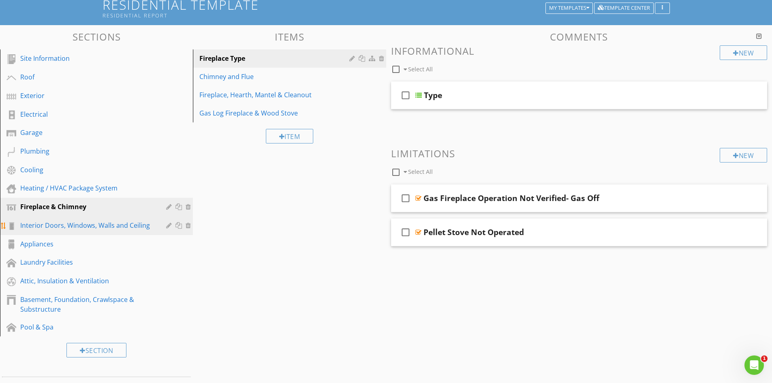
click at [72, 227] on div "Interior Doors, Windows, Walls and Ceiling" at bounding box center [87, 226] width 134 height 10
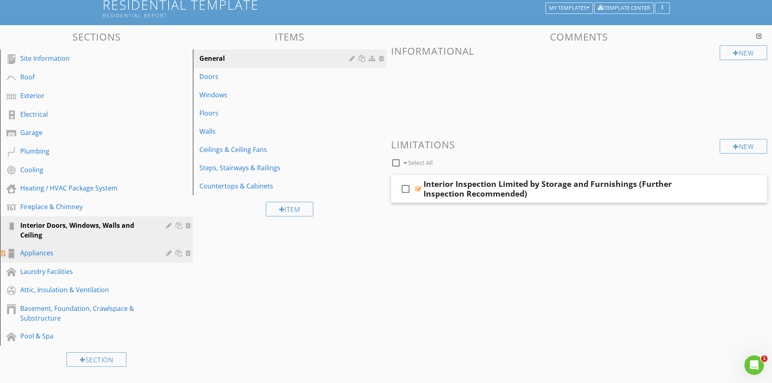
click at [59, 253] on div "Appliances" at bounding box center [87, 253] width 134 height 10
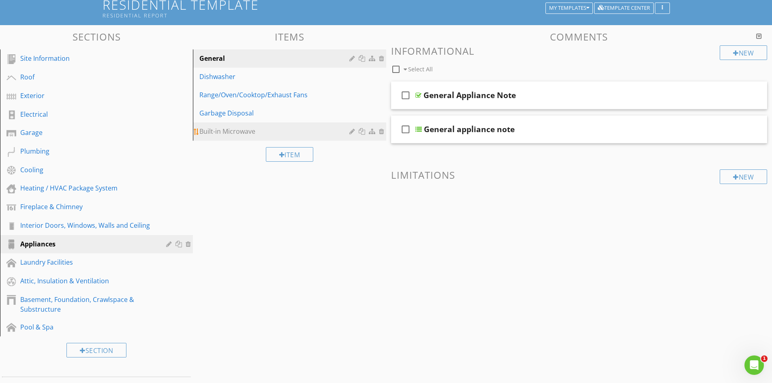
click at [302, 131] on div "Built-in Microwave" at bounding box center [275, 131] width 152 height 10
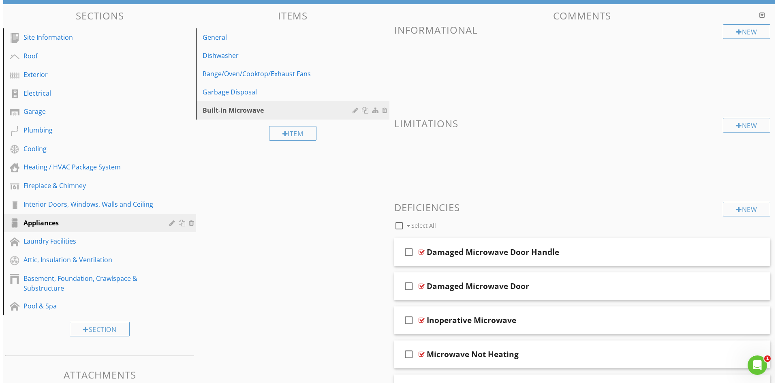
scroll to position [21, 0]
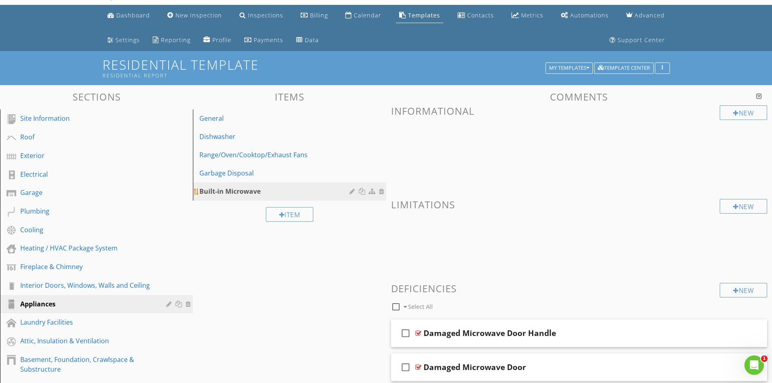
click at [370, 191] on div at bounding box center [373, 191] width 9 height 6
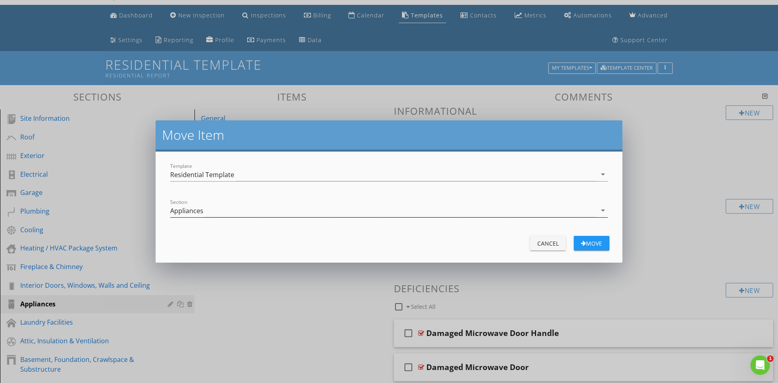
click at [604, 208] on icon "arrow_drop_down" at bounding box center [603, 211] width 10 height 10
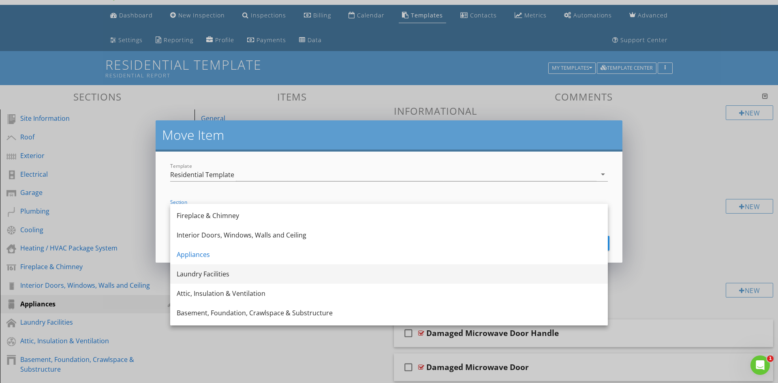
scroll to position [170, 0]
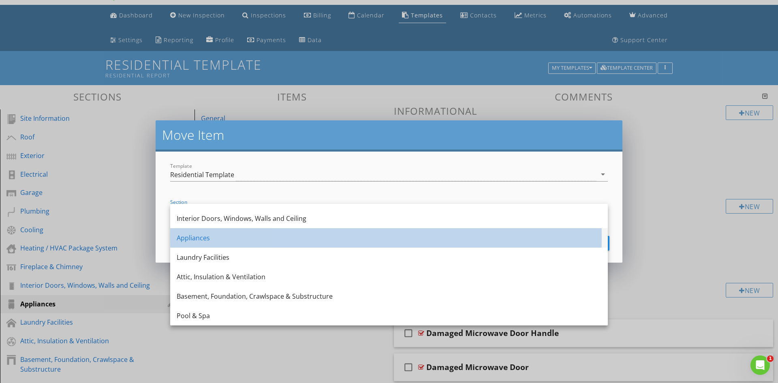
click at [277, 232] on div "Appliances" at bounding box center [389, 237] width 425 height 19
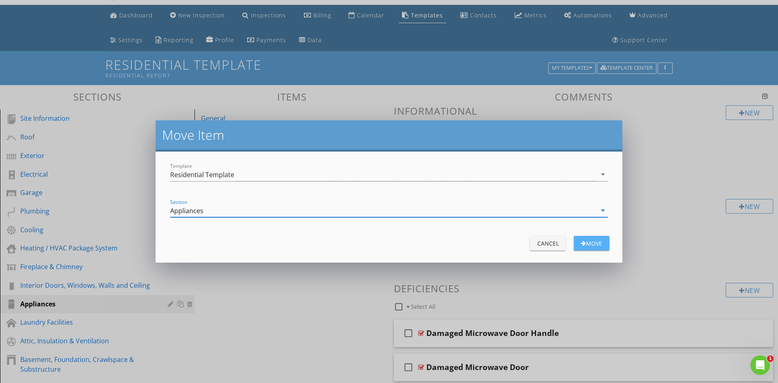
click at [594, 243] on div "Move" at bounding box center [592, 243] width 23 height 9
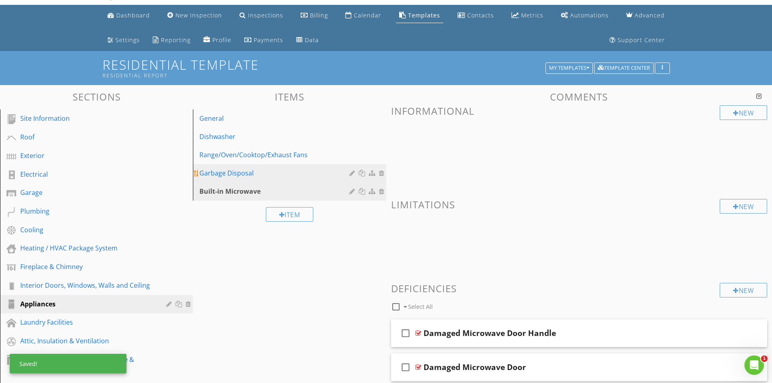
click at [329, 172] on div "Garbage Disposal" at bounding box center [275, 173] width 152 height 10
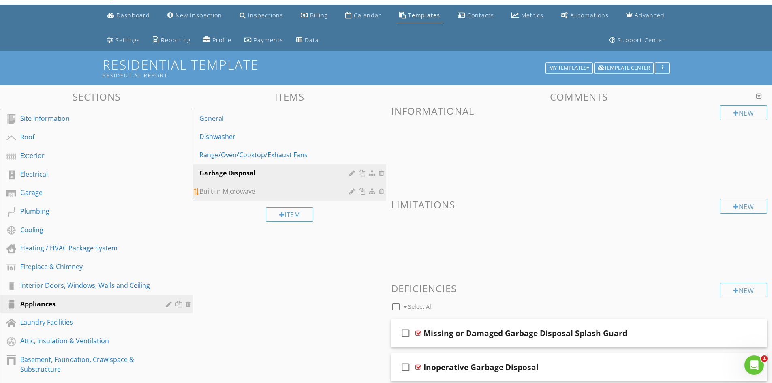
click at [266, 196] on div "Built-in Microwave" at bounding box center [275, 192] width 152 height 10
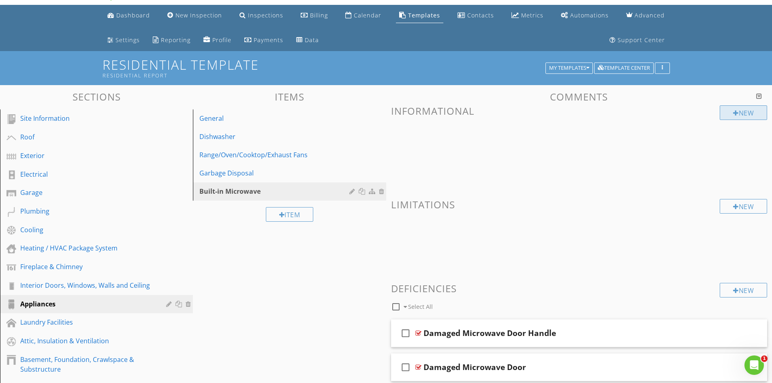
click at [739, 113] on div "New" at bounding box center [743, 112] width 47 height 15
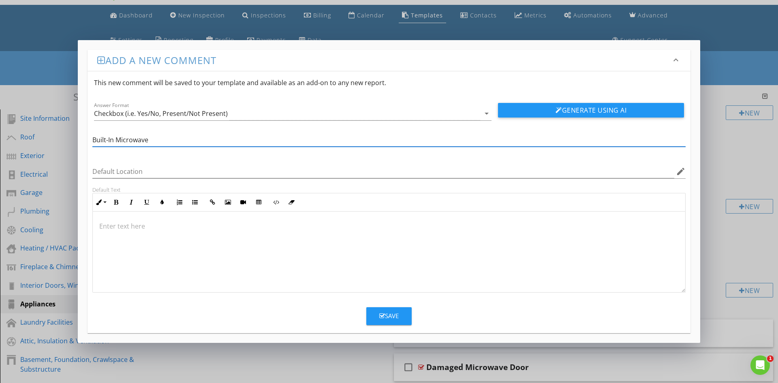
type input "Built-In Microwave"
click at [400, 314] on button "Save" at bounding box center [389, 316] width 45 height 18
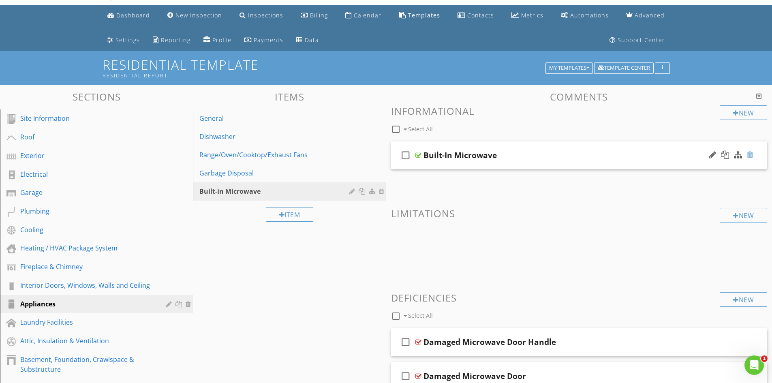
click at [751, 153] on div at bounding box center [750, 155] width 6 height 8
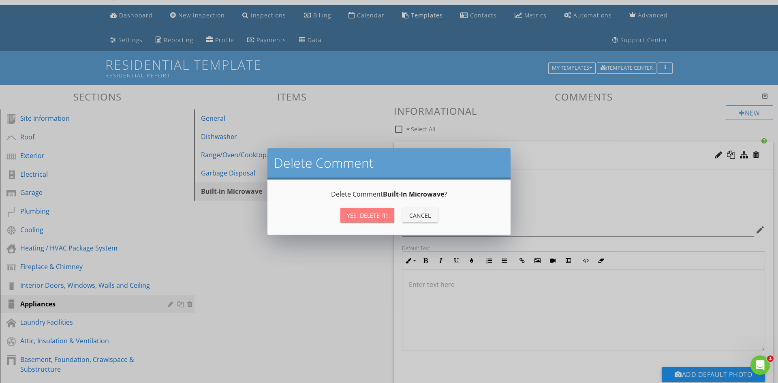
click at [365, 211] on div "Yes, Delete it!" at bounding box center [367, 215] width 41 height 9
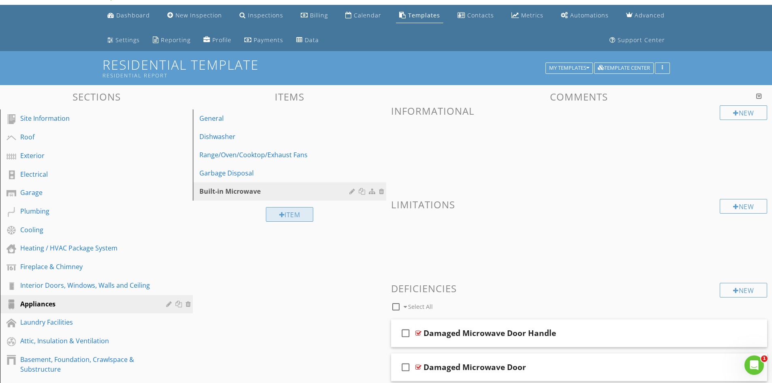
click at [292, 215] on div "Item" at bounding box center [290, 214] width 48 height 15
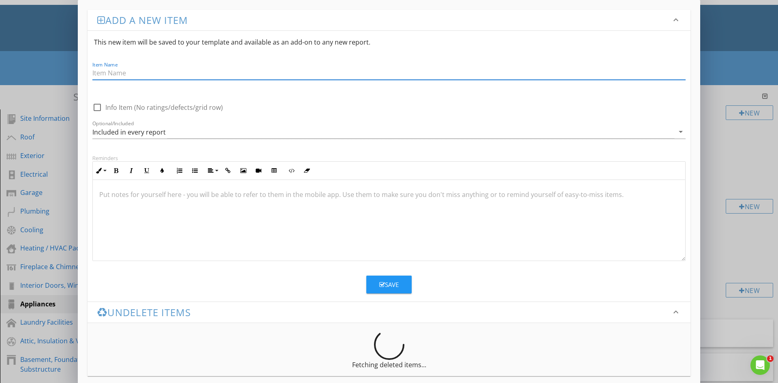
click at [191, 65] on div "Item Name" at bounding box center [389, 75] width 594 height 26
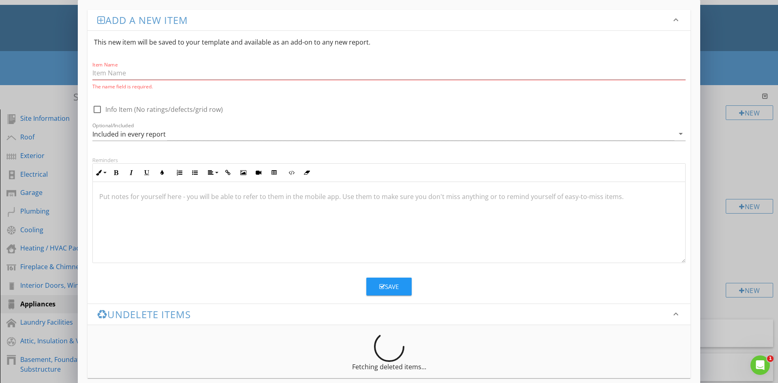
scroll to position [10, 0]
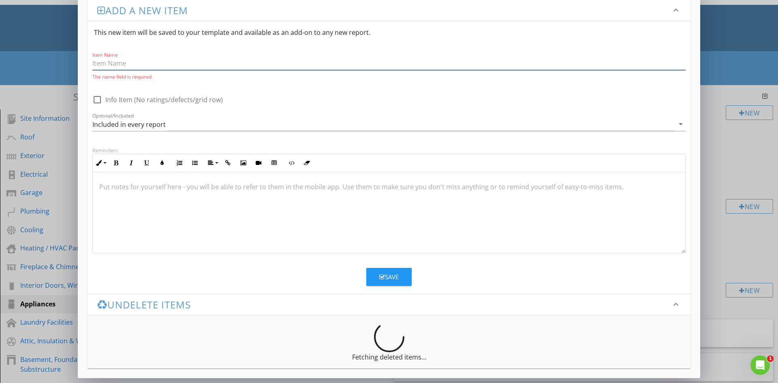
click at [151, 60] on input "Item Name" at bounding box center [389, 63] width 594 height 13
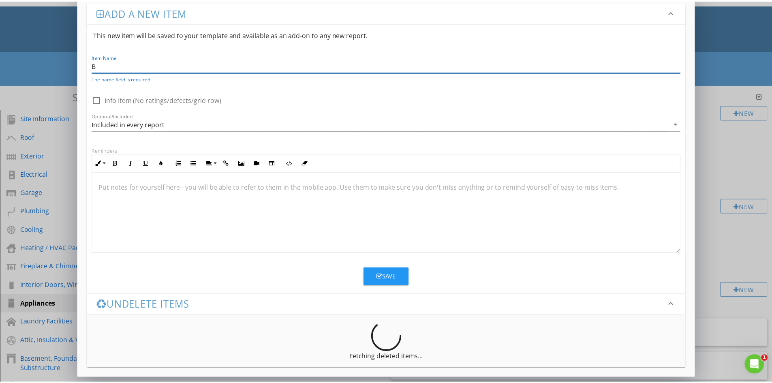
scroll to position [8, 0]
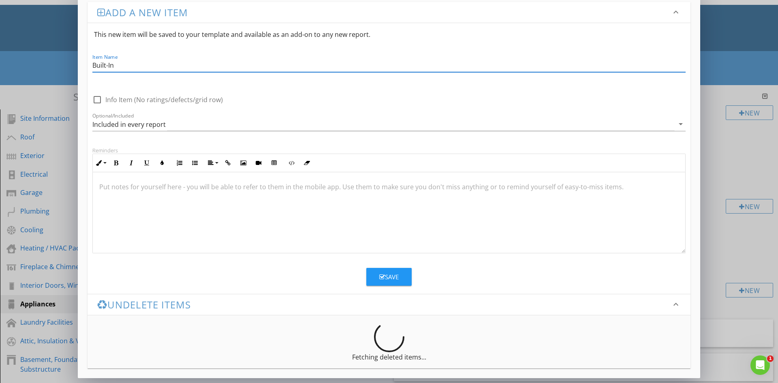
type input "Built-In Microwave"
click at [381, 274] on icon "button" at bounding box center [382, 277] width 6 height 6
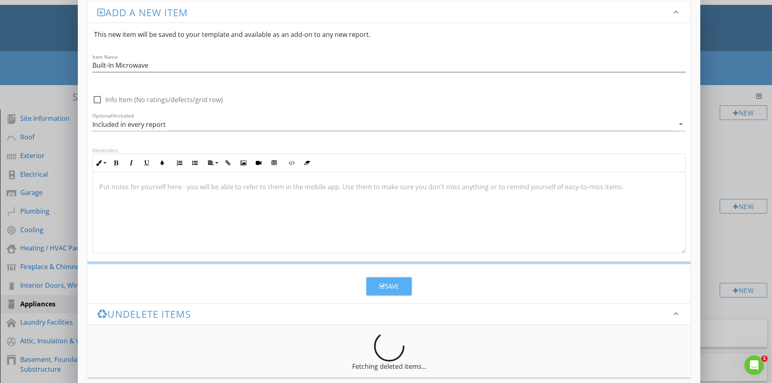
scroll to position [0, 0]
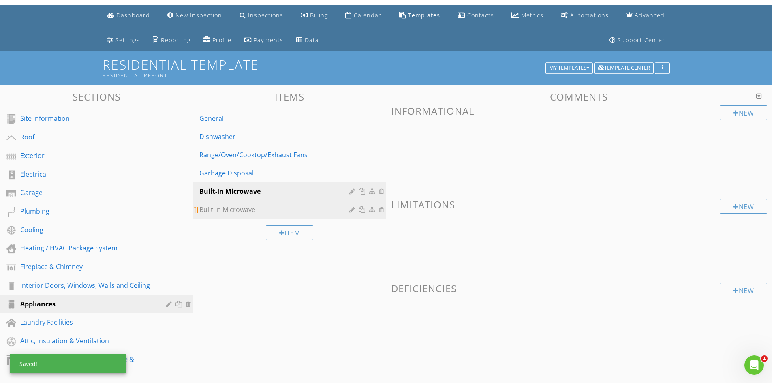
click at [249, 211] on div "Built-in Microwave" at bounding box center [275, 210] width 152 height 10
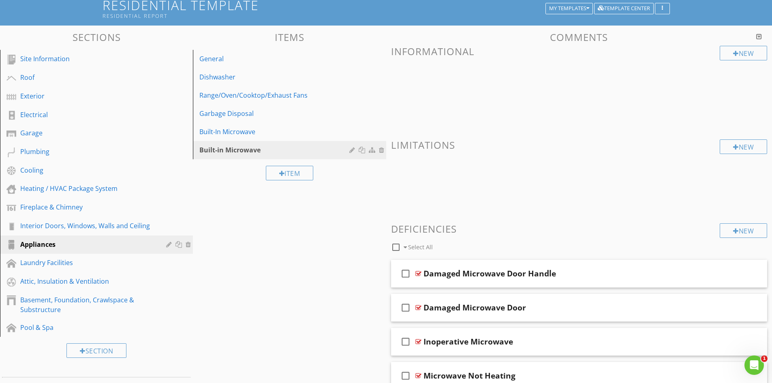
scroll to position [102, 0]
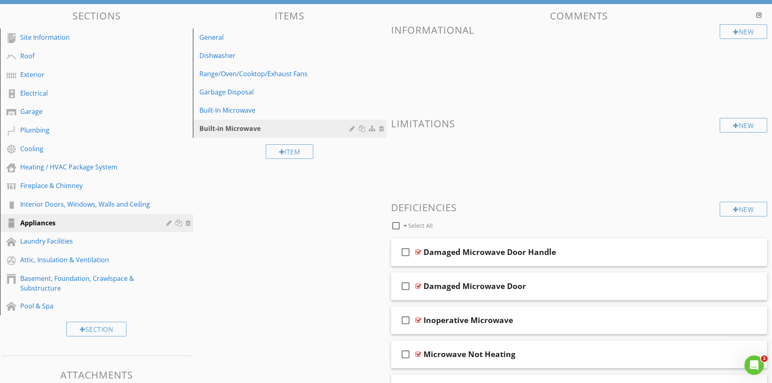
click at [398, 226] on div at bounding box center [396, 226] width 14 height 14
checkbox input "true"
click at [456, 226] on div at bounding box center [455, 225] width 6 height 6
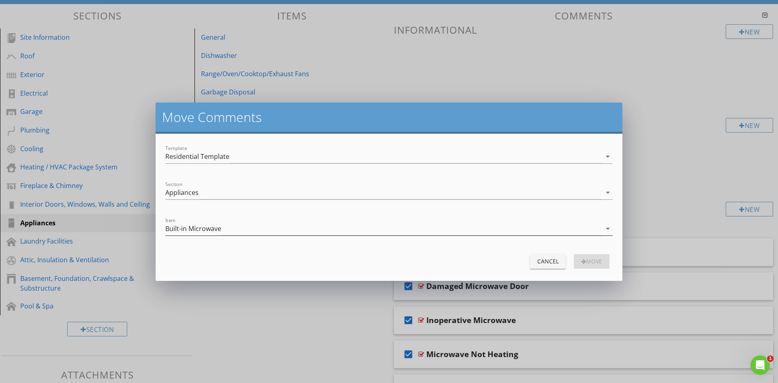
click at [608, 227] on icon "arrow_drop_down" at bounding box center [608, 229] width 10 height 10
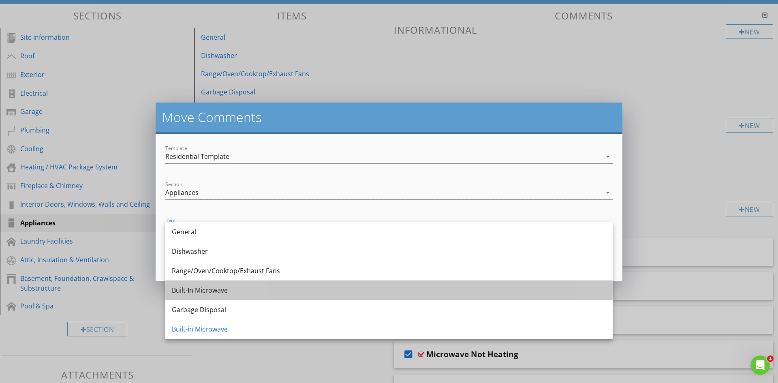
click at [317, 292] on div "Built-In Microwave" at bounding box center [389, 290] width 435 height 10
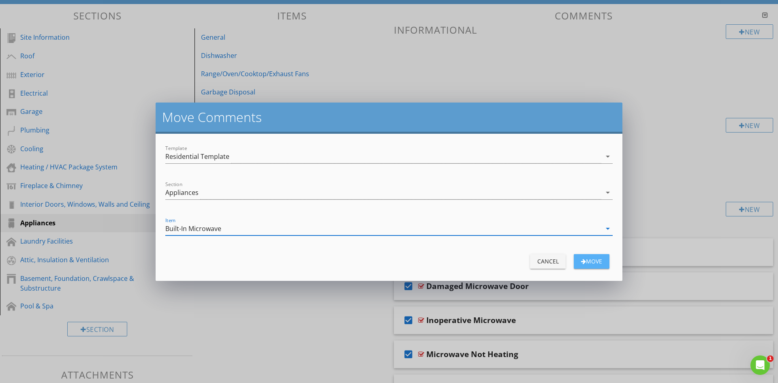
click at [593, 260] on div "move" at bounding box center [592, 261] width 23 height 9
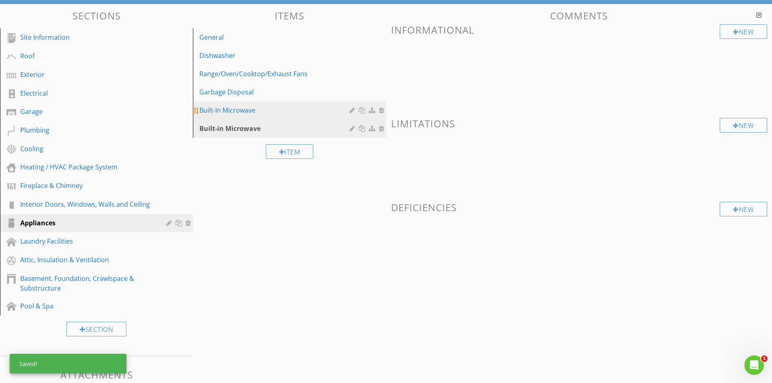
click at [289, 109] on div "Built-In Microwave" at bounding box center [275, 110] width 152 height 10
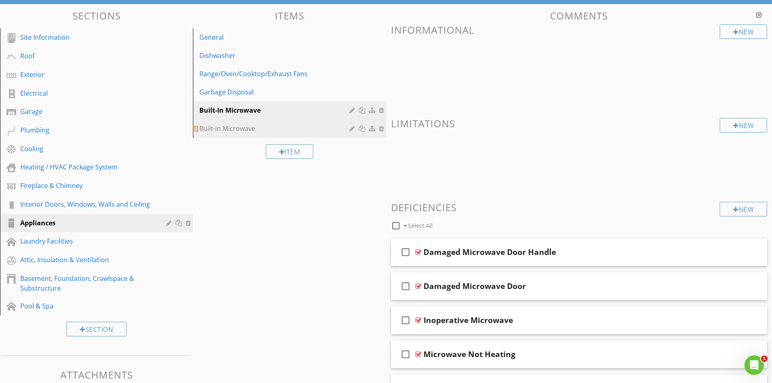
click at [273, 129] on div "Built-in Microwave" at bounding box center [275, 129] width 152 height 10
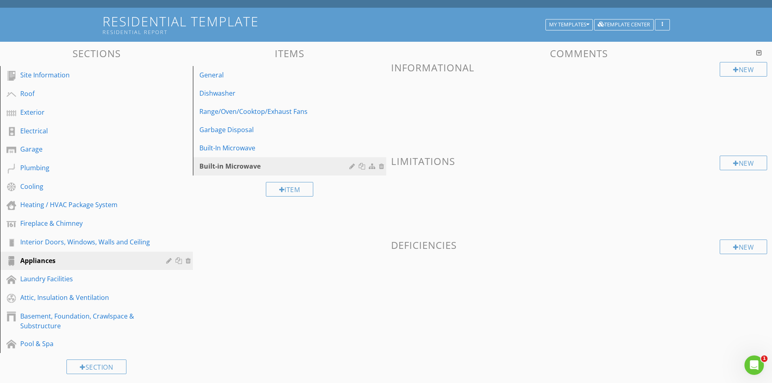
scroll to position [0, 0]
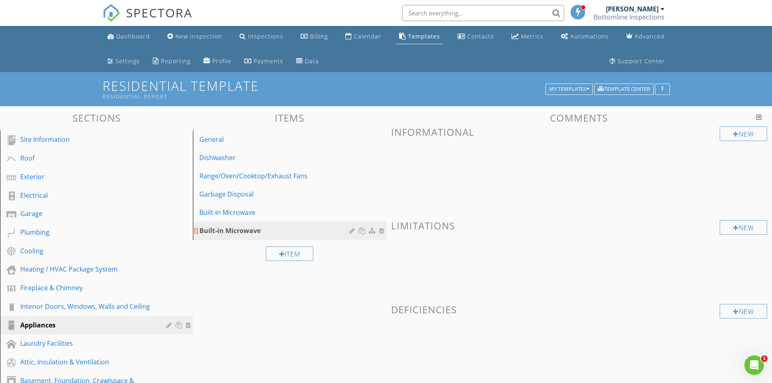
click at [381, 232] on div at bounding box center [382, 230] width 7 height 6
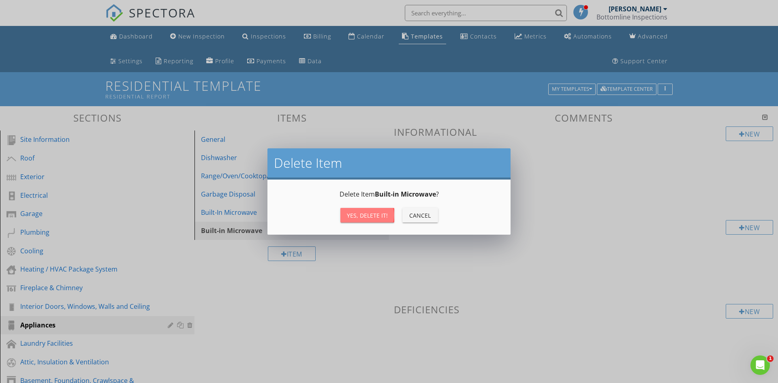
click at [371, 210] on button "Yes, Delete it!" at bounding box center [368, 215] width 54 height 15
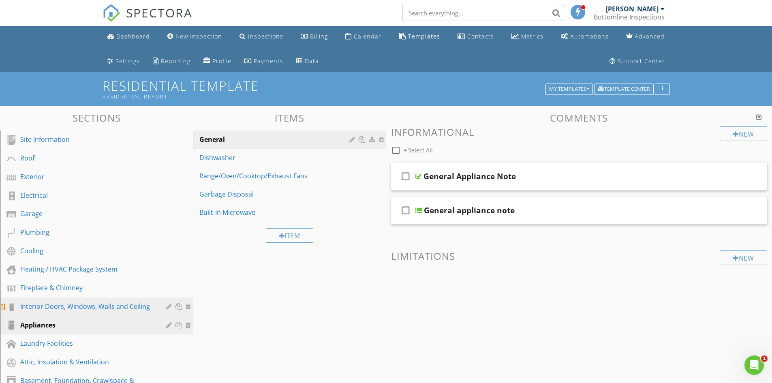
click at [55, 303] on div "Interior Doors, Windows, Walls and Ceiling" at bounding box center [87, 307] width 134 height 10
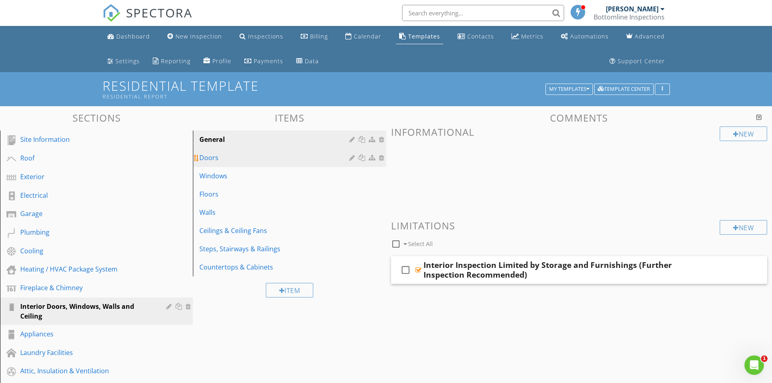
click at [261, 161] on div "Doors" at bounding box center [275, 158] width 152 height 10
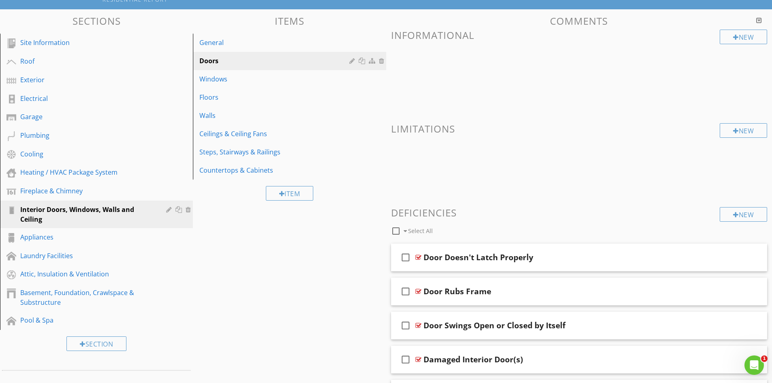
scroll to position [83, 0]
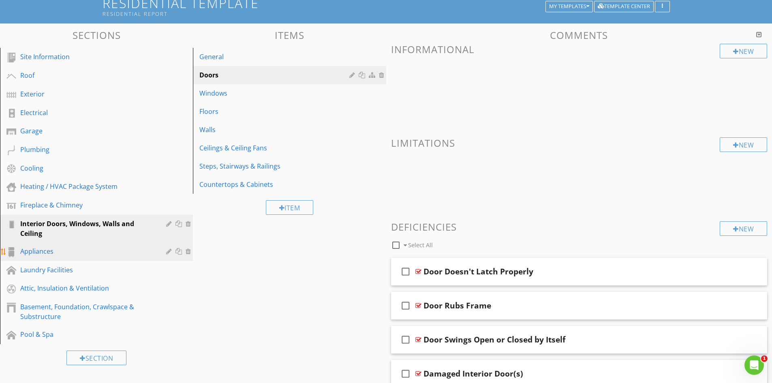
click at [63, 252] on div "Appliances" at bounding box center [87, 252] width 134 height 10
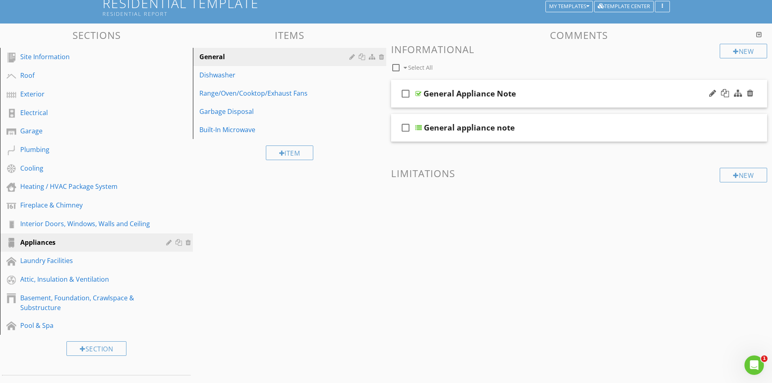
click at [419, 92] on div at bounding box center [419, 93] width 6 height 6
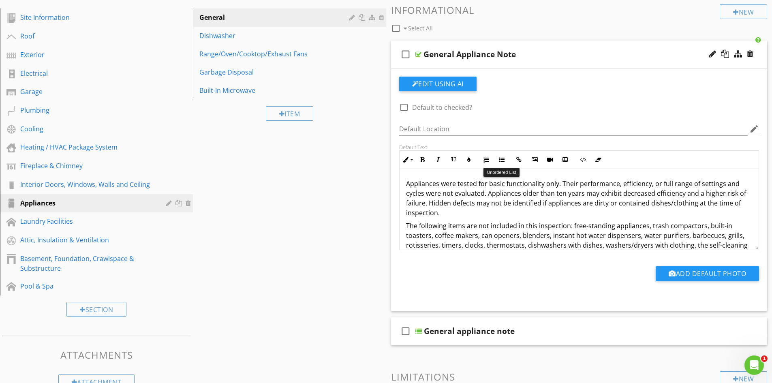
scroll to position [122, 0]
click at [419, 53] on div at bounding box center [419, 54] width 6 height 6
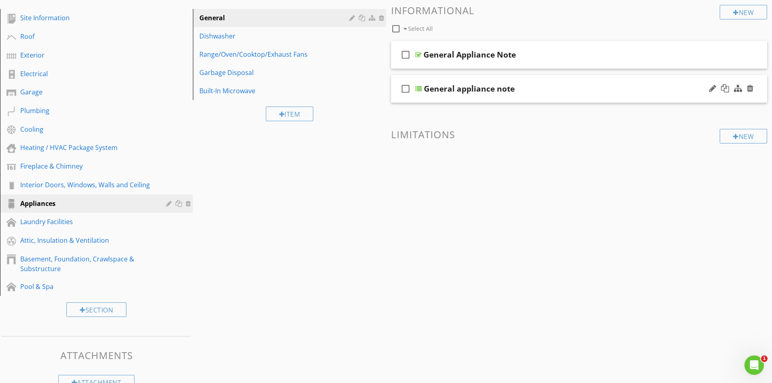
click at [419, 90] on div at bounding box center [419, 89] width 6 height 6
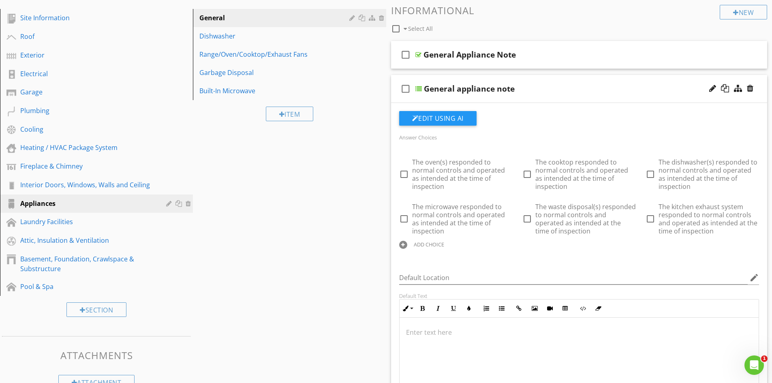
click at [418, 88] on div at bounding box center [419, 89] width 6 height 6
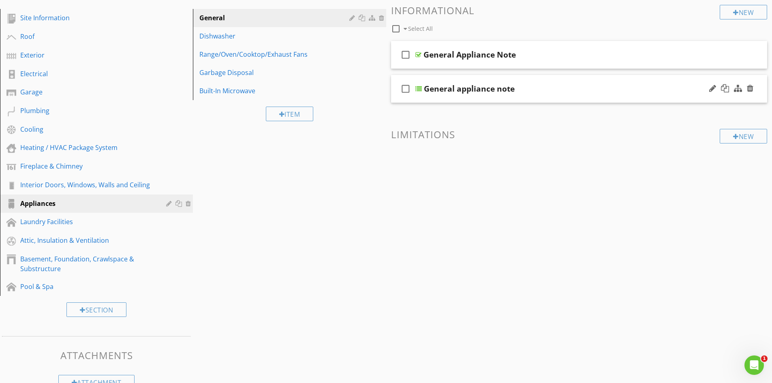
click at [413, 87] on div "check_box_outline_blank" at bounding box center [407, 88] width 16 height 19
click at [419, 88] on div at bounding box center [419, 89] width 6 height 6
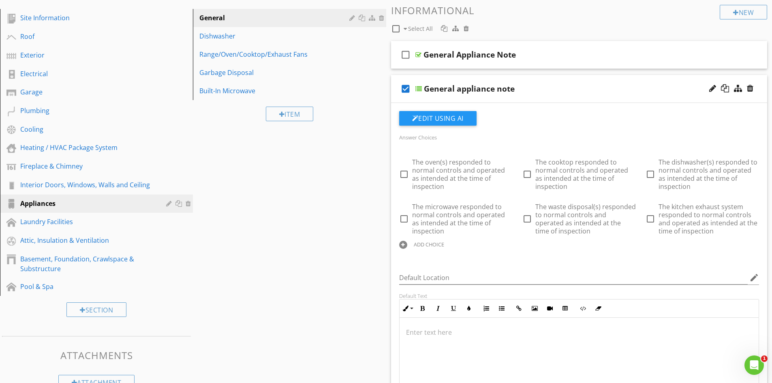
click at [403, 89] on icon "check_box" at bounding box center [405, 88] width 13 height 19
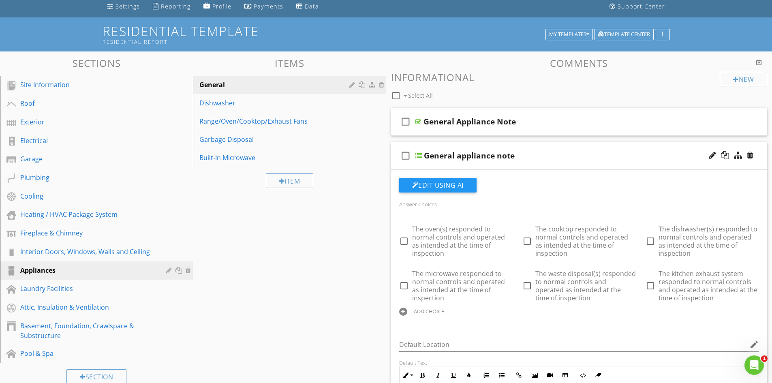
scroll to position [41, 0]
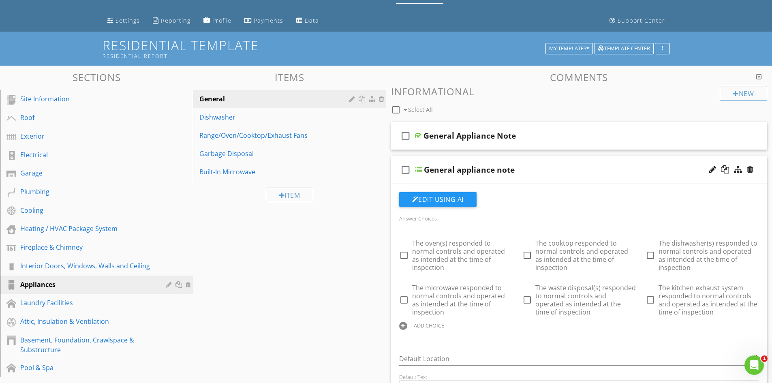
click at [761, 77] on div at bounding box center [760, 76] width 6 height 6
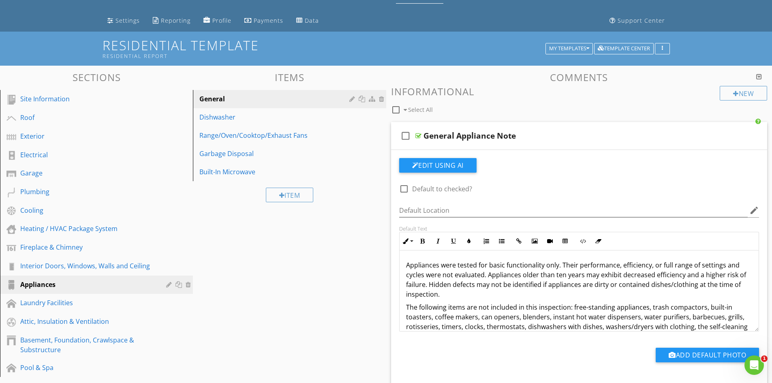
click at [760, 77] on div at bounding box center [760, 76] width 6 height 6
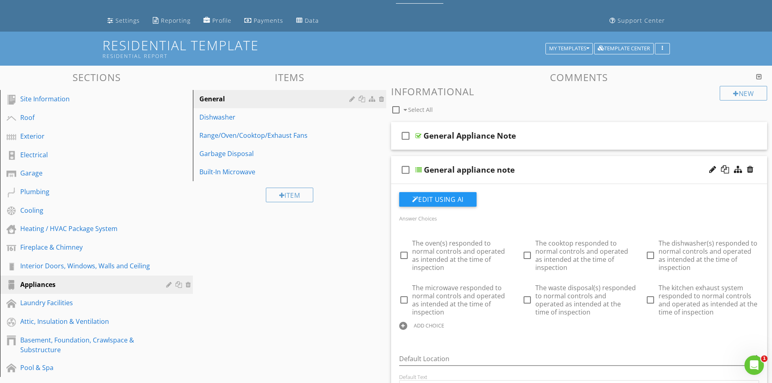
click at [760, 77] on div at bounding box center [760, 76] width 6 height 6
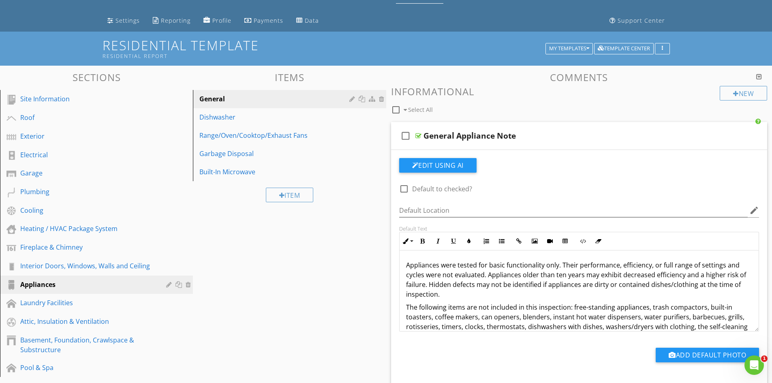
click at [590, 96] on h3 "Informational" at bounding box center [579, 91] width 377 height 11
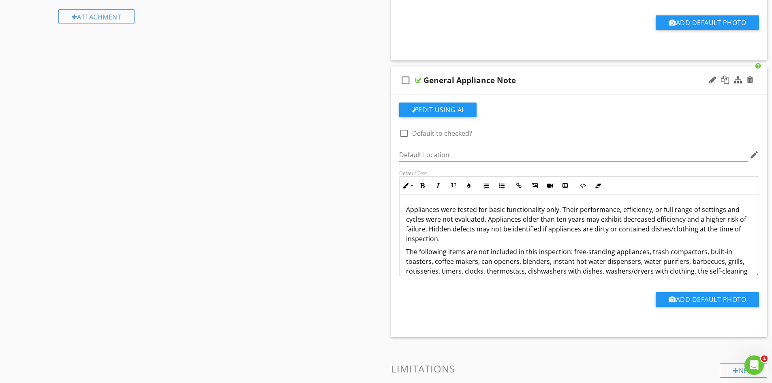
scroll to position [519, 0]
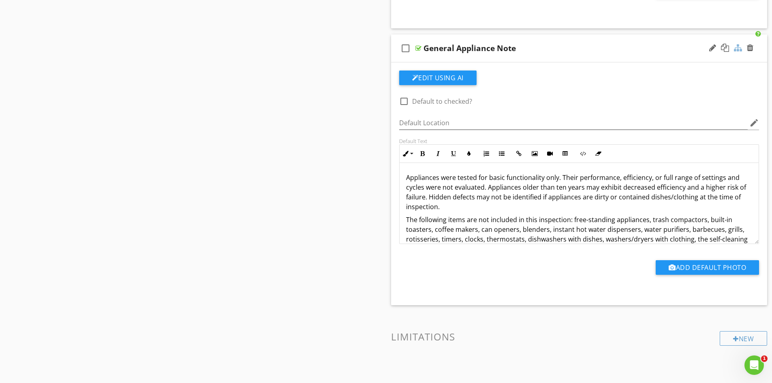
click at [738, 46] on div at bounding box center [738, 48] width 8 height 8
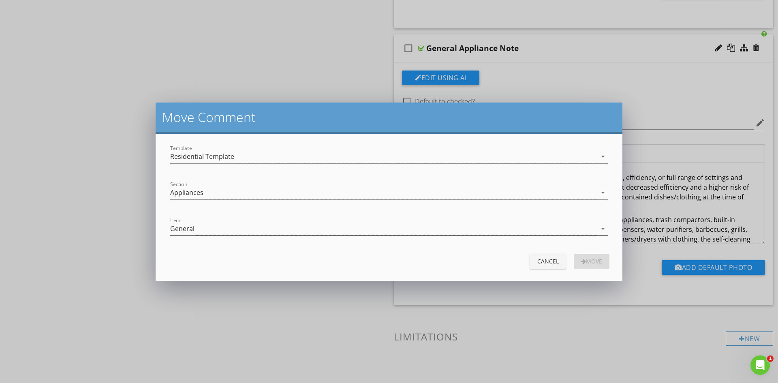
click at [603, 226] on icon "arrow_drop_down" at bounding box center [603, 229] width 10 height 10
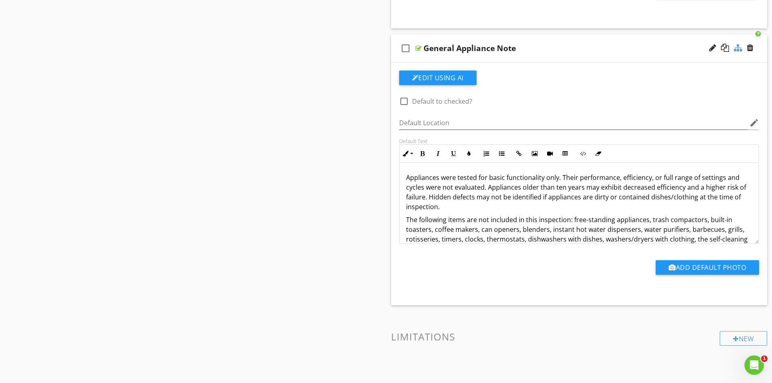
click at [740, 49] on div at bounding box center [738, 48] width 8 height 8
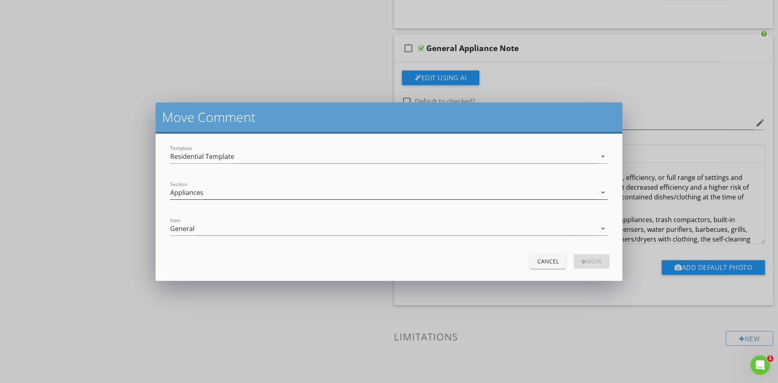
click at [602, 190] on icon "arrow_drop_down" at bounding box center [603, 193] width 10 height 10
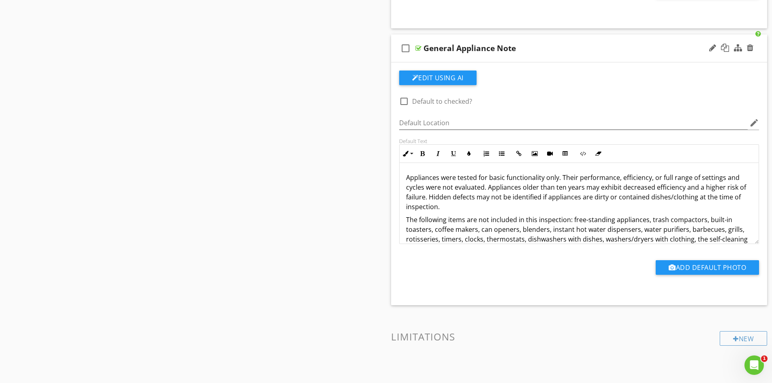
click at [417, 48] on div at bounding box center [419, 48] width 6 height 6
click at [419, 47] on div at bounding box center [419, 48] width 6 height 6
click at [433, 45] on div "General Appliance Note" at bounding box center [470, 48] width 92 height 10
click at [418, 46] on div at bounding box center [419, 48] width 6 height 6
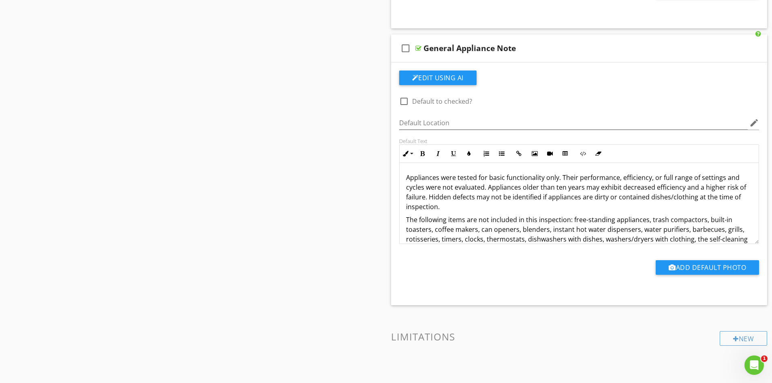
click at [353, 86] on div "Sections Site Information Roof Exterior Electrical Garage Plumbing Cooling Heat…" at bounding box center [386, 1] width 772 height 829
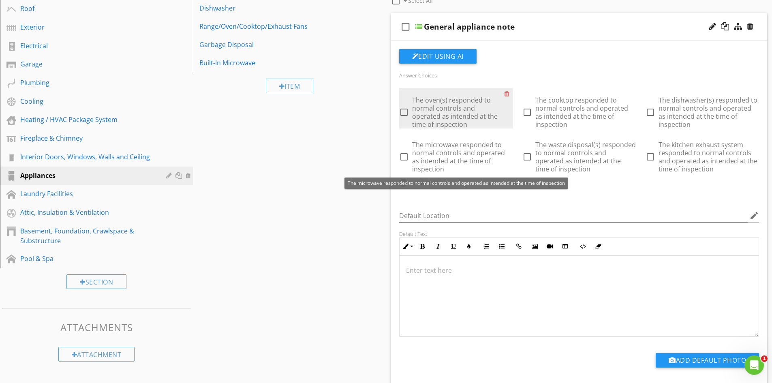
scroll to position [33, 0]
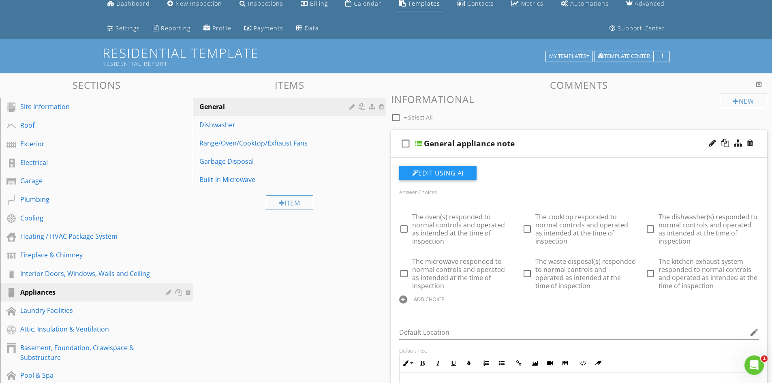
click at [419, 142] on div at bounding box center [419, 143] width 6 height 6
click at [418, 143] on div at bounding box center [419, 143] width 6 height 6
click at [274, 129] on div "Dishwasher" at bounding box center [275, 125] width 152 height 10
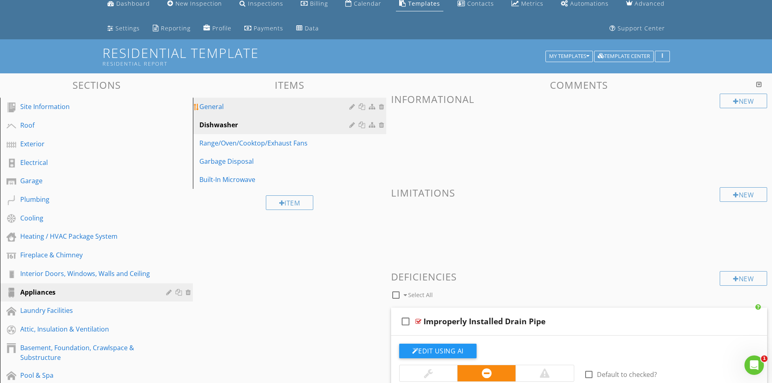
click at [268, 101] on link "General" at bounding box center [290, 107] width 191 height 18
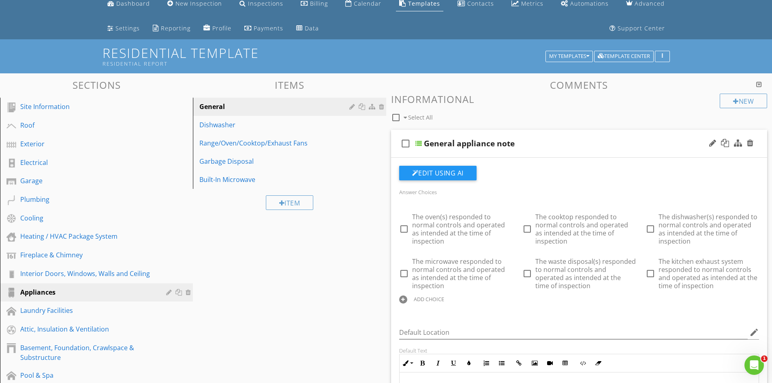
click at [419, 142] on div at bounding box center [419, 143] width 6 height 6
click at [419, 144] on div at bounding box center [419, 143] width 6 height 6
click at [760, 84] on div at bounding box center [760, 84] width 6 height 6
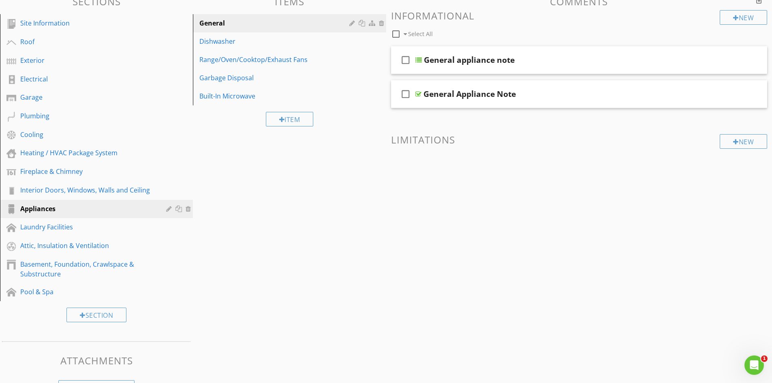
scroll to position [102, 0]
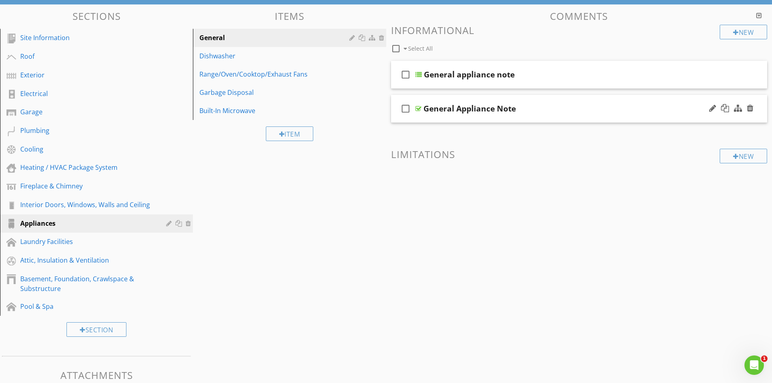
click at [474, 110] on div "General Appliance Note" at bounding box center [470, 109] width 92 height 10
click at [469, 81] on div "check_box_outline_blank General appliance note" at bounding box center [579, 75] width 377 height 28
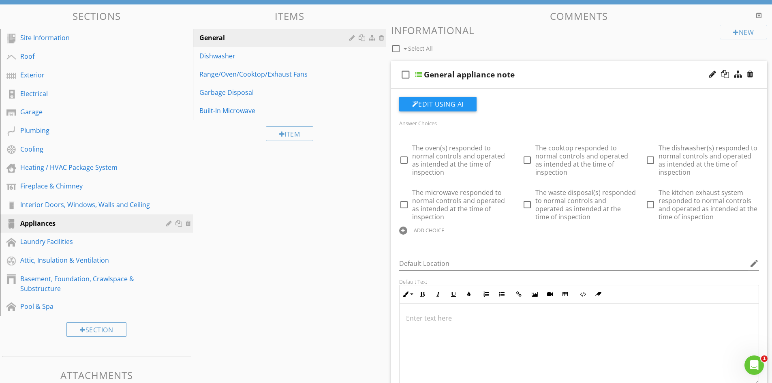
click at [418, 75] on div at bounding box center [419, 74] width 6 height 6
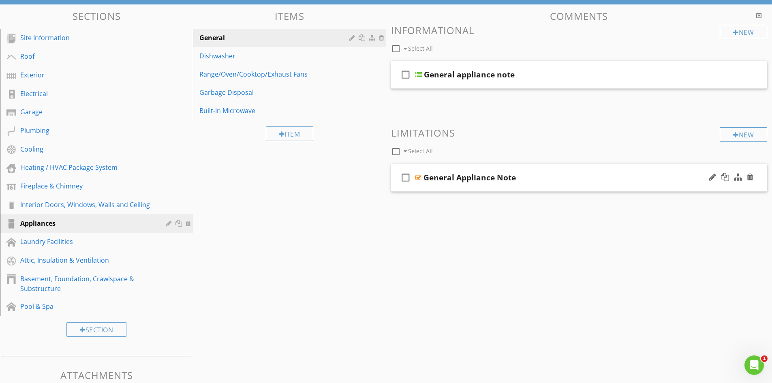
click at [610, 183] on div "check_box_outline_blank General Appliance Note" at bounding box center [579, 178] width 377 height 28
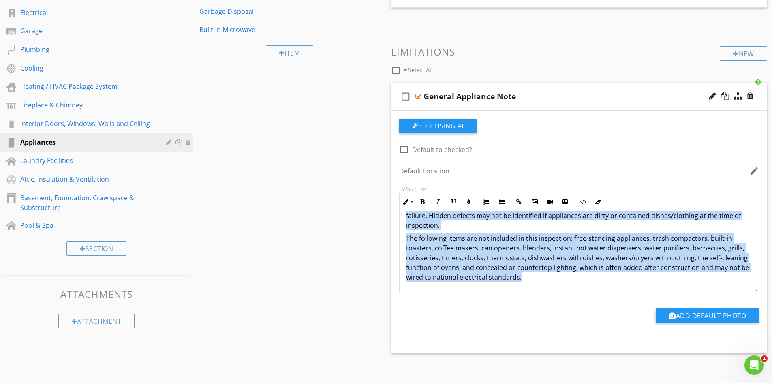
scroll to position [0, 0]
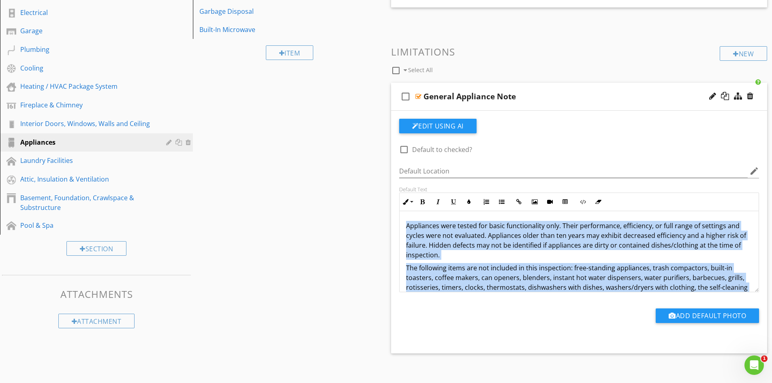
drag, startPoint x: 547, startPoint y: 278, endPoint x: 450, endPoint y: 237, distance: 105.6
click at [392, 217] on div "Edit Using AI check_box_outline_blank Default to checked? Default Location edit…" at bounding box center [579, 232] width 377 height 243
copy div "Appliances were tested for basic functionality only. Their performance, efficie…"
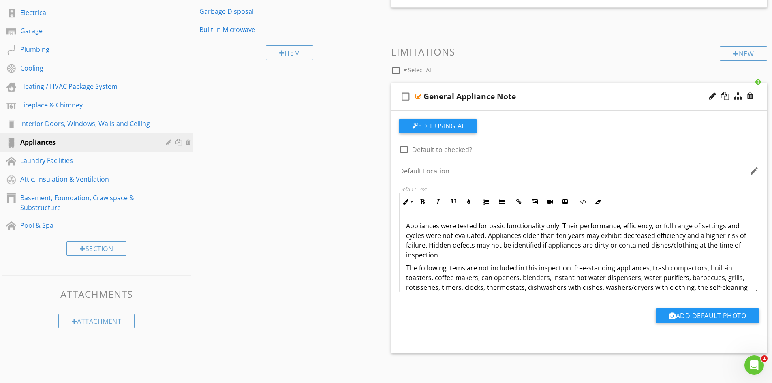
click at [302, 176] on div "Sections Site Information Roof Exterior Electrical Garage Plumbing Cooling Heat…" at bounding box center [386, 151] width 772 height 456
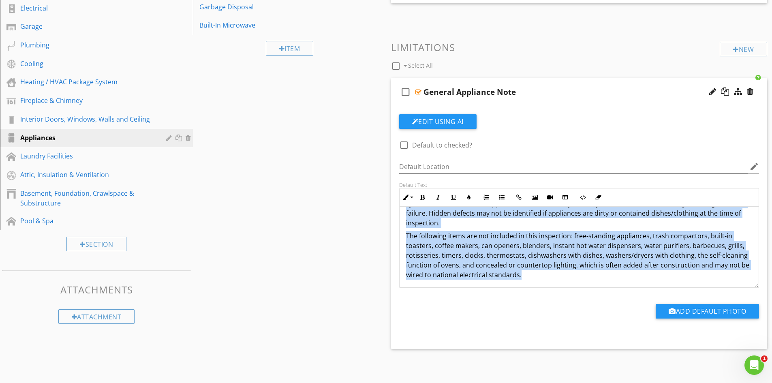
scroll to position [30, 0]
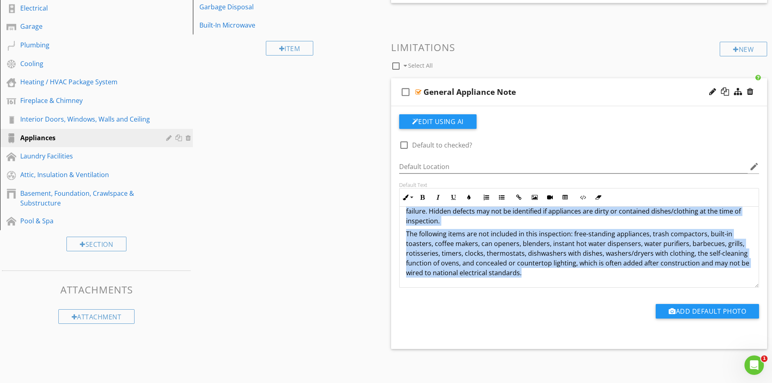
drag, startPoint x: 405, startPoint y: 221, endPoint x: 741, endPoint y: 285, distance: 342.1
click at [741, 285] on div "Appliances were tested for basic functionality only. Their performance, efficie…" at bounding box center [580, 232] width 360 height 110
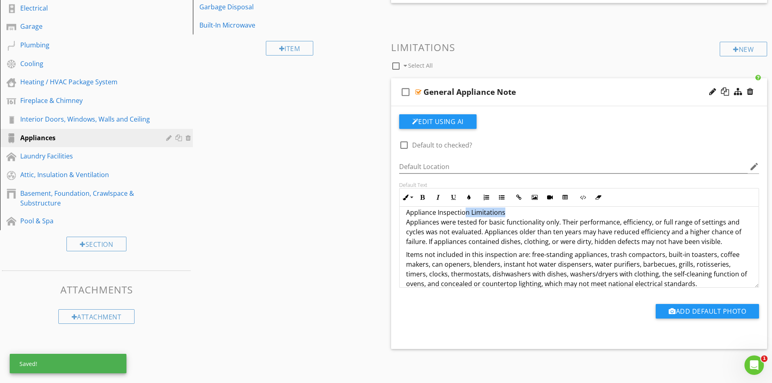
scroll to position [0, 0]
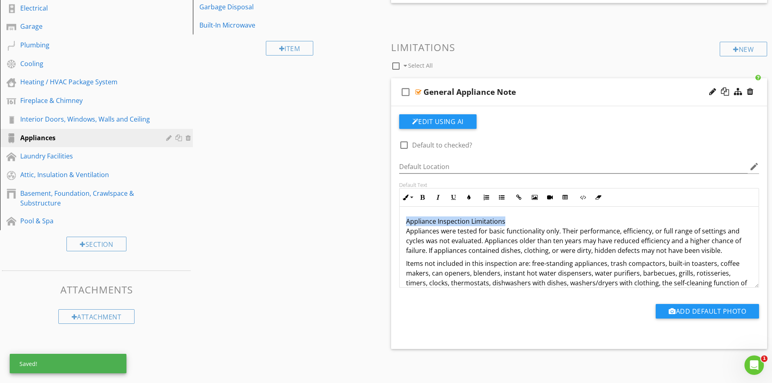
drag, startPoint x: 514, startPoint y: 212, endPoint x: 402, endPoint y: 210, distance: 111.9
click at [403, 210] on div "Appliance Inspection Limitations Appliances were tested for basic functionality…" at bounding box center [580, 257] width 360 height 101
click at [406, 230] on p "Appliances were tested for basic functionality only. Their performance, efficie…" at bounding box center [579, 236] width 347 height 39
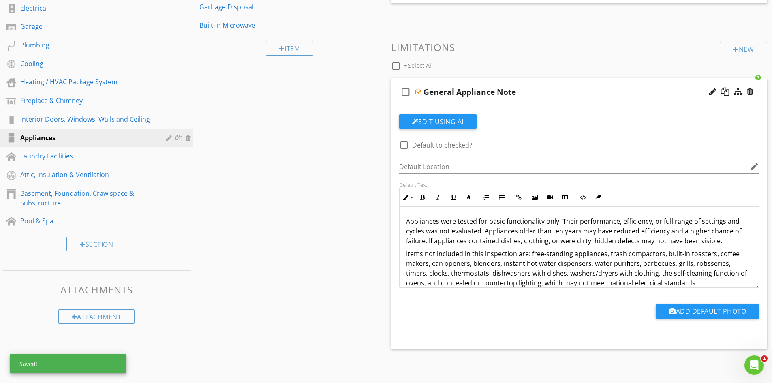
click at [712, 90] on div at bounding box center [713, 92] width 7 height 8
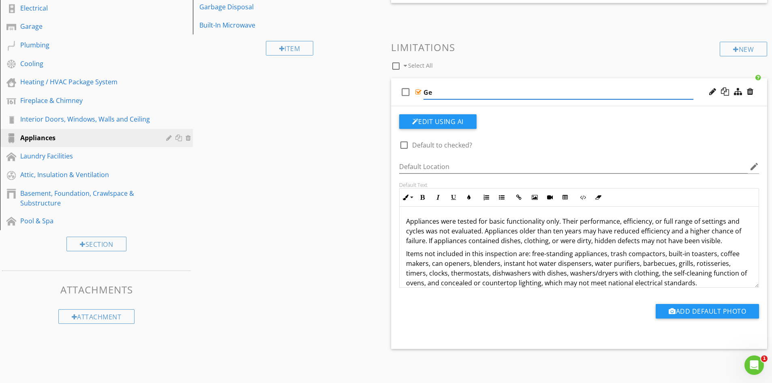
type input "G"
drag, startPoint x: 495, startPoint y: 85, endPoint x: 640, endPoint y: 90, distance: 145.7
click at [640, 90] on div "General Appliance Note" at bounding box center [559, 92] width 270 height 10
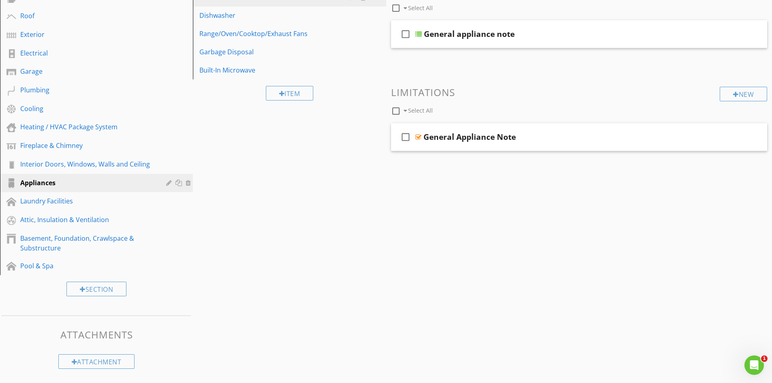
click at [553, 139] on div "General Appliance Note" at bounding box center [559, 137] width 270 height 10
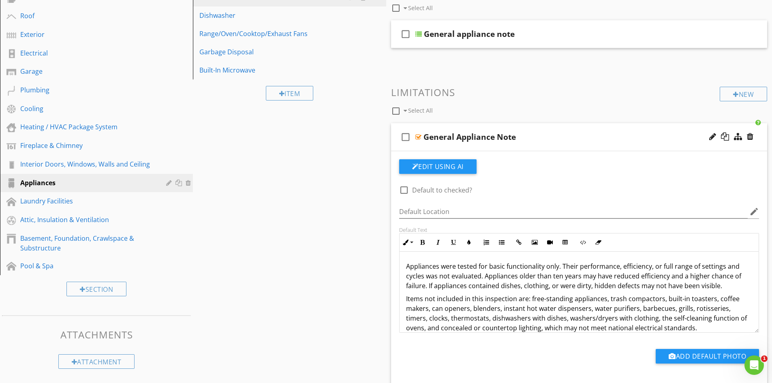
click at [712, 137] on div at bounding box center [713, 137] width 7 height 8
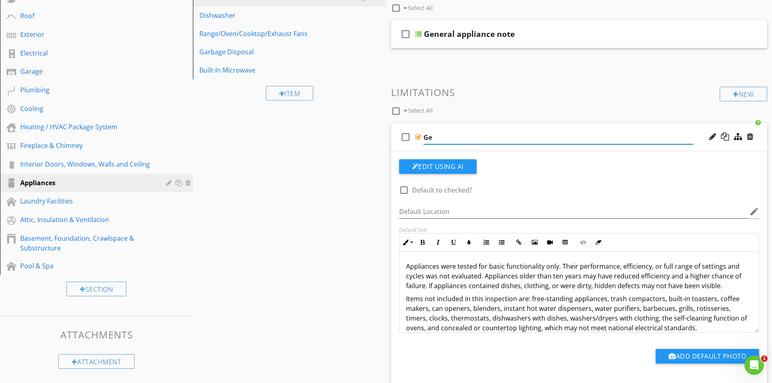
type input "G"
paste input "Appliance Inspection Limitations"
type input "Appliance Inspection Limitations"
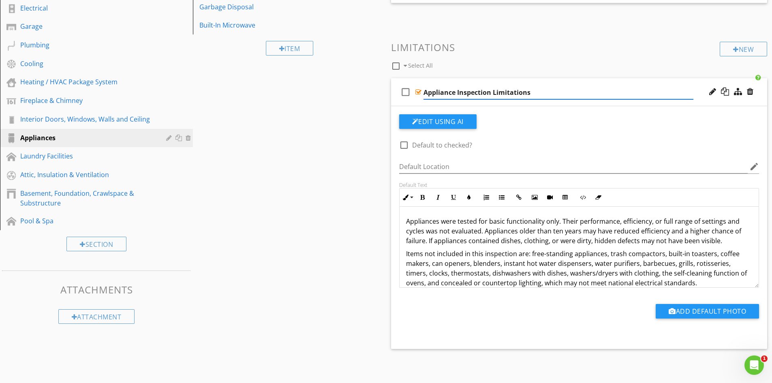
scroll to position [10, 0]
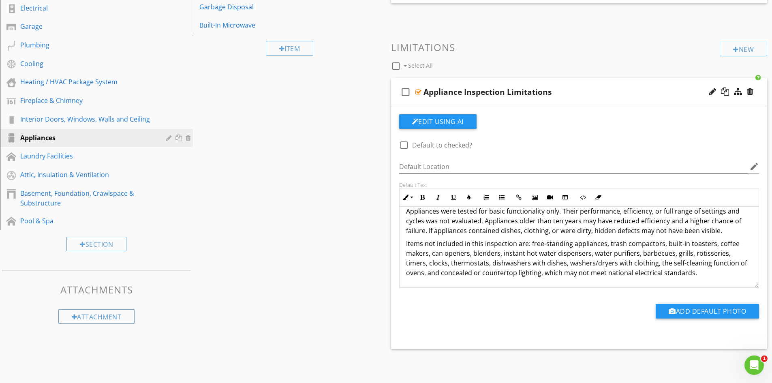
click at [416, 89] on div at bounding box center [419, 92] width 6 height 6
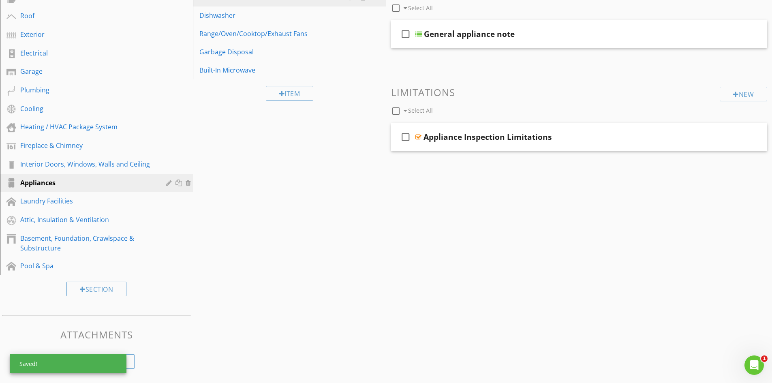
scroll to position [102, 0]
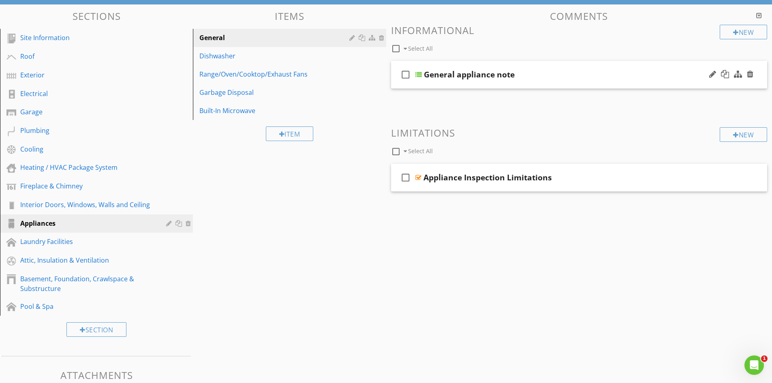
click at [419, 75] on div at bounding box center [419, 74] width 6 height 6
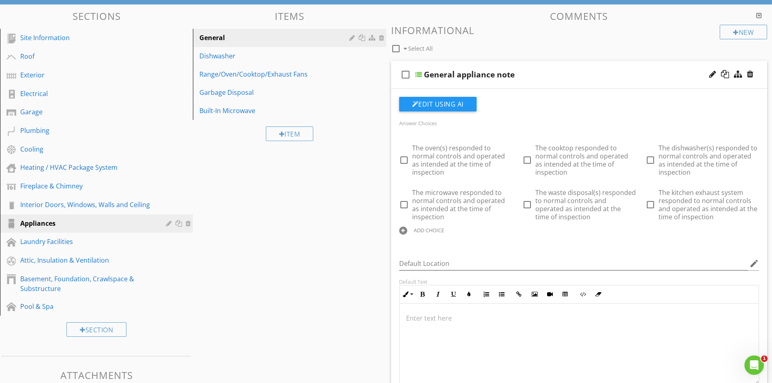
click at [418, 74] on div at bounding box center [419, 74] width 6 height 6
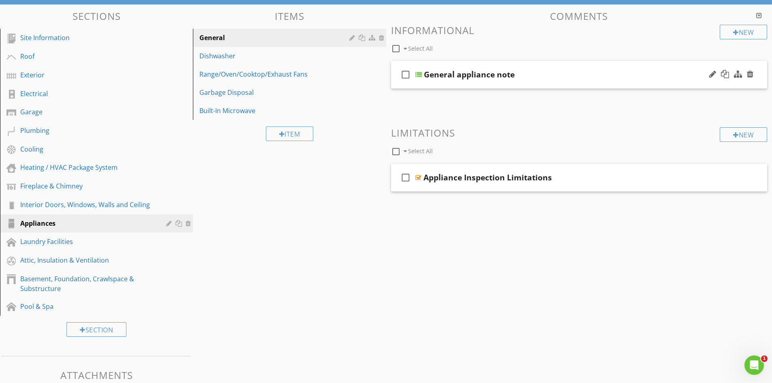
click at [417, 74] on div at bounding box center [419, 74] width 6 height 6
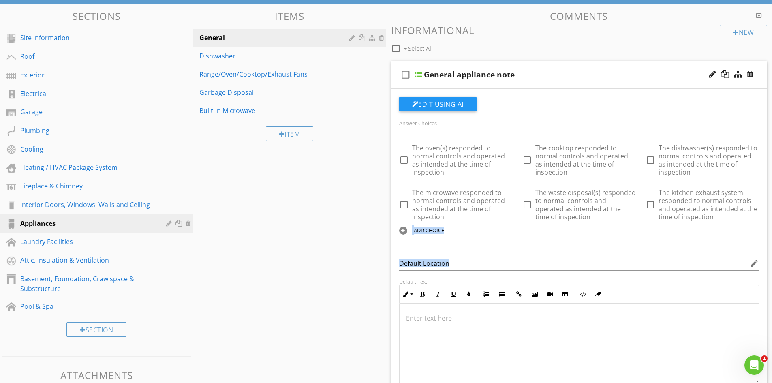
drag, startPoint x: 396, startPoint y: 133, endPoint x: 778, endPoint y: 257, distance: 401.8
click at [772, 257] on html "SPECTORA Don Ramesbottom Bottomline Inspections Role: Inspector Change Role Das…" at bounding box center [386, 240] width 772 height 685
click at [581, 71] on div "General appliance note" at bounding box center [559, 75] width 270 height 10
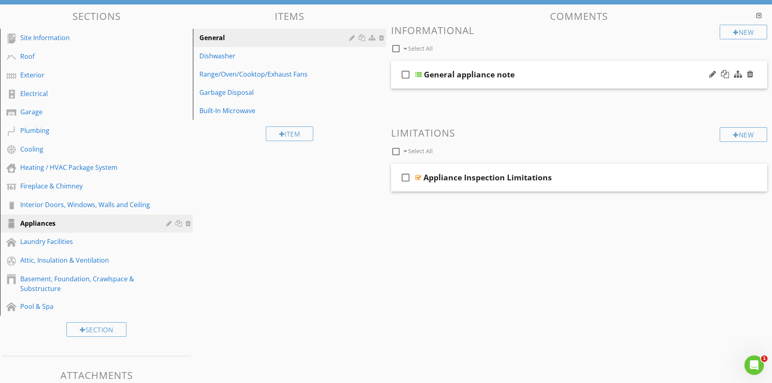
click at [570, 80] on div "check_box_outline_blank General appliance note" at bounding box center [579, 75] width 377 height 28
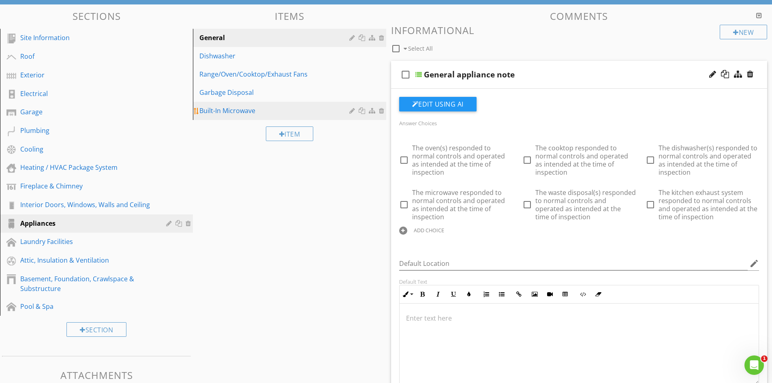
click at [251, 112] on div "Built-In Microwave" at bounding box center [275, 111] width 152 height 10
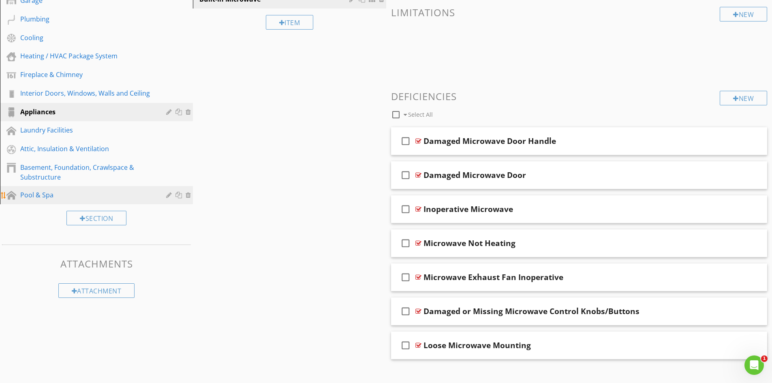
scroll to position [223, 0]
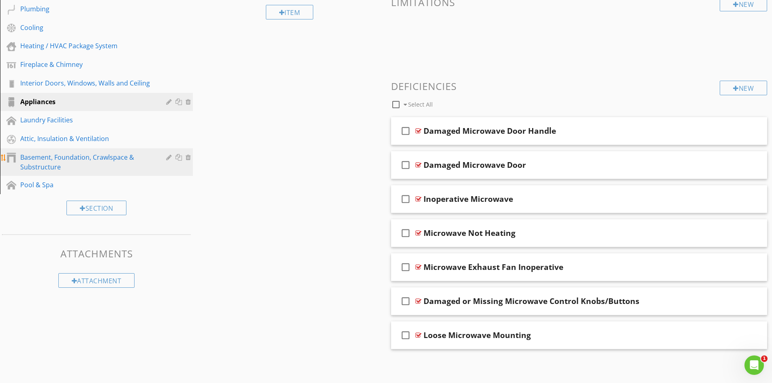
click at [62, 166] on div "Basement, Foundation, Crawlspace & Substructure" at bounding box center [87, 161] width 134 height 19
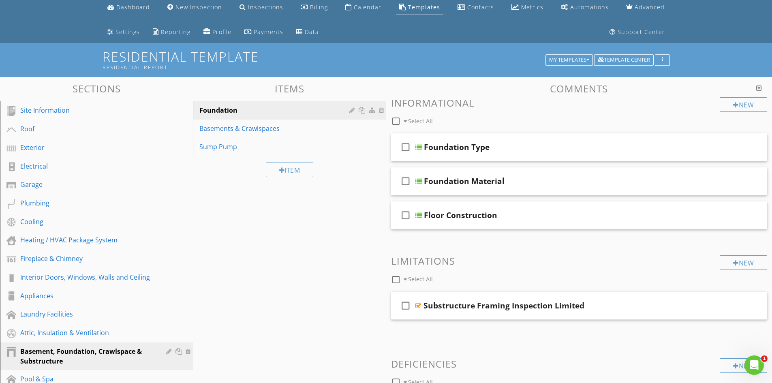
scroll to position [21, 0]
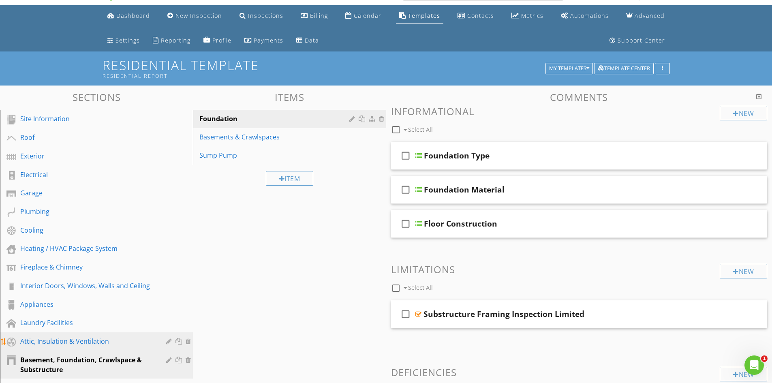
click at [76, 338] on div "Attic, Insulation & Ventilation" at bounding box center [87, 342] width 134 height 10
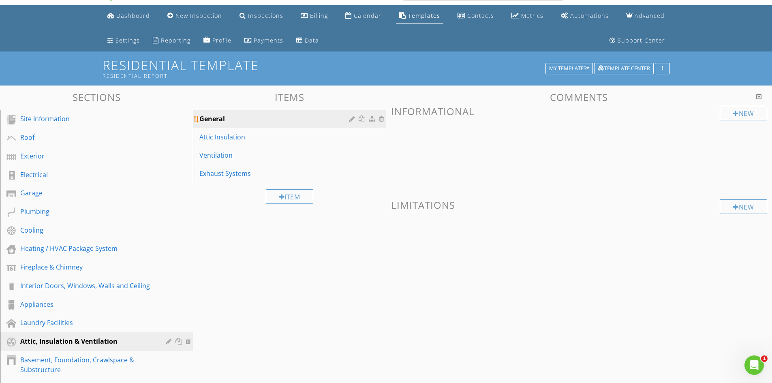
click at [255, 120] on div "General" at bounding box center [275, 119] width 152 height 10
click at [258, 132] on link "Attic Insulation" at bounding box center [290, 137] width 191 height 18
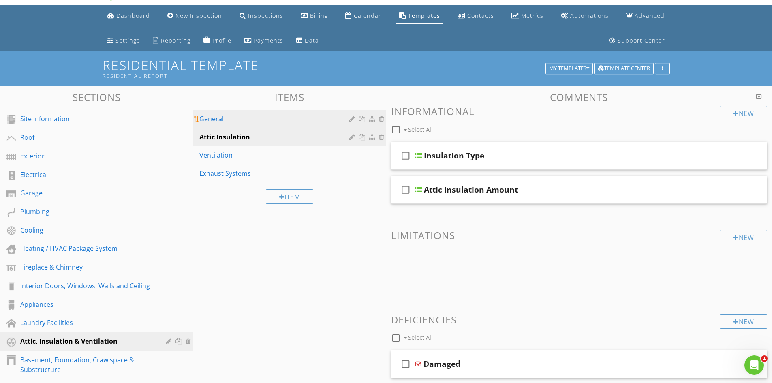
click at [257, 118] on div "General" at bounding box center [275, 119] width 152 height 10
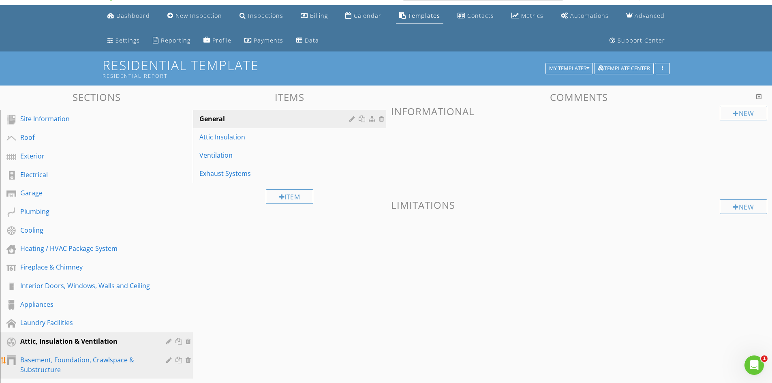
click at [50, 369] on div "Basement, Foundation, Crawlspace & Substructure" at bounding box center [87, 364] width 134 height 19
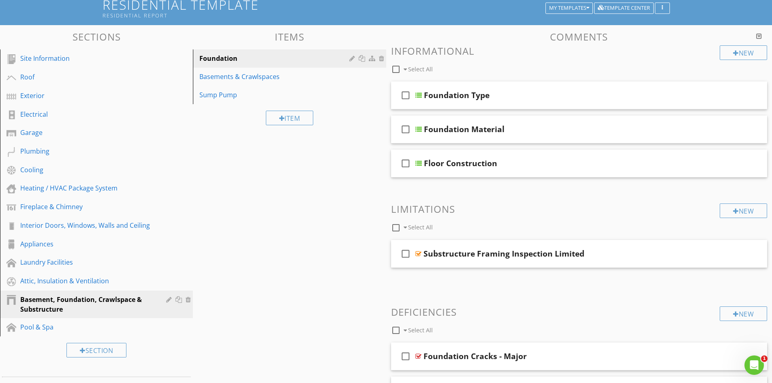
scroll to position [0, 0]
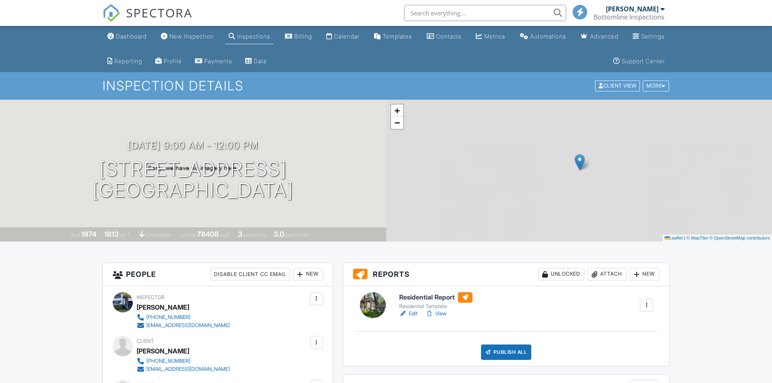
click at [442, 315] on link "View" at bounding box center [436, 314] width 21 height 8
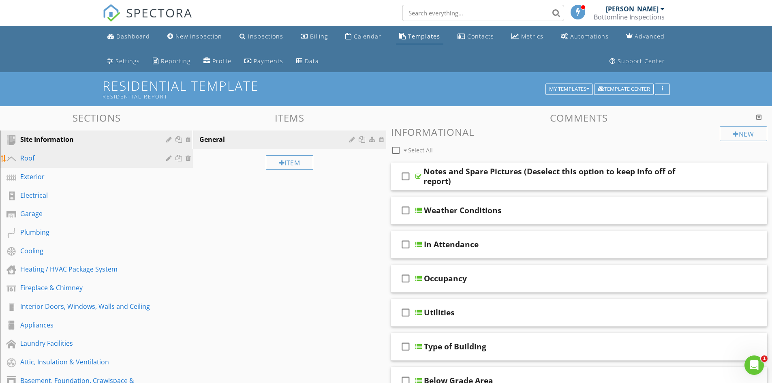
click at [68, 160] on div "Roof" at bounding box center [87, 158] width 134 height 10
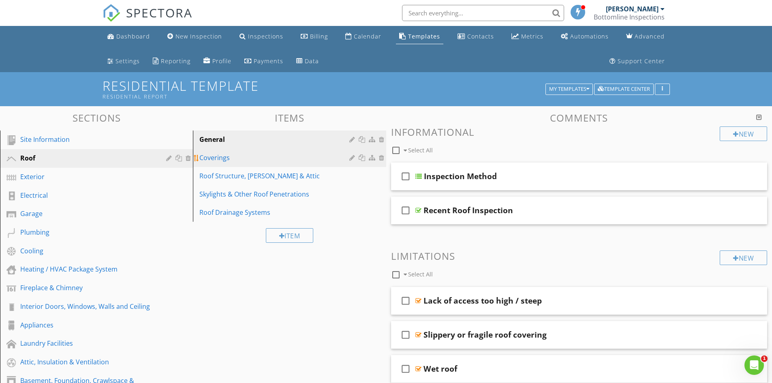
click at [304, 163] on div "Coverings" at bounding box center [275, 158] width 152 height 10
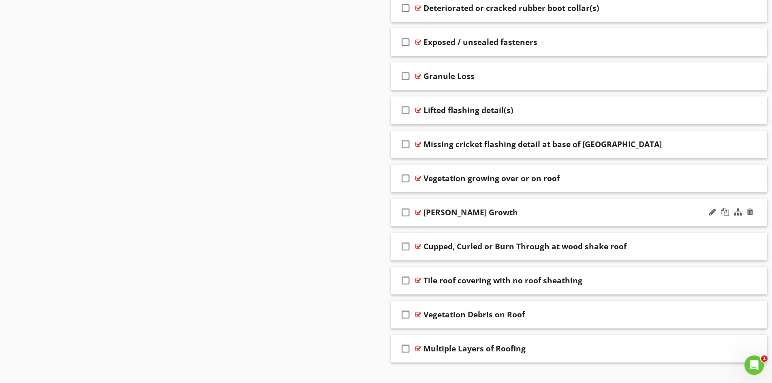
scroll to position [689, 0]
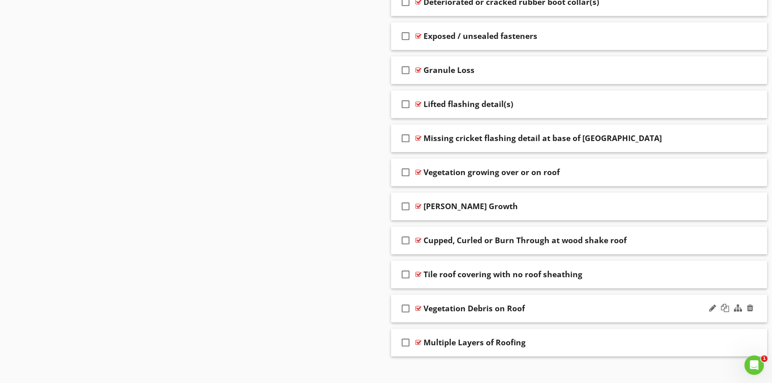
click at [620, 308] on div "Vegetation Debris on Roof" at bounding box center [559, 309] width 270 height 10
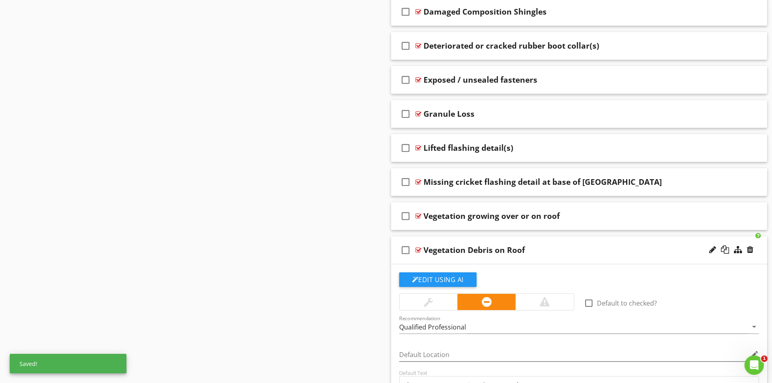
scroll to position [686, 0]
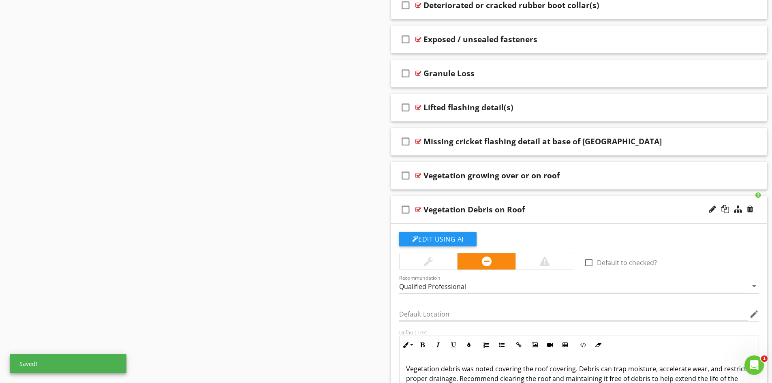
click at [419, 208] on div at bounding box center [419, 209] width 6 height 6
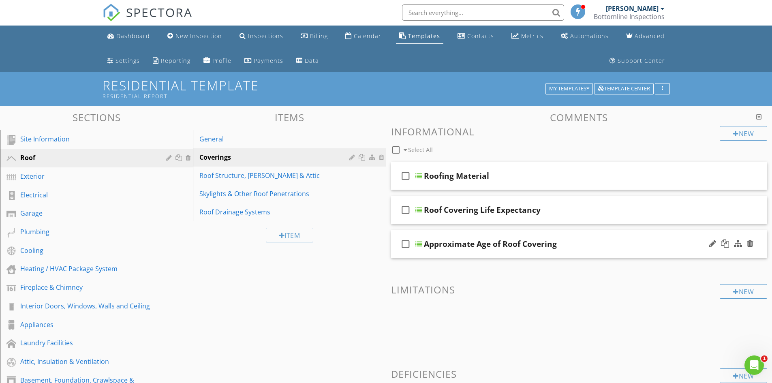
scroll to position [0, 0]
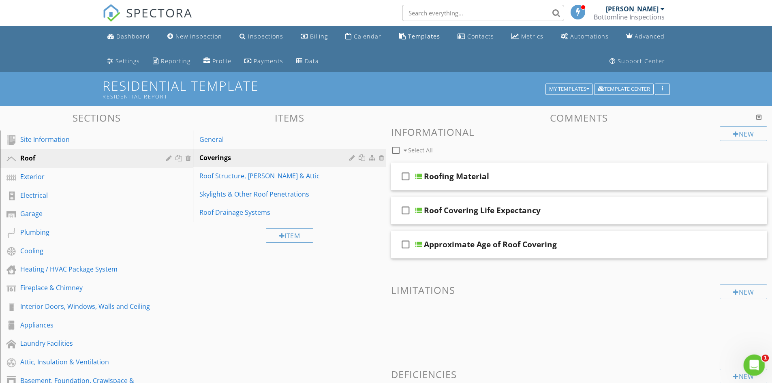
click at [750, 364] on icon "Open Intercom Messenger" at bounding box center [753, 364] width 13 height 13
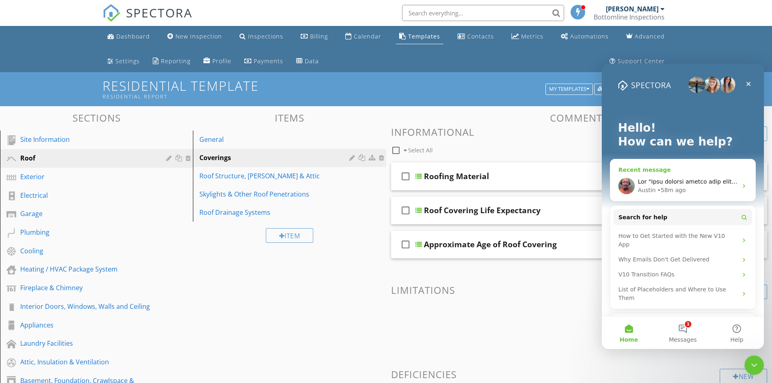
click at [706, 167] on div "Recent message" at bounding box center [683, 170] width 129 height 9
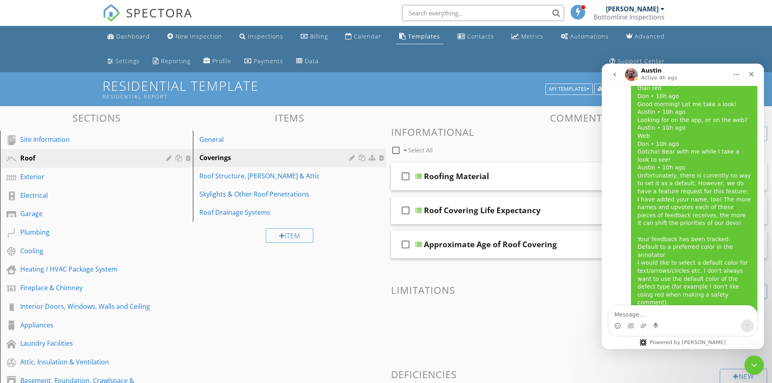
scroll to position [6378, 0]
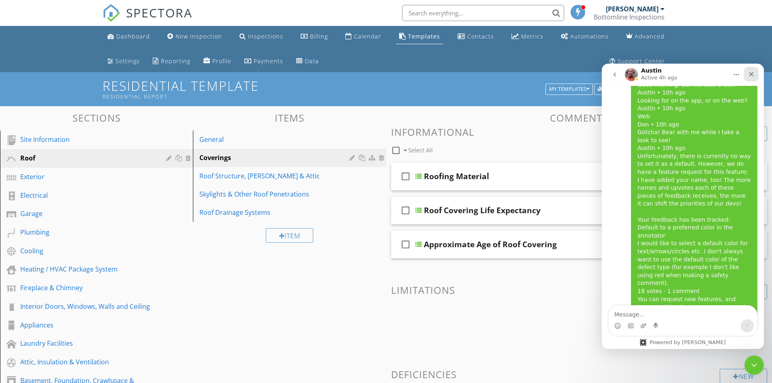
click at [752, 73] on icon "Close" at bounding box center [751, 74] width 6 height 6
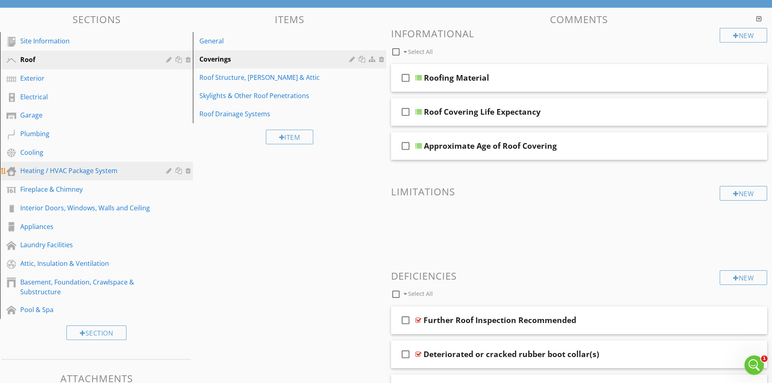
scroll to position [0, 0]
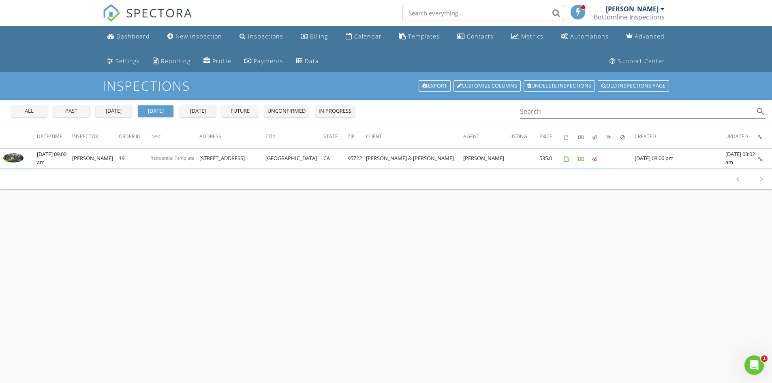
click at [209, 109] on div "[DATE]" at bounding box center [197, 111] width 29 height 8
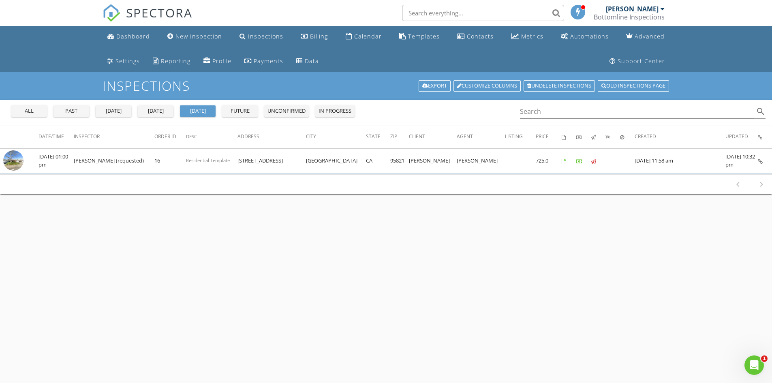
click at [197, 36] on div "New Inspection" at bounding box center [199, 36] width 47 height 8
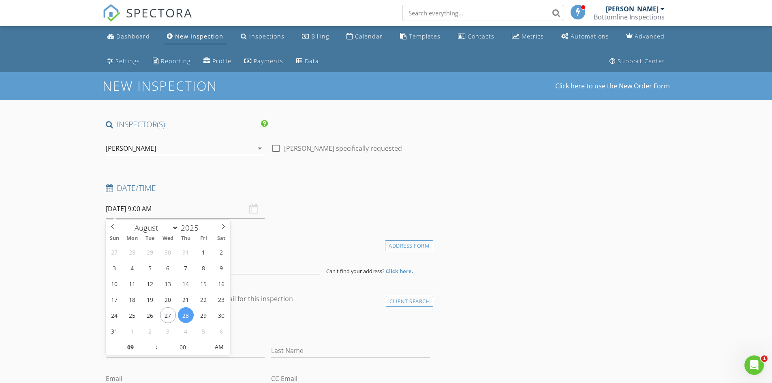
click at [125, 206] on input "[DATE] 9:00 AM" at bounding box center [185, 209] width 159 height 20
type input "[DATE] 9:00 AM"
type input "10"
type input "[DATE] 10:00 AM"
click at [152, 341] on span at bounding box center [153, 343] width 6 height 8
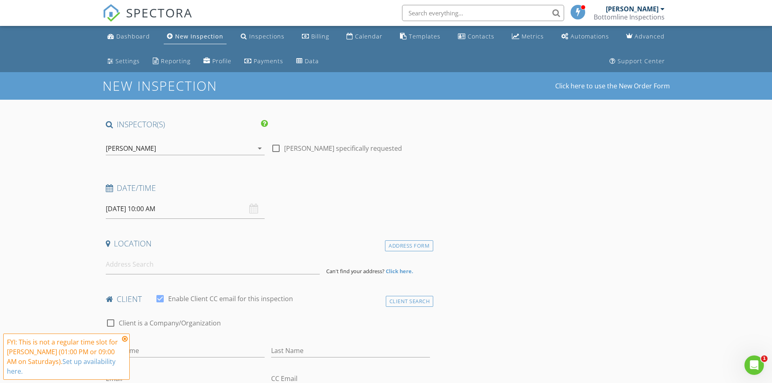
click at [123, 338] on icon at bounding box center [125, 339] width 6 height 6
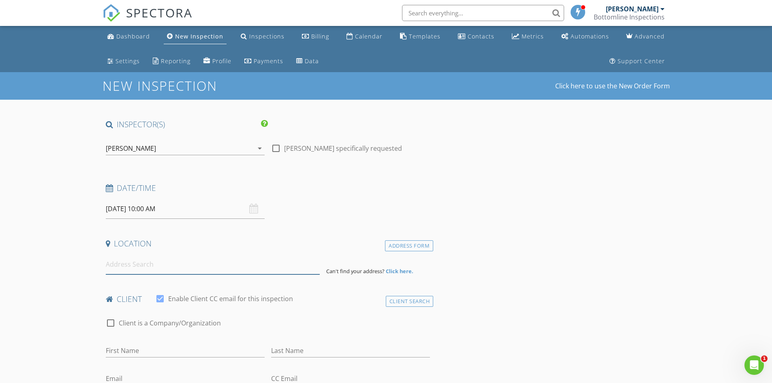
click at [234, 263] on input at bounding box center [213, 265] width 214 height 20
click at [190, 255] on input at bounding box center [213, 265] width 214 height 20
paste input "[STREET_ADDRESS]"
click at [257, 266] on input "[STREET_ADDRESS]" at bounding box center [213, 265] width 214 height 20
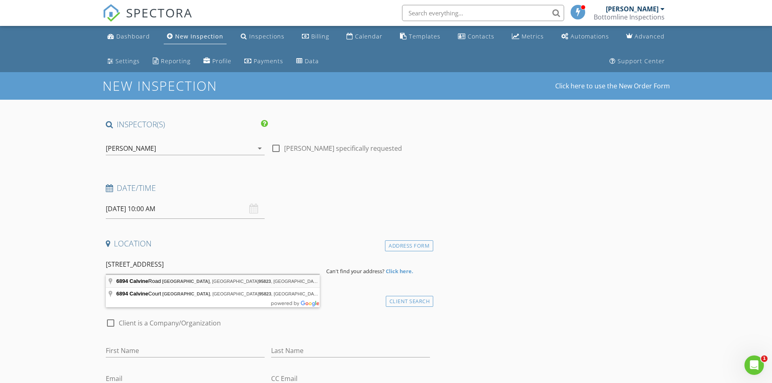
type input "[STREET_ADDRESS]"
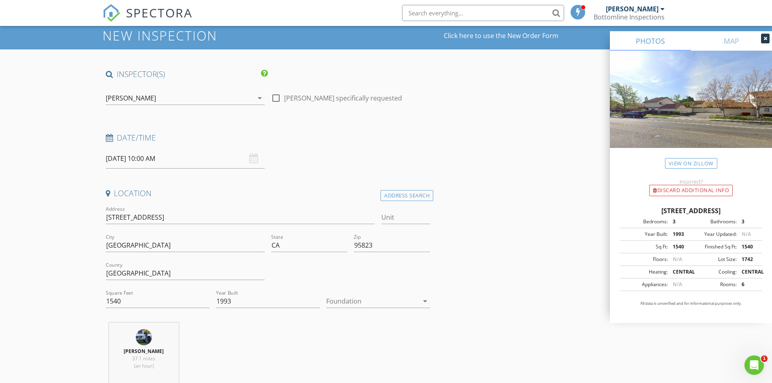
scroll to position [81, 0]
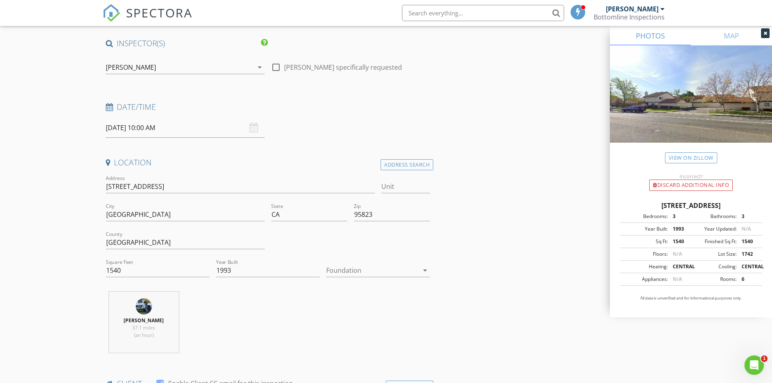
drag, startPoint x: 101, startPoint y: 188, endPoint x: 176, endPoint y: 189, distance: 75.4
drag, startPoint x: 161, startPoint y: 188, endPoint x: 79, endPoint y: 187, distance: 82.3
click at [424, 272] on icon "arrow_drop_down" at bounding box center [425, 271] width 10 height 10
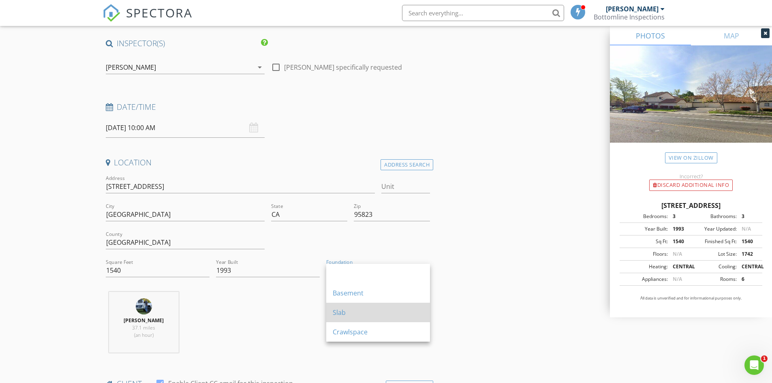
click at [359, 310] on div "Slab" at bounding box center [378, 313] width 91 height 10
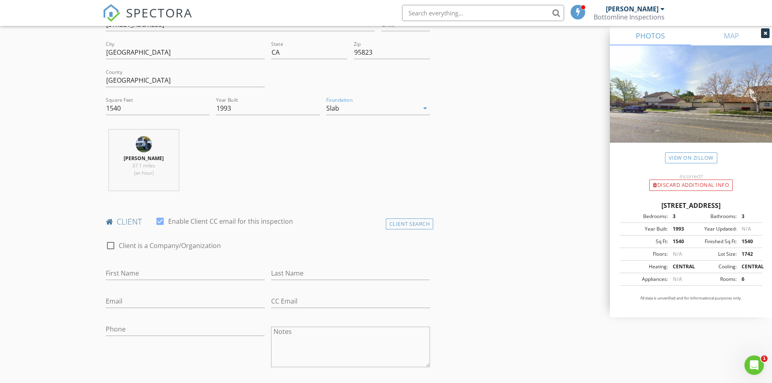
scroll to position [203, 0]
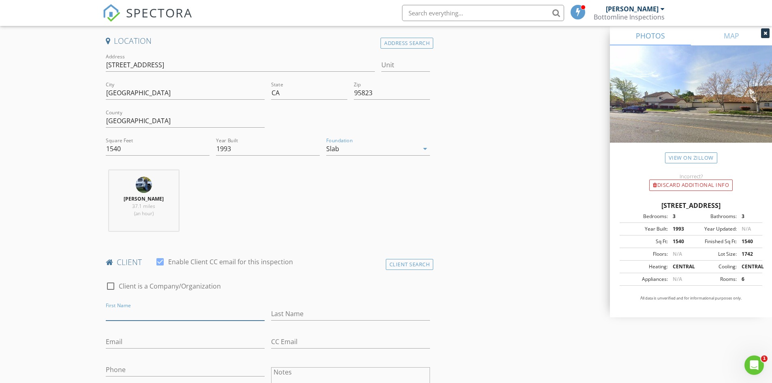
click at [185, 311] on input "First Name" at bounding box center [185, 313] width 159 height 13
paste input "[PERSON_NAME]"
drag, startPoint x: 127, startPoint y: 315, endPoint x: 148, endPoint y: 315, distance: 21.1
click at [148, 315] on input "[PERSON_NAME]" at bounding box center [185, 313] width 159 height 13
type input "Sherin"
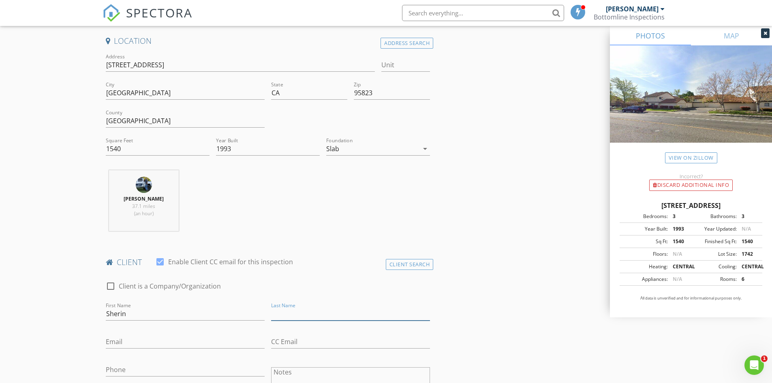
click at [339, 313] on input "Last Name" at bounding box center [350, 313] width 159 height 13
paste input "[PERSON_NAME]"
type input "[PERSON_NAME]"
click at [162, 341] on input "Email" at bounding box center [185, 341] width 159 height 13
drag, startPoint x: 162, startPoint y: 334, endPoint x: 148, endPoint y: 343, distance: 15.9
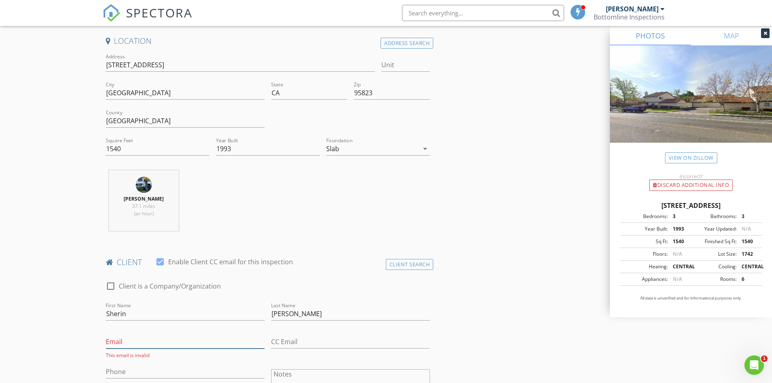
click at [148, 343] on input "Email" at bounding box center [185, 341] width 159 height 13
paste input "[EMAIL_ADDRESS][DOMAIN_NAME]"
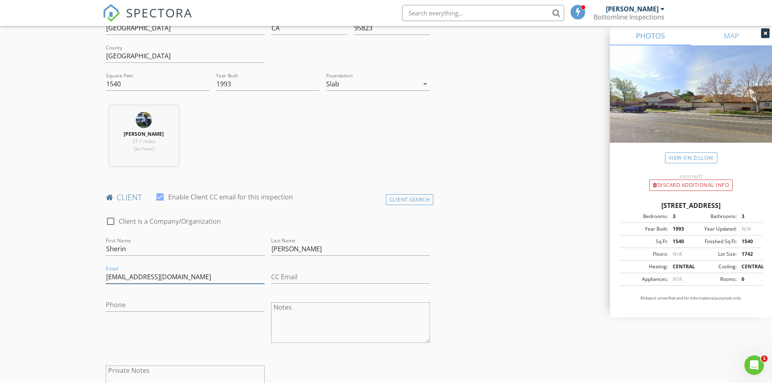
scroll to position [284, 0]
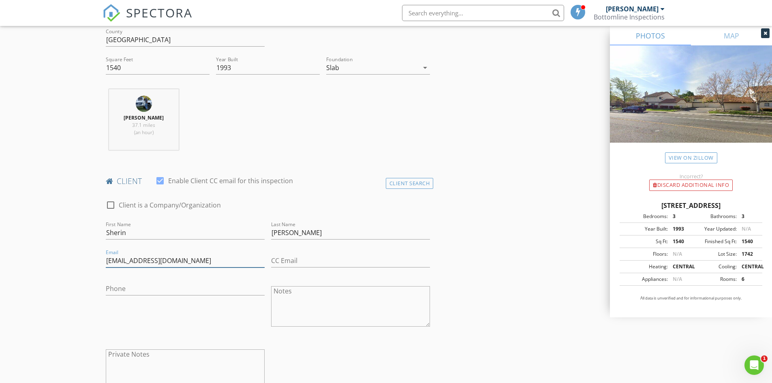
type input "[EMAIL_ADDRESS][DOMAIN_NAME]"
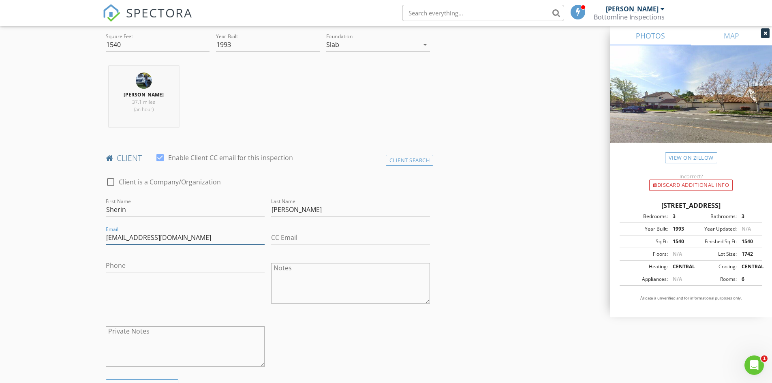
scroll to position [324, 0]
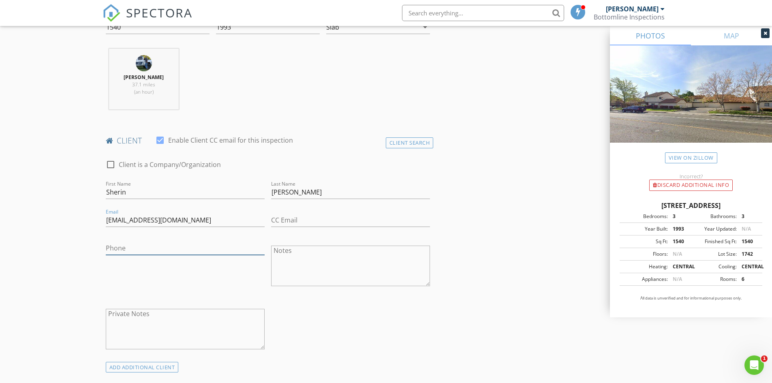
click at [174, 244] on input "Phone" at bounding box center [185, 248] width 159 height 13
paste input "[PHONE_NUMBER]"
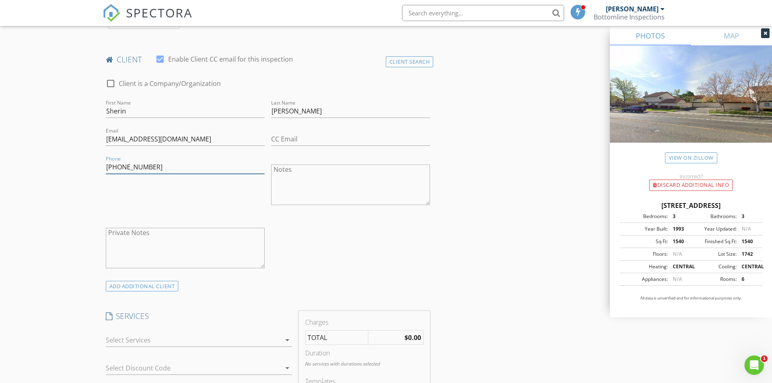
scroll to position [446, 0]
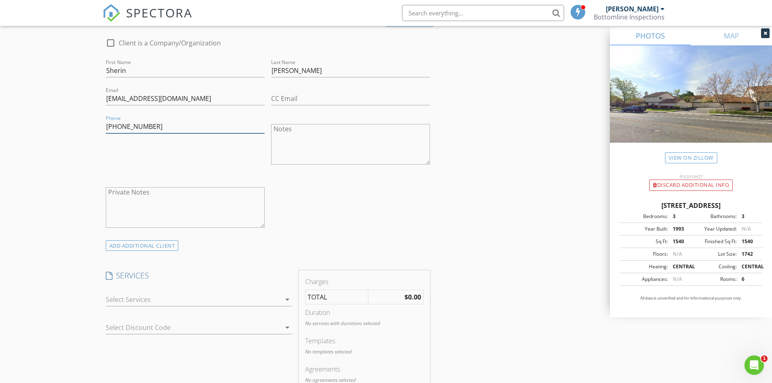
type input "[PHONE_NUMBER]"
click at [287, 300] on icon "arrow_drop_down" at bounding box center [288, 300] width 10 height 10
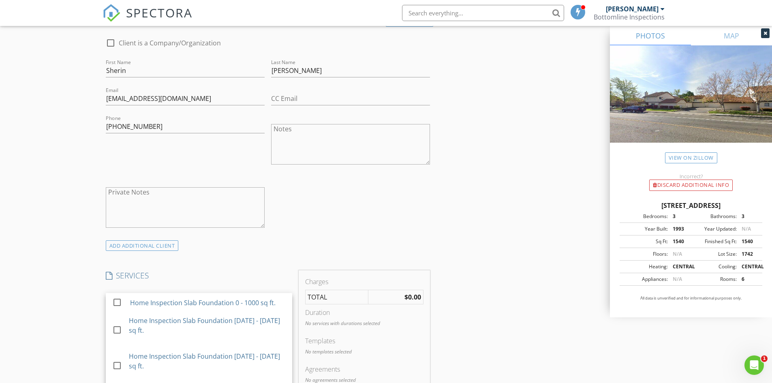
scroll to position [487, 0]
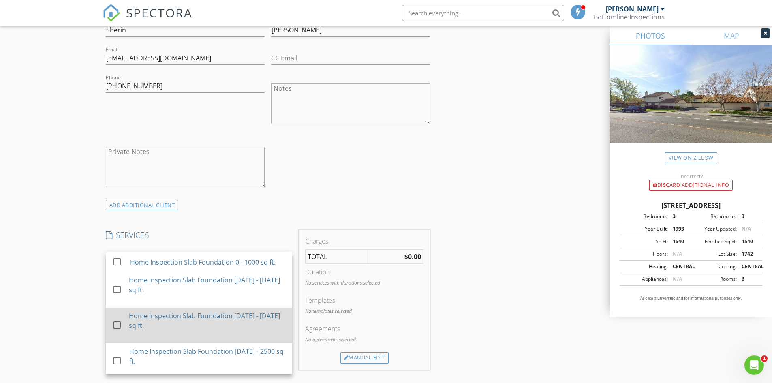
click at [193, 318] on div "Home Inspection Slab Foundation [DATE] - [DATE] sq ft." at bounding box center [207, 320] width 157 height 19
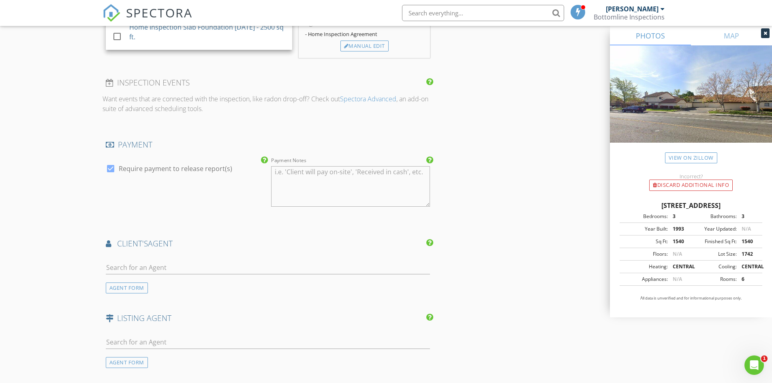
scroll to position [851, 0]
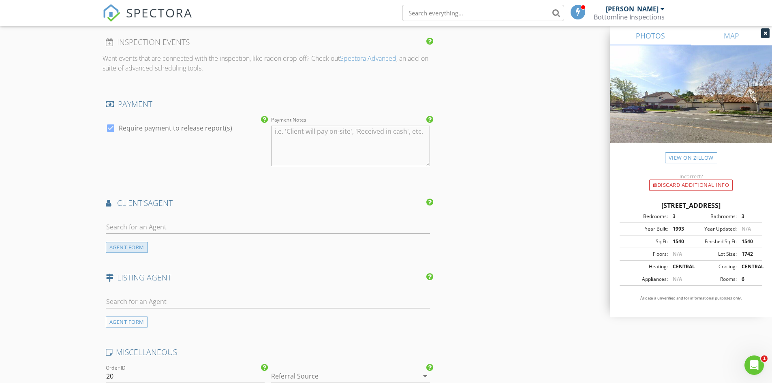
click at [137, 248] on div "AGENT FORM" at bounding box center [127, 247] width 42 height 11
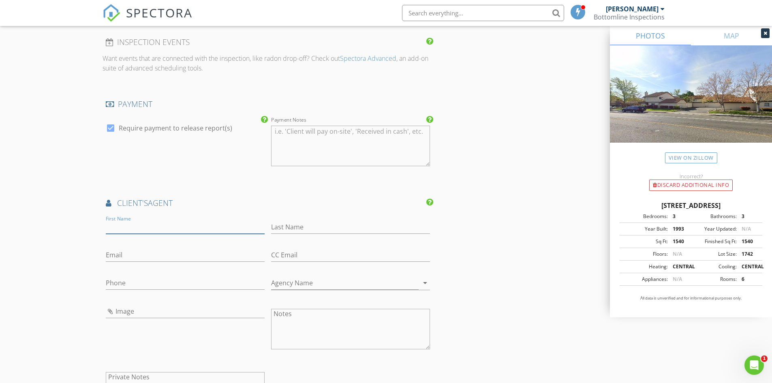
click at [185, 227] on input "First Name" at bounding box center [185, 227] width 159 height 13
type input "[PERSON_NAME]"
click at [317, 223] on input "Last Name" at bounding box center [350, 227] width 159 height 13
type input "Huyna"
click at [174, 253] on input "Email" at bounding box center [185, 255] width 159 height 13
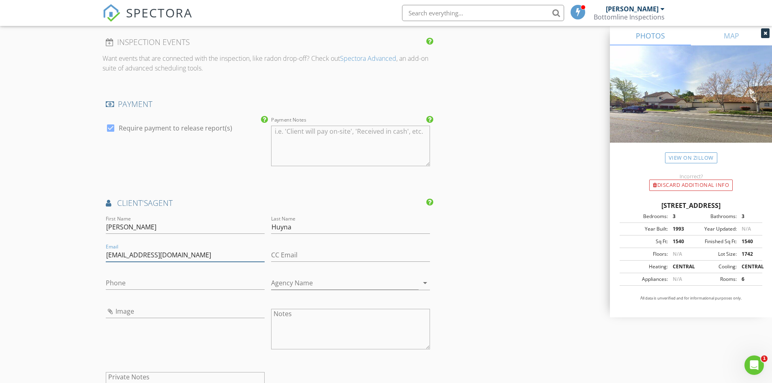
type input "[EMAIL_ADDRESS][DOMAIN_NAME]"
click at [195, 277] on input "Phone" at bounding box center [185, 283] width 159 height 13
click at [232, 313] on input "Image" at bounding box center [185, 311] width 159 height 13
click at [137, 276] on div "Phone" at bounding box center [185, 285] width 159 height 26
click at [136, 281] on input "Phone" at bounding box center [185, 283] width 159 height 13
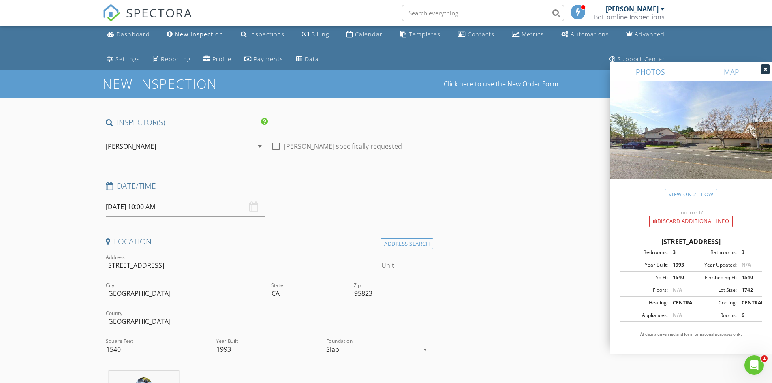
scroll to position [0, 0]
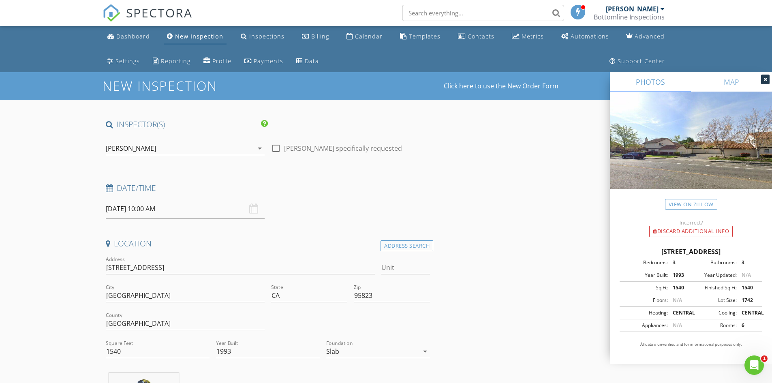
type input "[PHONE_NUMBER]"
click at [277, 148] on div at bounding box center [276, 149] width 14 height 14
checkbox input "true"
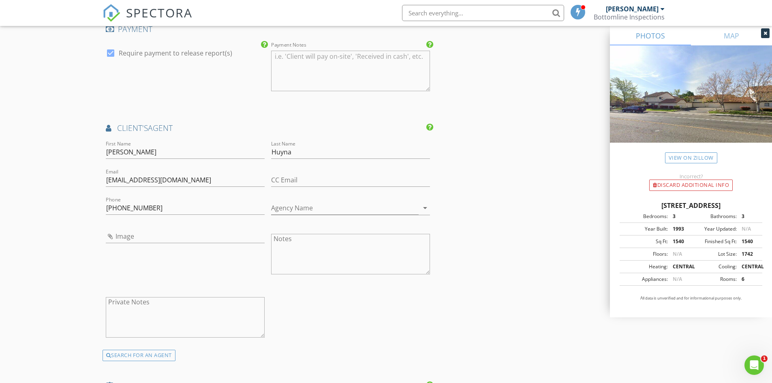
scroll to position [915, 0]
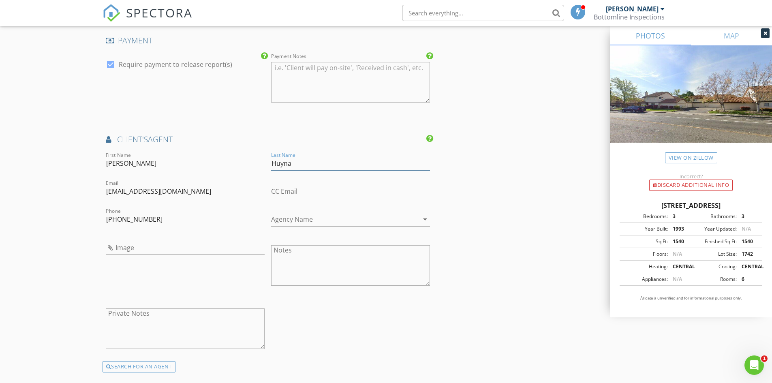
click at [298, 164] on input "Huyna" at bounding box center [350, 163] width 159 height 13
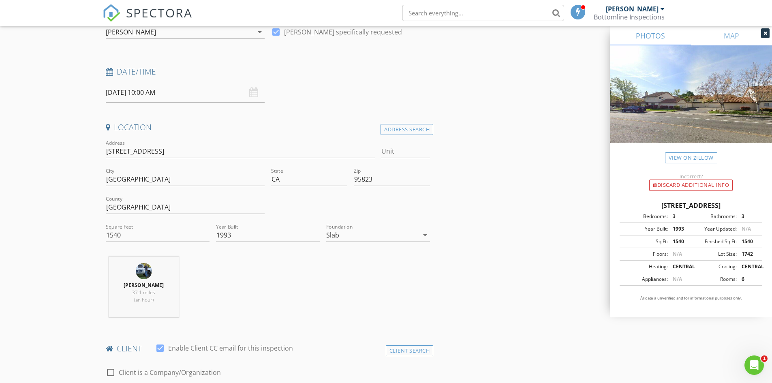
scroll to position [104, 0]
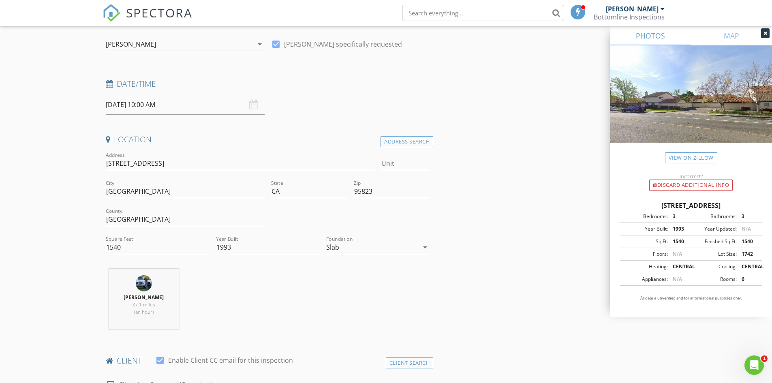
type input "[PERSON_NAME]"
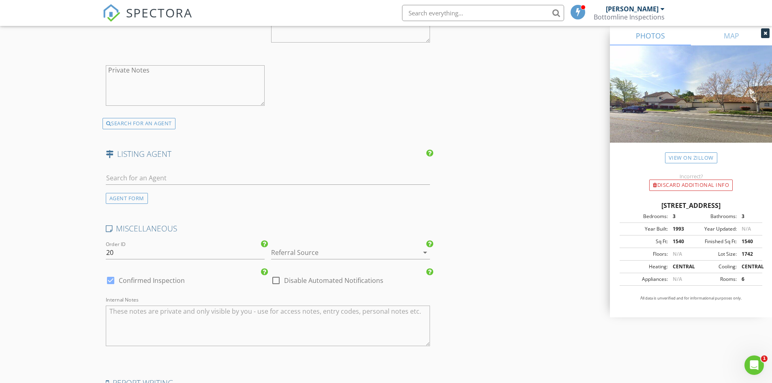
scroll to position [1280, 0]
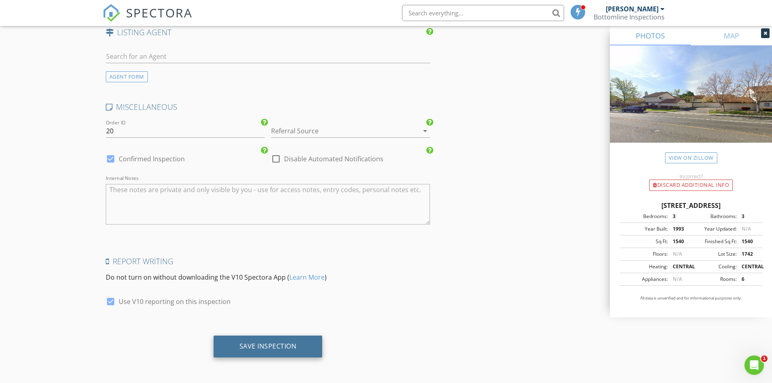
click at [288, 344] on div "Save Inspection" at bounding box center [268, 346] width 57 height 8
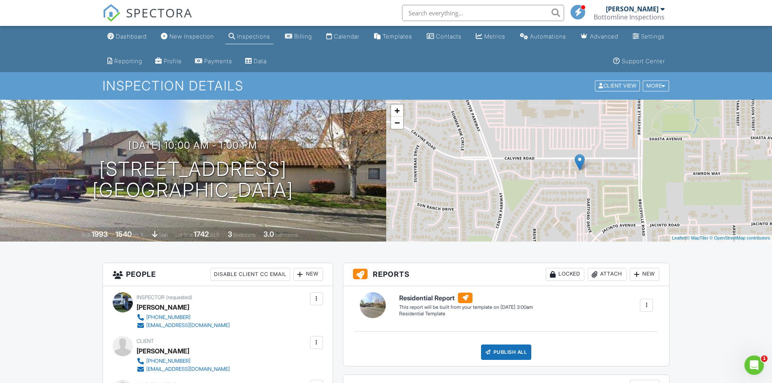
click at [265, 36] on div "Inspections" at bounding box center [253, 36] width 33 height 7
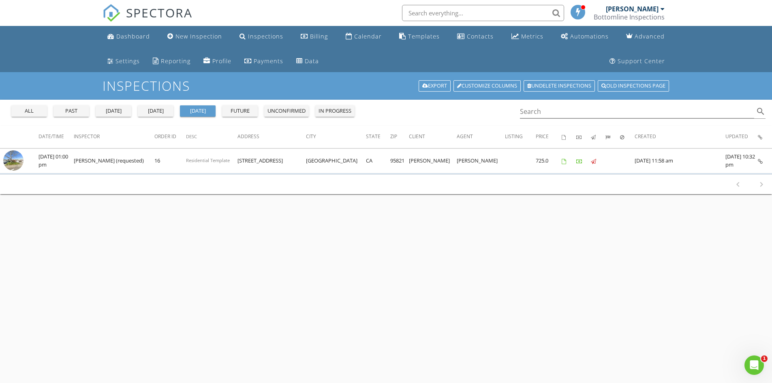
click at [35, 111] on div "all" at bounding box center [29, 111] width 29 height 8
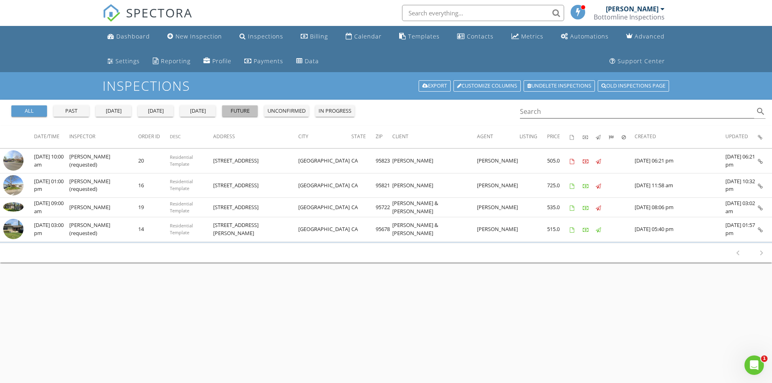
click at [250, 110] on div "future" at bounding box center [239, 111] width 29 height 8
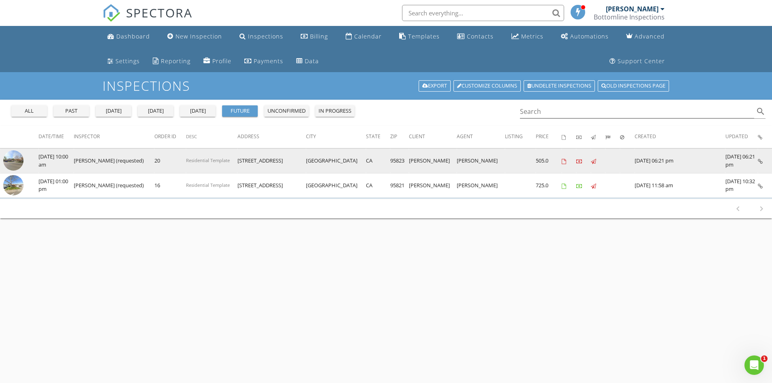
click at [442, 161] on td "[PERSON_NAME]" at bounding box center [433, 161] width 48 height 25
click at [760, 159] on link at bounding box center [760, 160] width 5 height 7
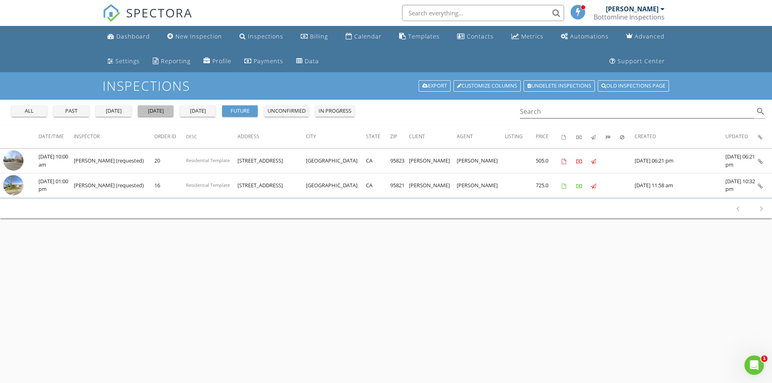
click at [152, 111] on div "today" at bounding box center [155, 111] width 29 height 8
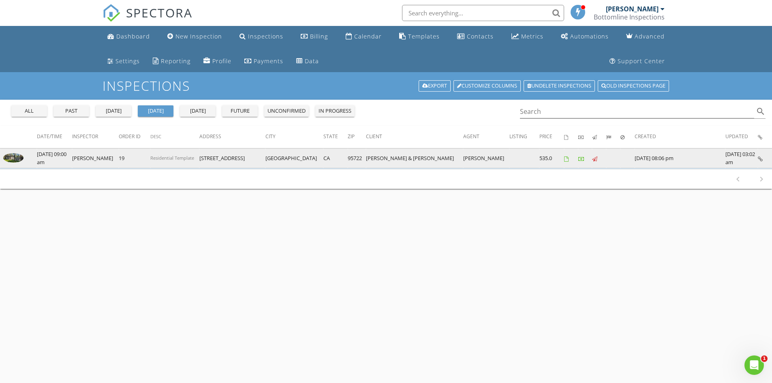
click at [761, 160] on icon at bounding box center [760, 159] width 5 height 5
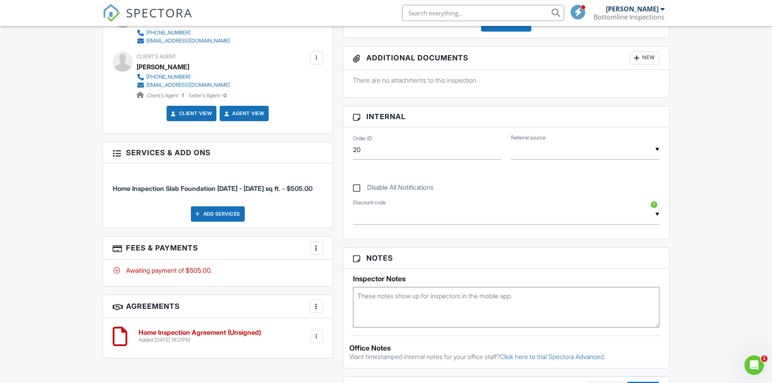
scroll to position [215, 0]
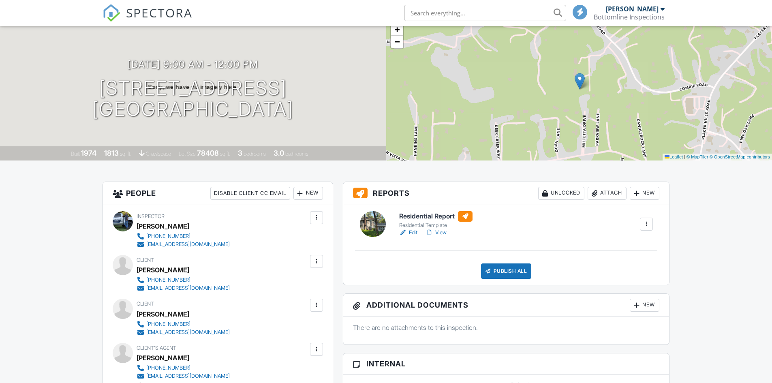
click at [415, 232] on link "Edit" at bounding box center [408, 233] width 18 height 8
